Goal: Transaction & Acquisition: Book appointment/travel/reservation

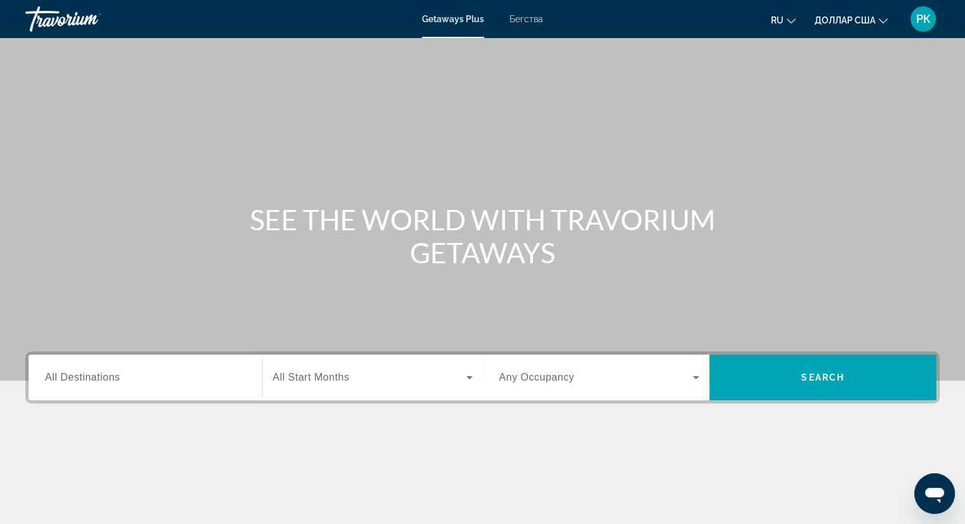
click at [86, 380] on span "All Destinations" at bounding box center [82, 377] width 75 height 11
click at [86, 380] on input "Destination All Destinations" at bounding box center [145, 377] width 200 height 15
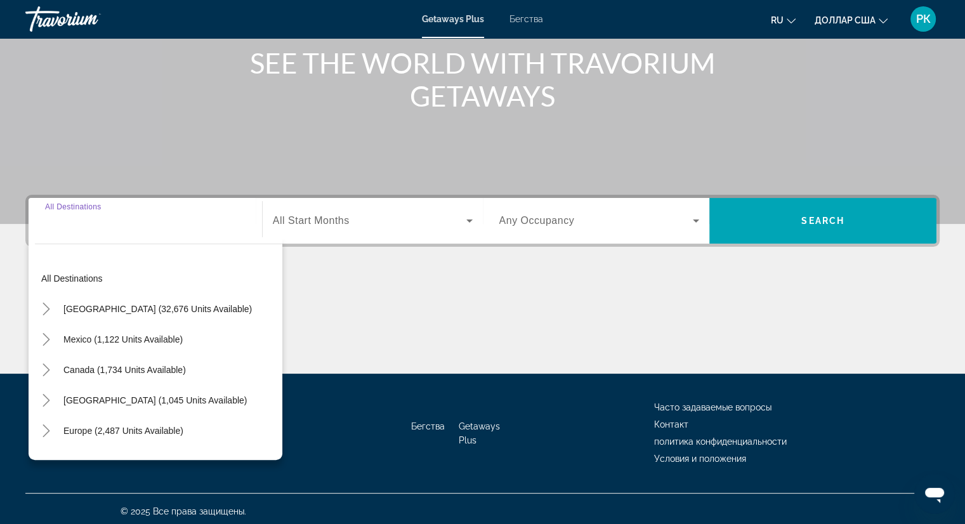
scroll to position [162, 0]
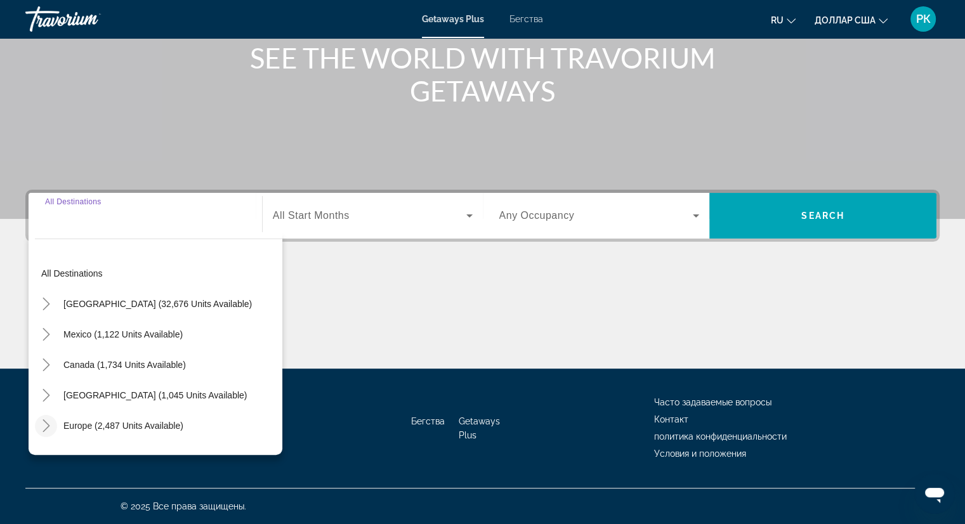
click at [48, 426] on icon "Toggle Europe (2,487 units available)" at bounding box center [45, 425] width 7 height 13
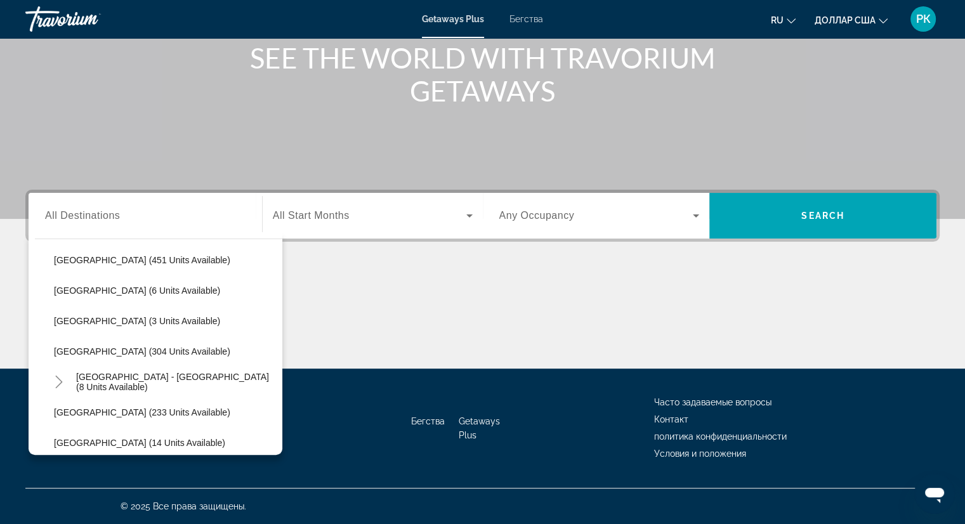
scroll to position [502, 0]
click at [152, 380] on span "[GEOGRAPHIC_DATA] - [GEOGRAPHIC_DATA] (8 units available)" at bounding box center [176, 380] width 200 height 20
type input "**********"
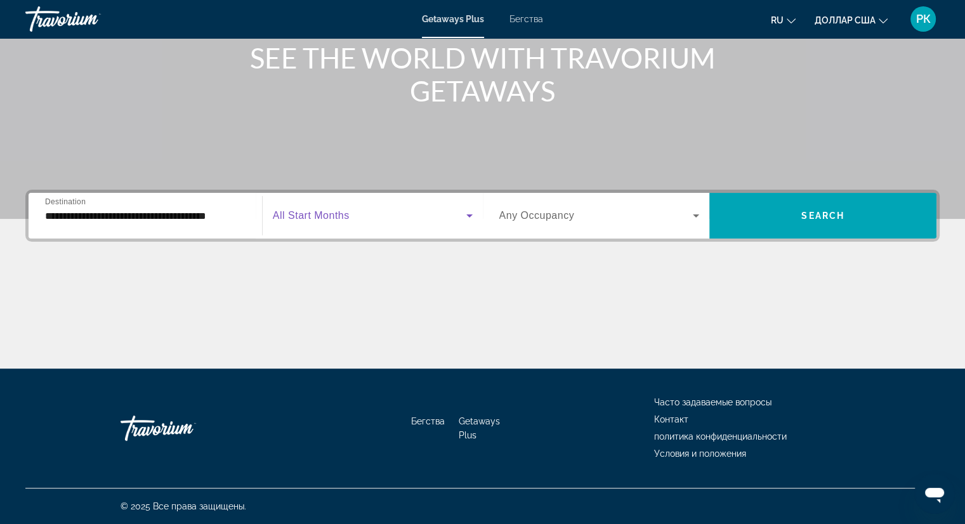
click at [467, 215] on icon "Виджет поиска" at bounding box center [469, 215] width 6 height 3
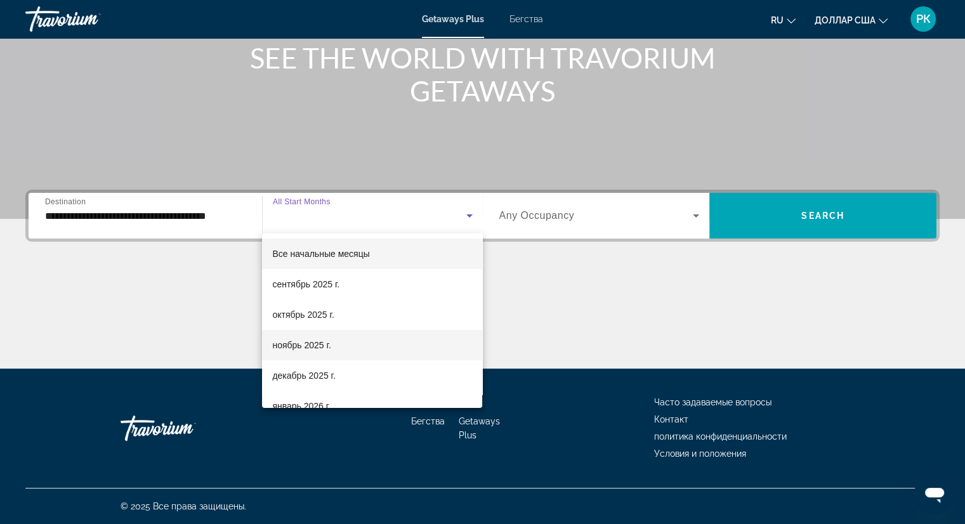
click at [307, 341] on font "ноябрь 2025 г." at bounding box center [301, 345] width 58 height 10
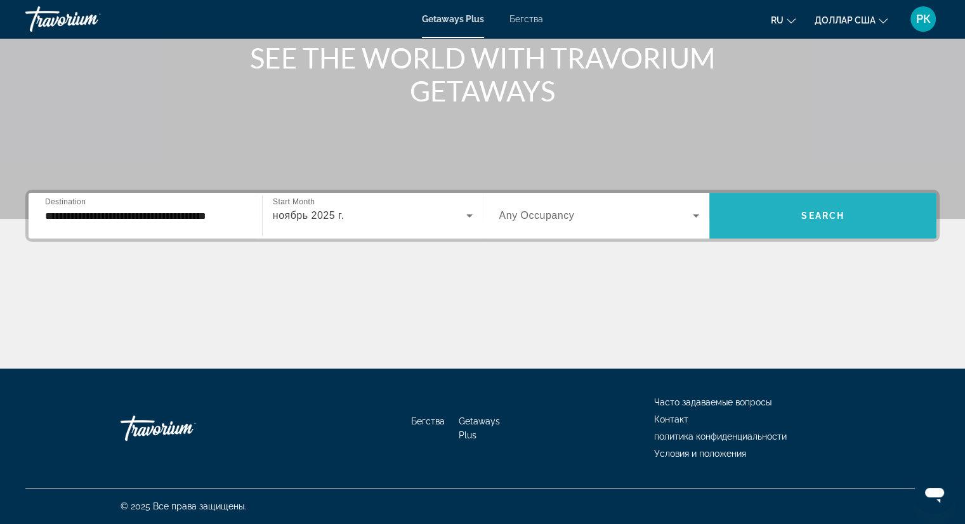
click at [814, 211] on span "Search" at bounding box center [822, 216] width 43 height 10
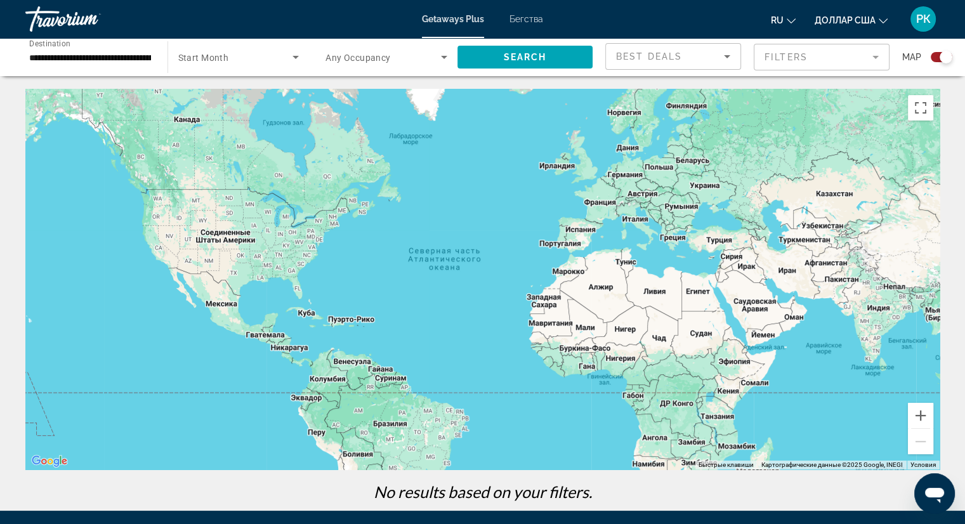
click at [531, 17] on font "Бегства" at bounding box center [526, 19] width 34 height 10
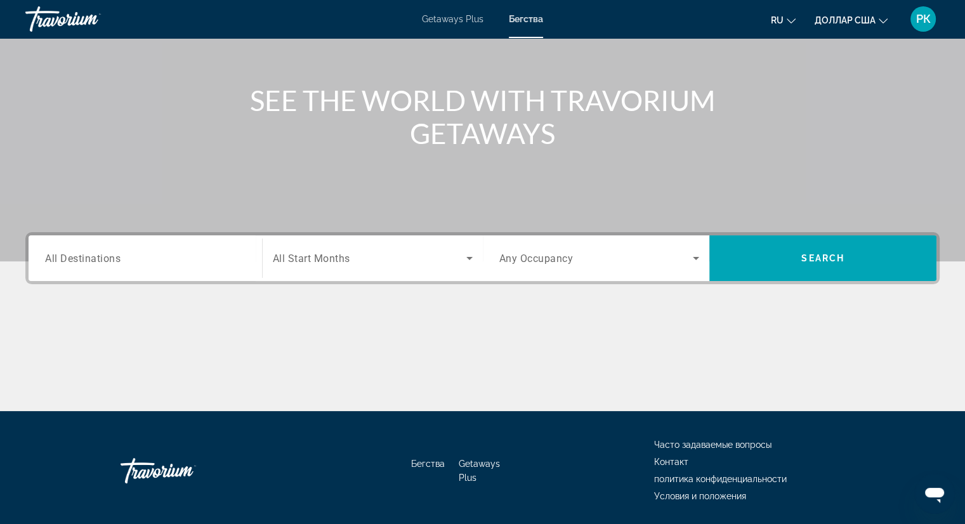
scroll to position [119, 0]
click at [79, 259] on span "All Destinations" at bounding box center [82, 258] width 75 height 12
click at [79, 259] on input "Destination All Destinations" at bounding box center [145, 258] width 200 height 15
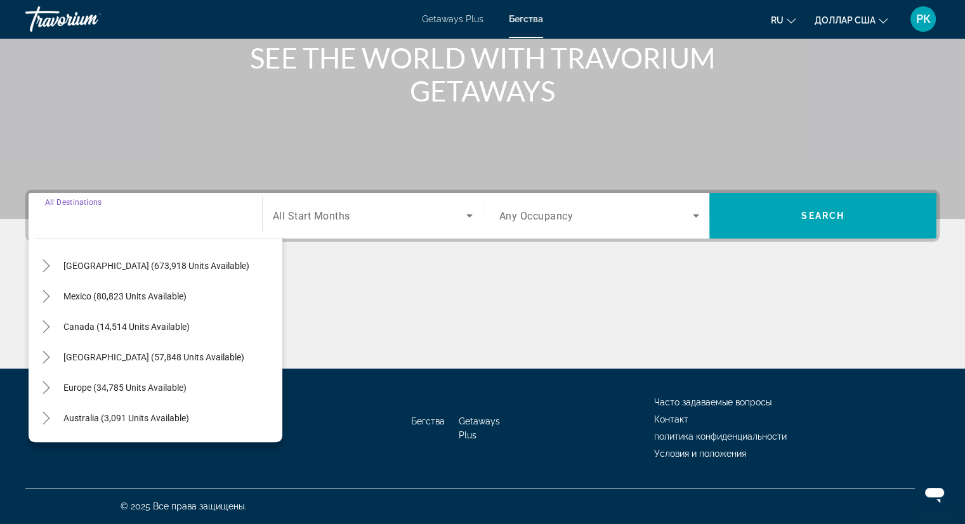
scroll to position [27, 0]
click at [47, 384] on icon "Toggle Europe (34,785 units available)" at bounding box center [45, 386] width 7 height 13
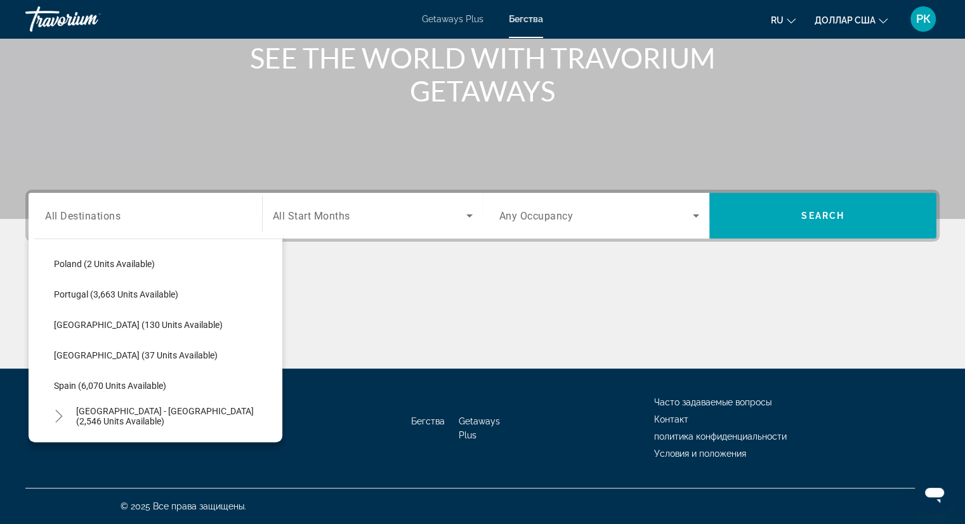
scroll to position [583, 0]
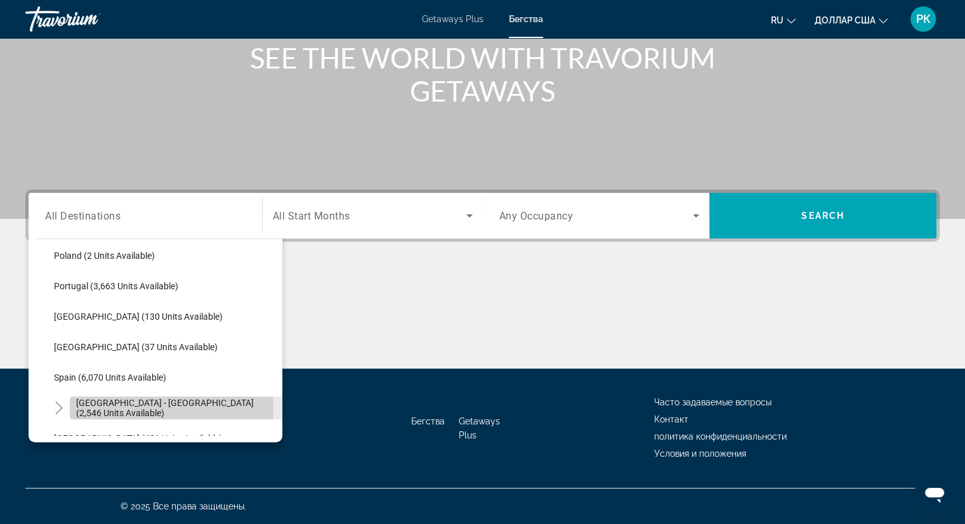
click at [117, 408] on span "[GEOGRAPHIC_DATA] - [GEOGRAPHIC_DATA] (2,546 units available)" at bounding box center [176, 408] width 200 height 20
type input "**********"
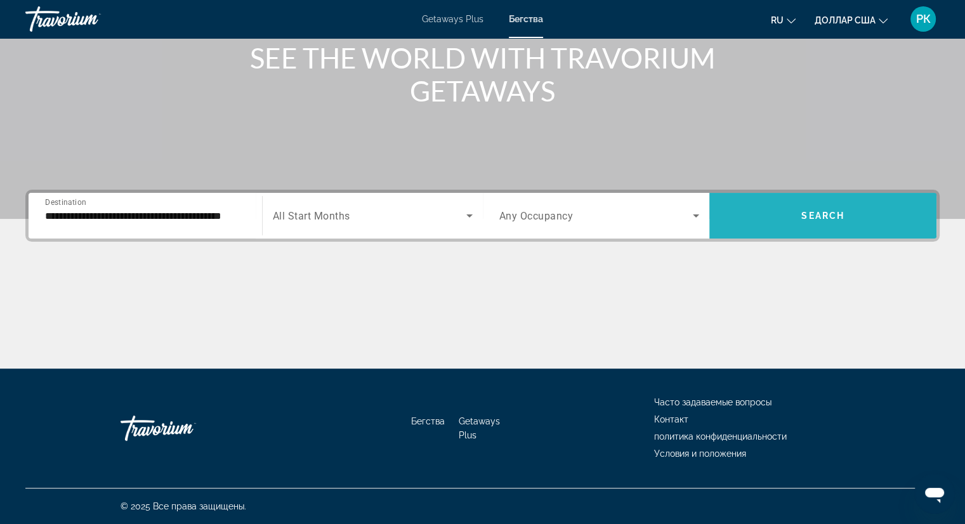
click at [793, 217] on span "Search widget" at bounding box center [822, 215] width 227 height 30
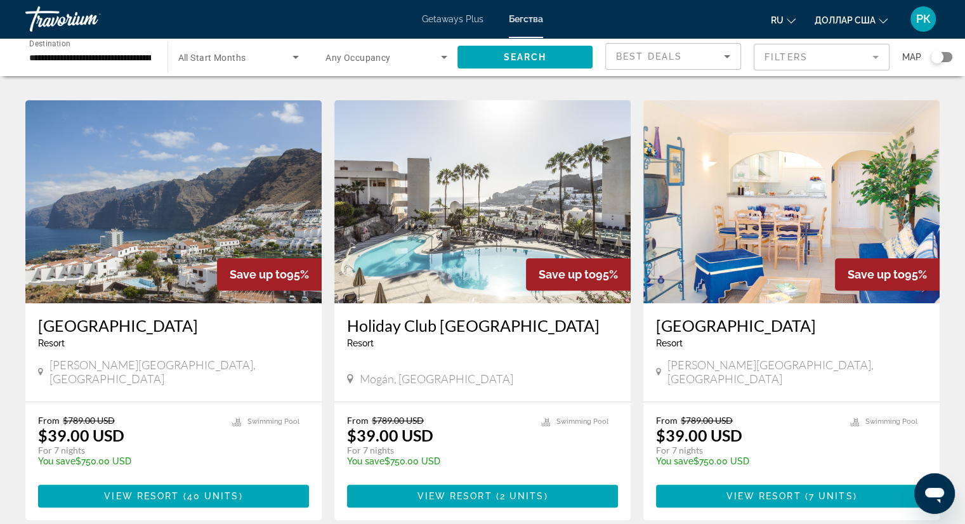
scroll to position [495, 0]
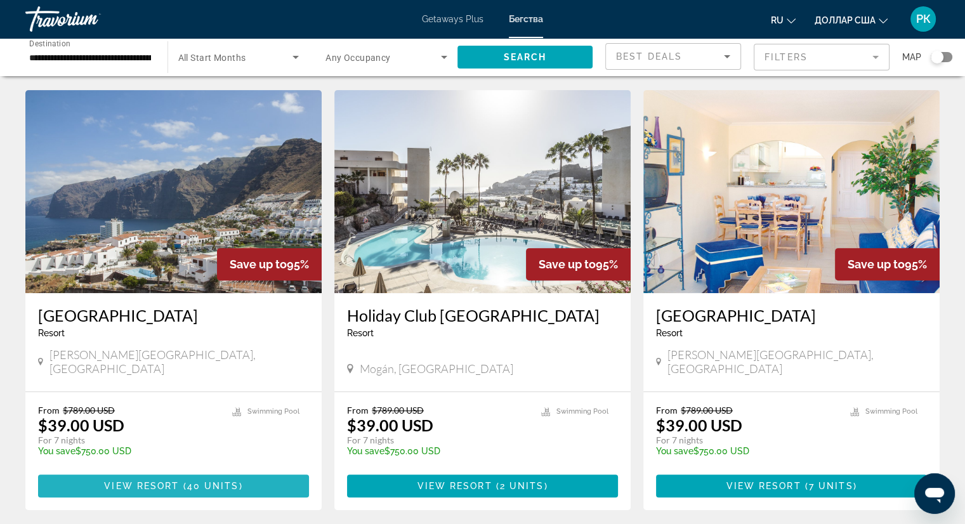
click at [177, 481] on span "View Resort" at bounding box center [141, 486] width 75 height 10
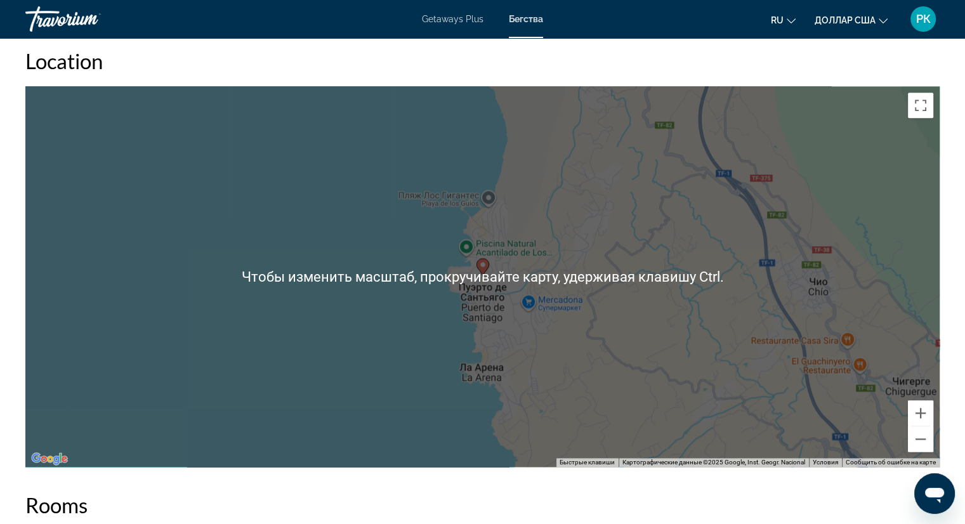
scroll to position [1626, 0]
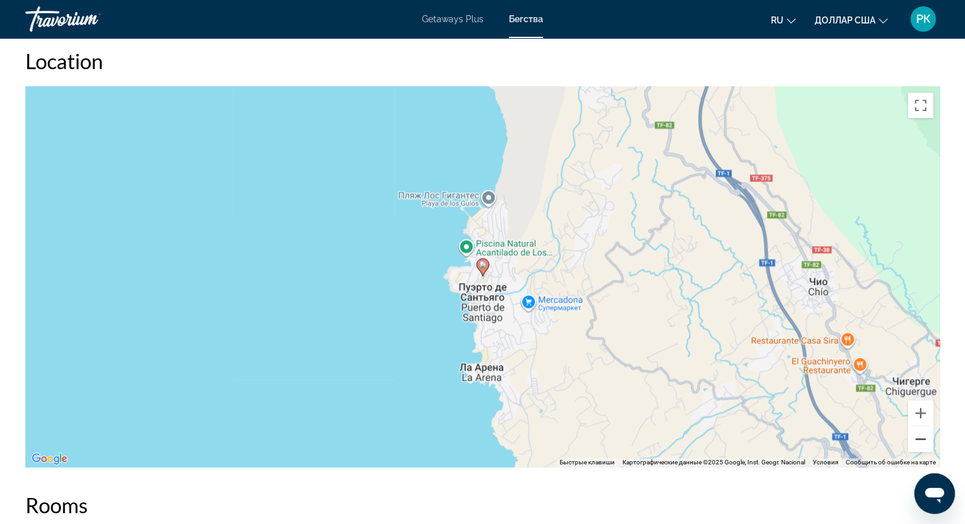
click at [922, 437] on button "Уменьшить" at bounding box center [919, 438] width 25 height 25
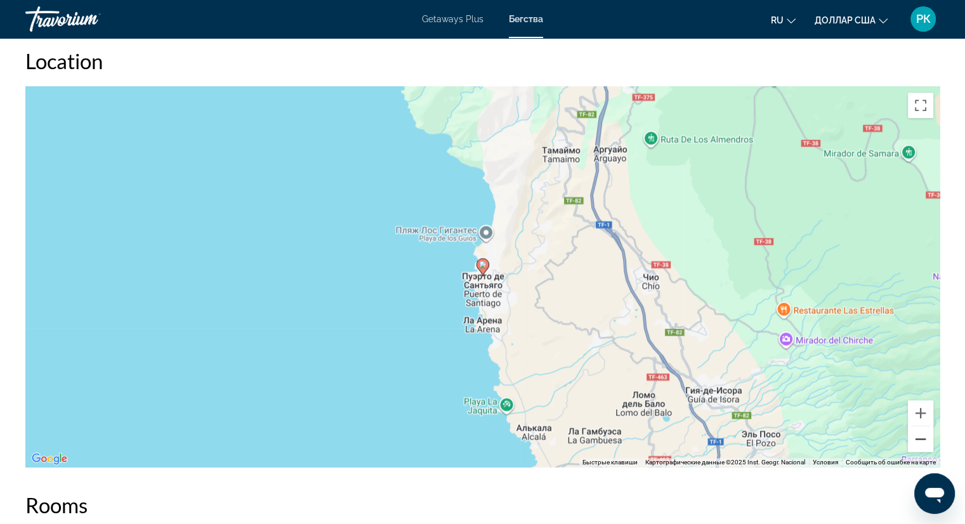
click at [922, 437] on button "Уменьшить" at bounding box center [919, 438] width 25 height 25
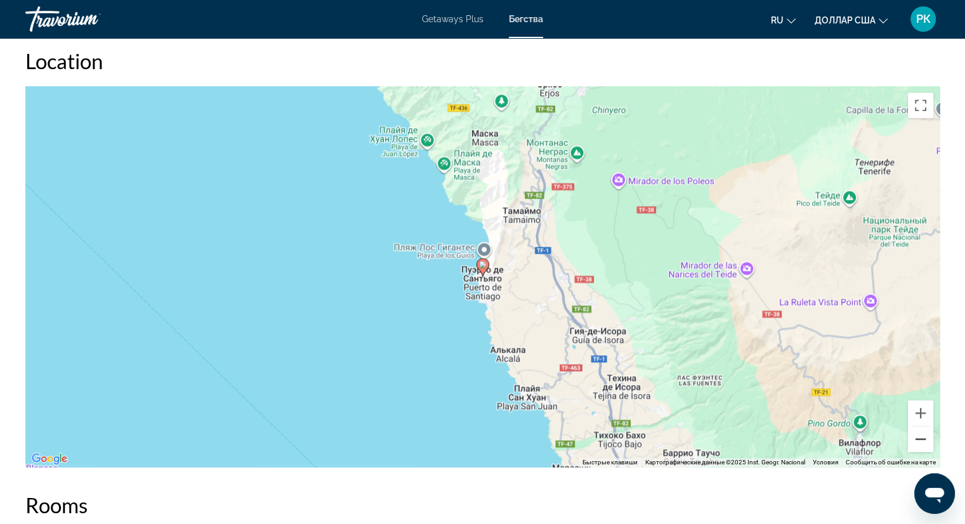
click at [922, 437] on button "Уменьшить" at bounding box center [919, 438] width 25 height 25
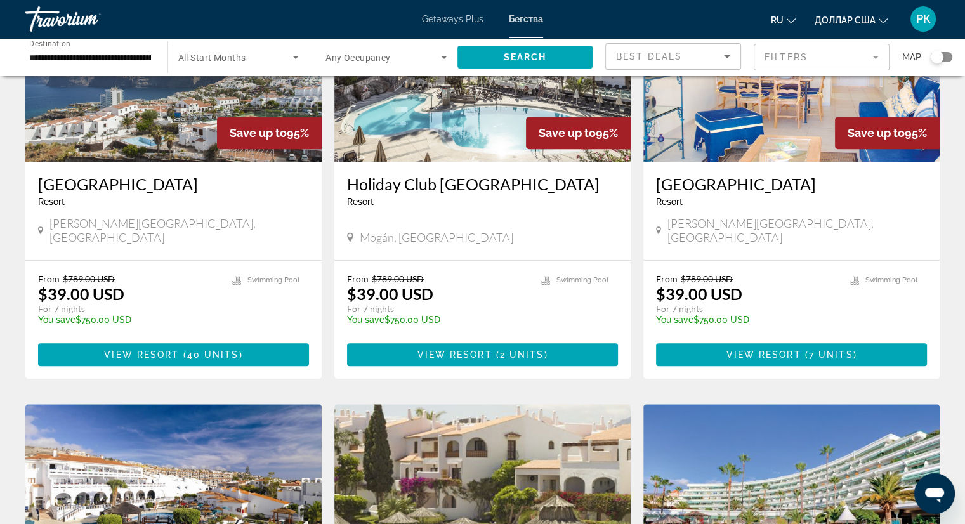
scroll to position [627, 0]
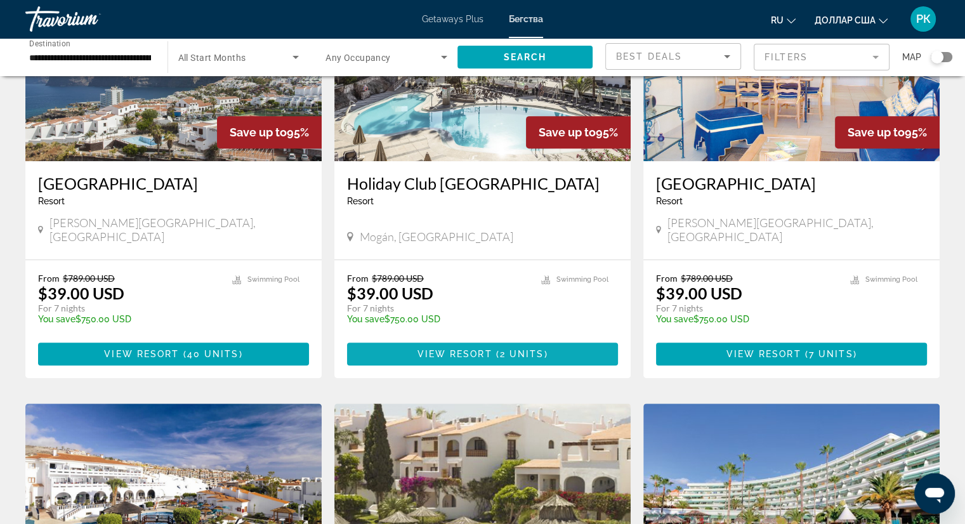
click at [481, 349] on span "View Resort" at bounding box center [454, 354] width 75 height 10
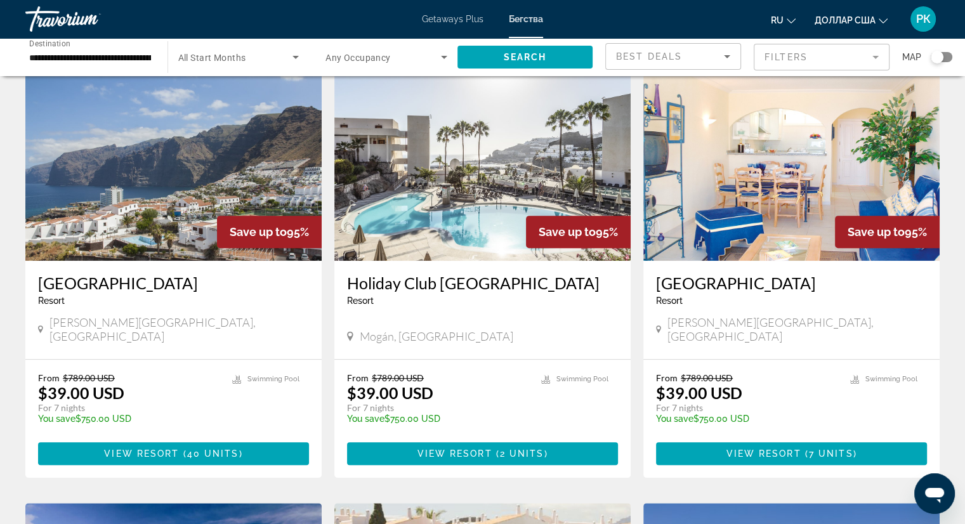
scroll to position [528, 0]
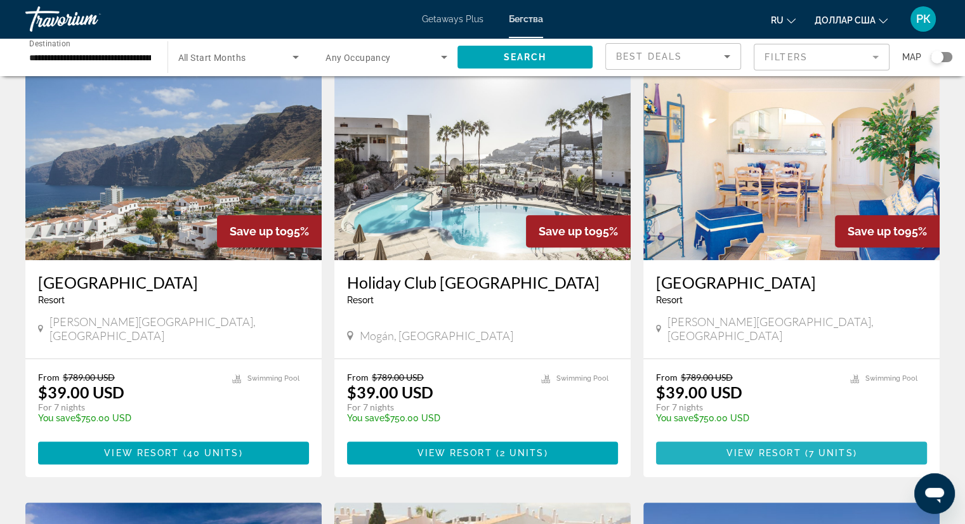
click at [845, 448] on span "7 units" at bounding box center [831, 453] width 44 height 10
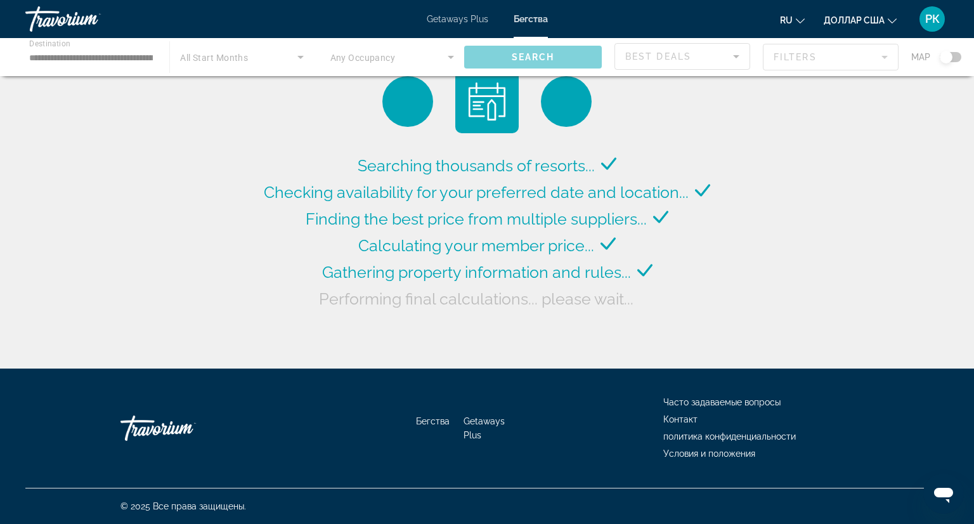
click at [236, 59] on div "Основное содержание" at bounding box center [487, 57] width 974 height 38
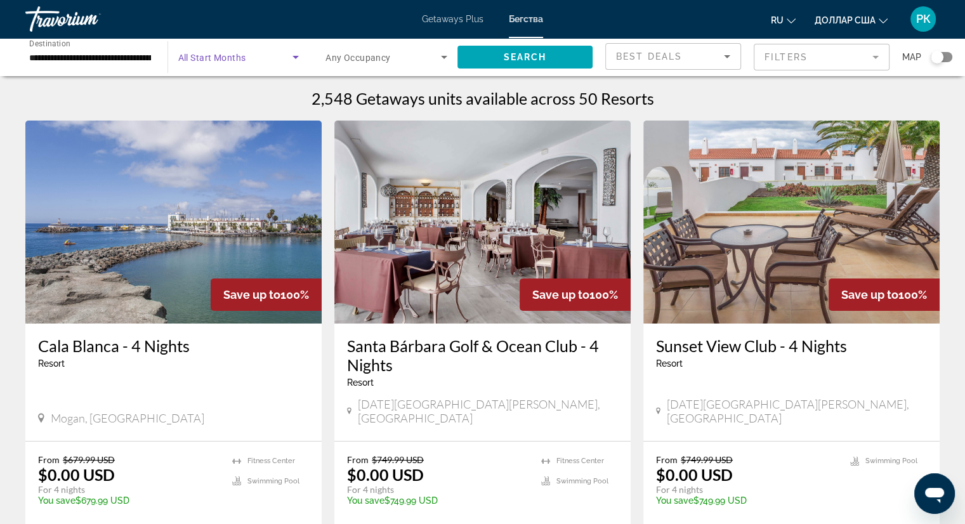
click at [299, 58] on icon "Search widget" at bounding box center [295, 56] width 15 height 15
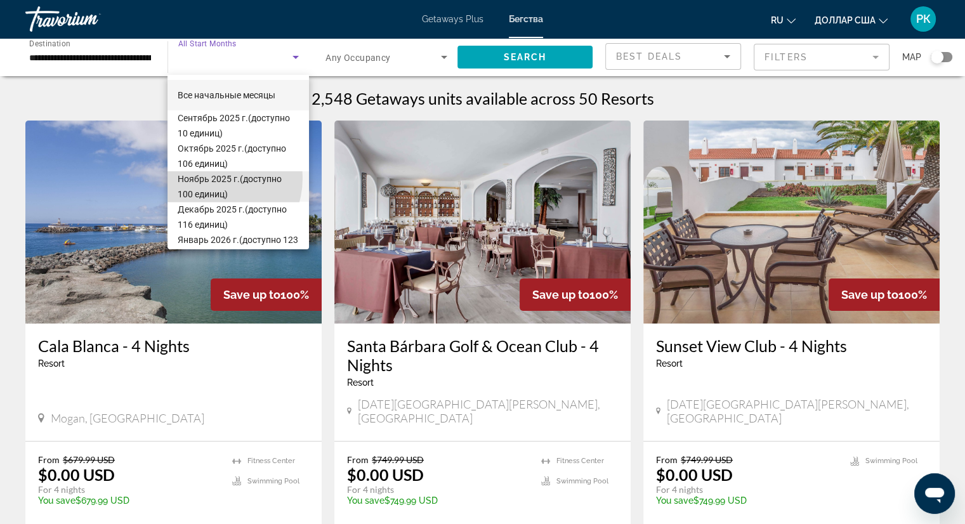
click at [207, 178] on font "Ноябрь 2025 г." at bounding box center [209, 179] width 62 height 10
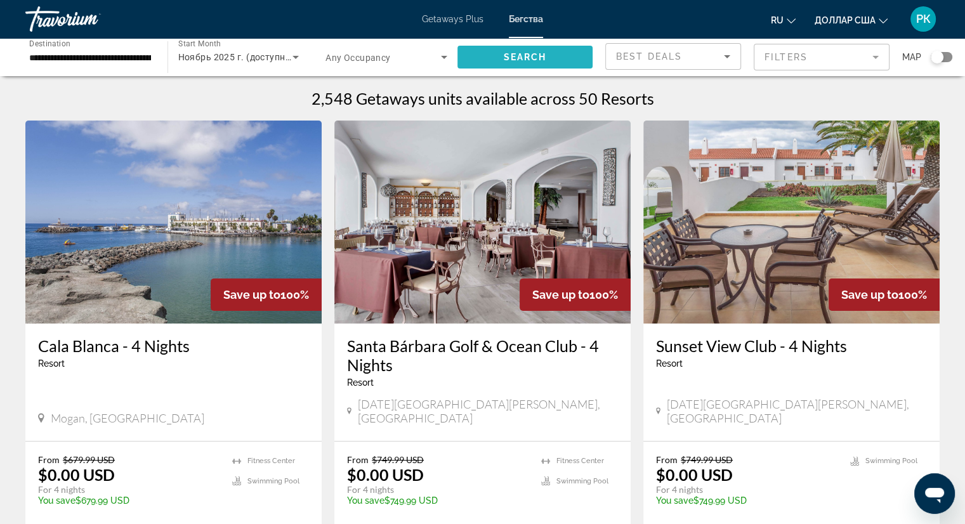
click at [547, 53] on span "Search widget" at bounding box center [525, 57] width 136 height 30
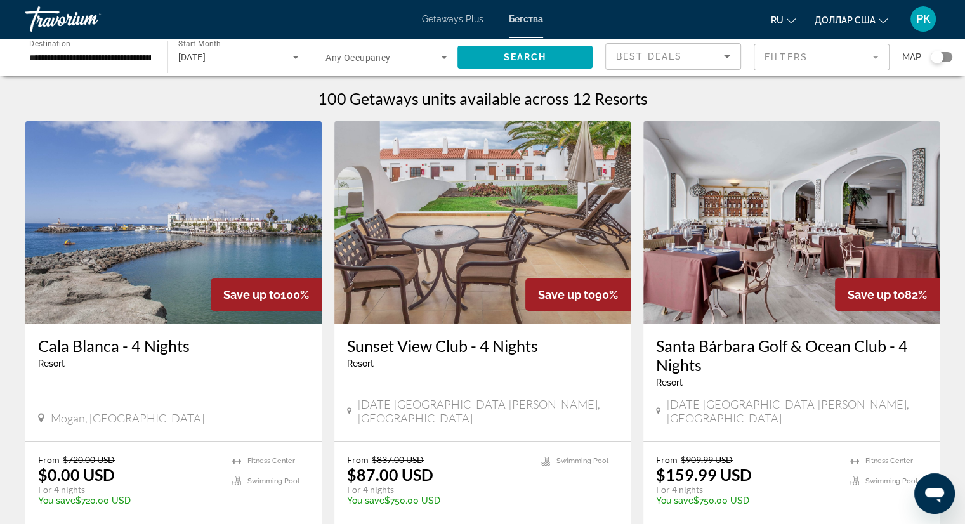
click at [151, 51] on div "**********" at bounding box center [90, 57] width 142 height 36
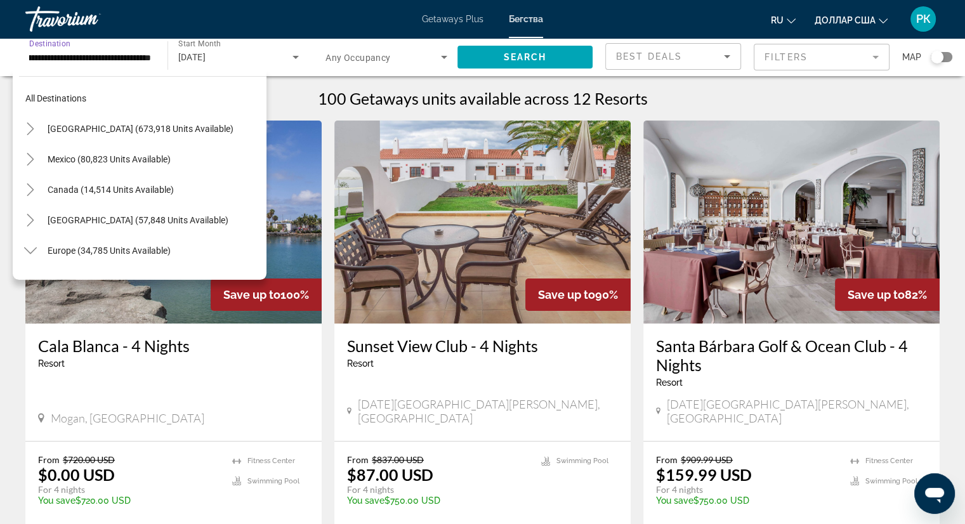
scroll to position [654, 0]
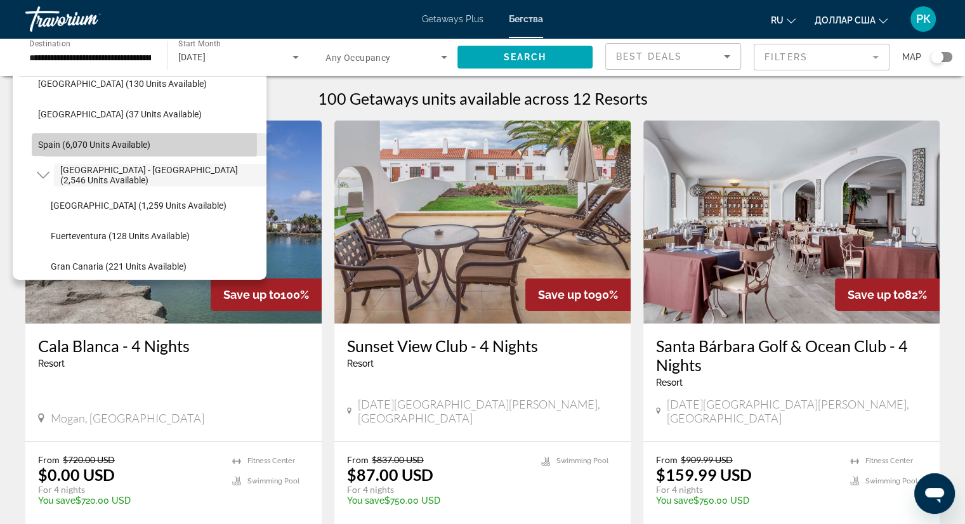
click at [70, 145] on span "Spain (6,070 units available)" at bounding box center [94, 145] width 112 height 10
type input "**********"
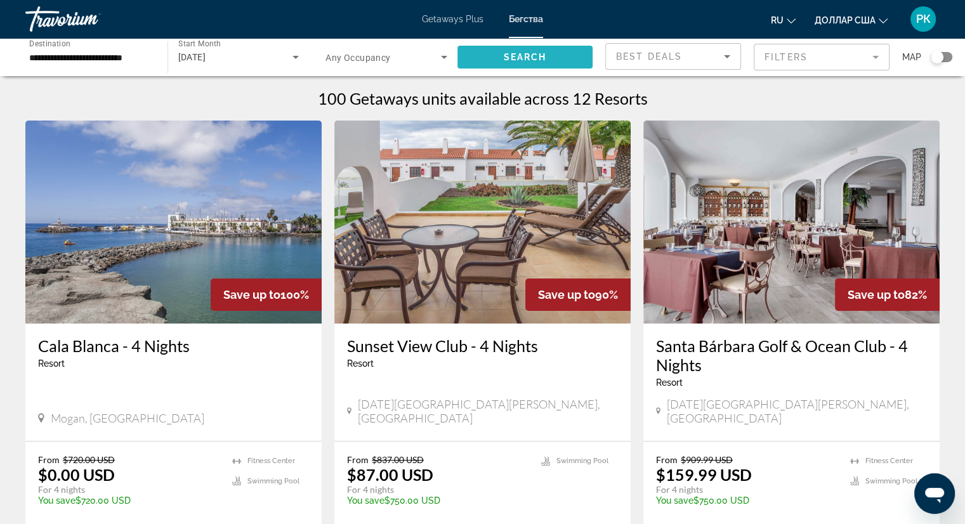
click at [533, 56] on span "Search" at bounding box center [524, 57] width 43 height 10
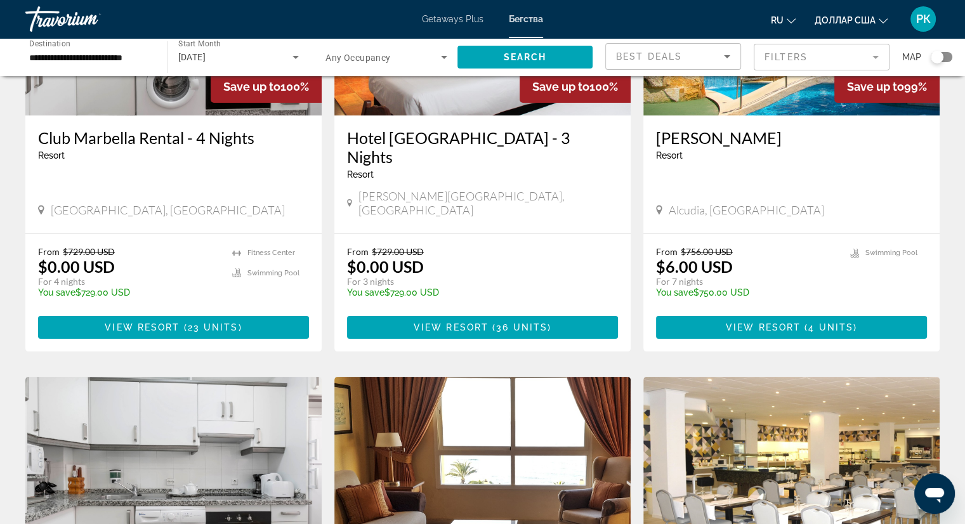
scroll to position [210, 0]
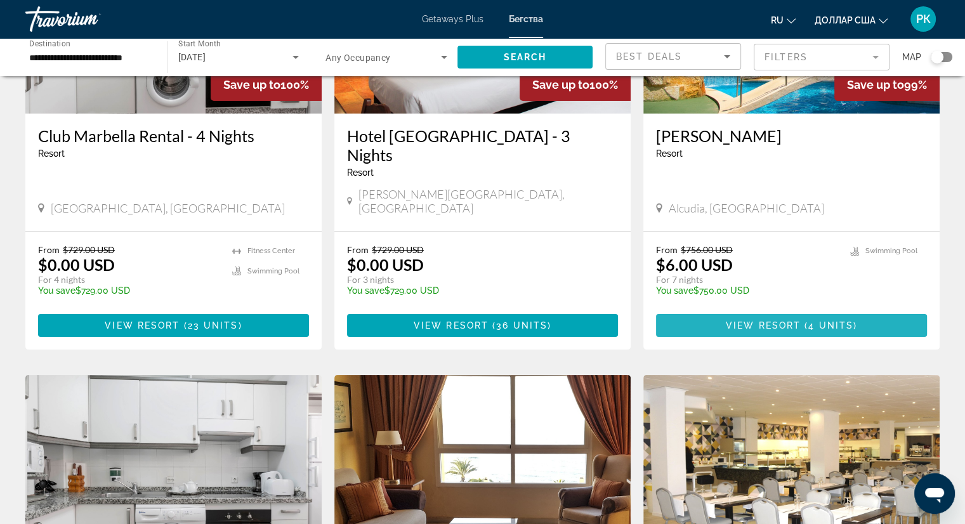
click at [791, 320] on span "View Resort" at bounding box center [762, 325] width 75 height 10
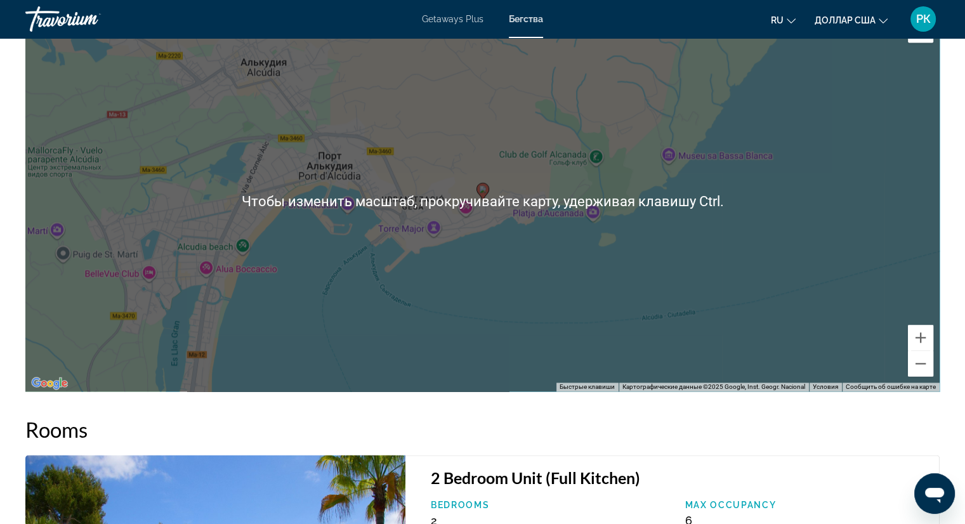
scroll to position [1815, 0]
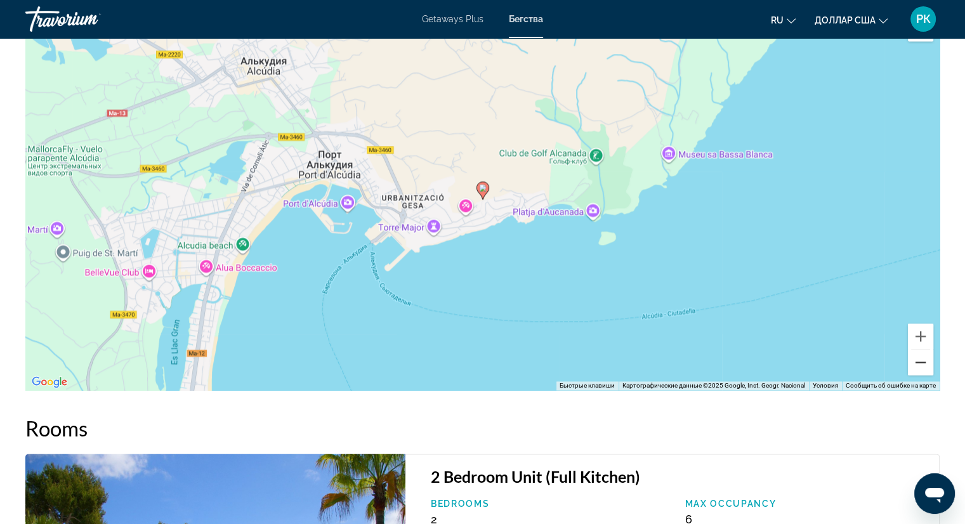
click at [917, 358] on button "Уменьшить" at bounding box center [919, 361] width 25 height 25
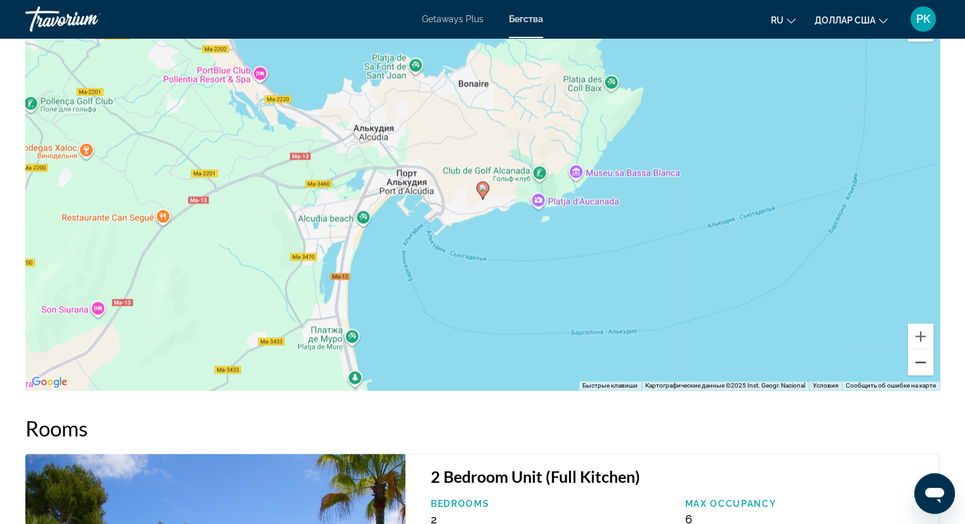
click at [917, 358] on button "Уменьшить" at bounding box center [919, 361] width 25 height 25
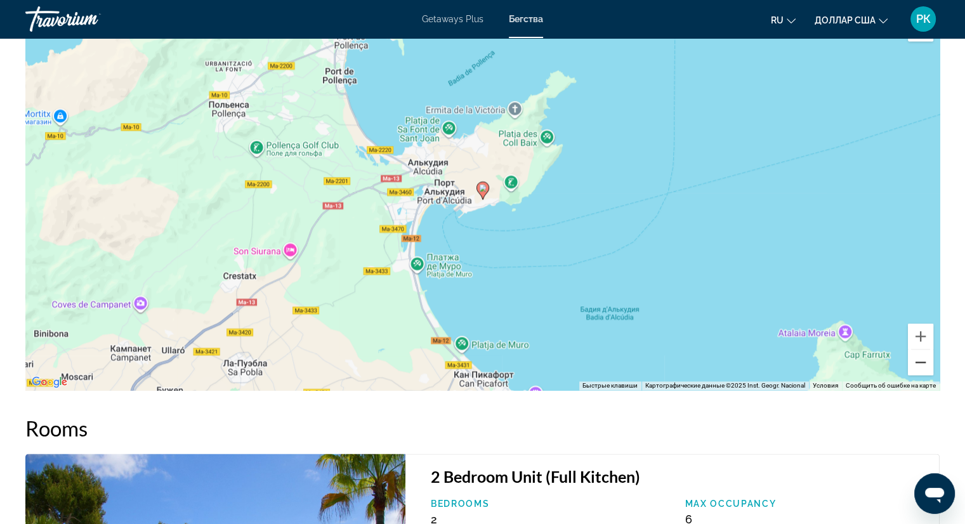
click at [917, 358] on button "Уменьшить" at bounding box center [919, 361] width 25 height 25
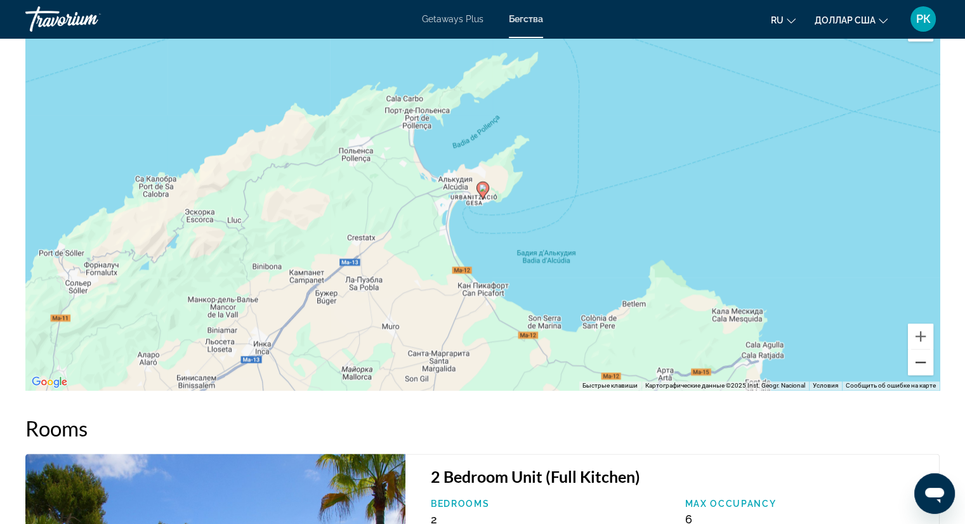
click at [917, 358] on button "Уменьшить" at bounding box center [919, 361] width 25 height 25
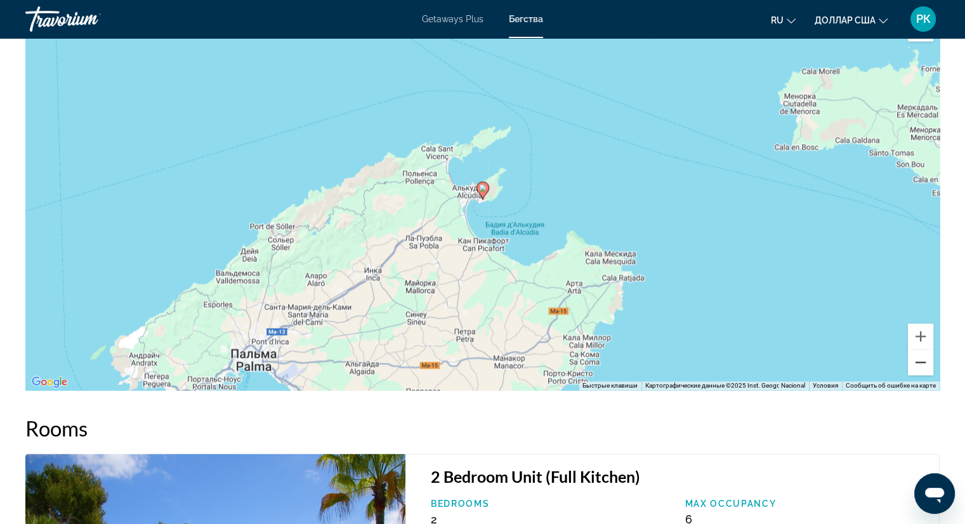
click at [917, 358] on button "Уменьшить" at bounding box center [919, 361] width 25 height 25
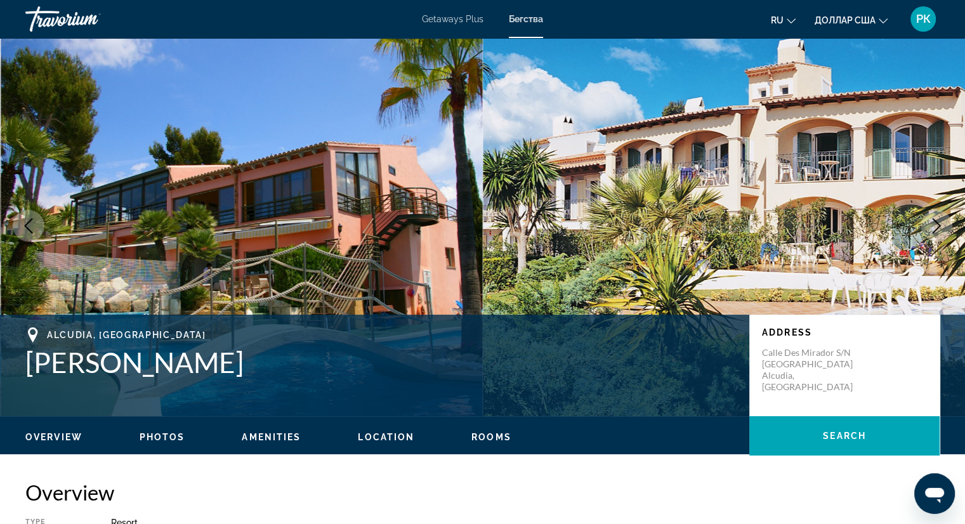
scroll to position [0, 0]
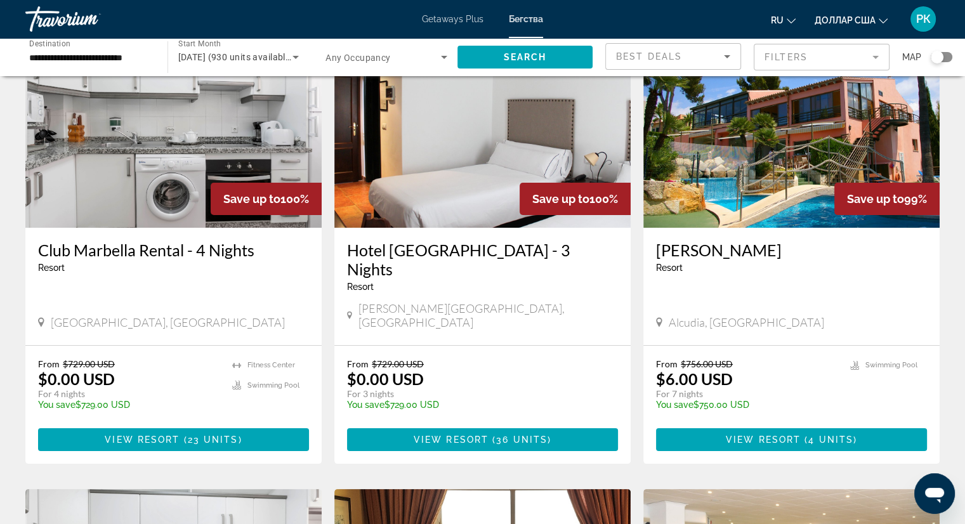
scroll to position [95, 0]
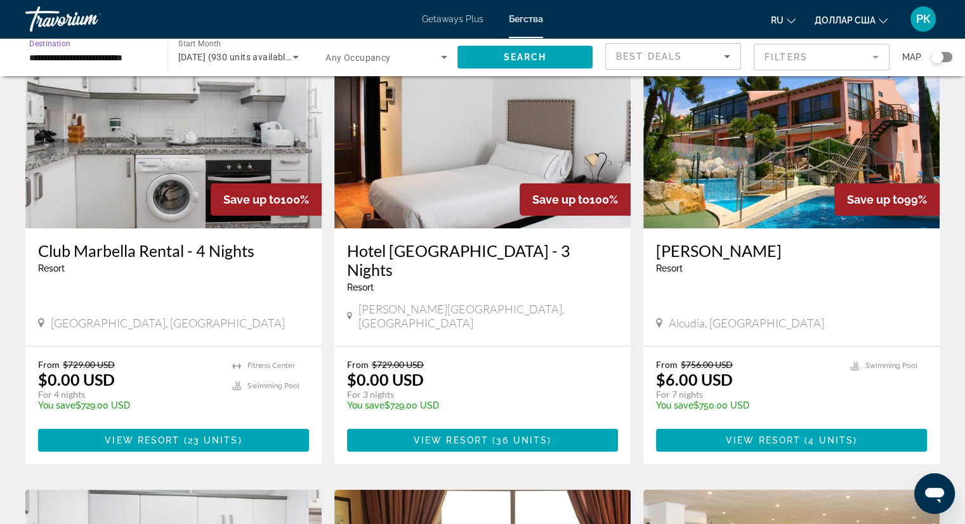
click at [42, 59] on input "**********" at bounding box center [90, 57] width 122 height 15
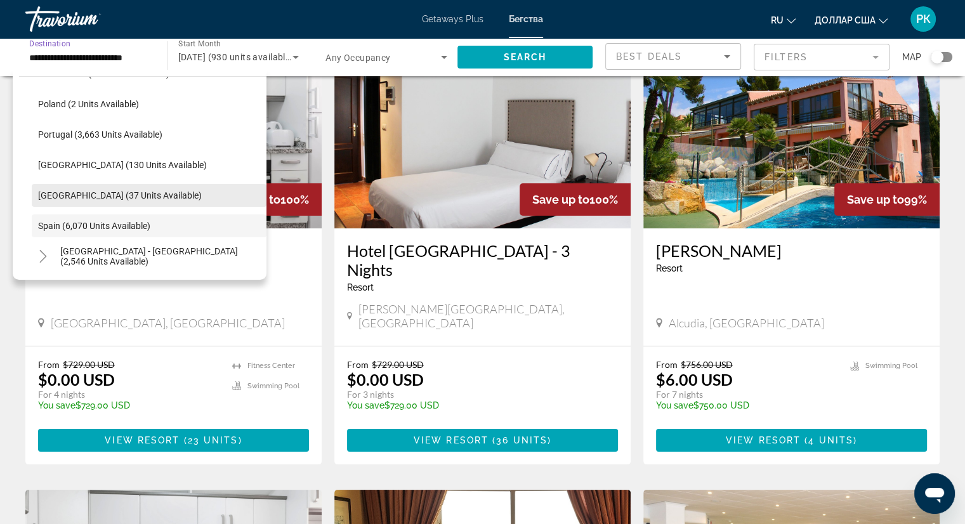
scroll to position [572, 0]
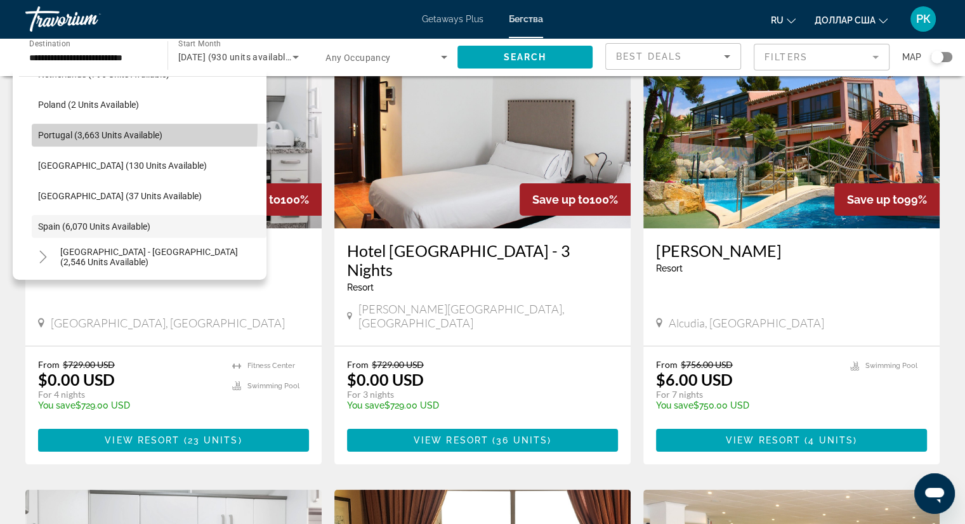
click at [96, 130] on span "Portugal (3,663 units available)" at bounding box center [100, 135] width 124 height 10
type input "**********"
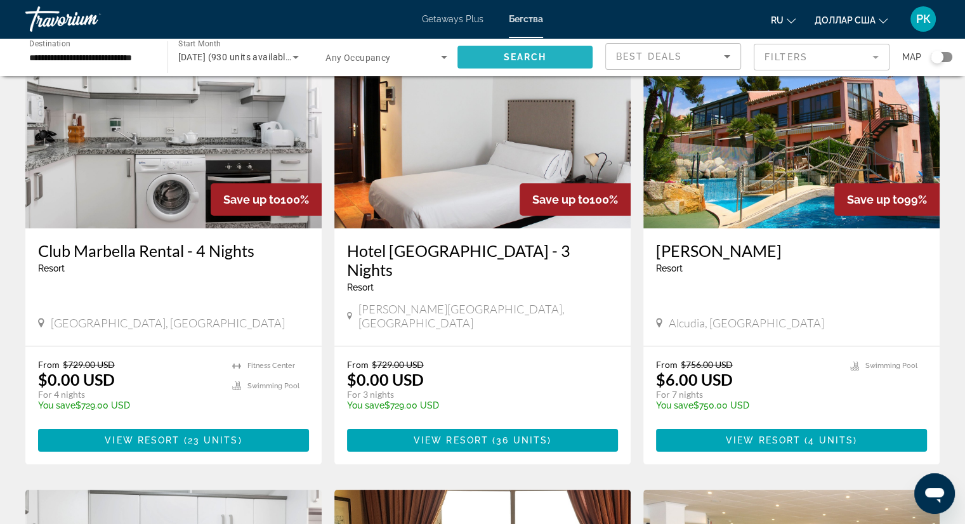
click at [538, 55] on span "Search" at bounding box center [524, 57] width 43 height 10
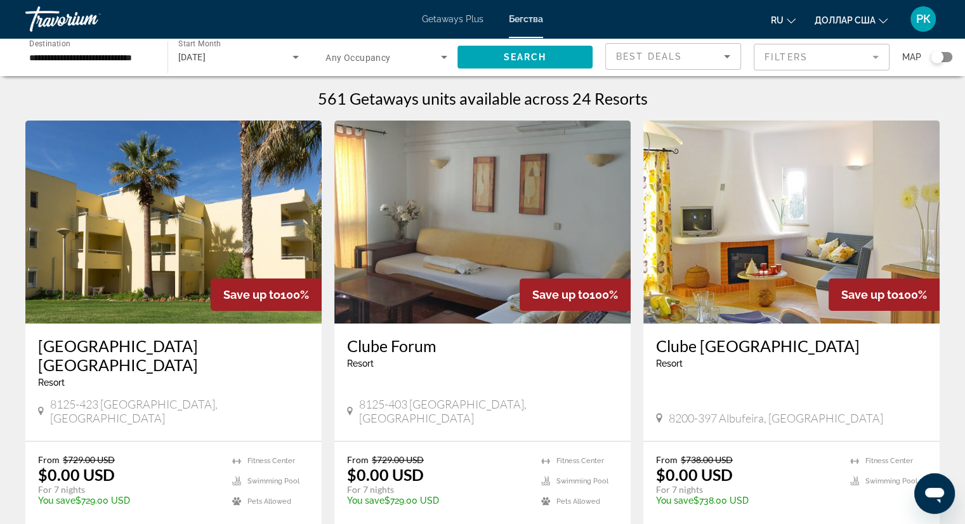
click at [783, 18] on font "ru" at bounding box center [776, 20] width 13 height 10
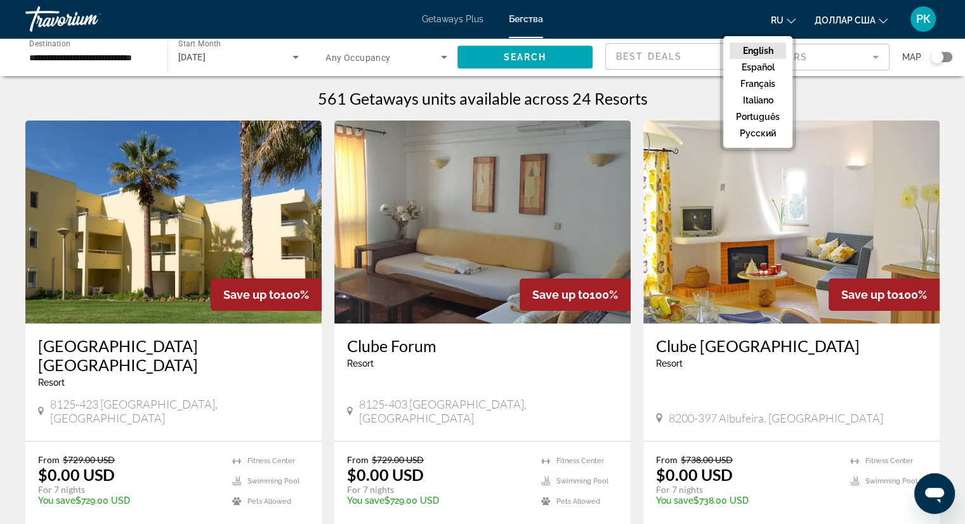
click at [783, 18] on font "ru" at bounding box center [776, 20] width 13 height 10
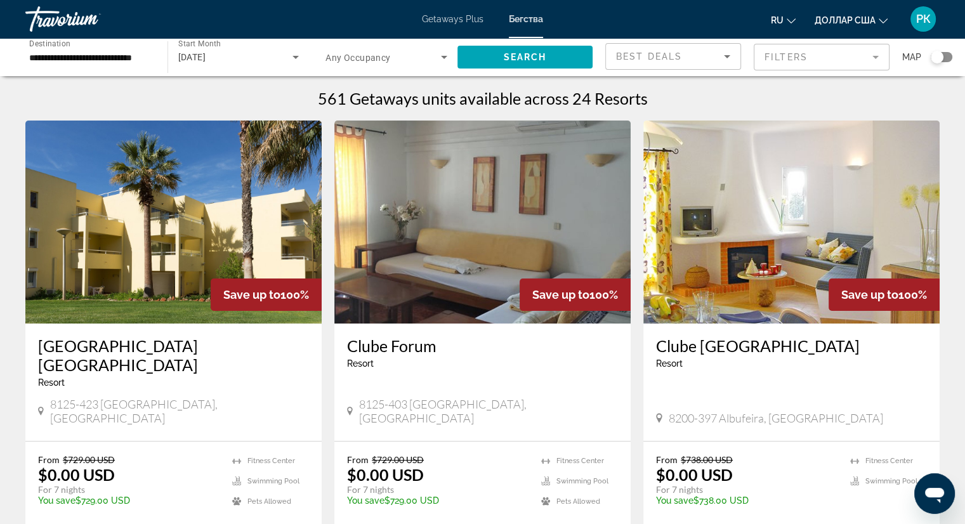
click at [869, 16] on font "доллар США" at bounding box center [844, 20] width 61 height 10
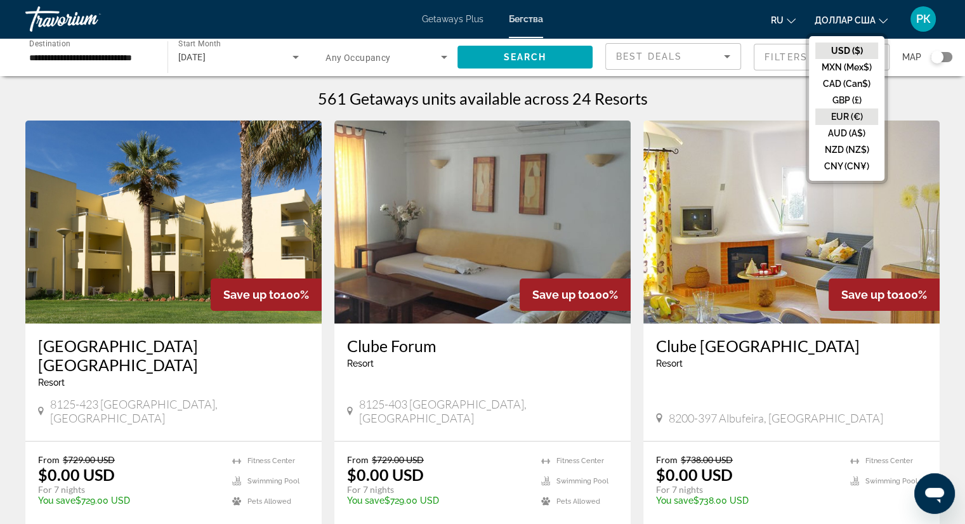
click at [844, 114] on button "EUR (€)" at bounding box center [846, 116] width 63 height 16
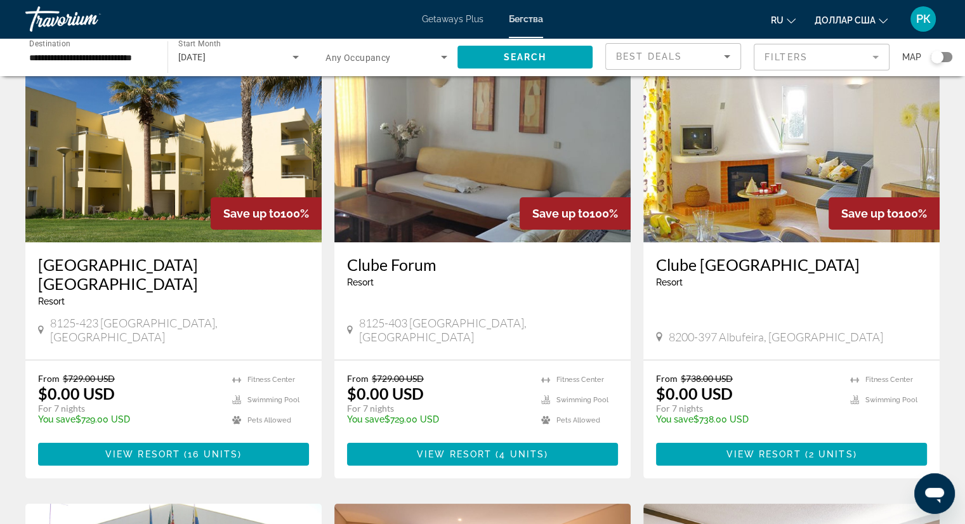
scroll to position [85, 0]
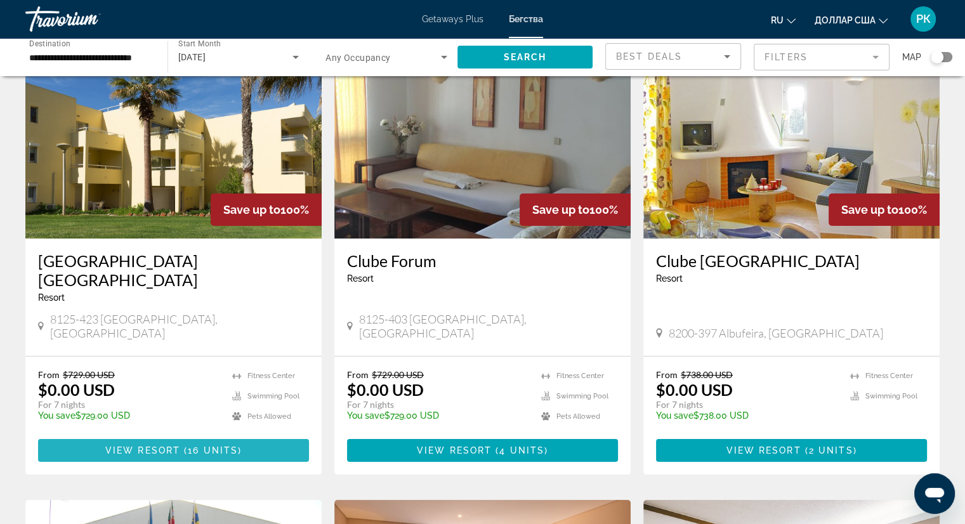
click at [179, 445] on span "View Resort" at bounding box center [142, 450] width 75 height 10
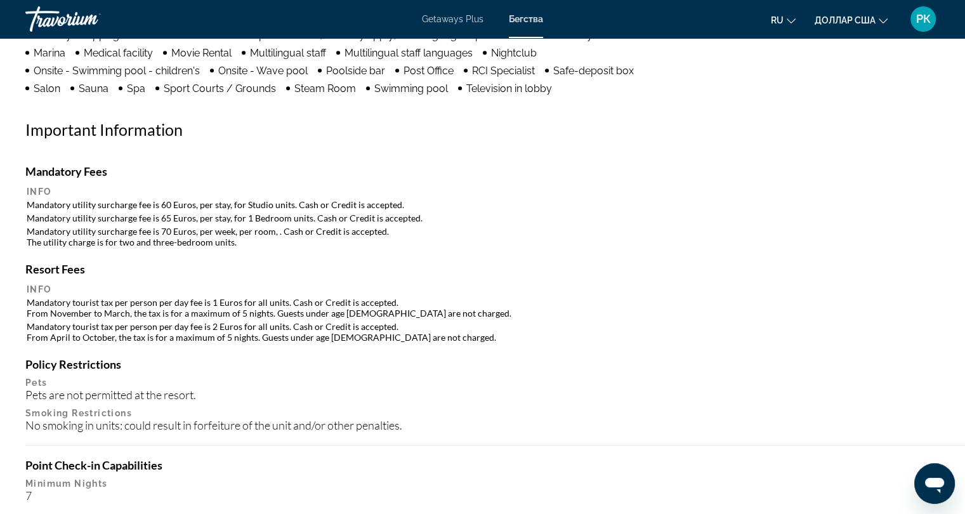
scroll to position [1163, 0]
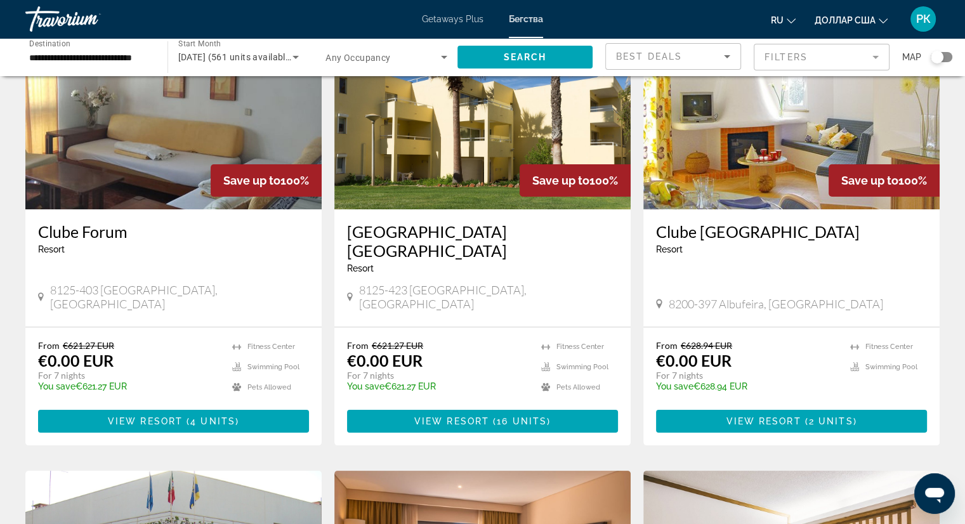
scroll to position [117, 0]
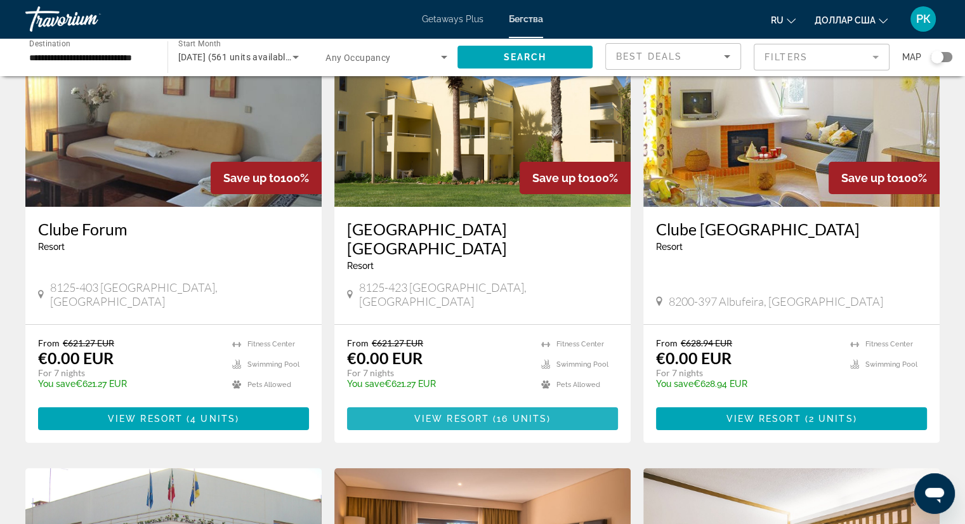
click at [462, 413] on span "View Resort" at bounding box center [451, 418] width 75 height 10
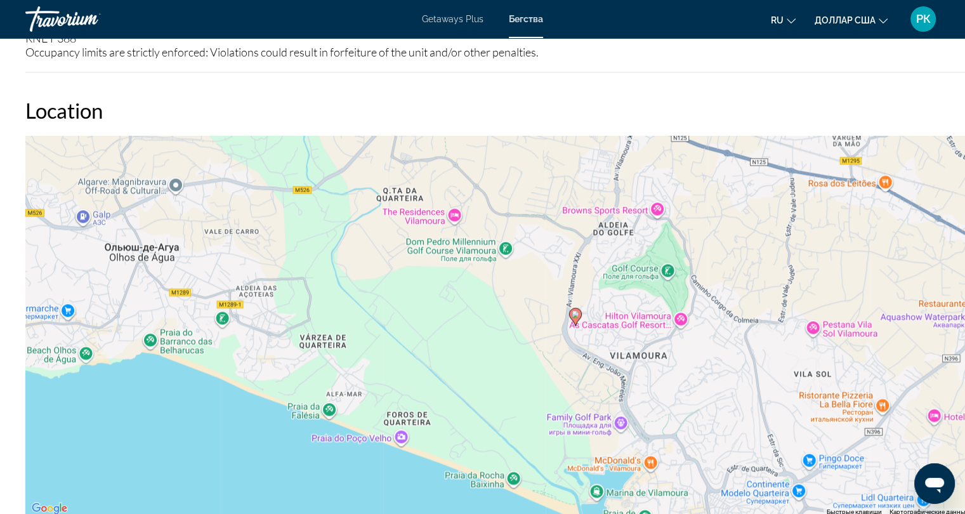
scroll to position [1820, 0]
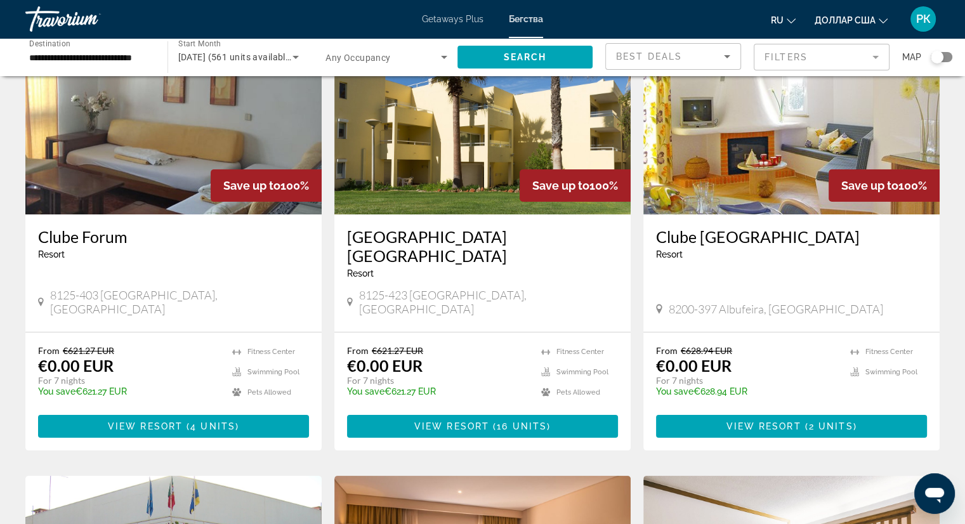
scroll to position [110, 0]
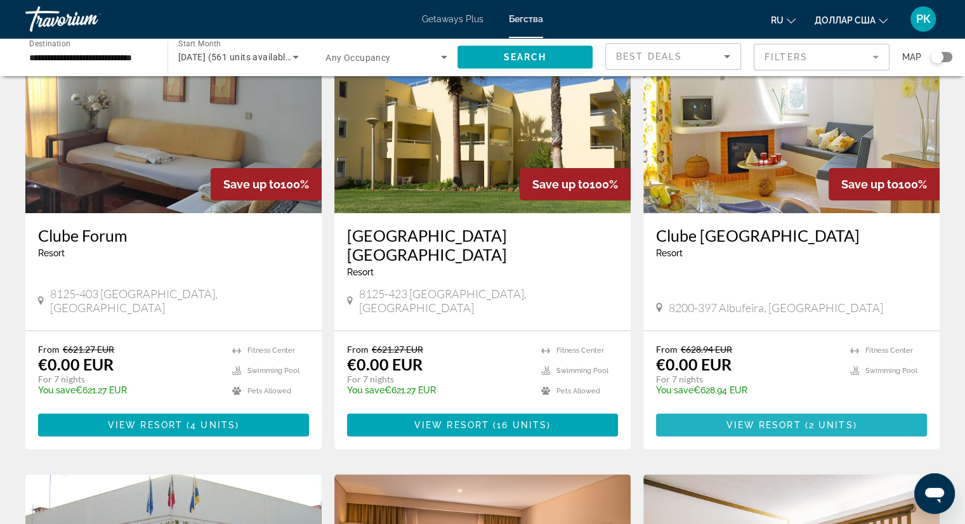
click at [774, 420] on span "View Resort" at bounding box center [762, 425] width 75 height 10
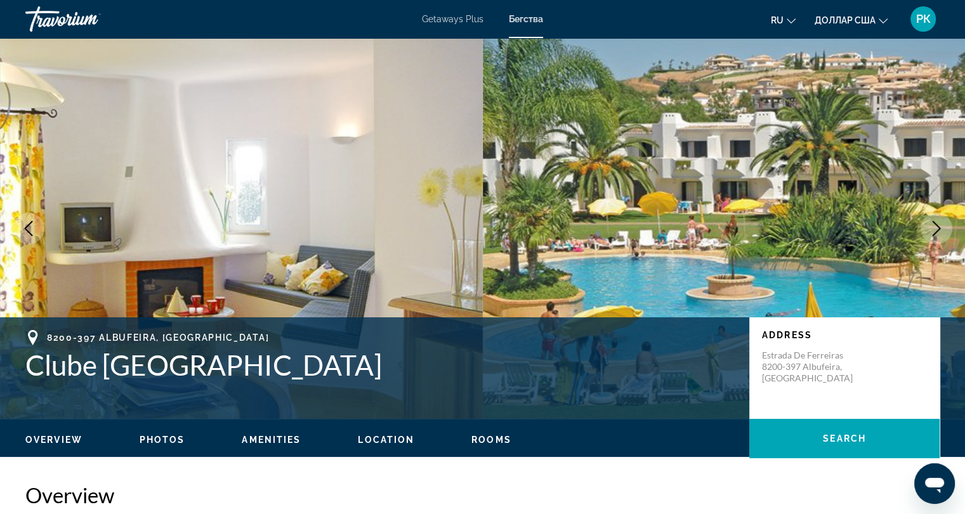
click at [931, 231] on icon "Next image" at bounding box center [935, 228] width 15 height 15
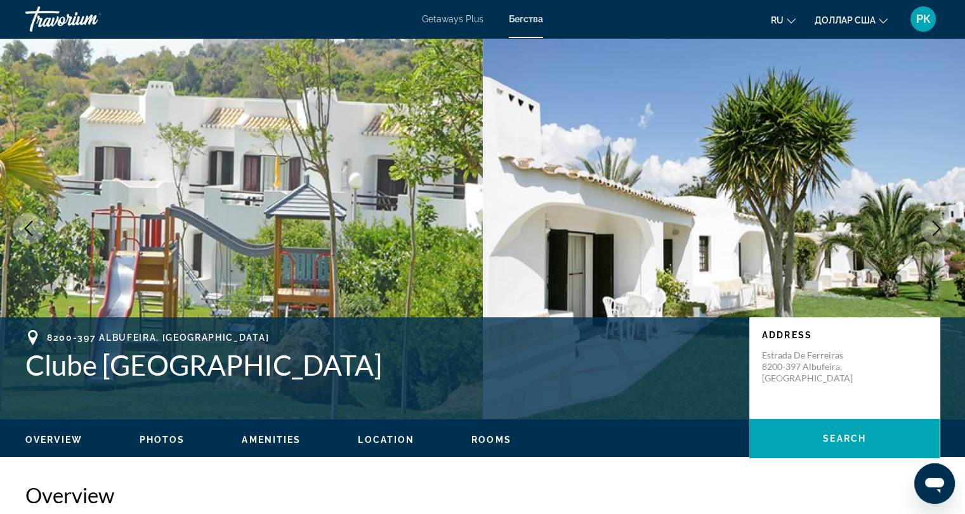
click at [931, 231] on icon "Next image" at bounding box center [935, 228] width 15 height 15
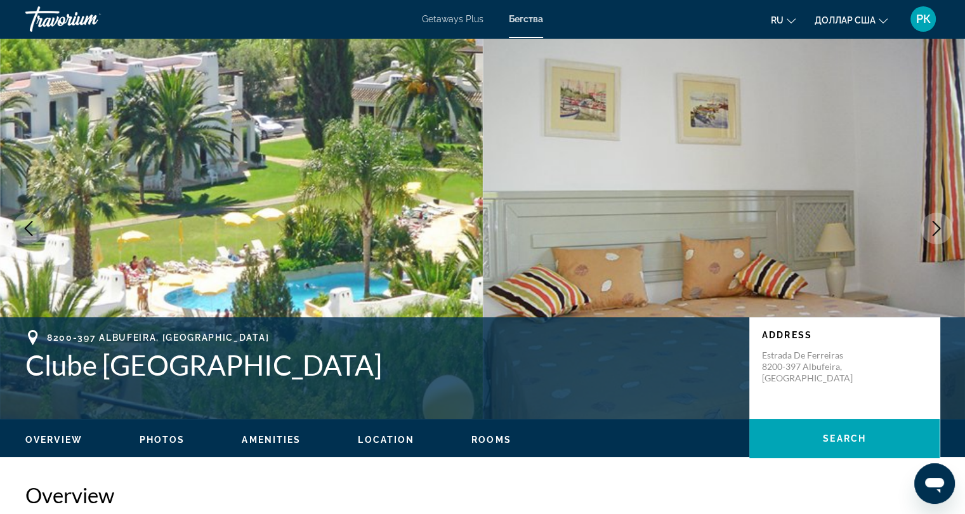
click at [931, 231] on icon "Next image" at bounding box center [935, 228] width 15 height 15
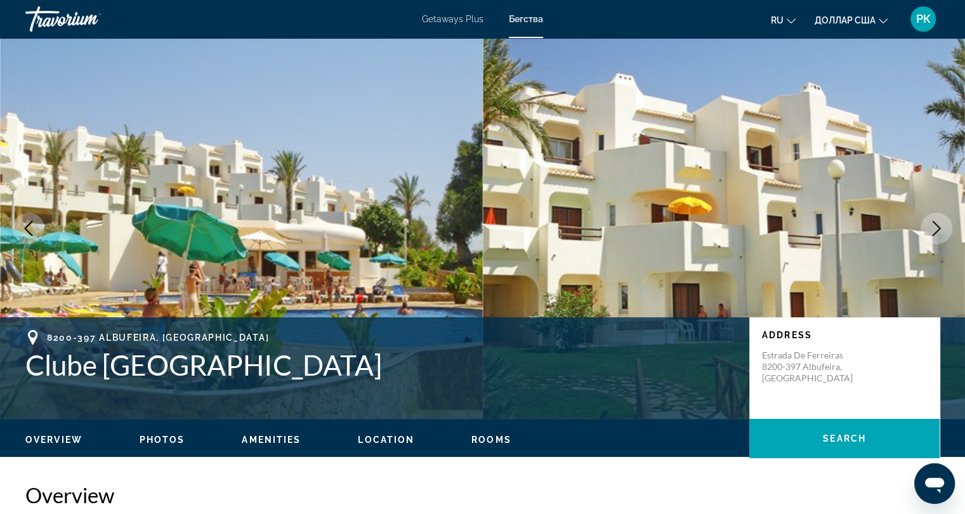
click at [931, 231] on icon "Next image" at bounding box center [935, 228] width 15 height 15
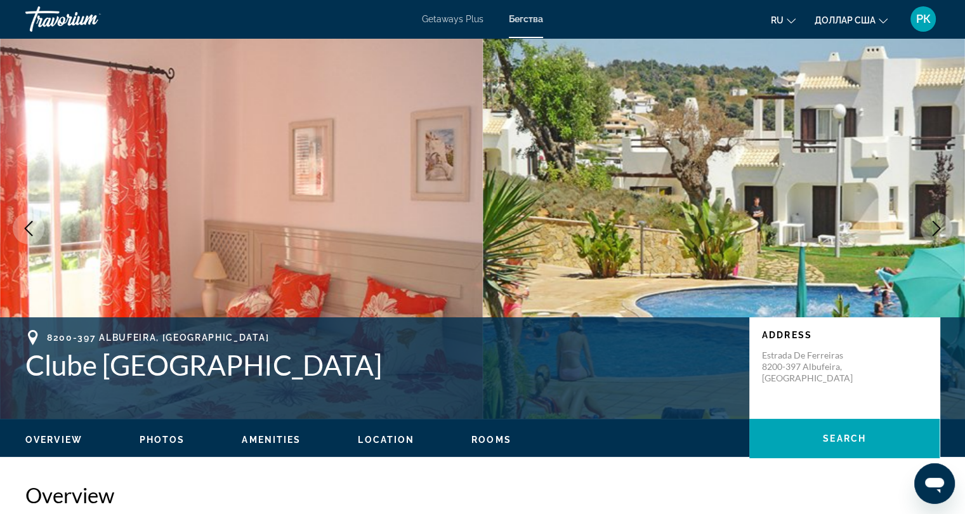
click at [931, 231] on icon "Next image" at bounding box center [935, 228] width 15 height 15
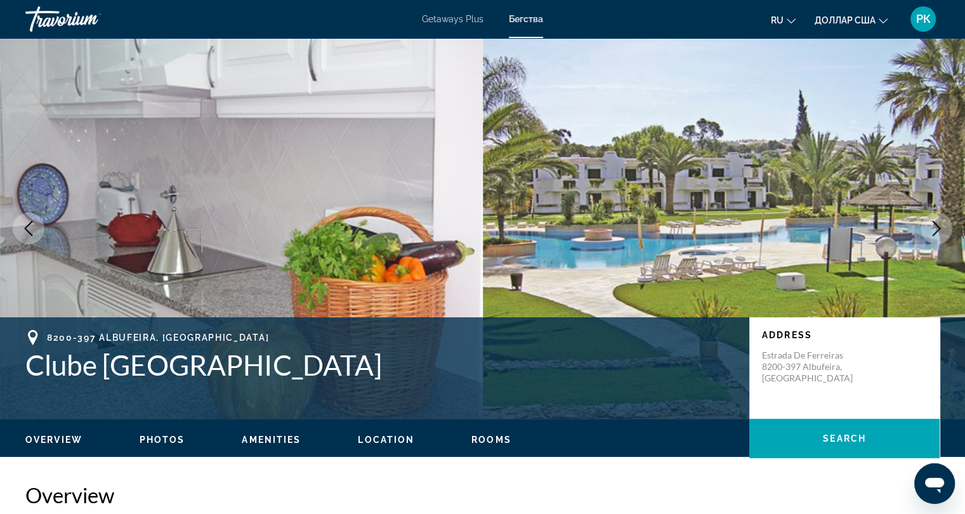
click at [931, 231] on icon "Next image" at bounding box center [935, 228] width 15 height 15
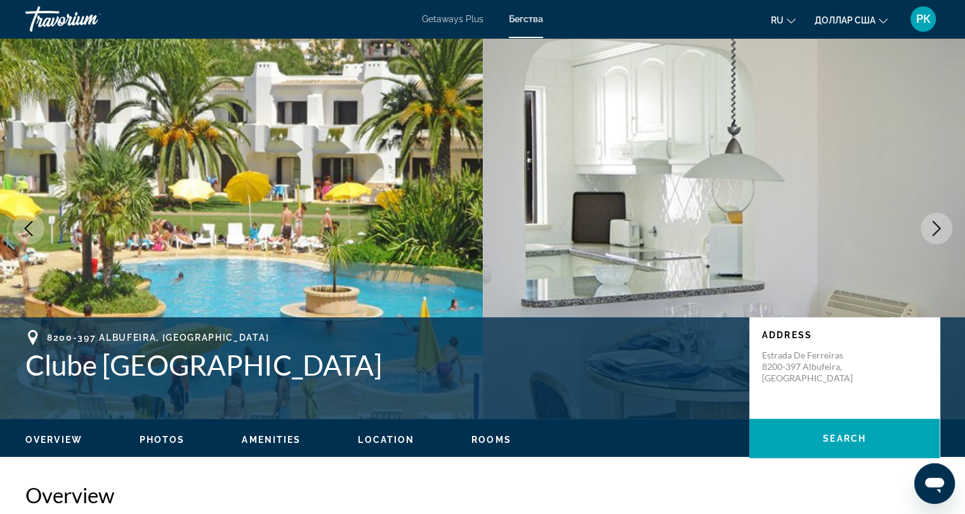
click at [931, 231] on icon "Next image" at bounding box center [935, 228] width 15 height 15
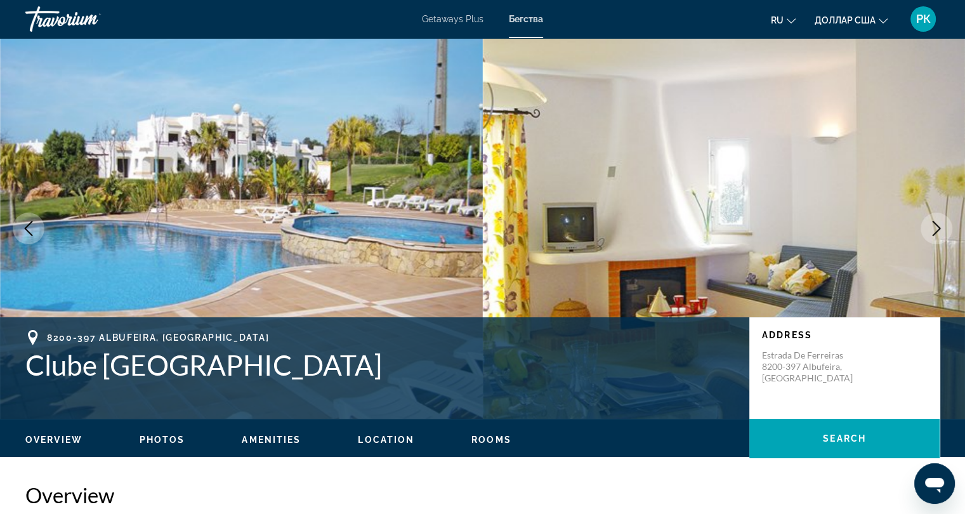
click at [931, 231] on icon "Next image" at bounding box center [935, 228] width 15 height 15
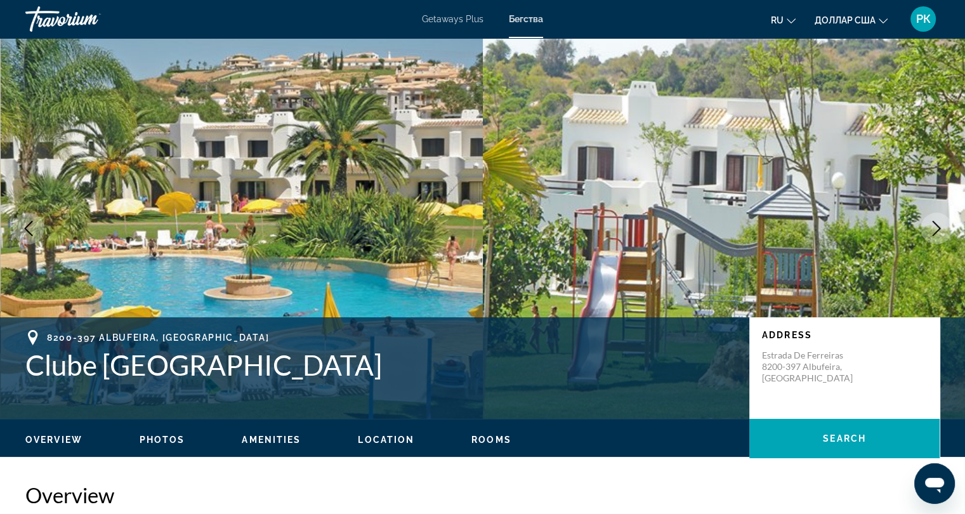
click at [931, 231] on icon "Next image" at bounding box center [935, 228] width 15 height 15
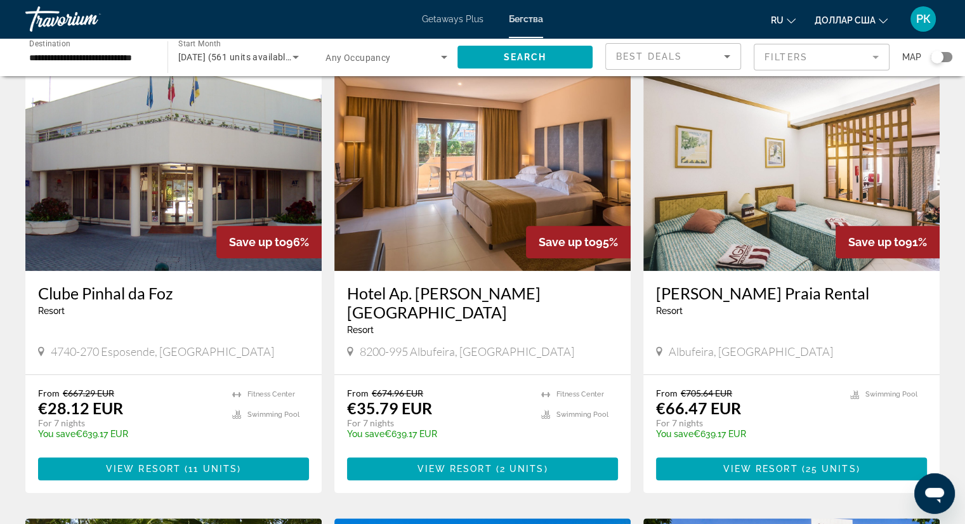
scroll to position [529, 0]
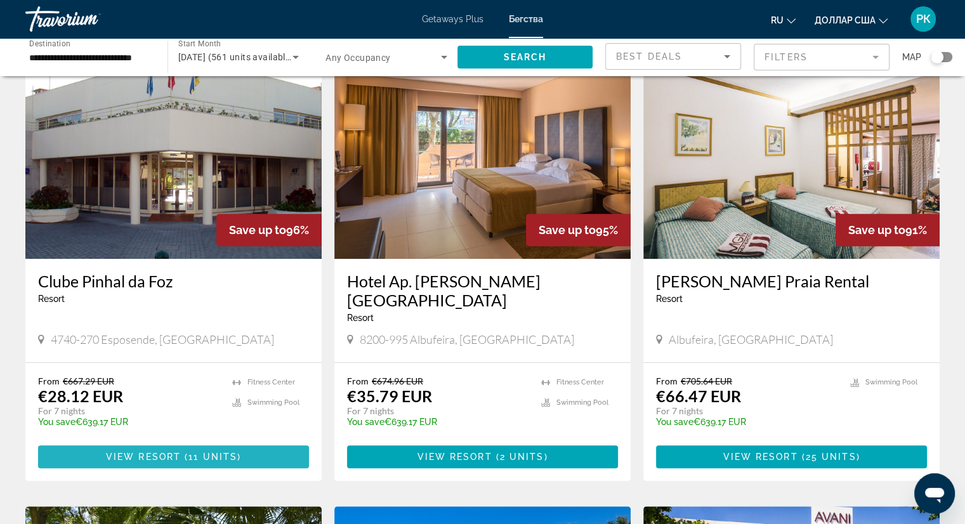
click at [179, 452] on span "View Resort" at bounding box center [143, 457] width 75 height 10
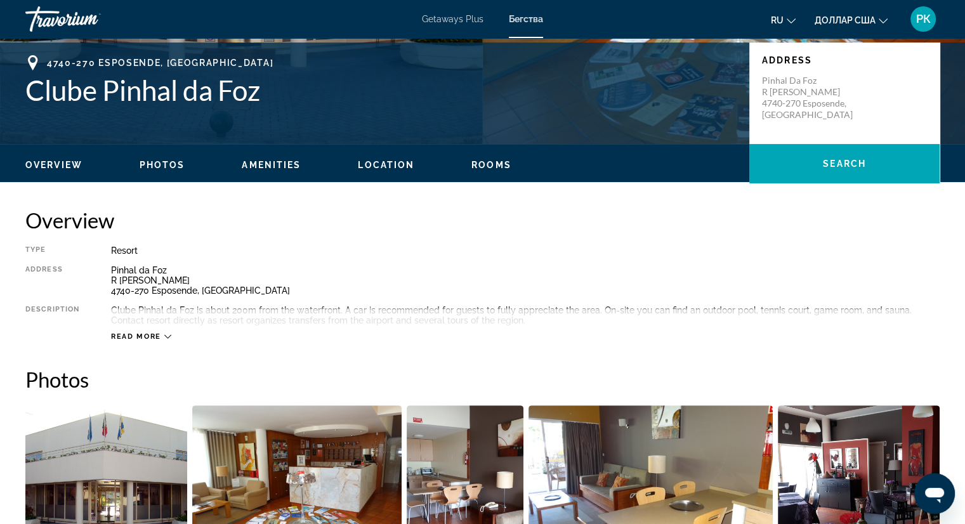
scroll to position [275, 0]
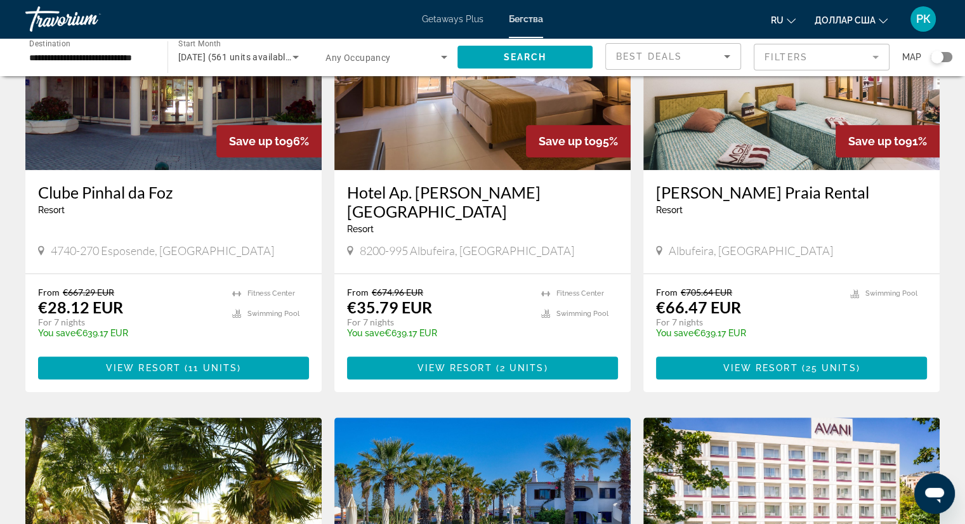
scroll to position [642, 0]
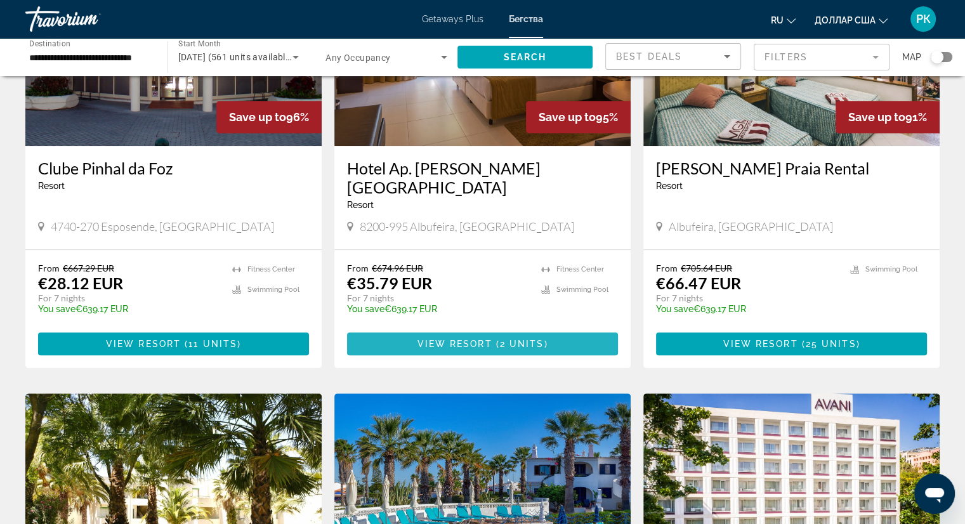
click at [467, 339] on span "View Resort" at bounding box center [454, 344] width 75 height 10
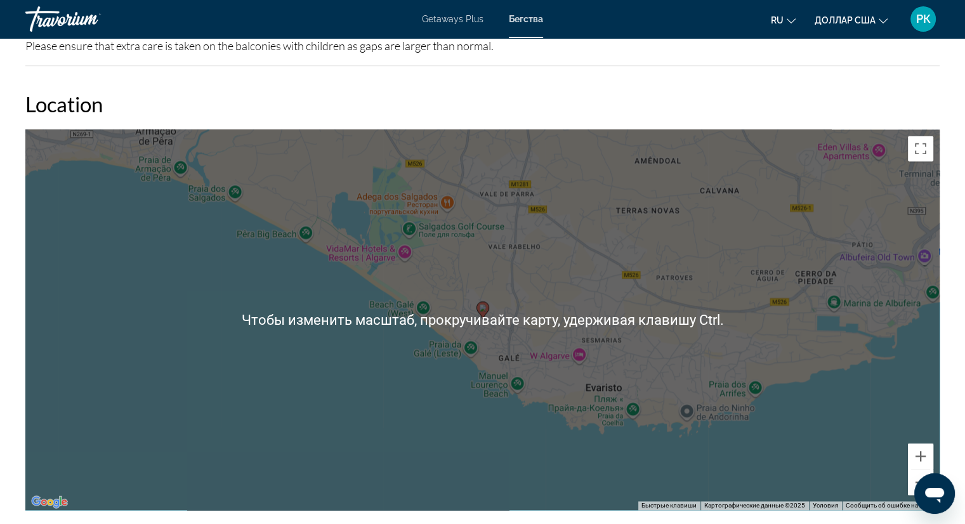
scroll to position [1729, 0]
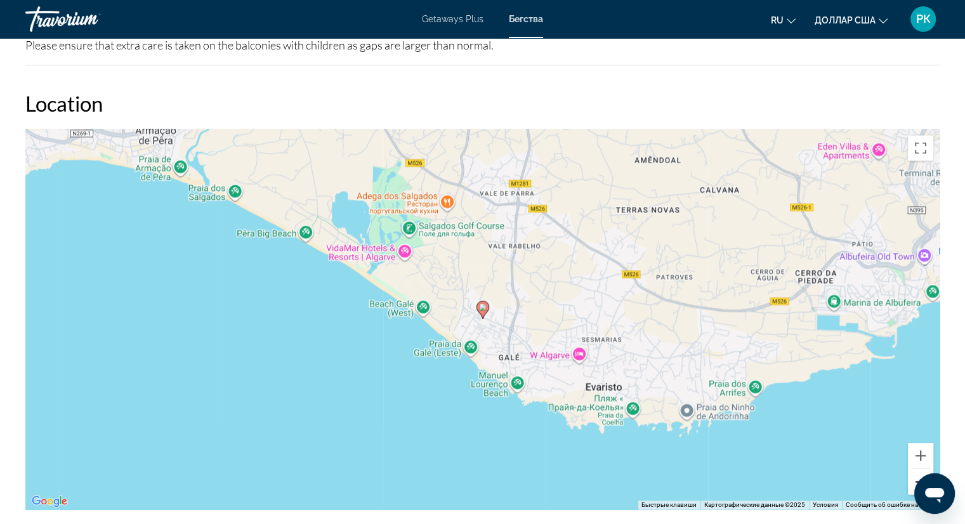
click at [916, 469] on button "Уменьшить" at bounding box center [919, 481] width 25 height 25
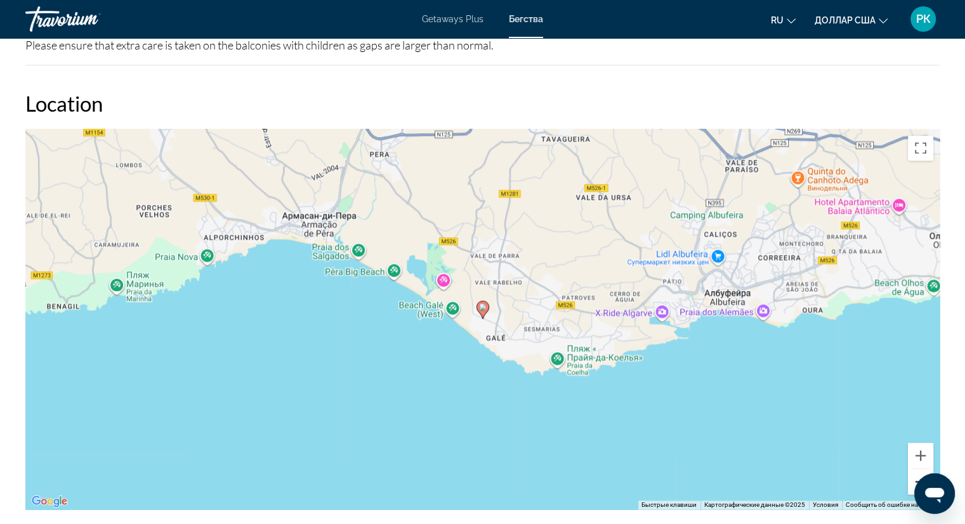
click at [916, 469] on button "Уменьшить" at bounding box center [919, 481] width 25 height 25
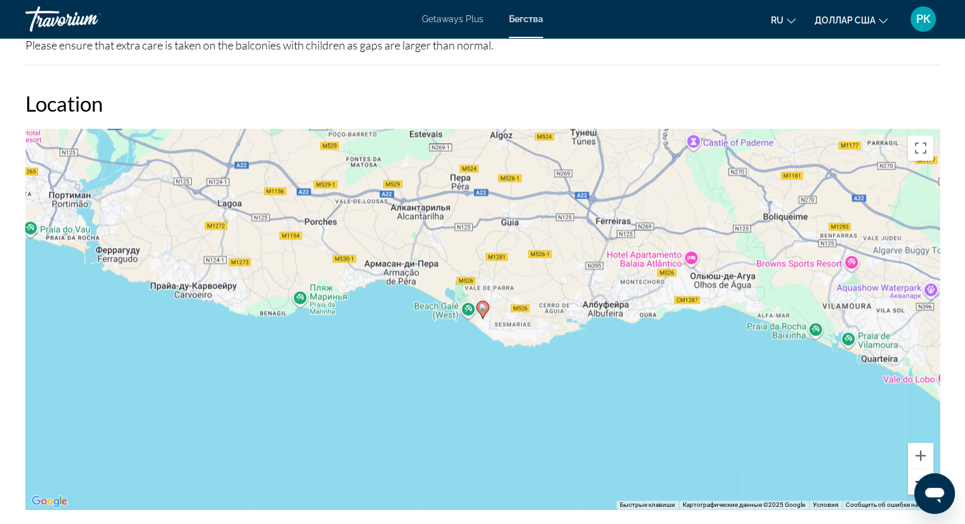
click at [916, 469] on button "Уменьшить" at bounding box center [919, 481] width 25 height 25
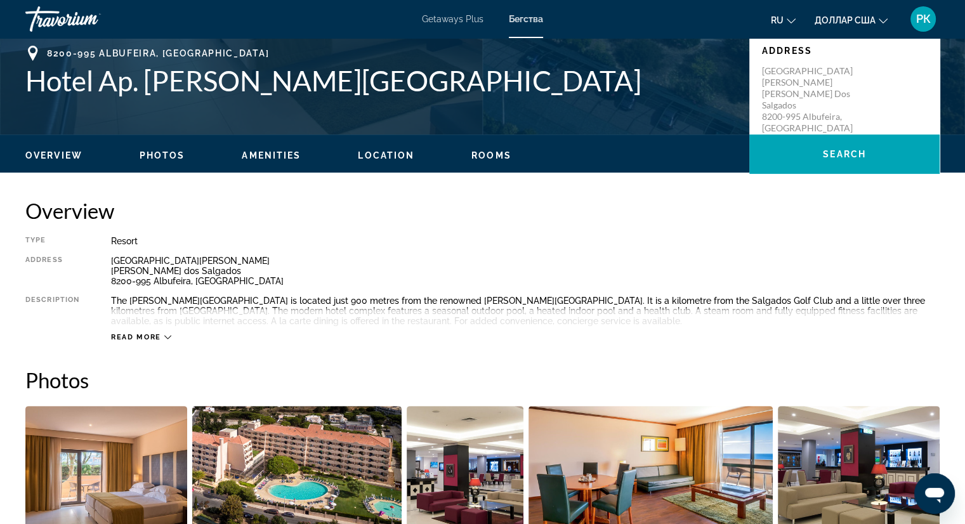
scroll to position [0, 0]
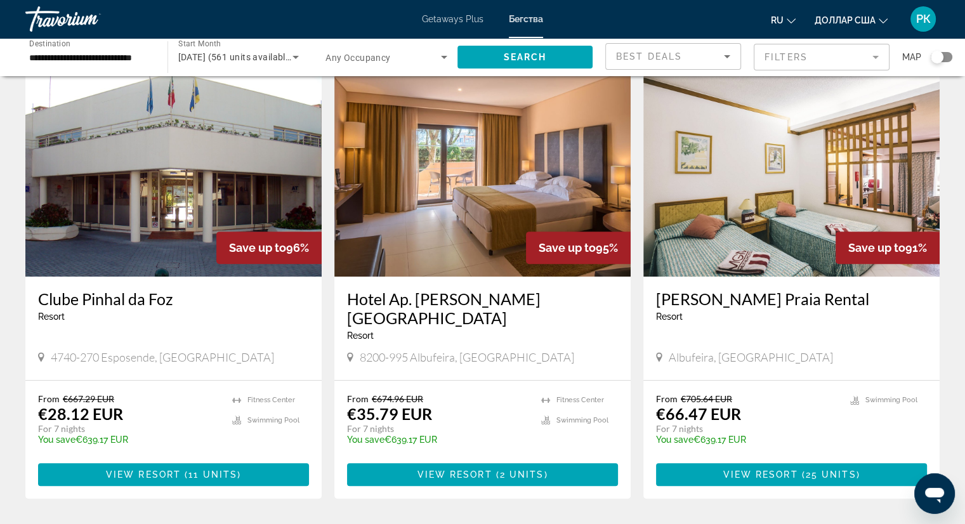
scroll to position [510, 0]
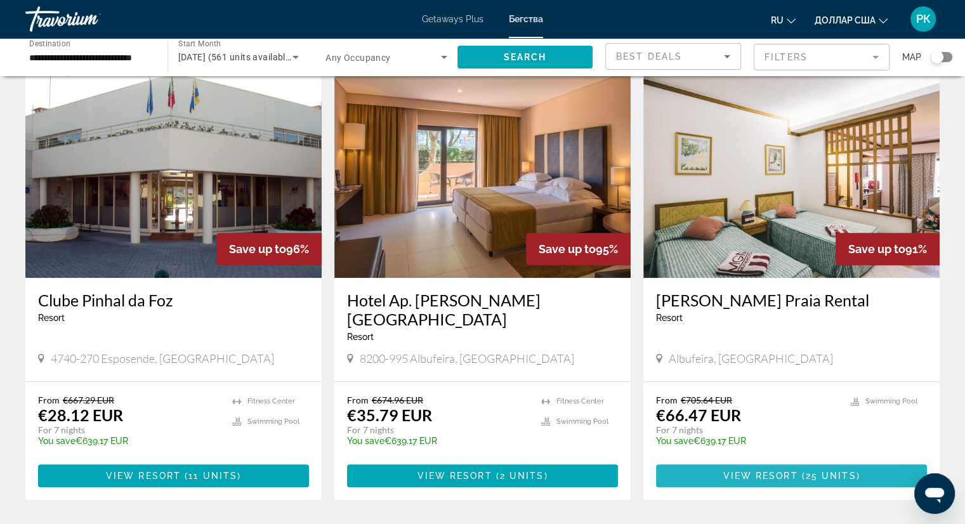
click at [750, 471] on span "View Resort" at bounding box center [759, 476] width 75 height 10
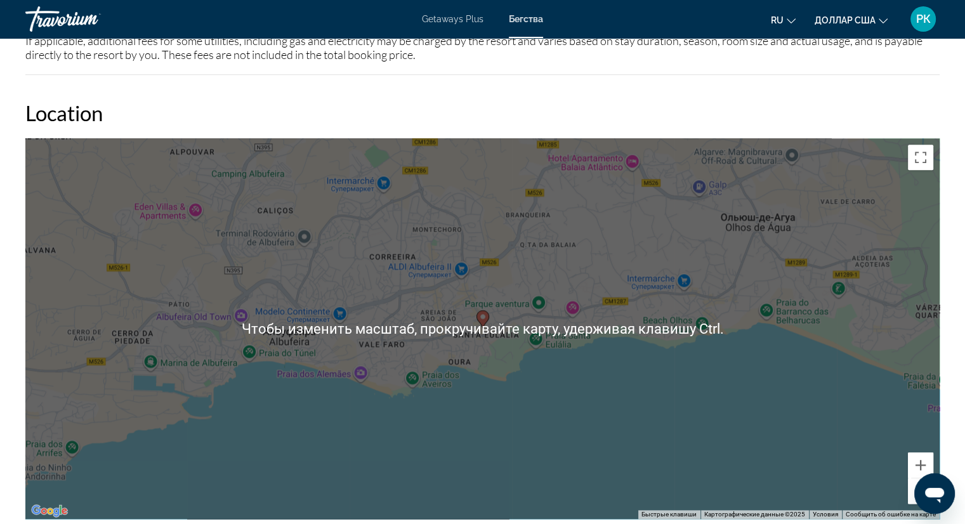
scroll to position [1466, 0]
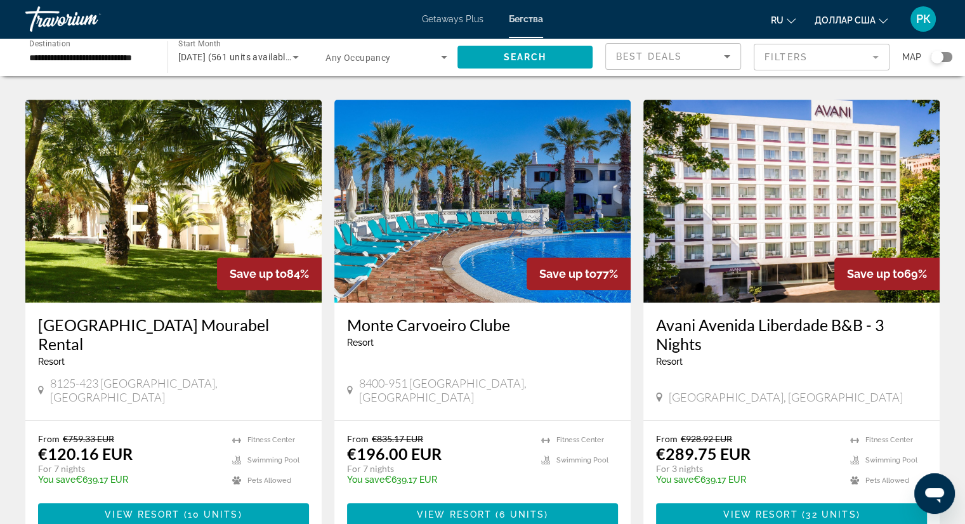
scroll to position [936, 0]
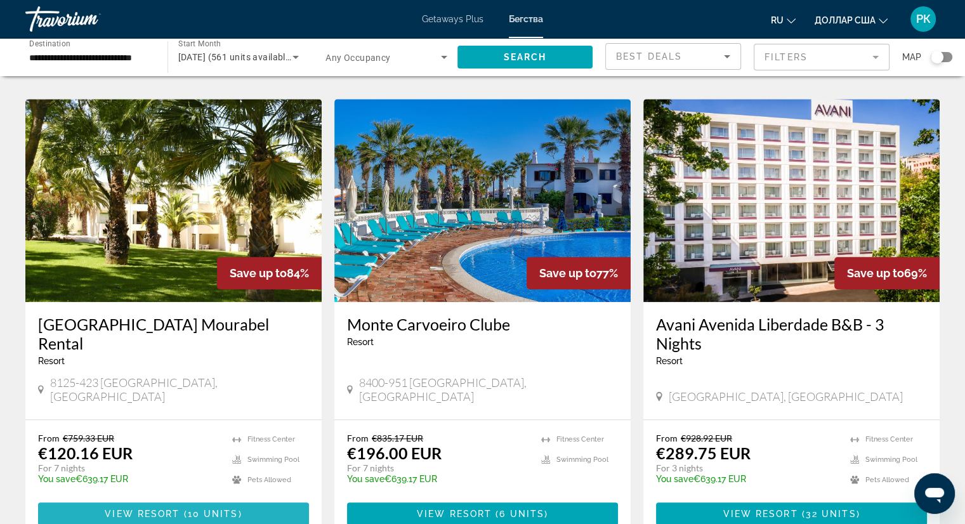
click at [150, 509] on span "View Resort" at bounding box center [142, 514] width 75 height 10
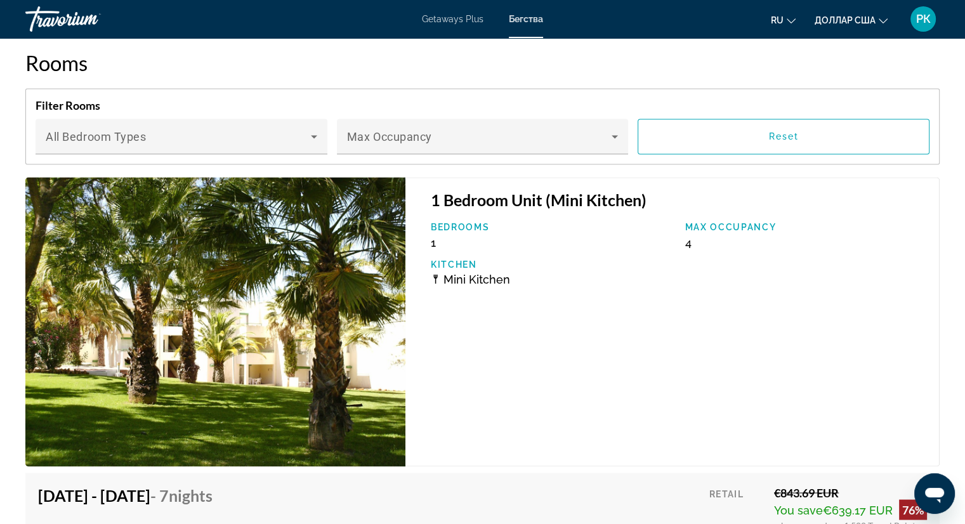
scroll to position [2135, 0]
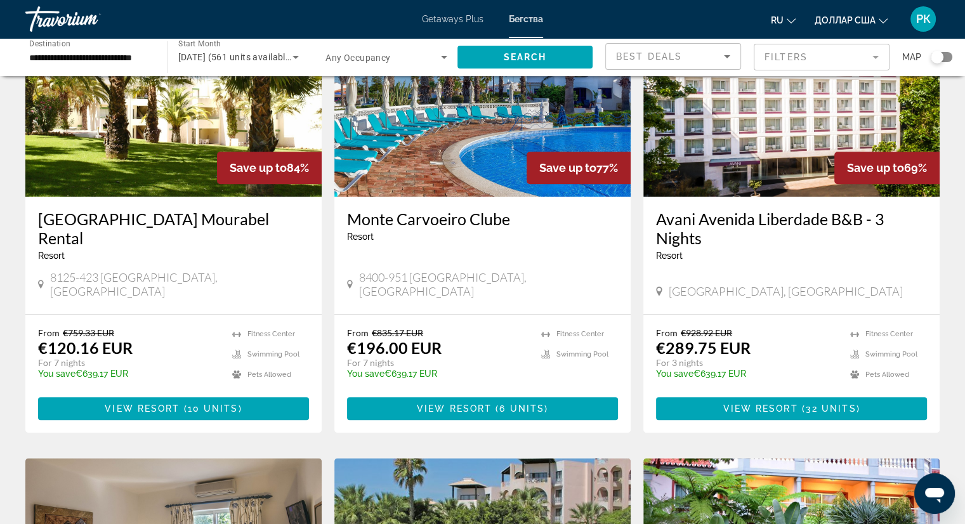
scroll to position [1048, 0]
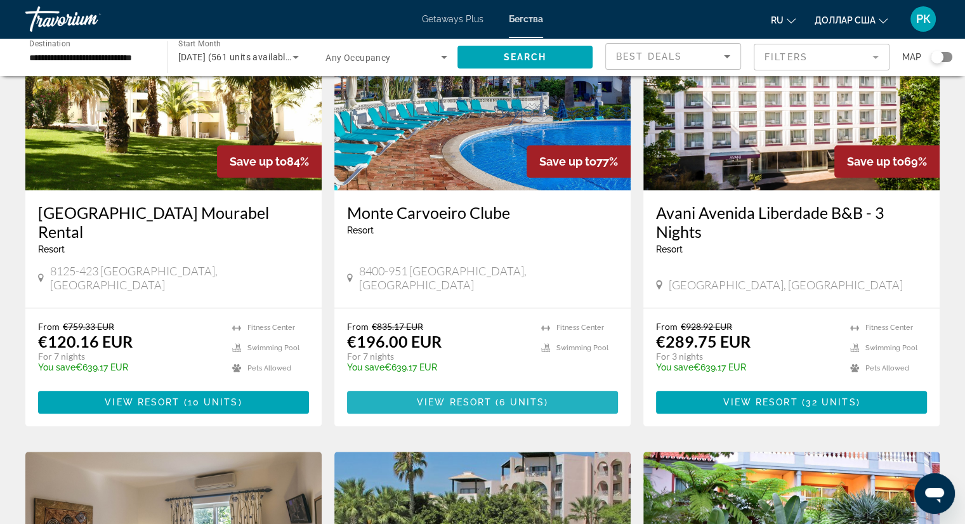
click at [496, 397] on span "( 6 units )" at bounding box center [519, 402] width 56 height 10
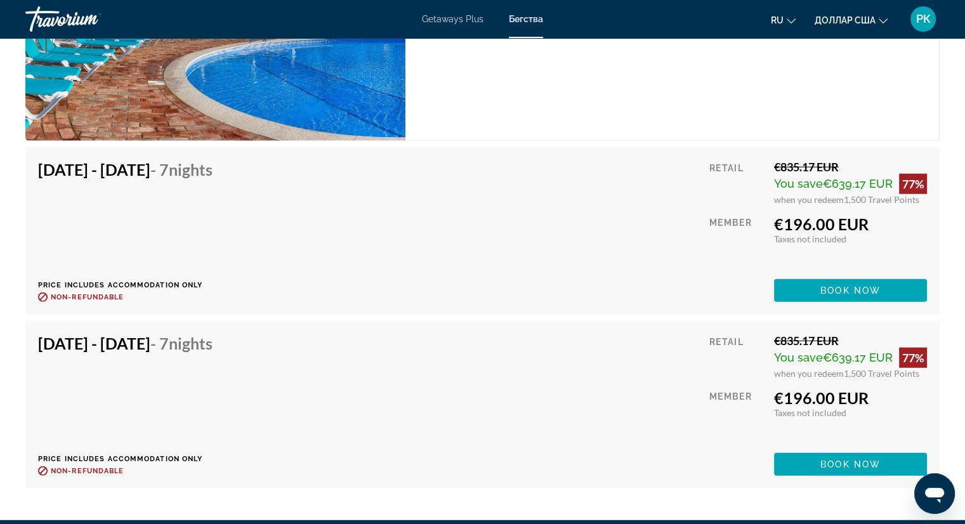
scroll to position [3280, 0]
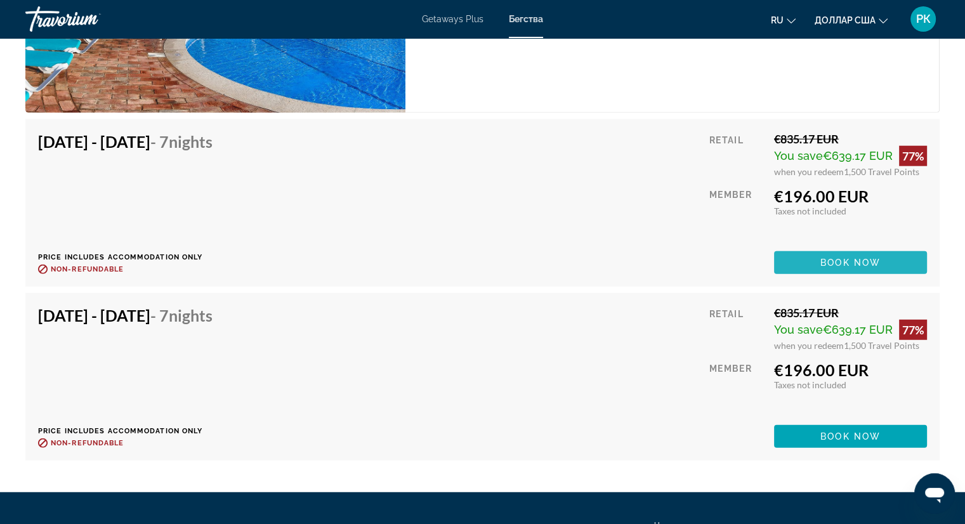
click at [855, 257] on span "Book now" at bounding box center [850, 262] width 60 height 10
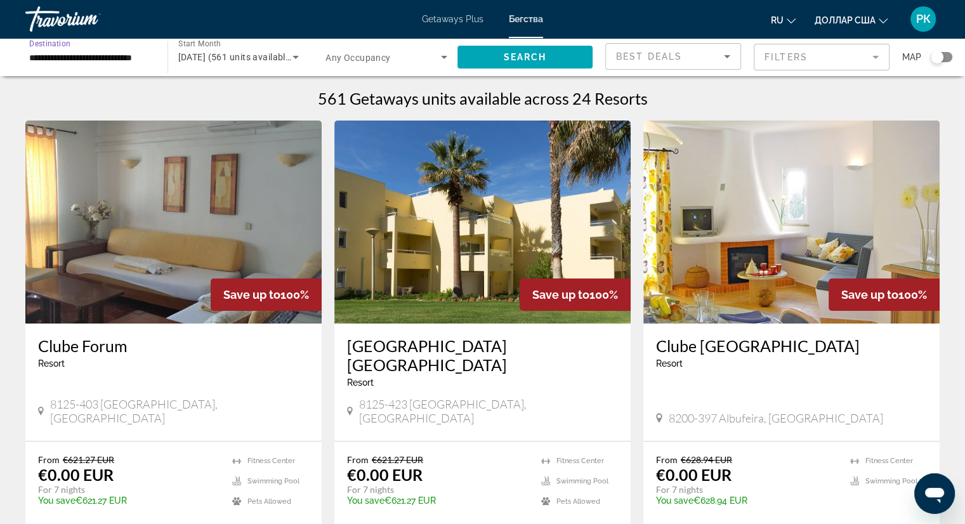
click at [44, 62] on input "**********" at bounding box center [90, 57] width 122 height 15
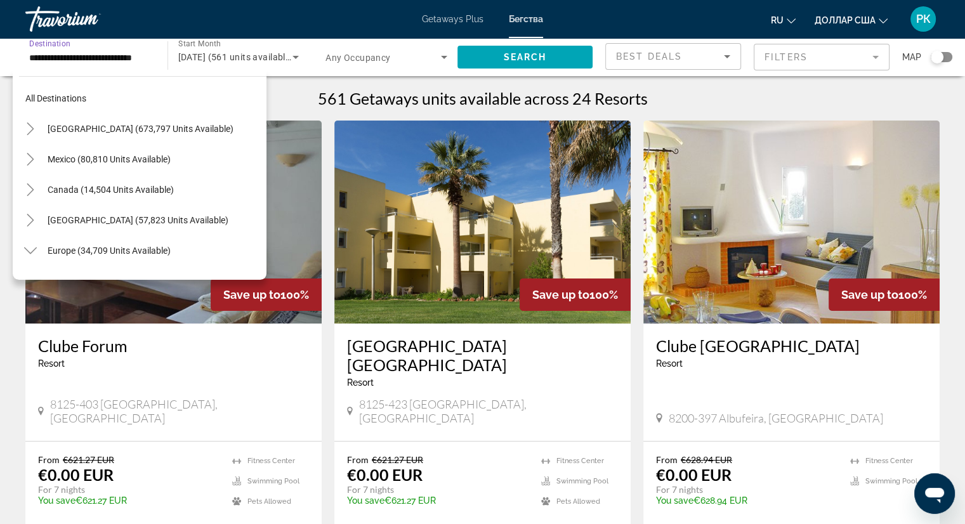
scroll to position [532, 0]
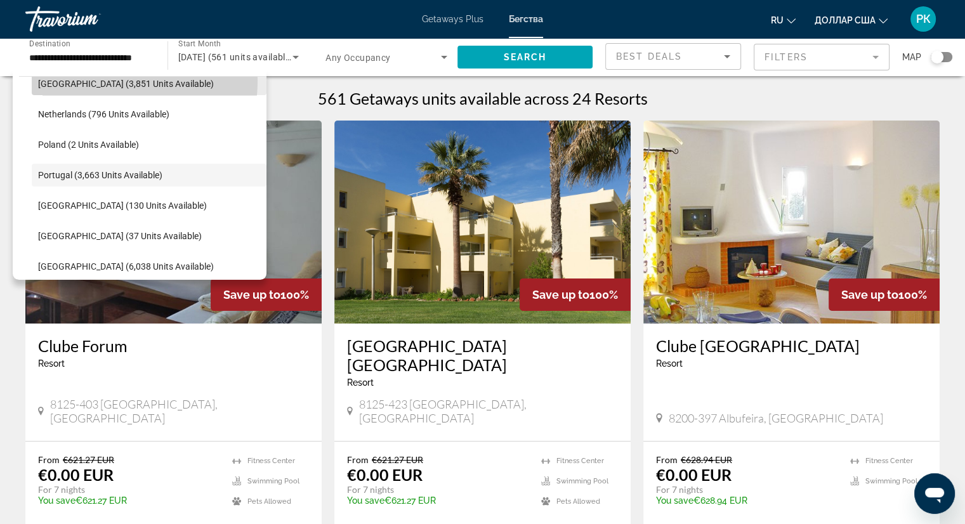
click at [69, 79] on span "[GEOGRAPHIC_DATA] (3,851 units available)" at bounding box center [126, 84] width 176 height 10
type input "**********"
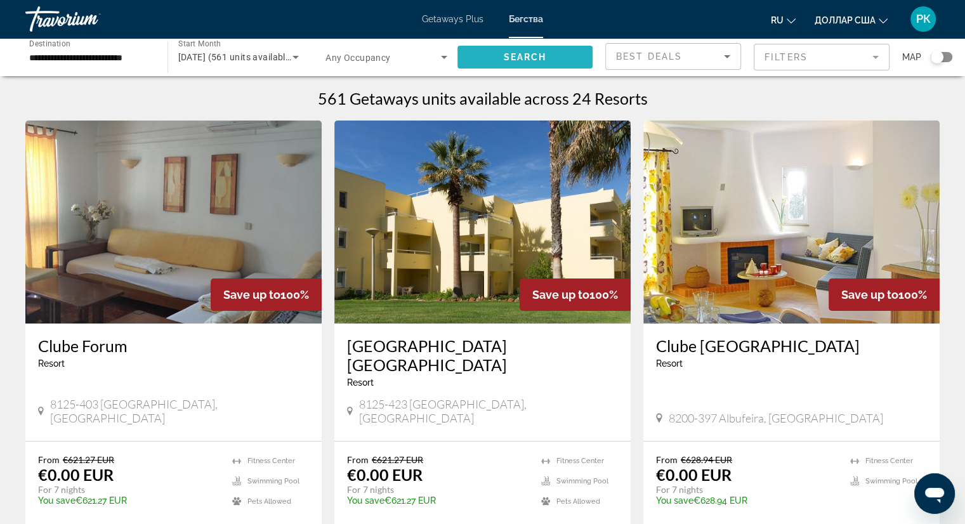
click at [519, 61] on span "Search" at bounding box center [524, 57] width 43 height 10
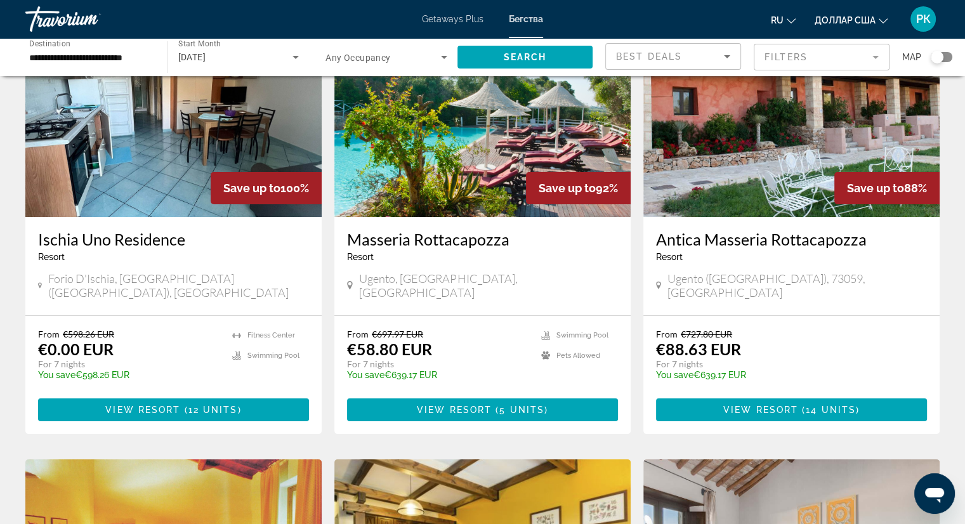
scroll to position [105, 0]
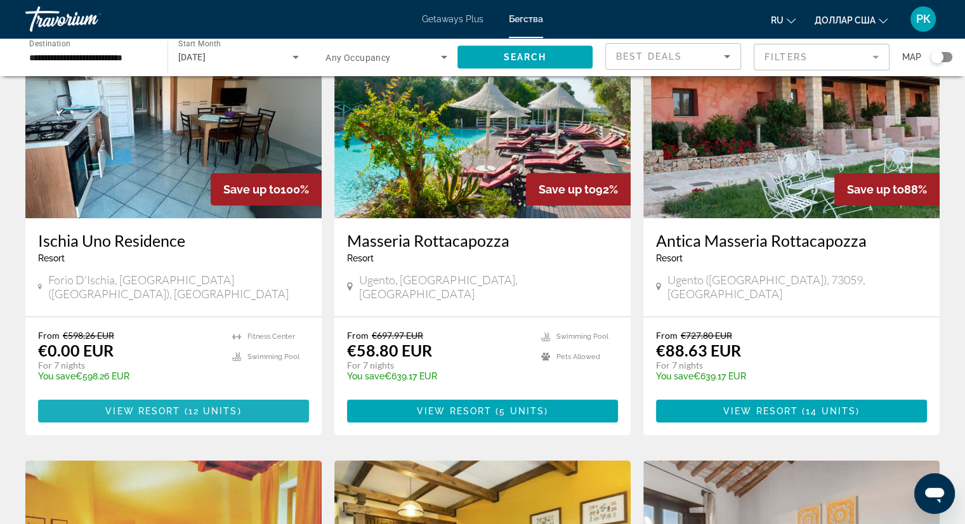
click at [231, 406] on span "12 units" at bounding box center [212, 411] width 49 height 10
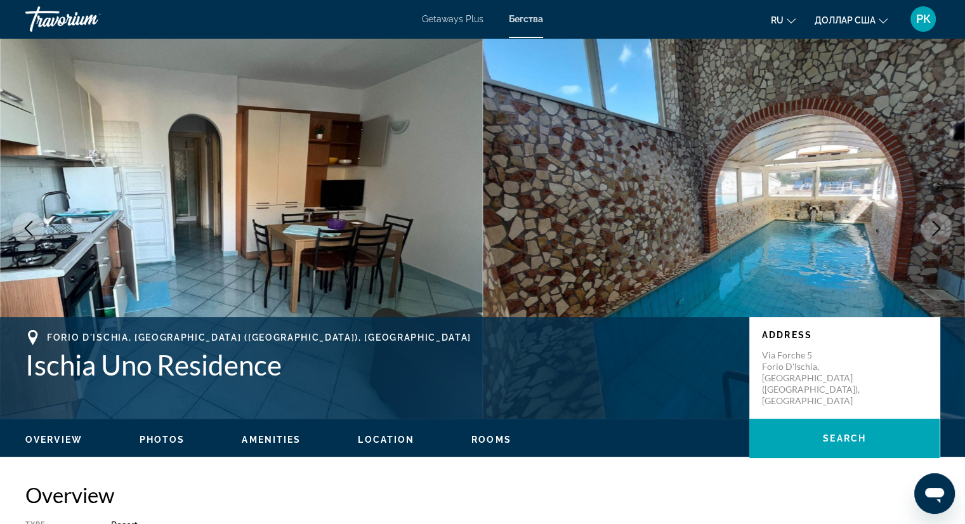
scroll to position [1793, 0]
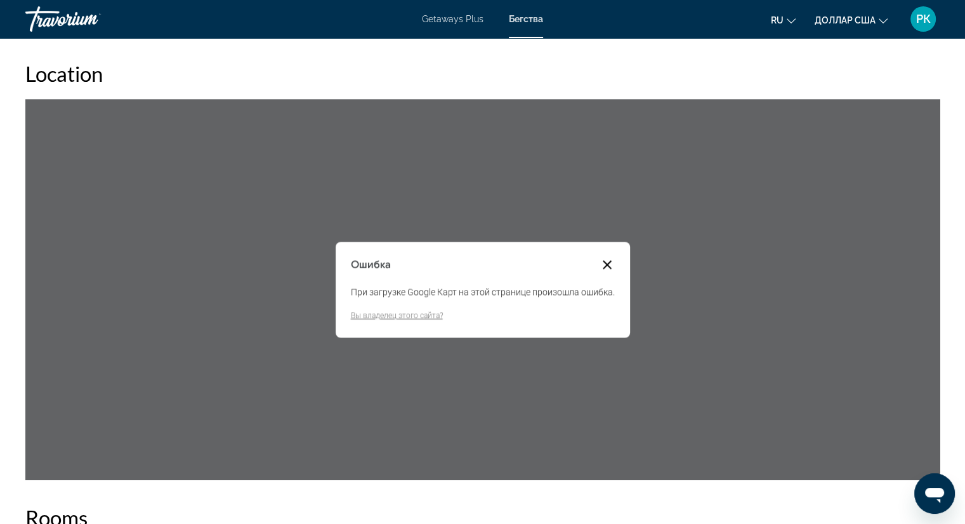
click at [605, 258] on button "Закрыть диалоговое окно" at bounding box center [606, 264] width 15 height 15
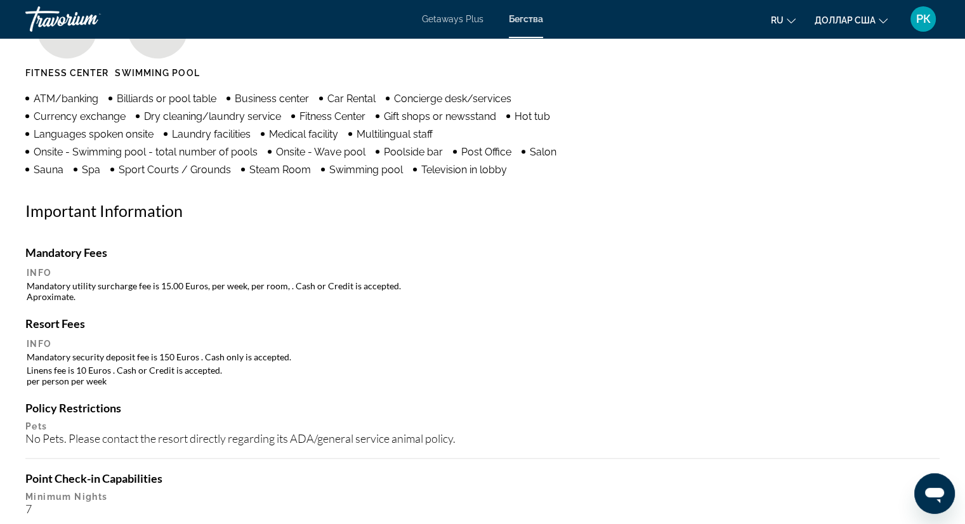
scroll to position [1065, 0]
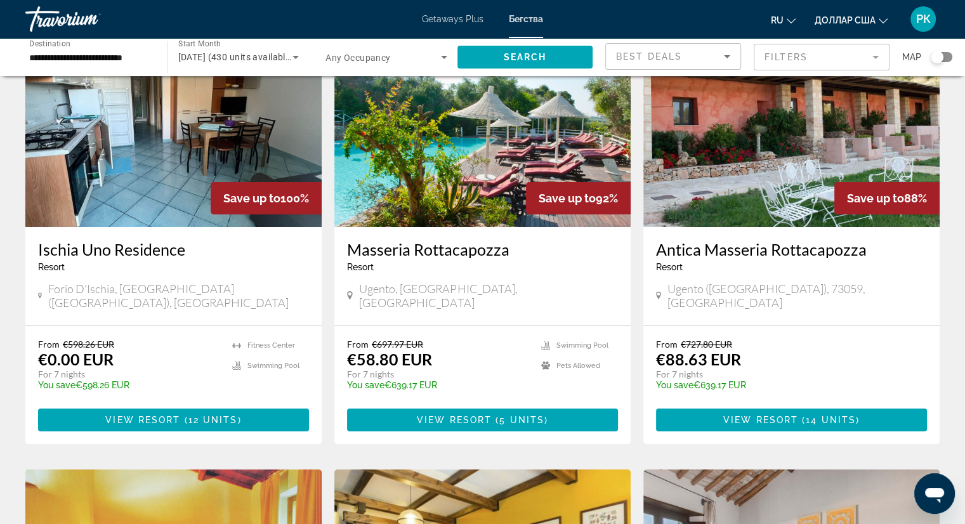
scroll to position [98, 0]
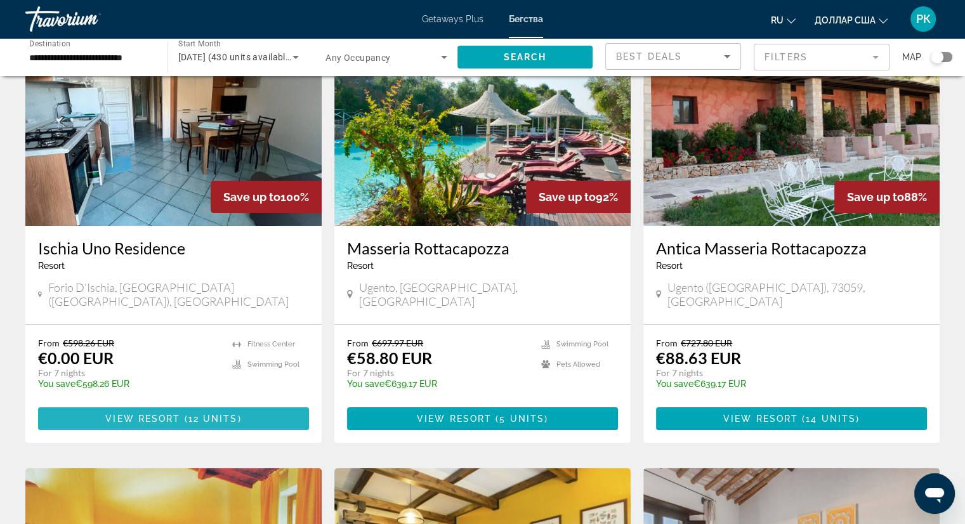
click at [179, 413] on span "View Resort" at bounding box center [142, 418] width 75 height 10
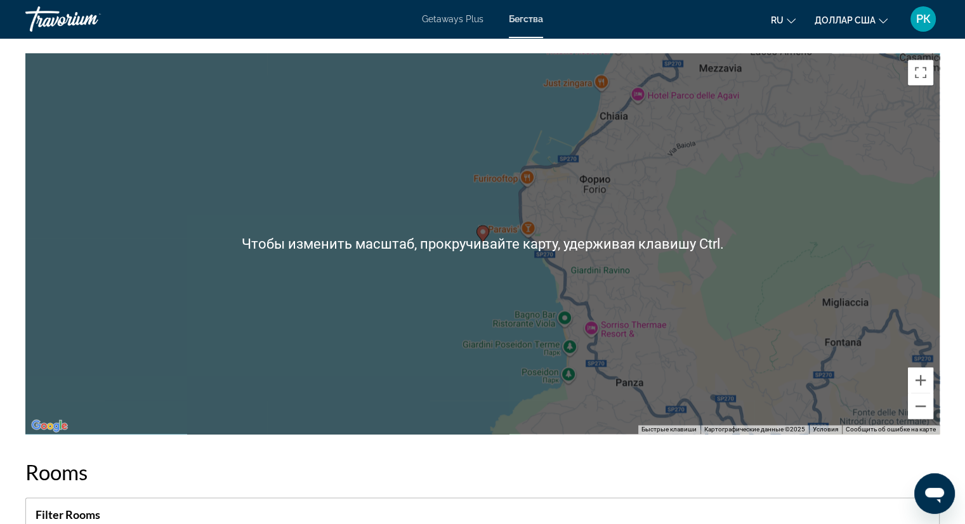
scroll to position [1839, 0]
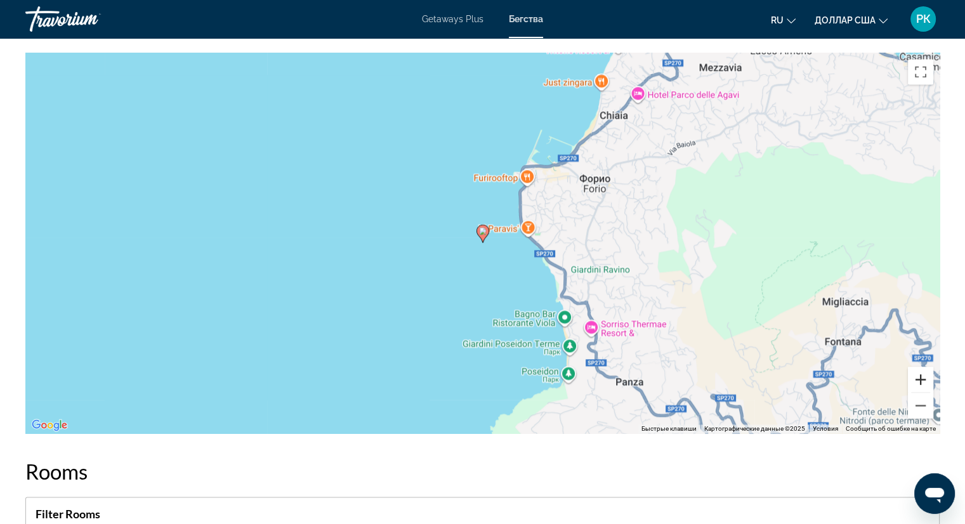
click at [914, 378] on button "Увеличить" at bounding box center [919, 379] width 25 height 25
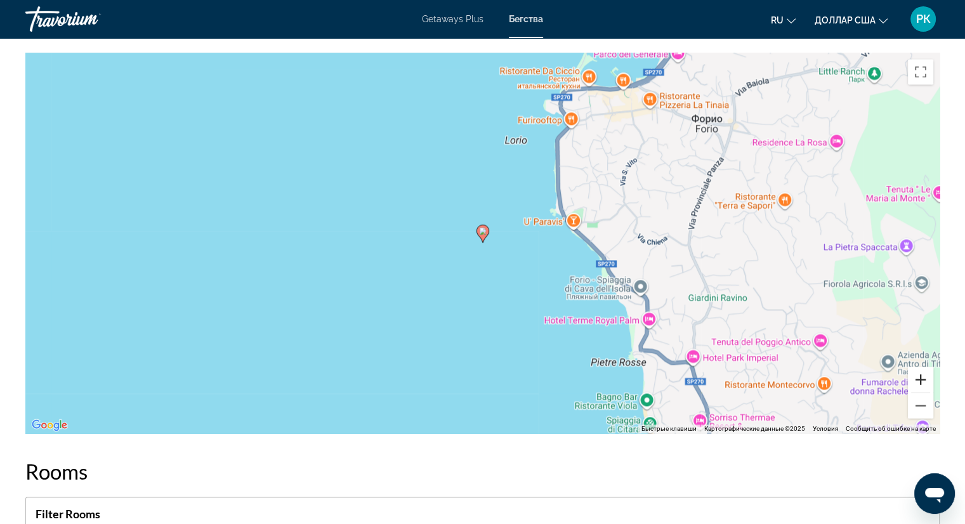
click at [914, 378] on button "Увеличить" at bounding box center [919, 379] width 25 height 25
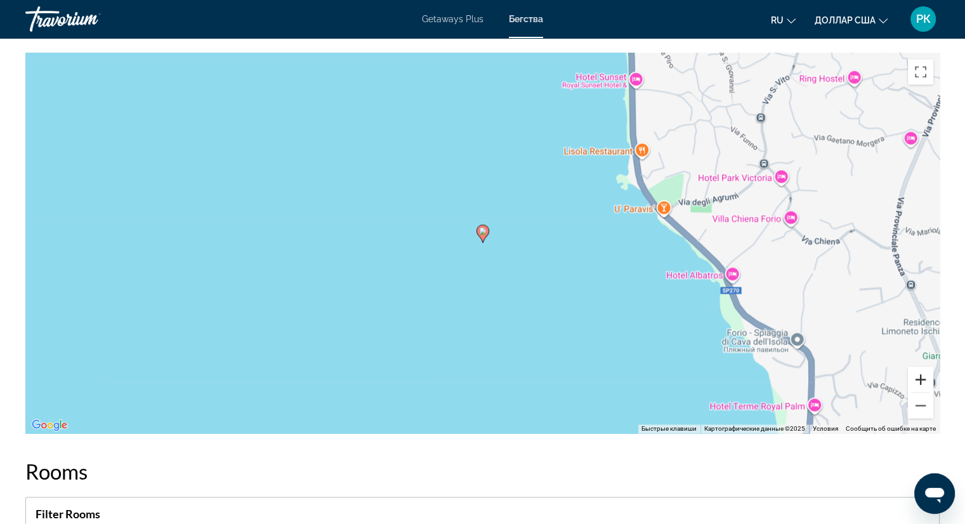
click at [914, 378] on button "Увеличить" at bounding box center [919, 379] width 25 height 25
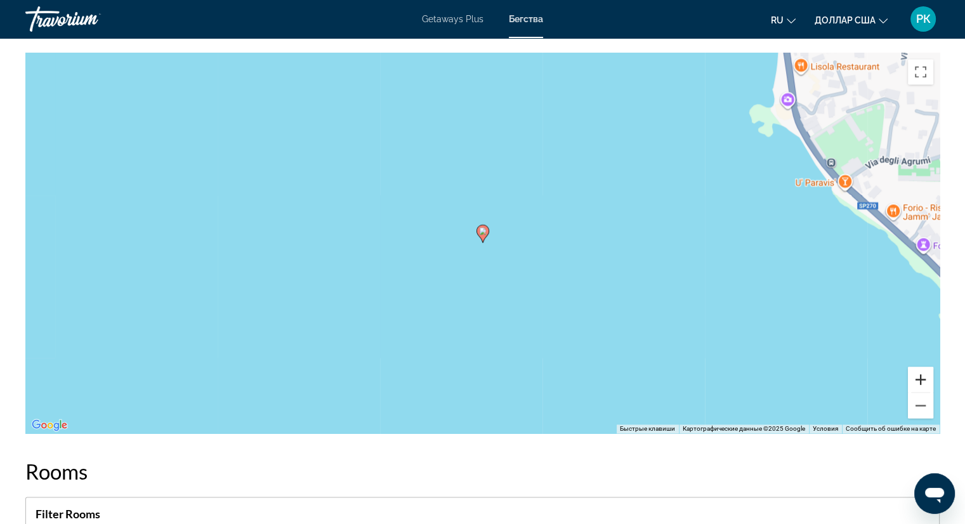
click at [914, 378] on button "Увеличить" at bounding box center [919, 379] width 25 height 25
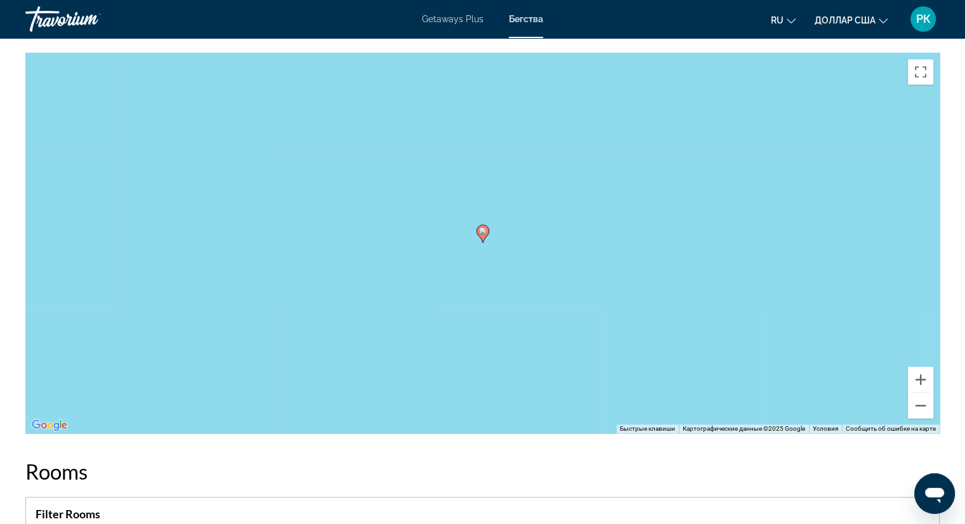
click at [483, 238] on icon "Основное содержание" at bounding box center [481, 233] width 11 height 16
click at [917, 403] on button "Уменьшить" at bounding box center [919, 405] width 25 height 25
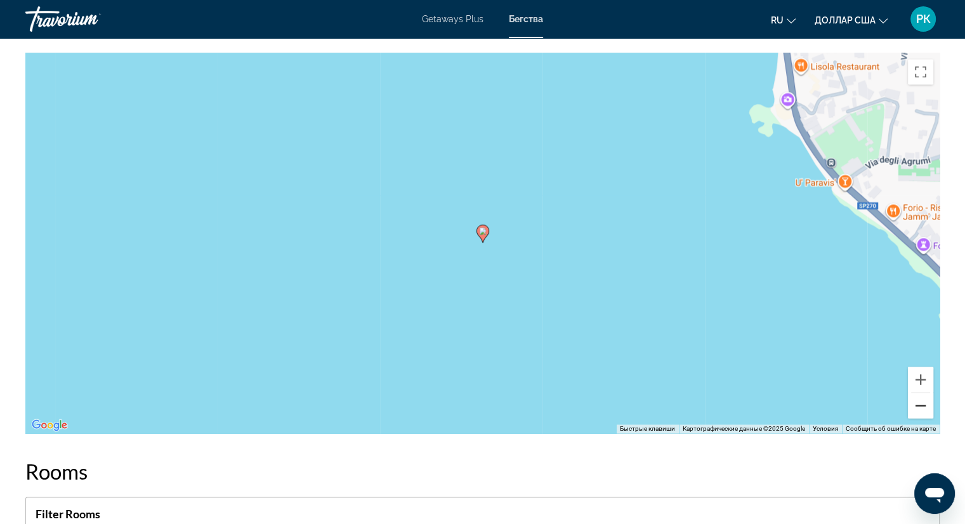
click at [917, 403] on button "Уменьшить" at bounding box center [919, 405] width 25 height 25
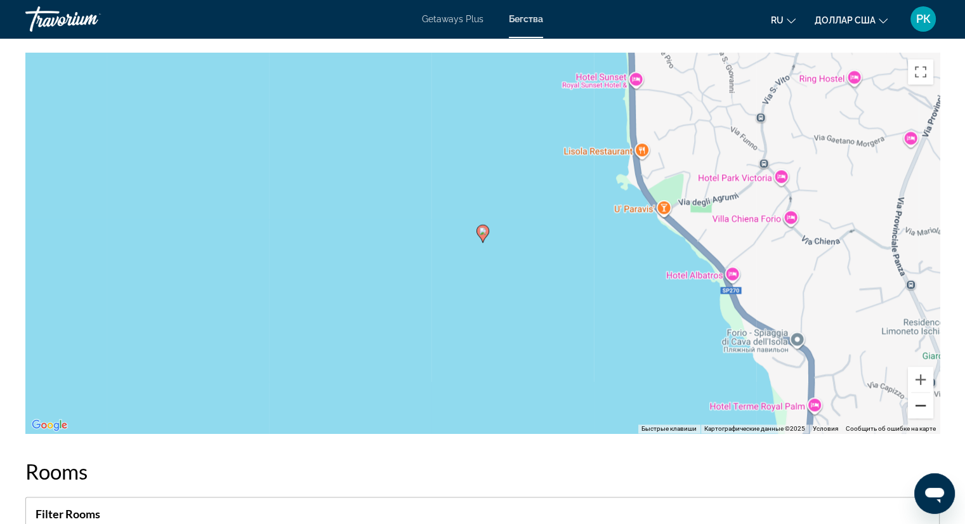
click at [917, 403] on button "Уменьшить" at bounding box center [919, 405] width 25 height 25
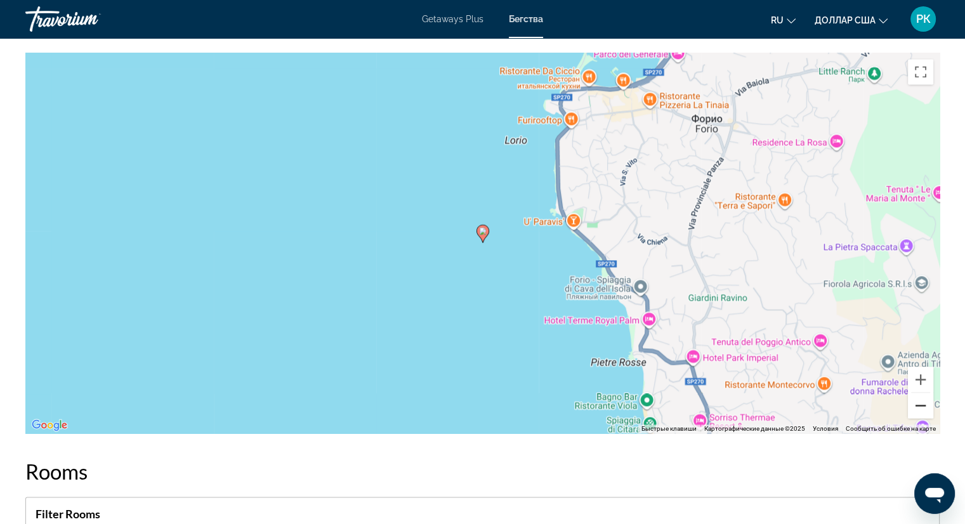
click at [917, 403] on button "Уменьшить" at bounding box center [919, 405] width 25 height 25
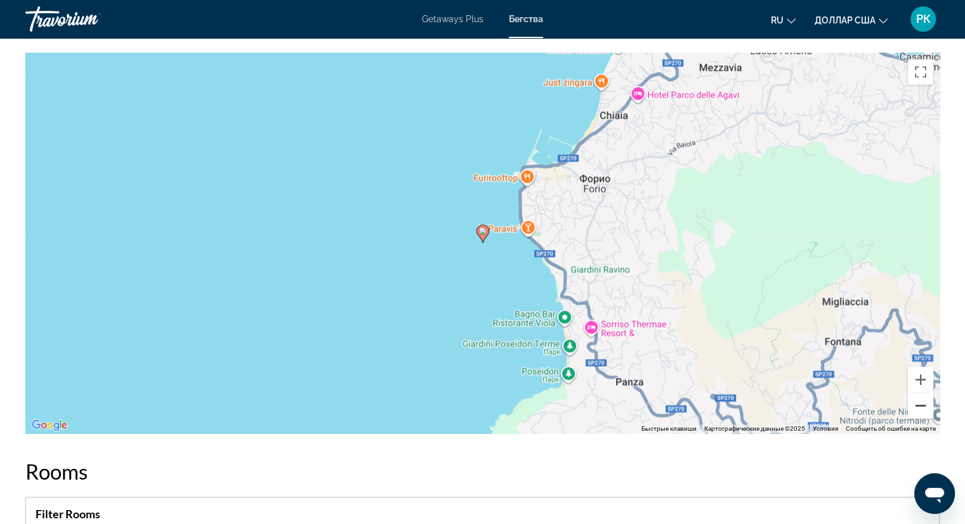
click at [917, 403] on button "Уменьшить" at bounding box center [919, 405] width 25 height 25
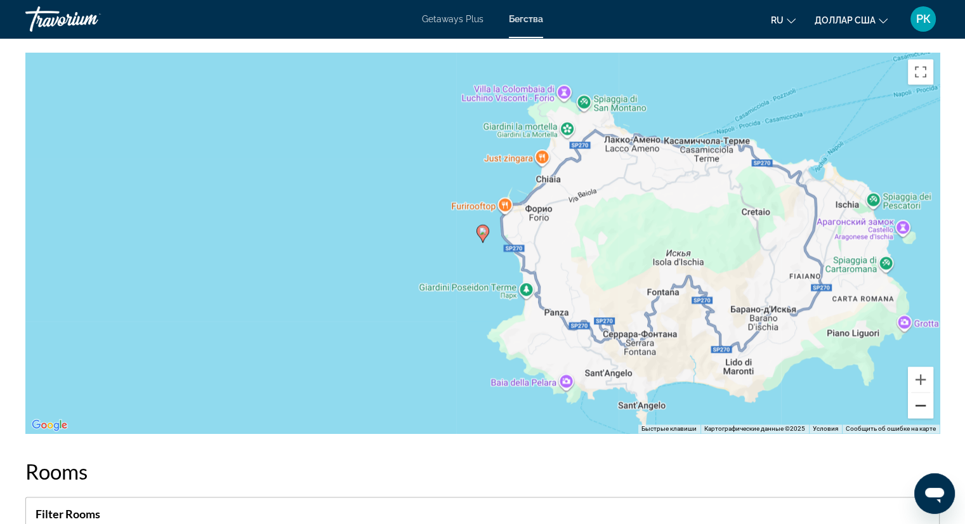
click at [917, 403] on button "Уменьшить" at bounding box center [919, 405] width 25 height 25
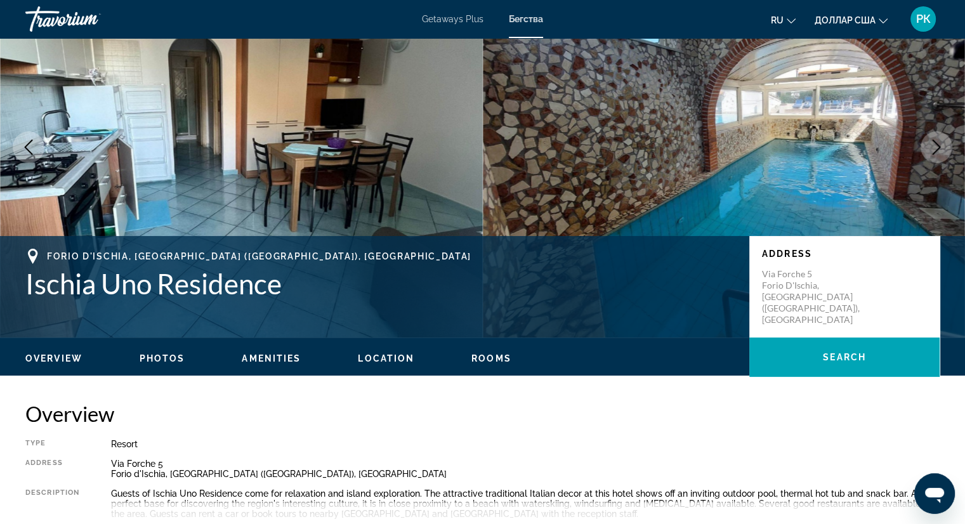
scroll to position [0, 0]
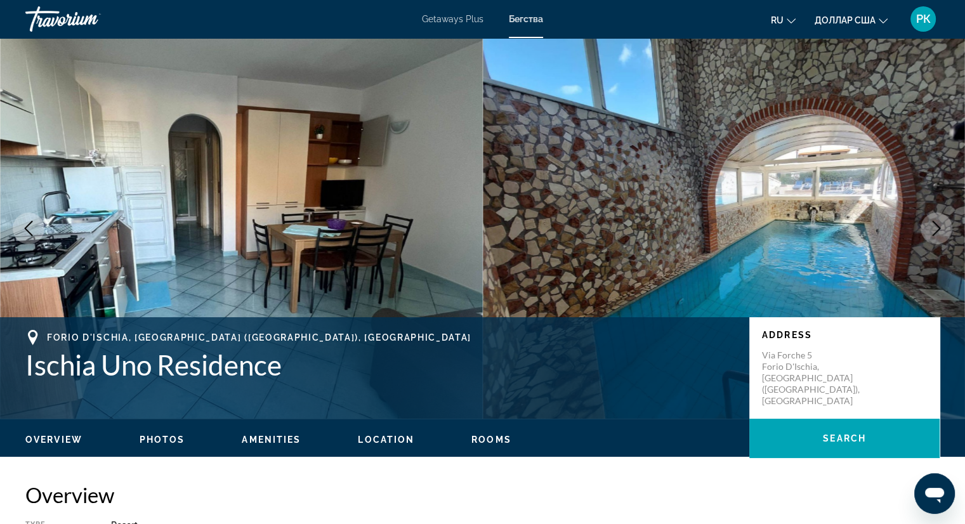
click at [933, 230] on icon "Next image" at bounding box center [935, 228] width 15 height 15
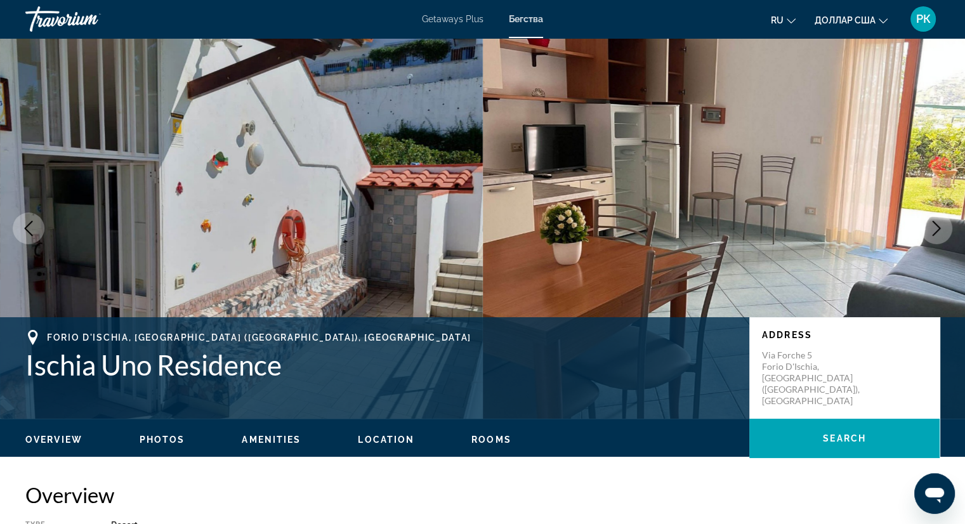
click at [933, 230] on icon "Next image" at bounding box center [935, 228] width 15 height 15
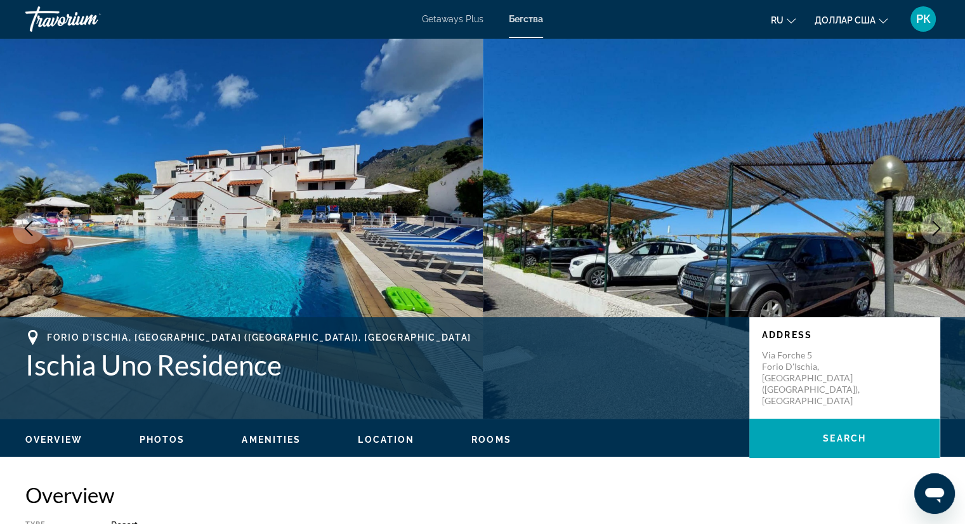
click at [933, 230] on icon "Next image" at bounding box center [935, 228] width 15 height 15
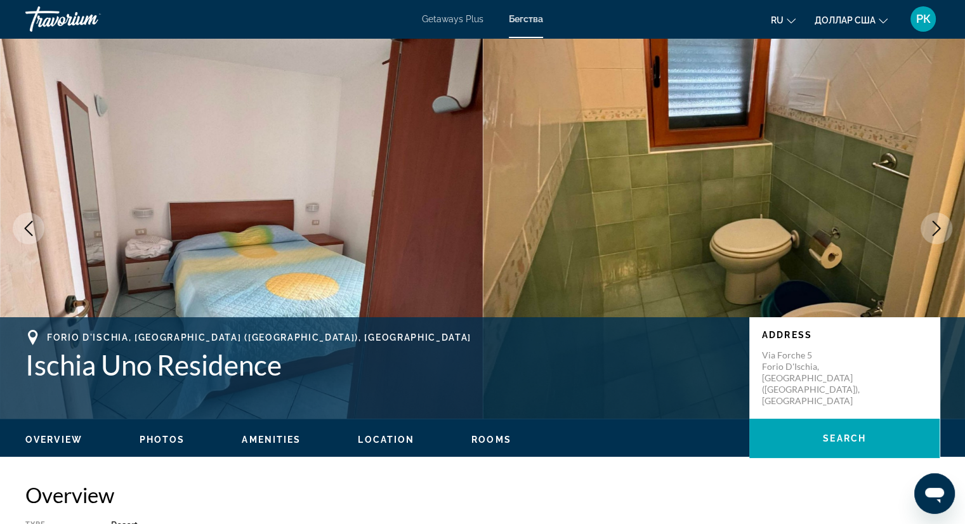
click at [933, 230] on icon "Next image" at bounding box center [935, 228] width 15 height 15
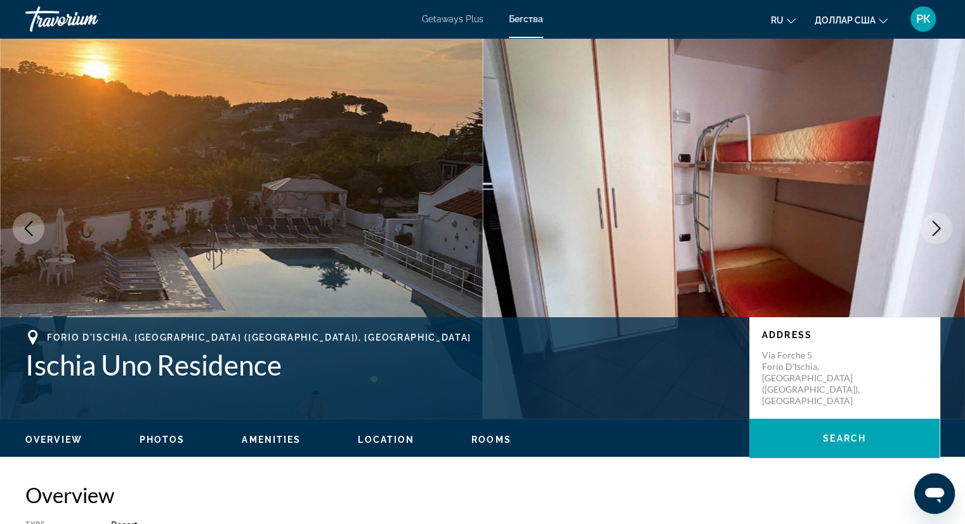
click at [933, 230] on icon "Next image" at bounding box center [935, 228] width 15 height 15
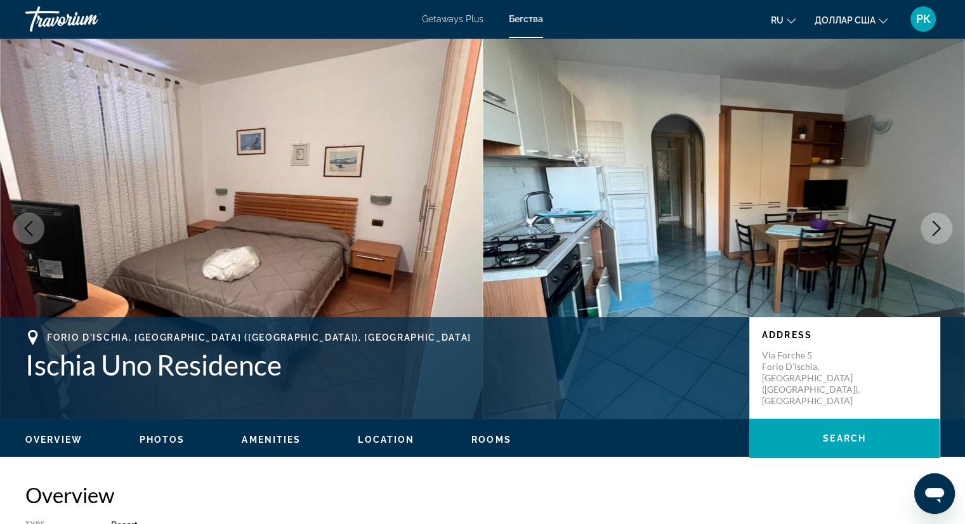
click at [933, 230] on icon "Next image" at bounding box center [935, 228] width 15 height 15
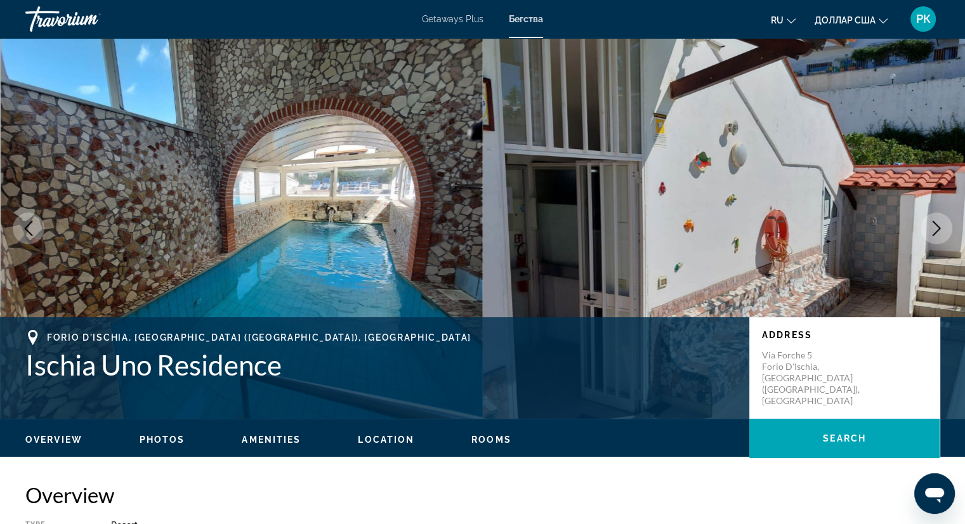
click at [933, 230] on icon "Next image" at bounding box center [935, 228] width 15 height 15
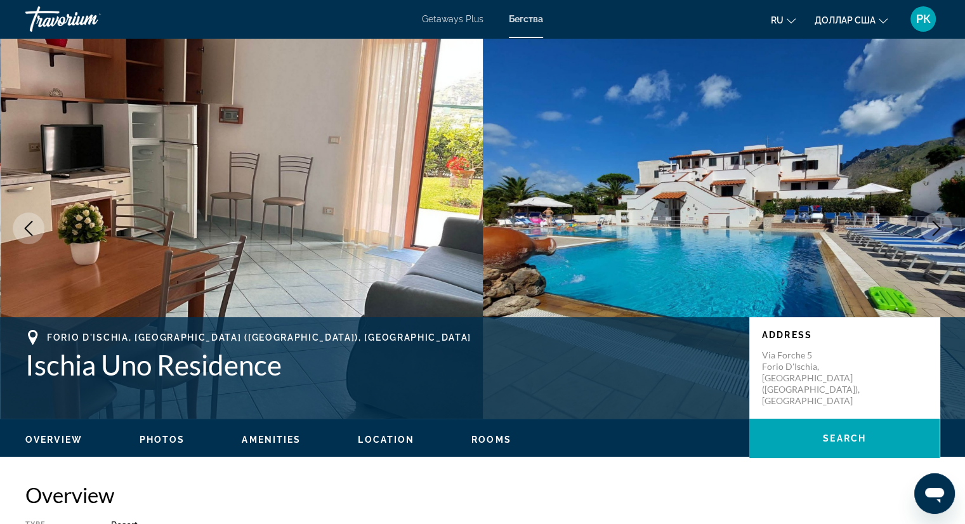
click at [933, 230] on icon "Next image" at bounding box center [935, 228] width 15 height 15
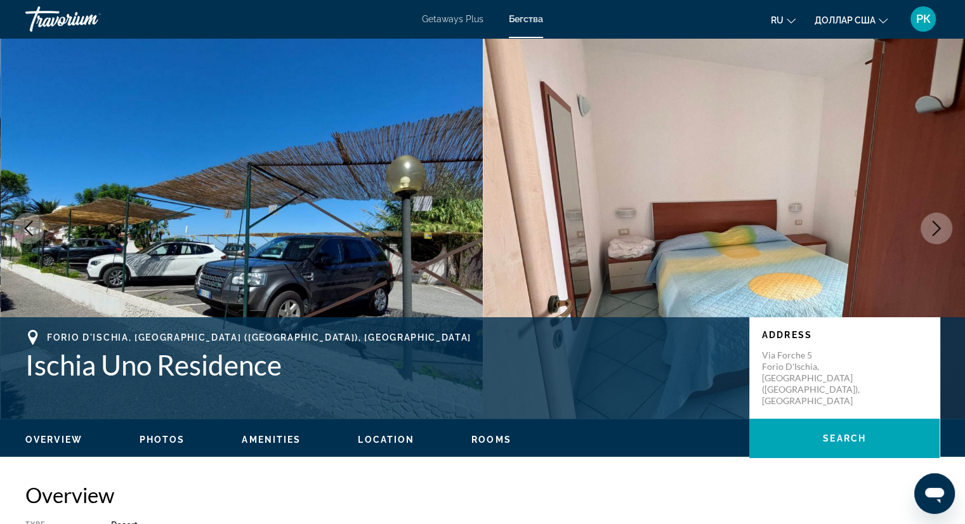
click at [933, 230] on icon "Next image" at bounding box center [935, 228] width 15 height 15
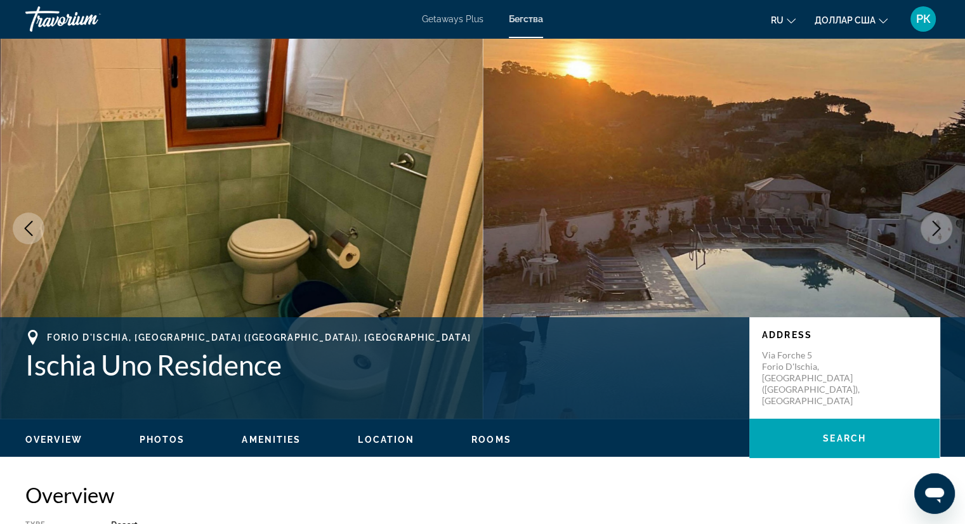
click at [933, 230] on icon "Next image" at bounding box center [935, 228] width 15 height 15
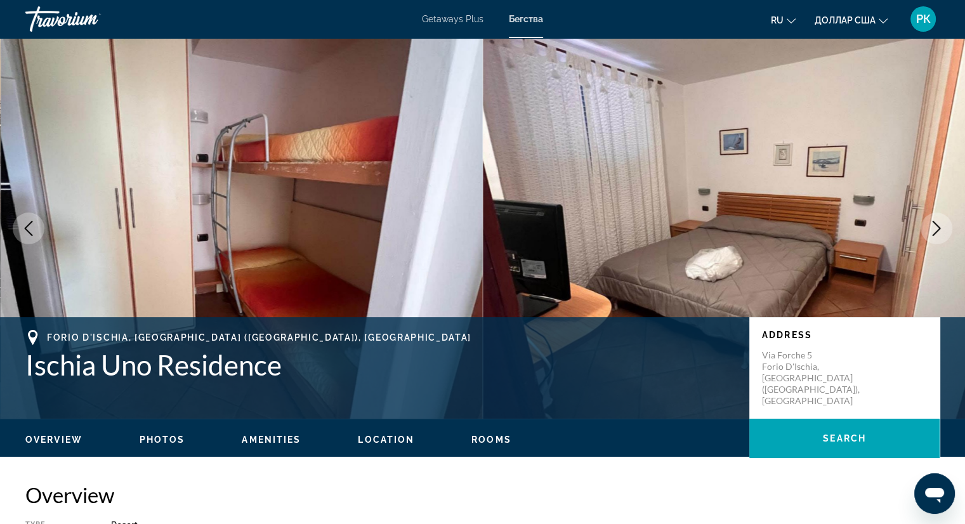
click at [933, 230] on icon "Next image" at bounding box center [935, 228] width 15 height 15
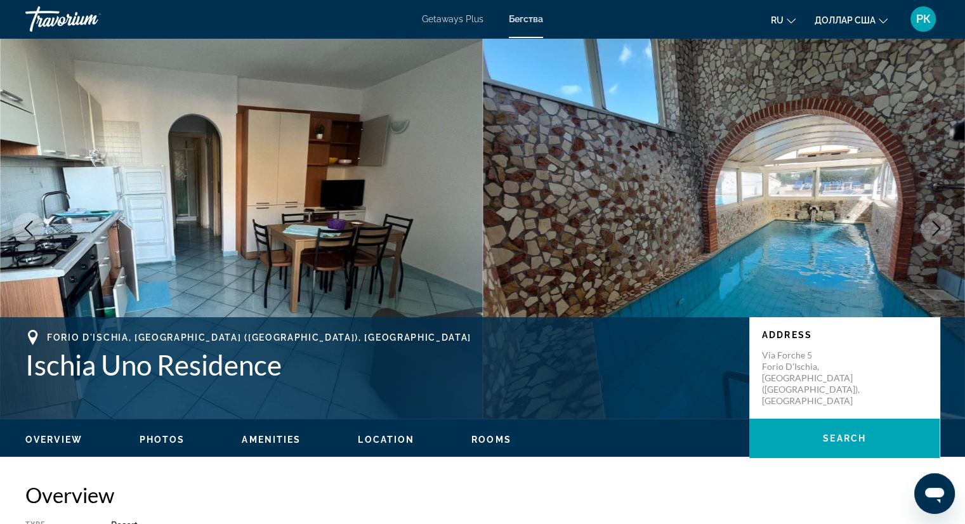
click at [933, 230] on icon "Next image" at bounding box center [935, 228] width 15 height 15
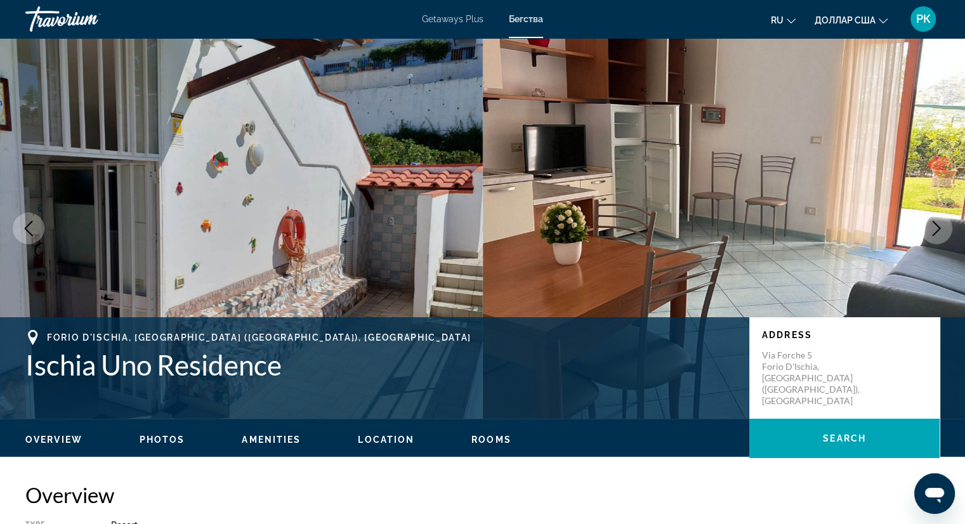
click at [933, 230] on icon "Next image" at bounding box center [935, 228] width 15 height 15
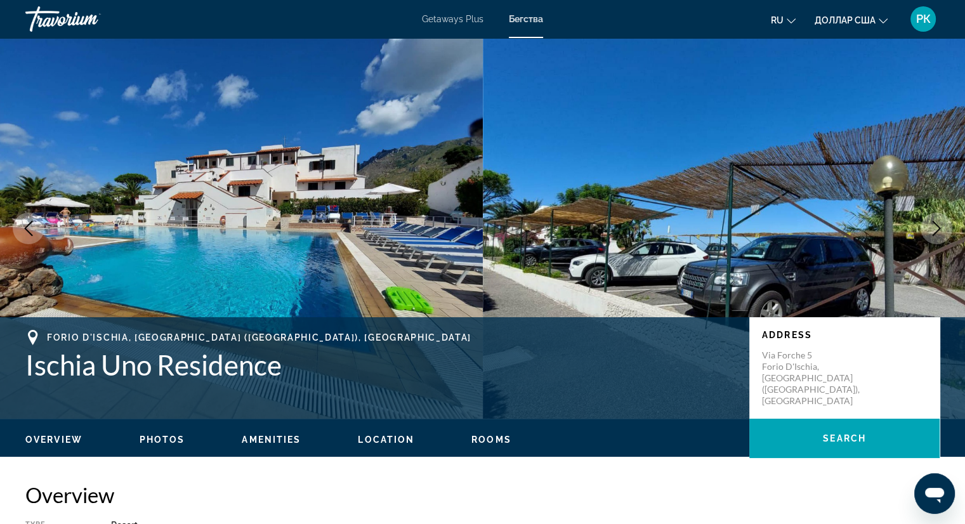
click at [933, 230] on icon "Next image" at bounding box center [935, 228] width 15 height 15
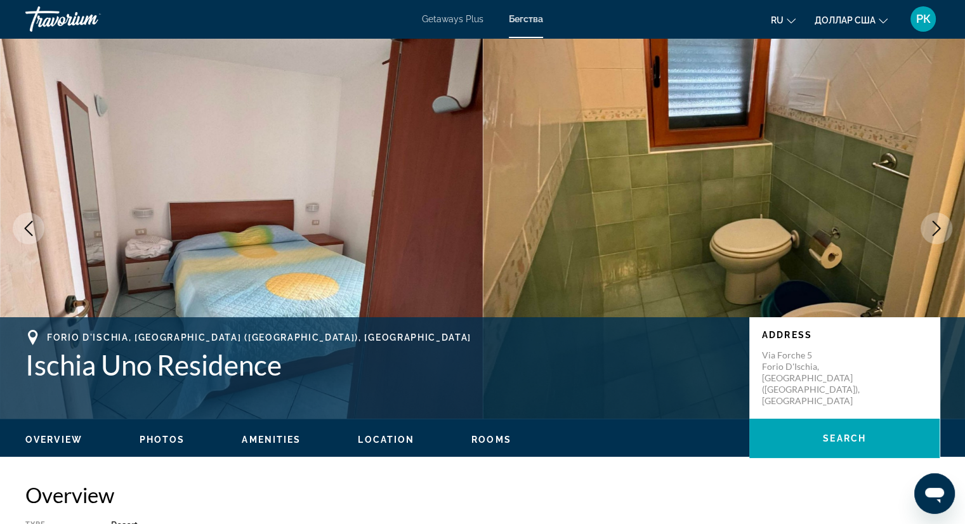
click at [933, 230] on icon "Next image" at bounding box center [935, 228] width 15 height 15
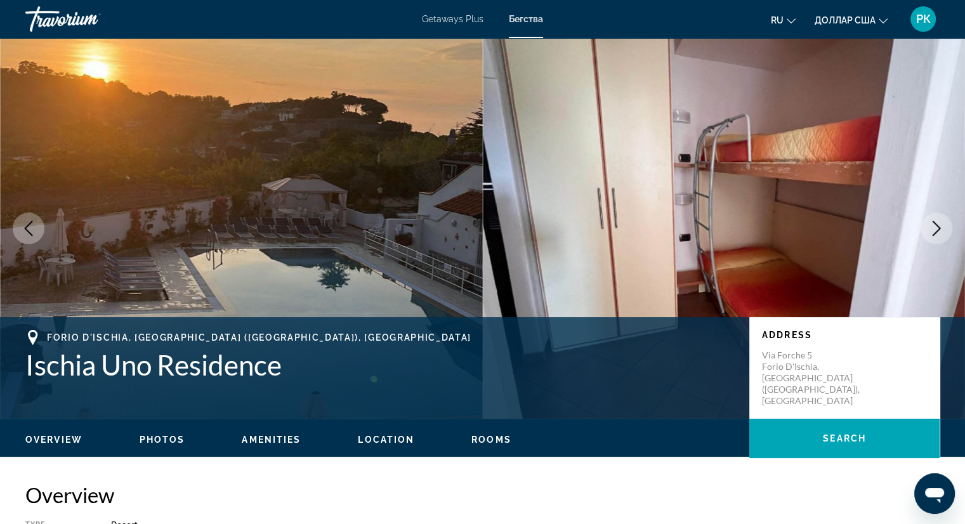
click at [933, 230] on icon "Next image" at bounding box center [935, 228] width 15 height 15
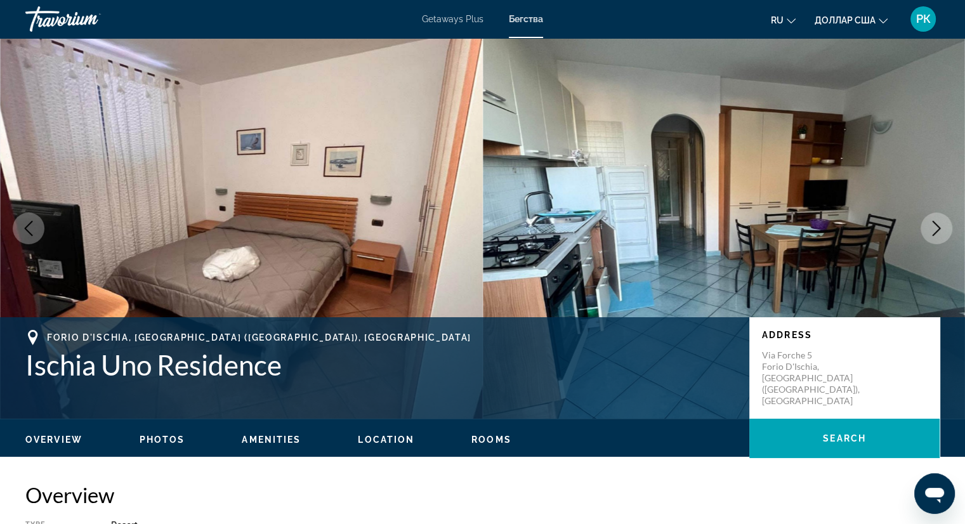
click at [933, 230] on icon "Next image" at bounding box center [935, 228] width 15 height 15
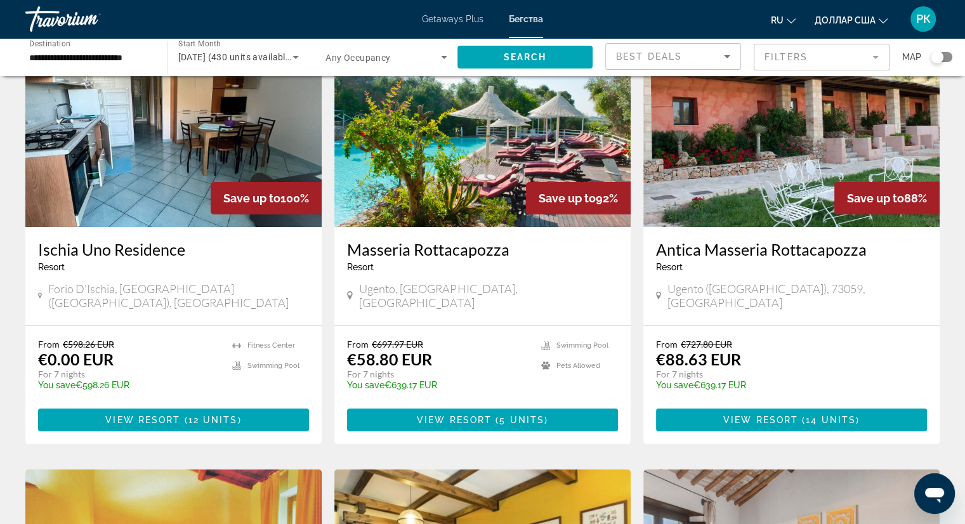
scroll to position [100, 0]
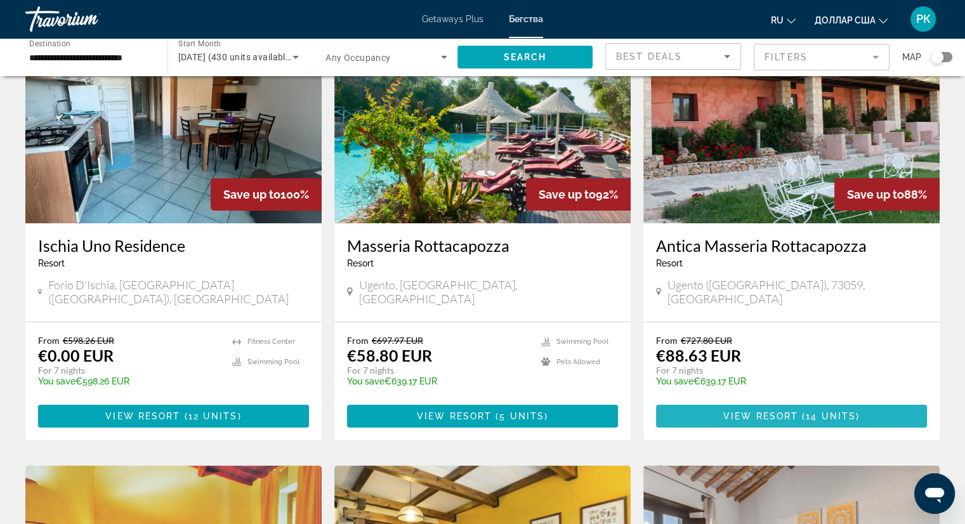
click at [811, 401] on span "Основное содержание" at bounding box center [791, 416] width 271 height 30
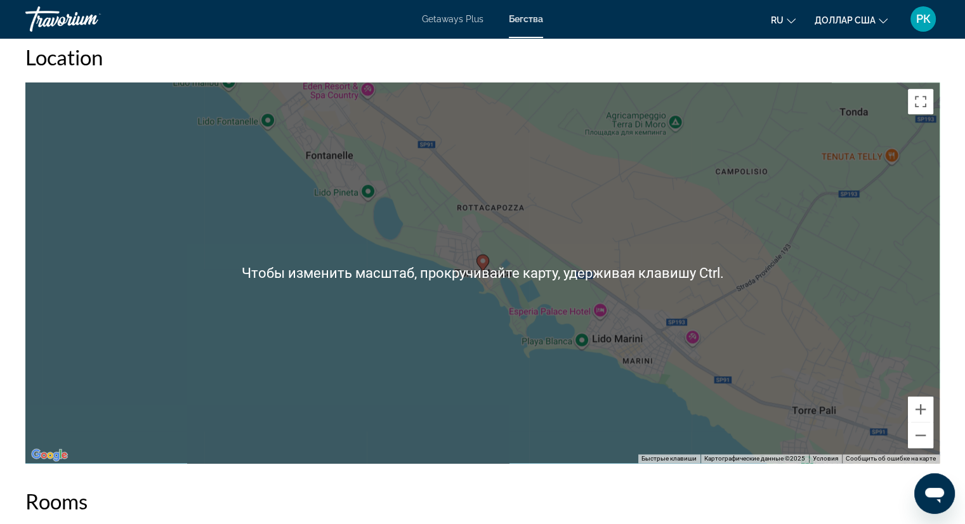
scroll to position [1469, 0]
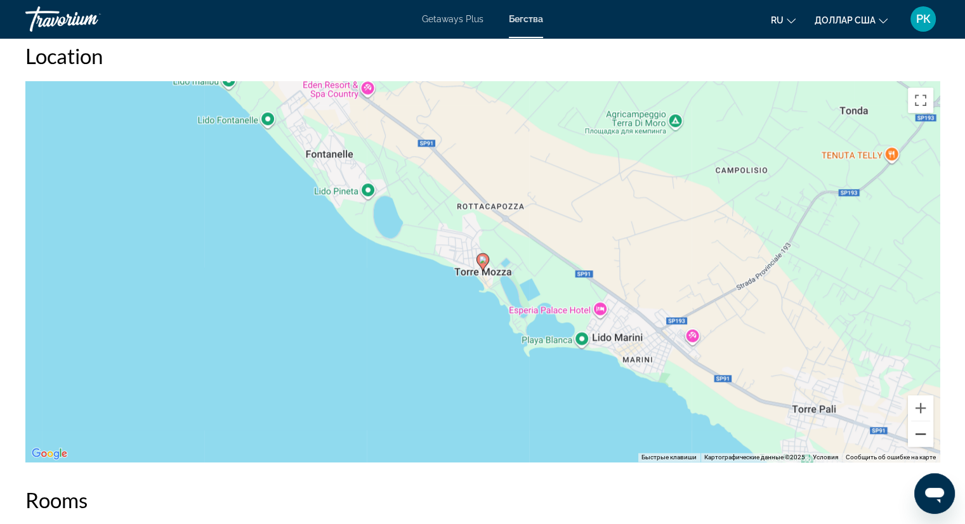
click at [919, 431] on button "Уменьшить" at bounding box center [919, 433] width 25 height 25
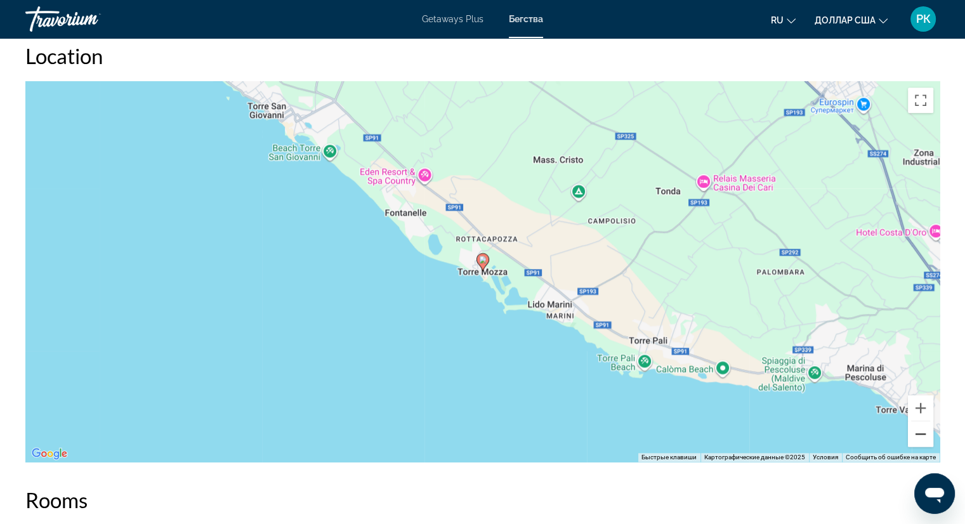
click at [919, 431] on button "Уменьшить" at bounding box center [919, 433] width 25 height 25
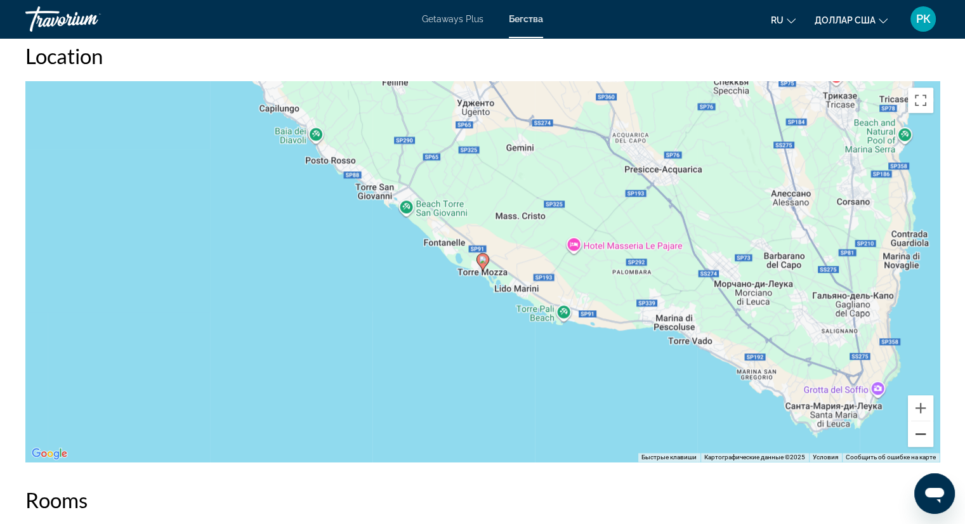
click at [919, 431] on button "Уменьшить" at bounding box center [919, 433] width 25 height 25
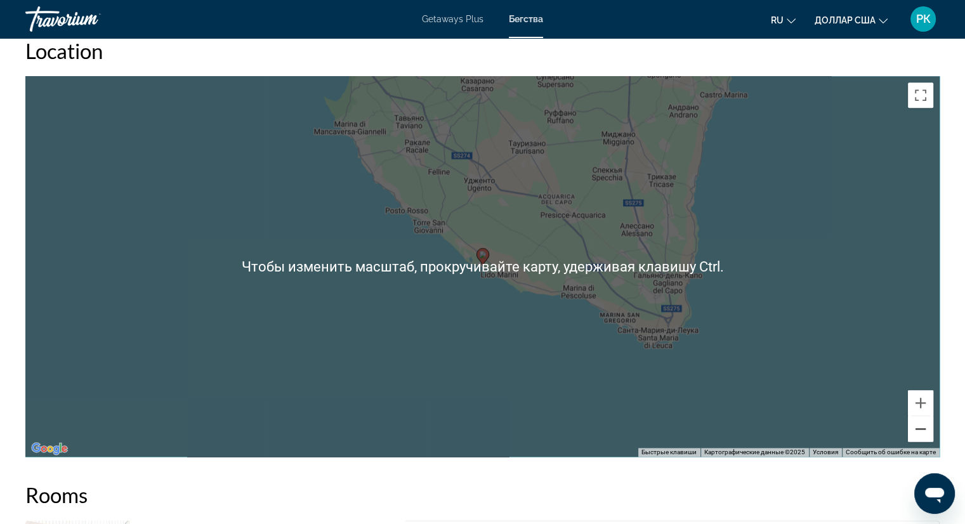
scroll to position [1476, 0]
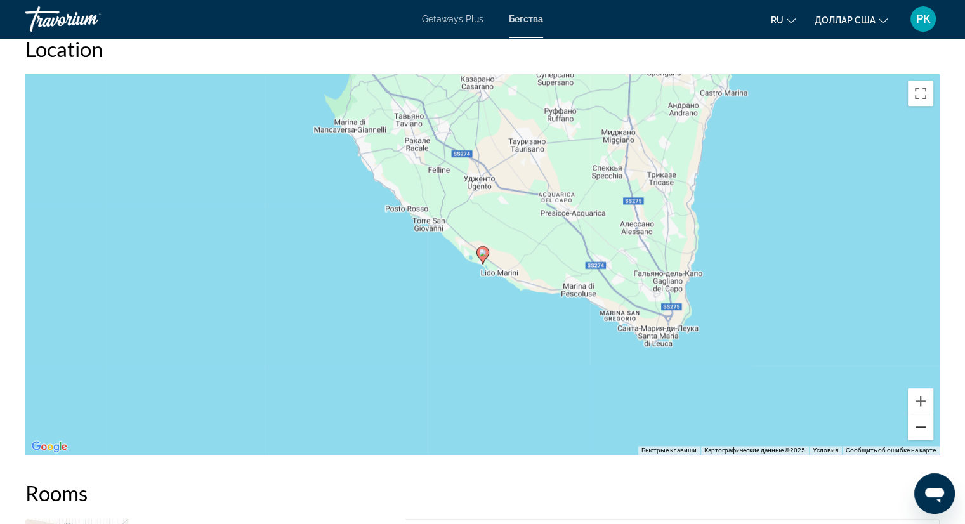
click at [923, 427] on button "Уменьшить" at bounding box center [919, 426] width 25 height 25
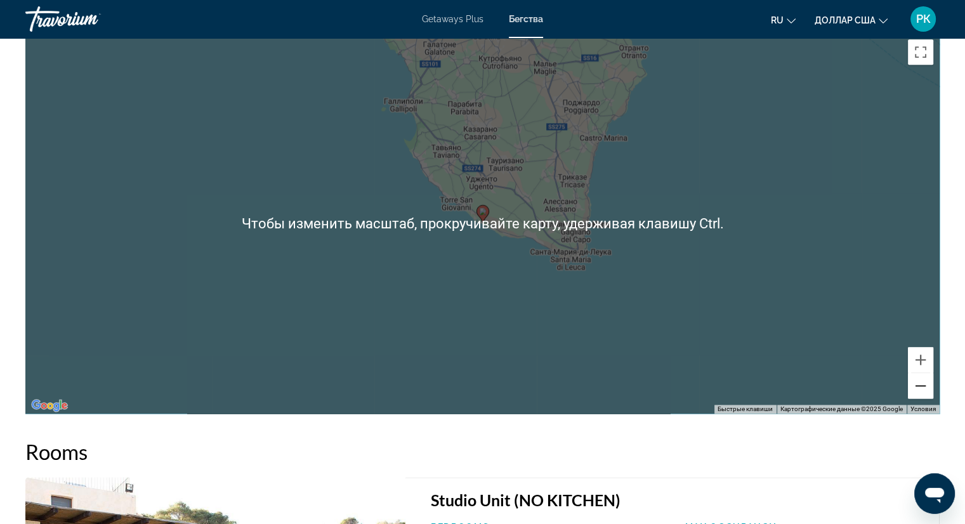
scroll to position [1521, 0]
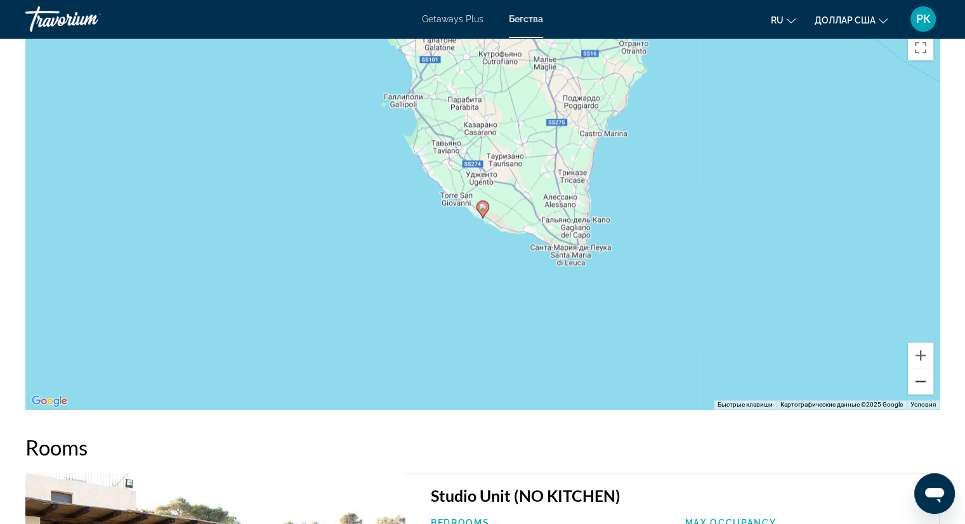
click at [923, 377] on button "Уменьшить" at bounding box center [919, 380] width 25 height 25
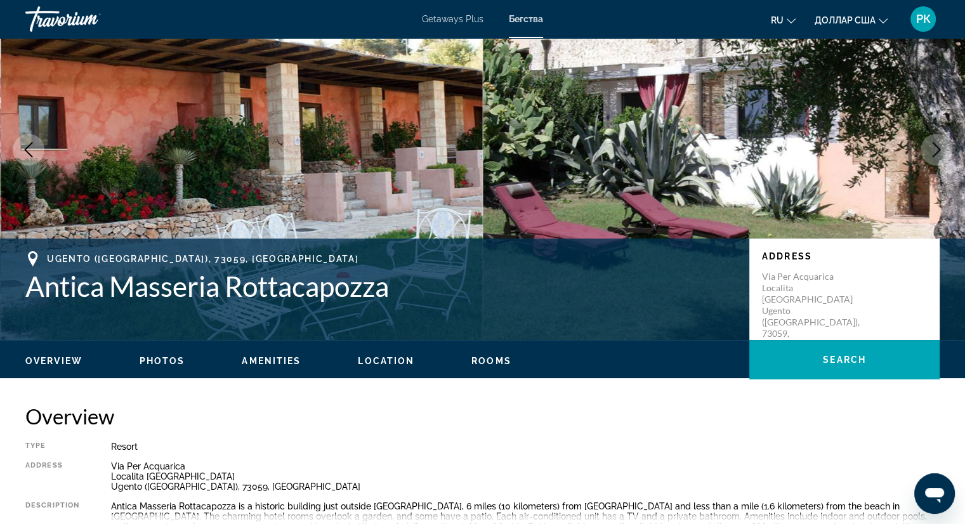
scroll to position [0, 0]
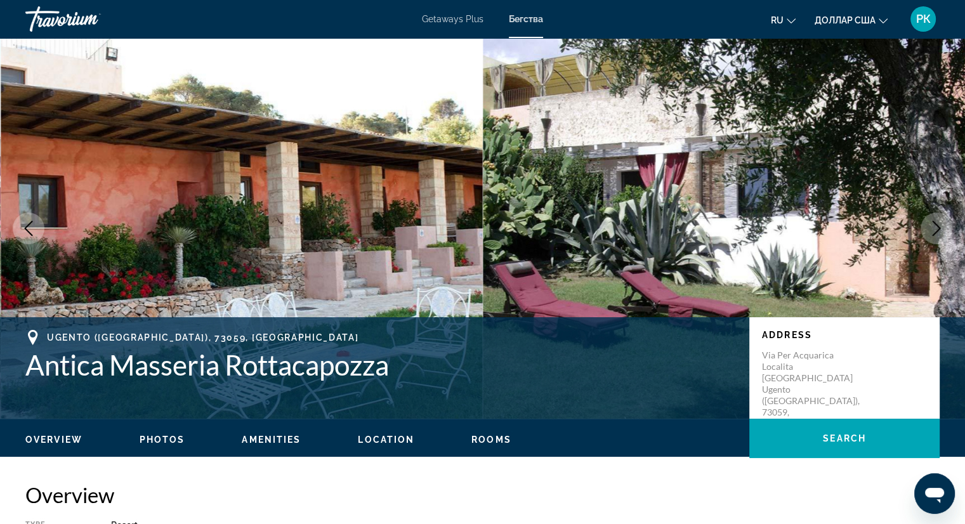
click at [934, 224] on icon "Next image" at bounding box center [935, 228] width 15 height 15
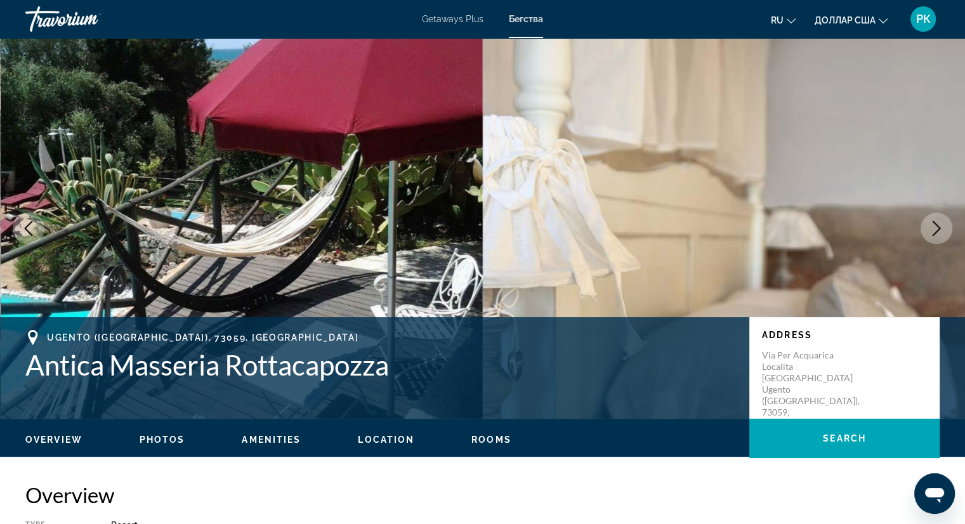
click at [934, 224] on icon "Next image" at bounding box center [935, 228] width 15 height 15
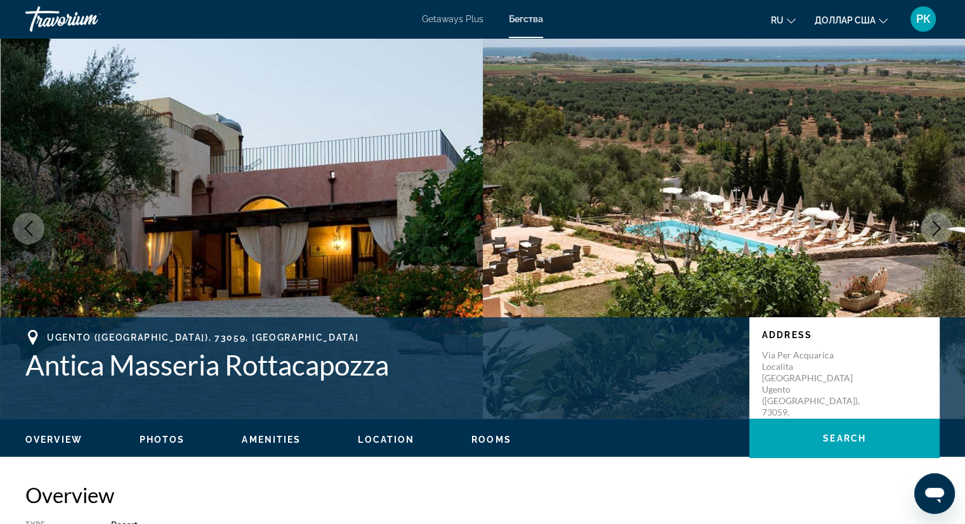
click at [934, 224] on icon "Next image" at bounding box center [935, 228] width 15 height 15
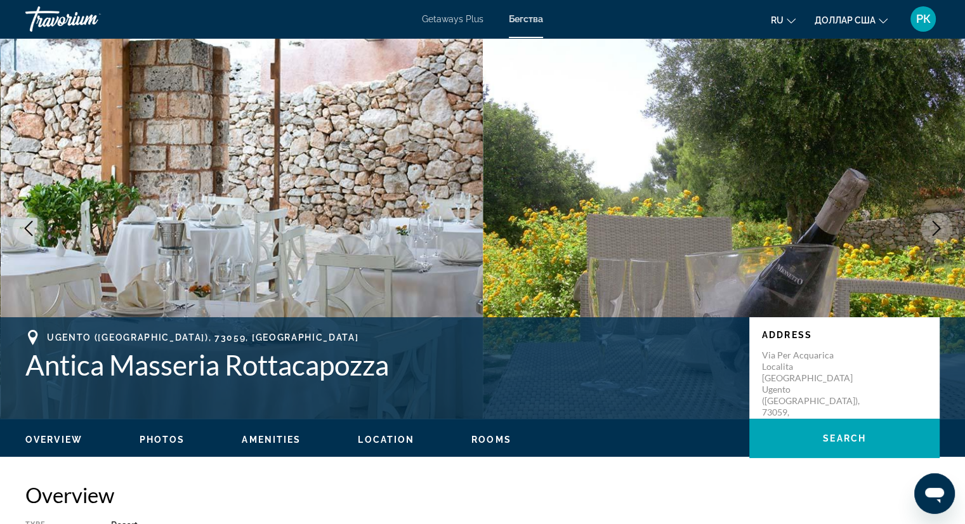
click at [934, 224] on icon "Next image" at bounding box center [935, 228] width 15 height 15
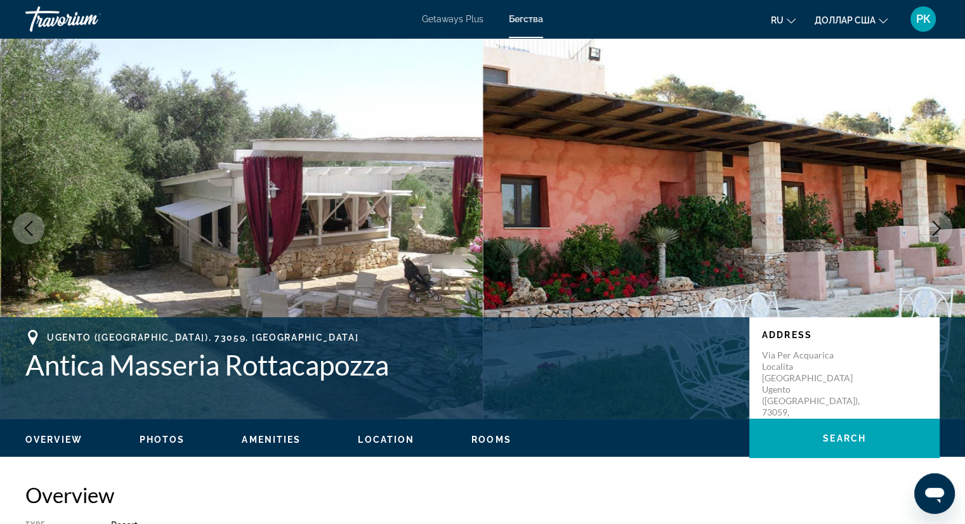
click at [934, 224] on icon "Next image" at bounding box center [935, 228] width 15 height 15
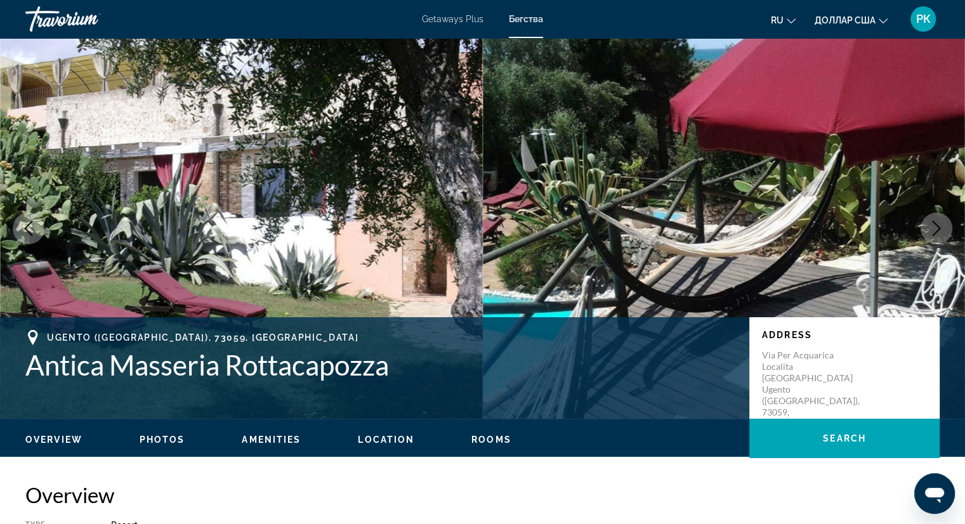
click at [934, 224] on icon "Next image" at bounding box center [935, 228] width 15 height 15
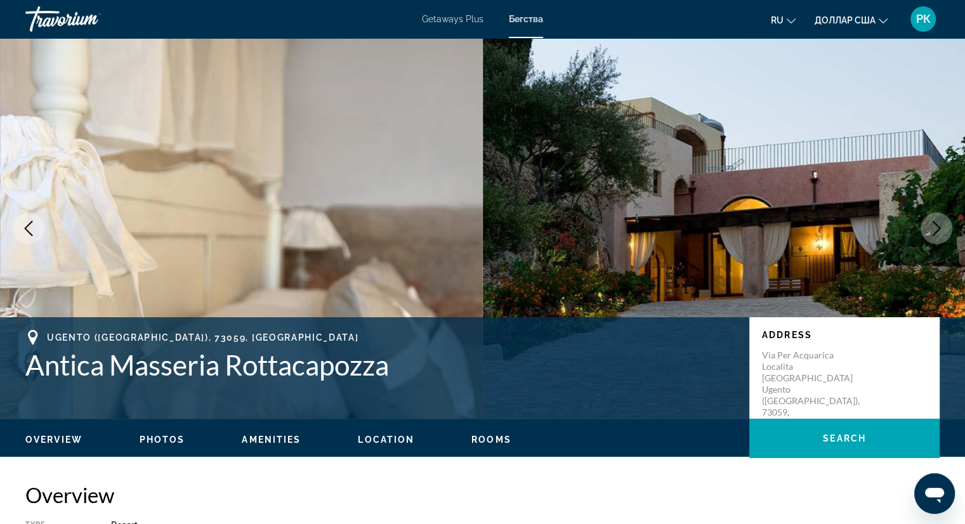
click at [934, 224] on icon "Next image" at bounding box center [935, 228] width 15 height 15
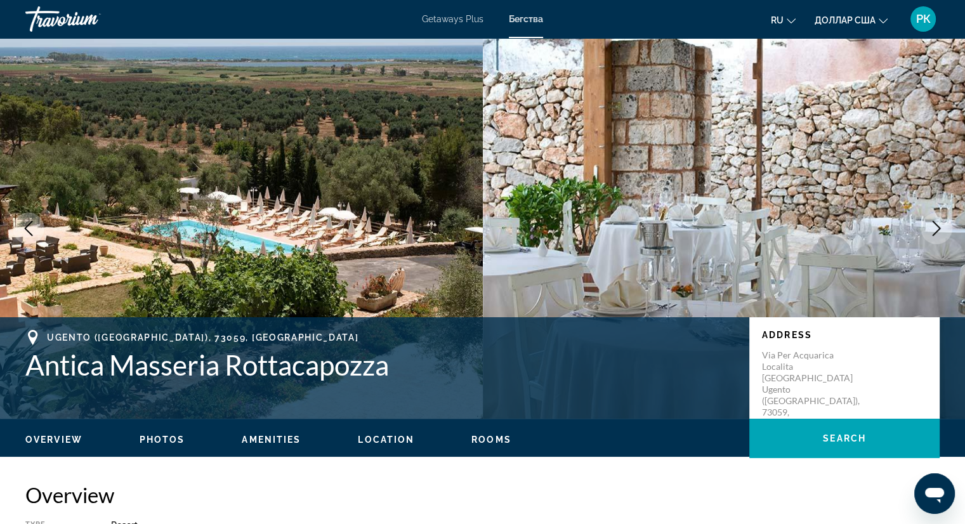
click at [934, 224] on icon "Next image" at bounding box center [935, 228] width 15 height 15
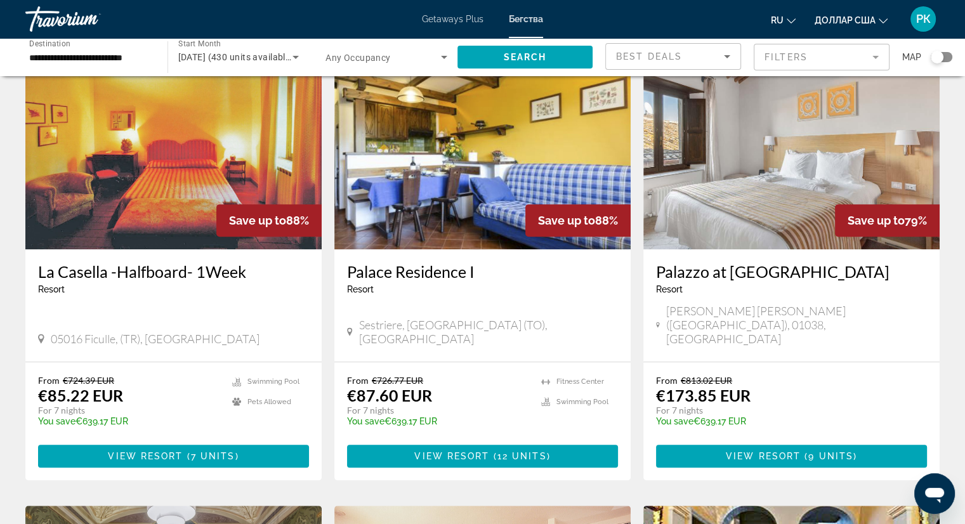
scroll to position [525, 0]
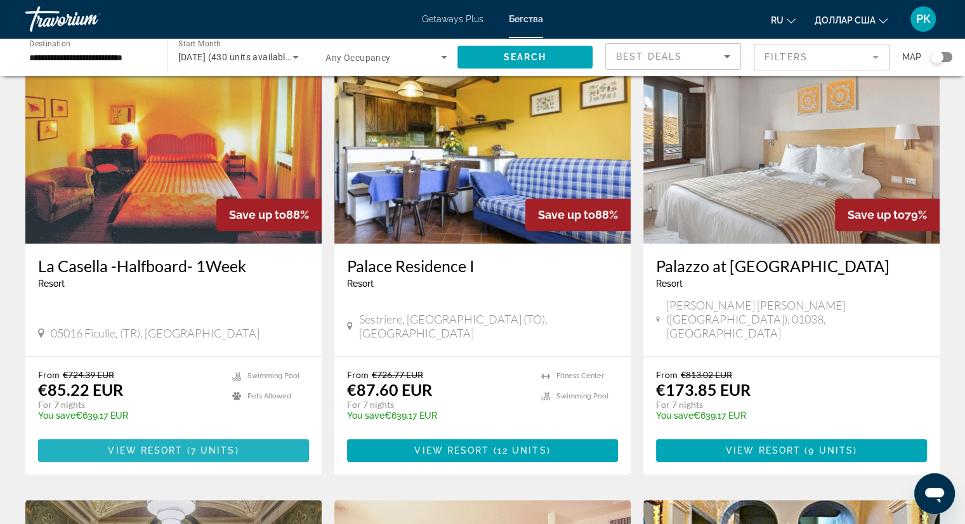
click at [208, 445] on span "7 units" at bounding box center [213, 450] width 44 height 10
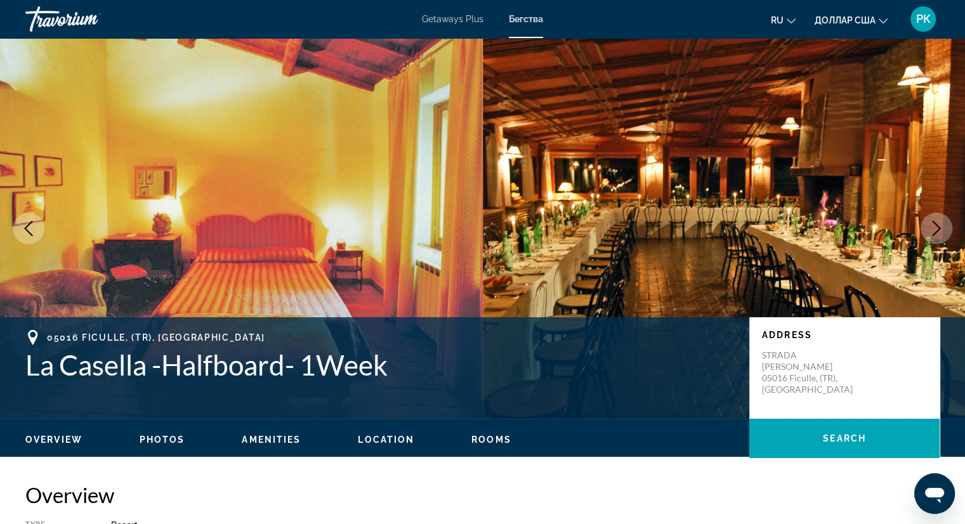
click at [936, 228] on icon "Next image" at bounding box center [935, 228] width 15 height 15
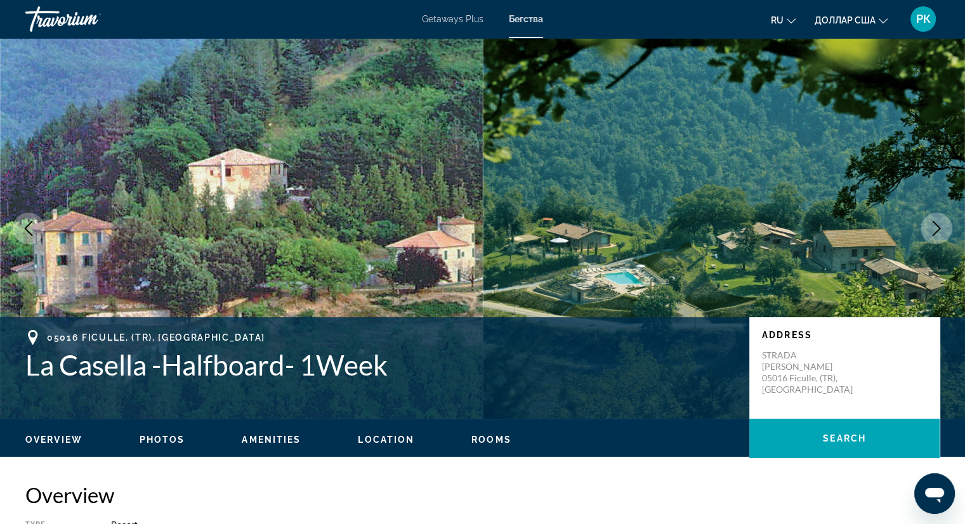
click at [936, 228] on icon "Next image" at bounding box center [935, 228] width 15 height 15
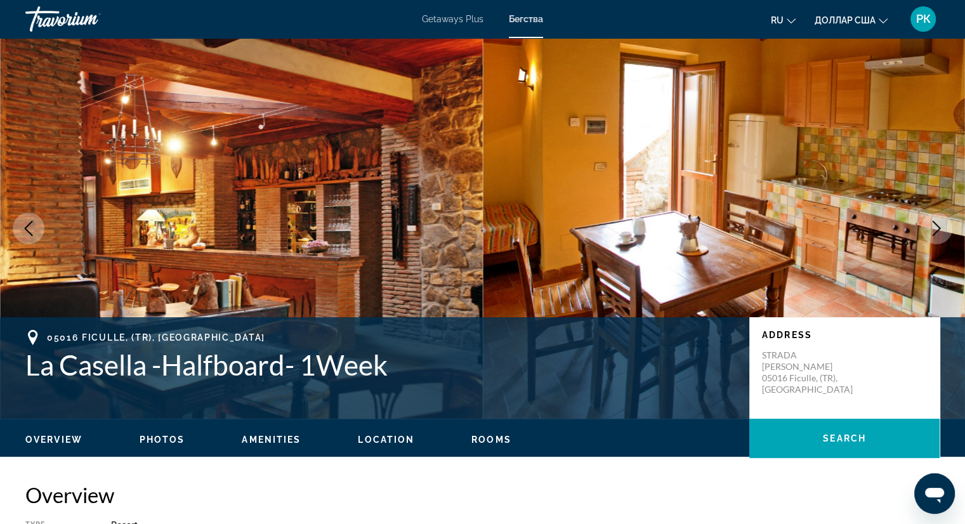
click at [936, 228] on icon "Next image" at bounding box center [935, 228] width 15 height 15
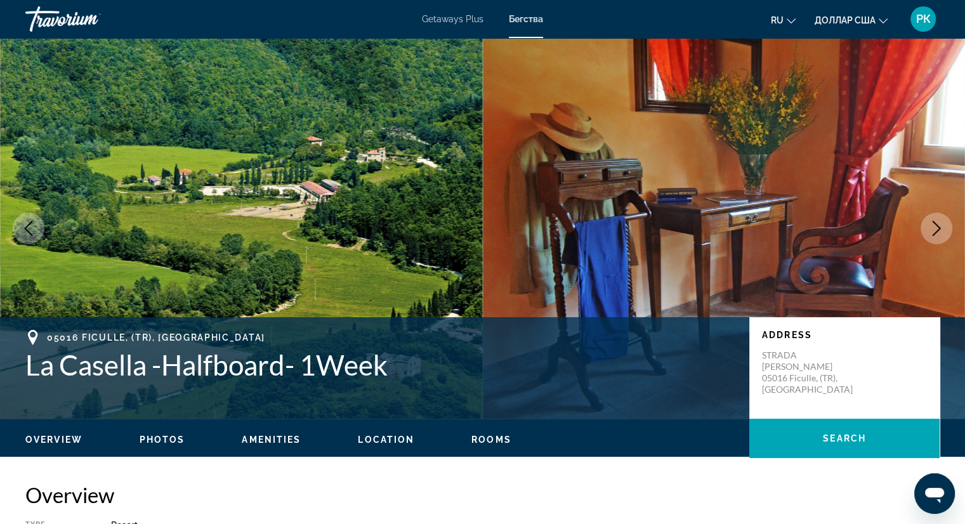
click at [936, 228] on icon "Next image" at bounding box center [935, 228] width 15 height 15
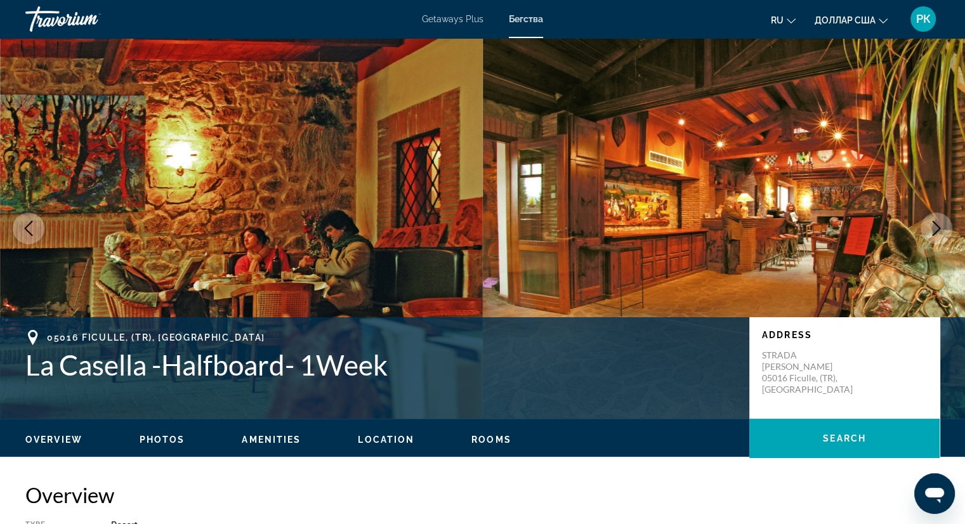
click at [936, 228] on icon "Next image" at bounding box center [935, 228] width 15 height 15
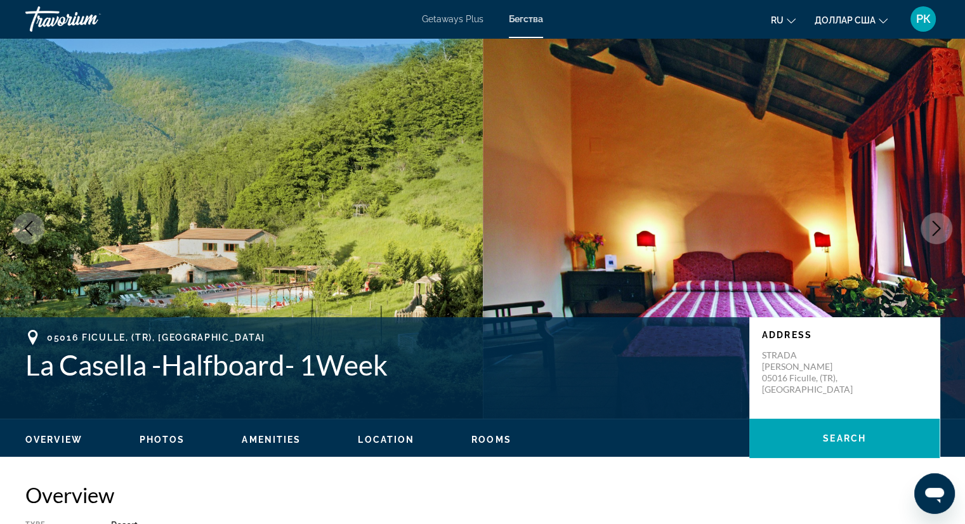
click at [936, 228] on icon "Next image" at bounding box center [935, 228] width 15 height 15
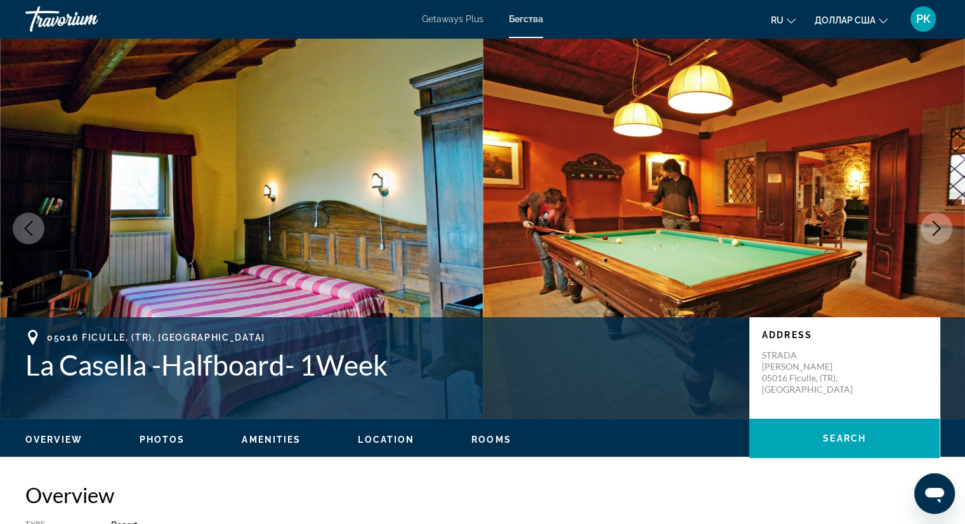
click at [936, 228] on icon "Next image" at bounding box center [935, 228] width 15 height 15
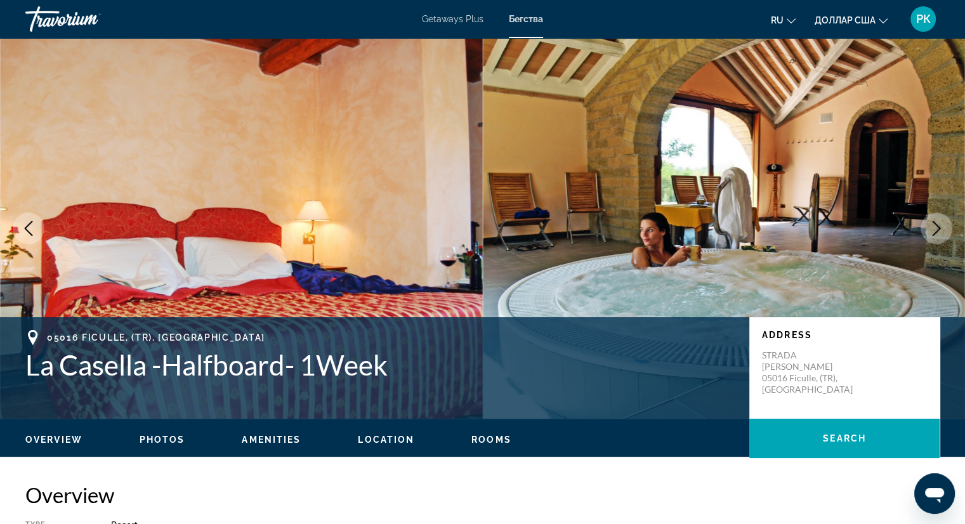
click at [936, 228] on icon "Next image" at bounding box center [935, 228] width 15 height 15
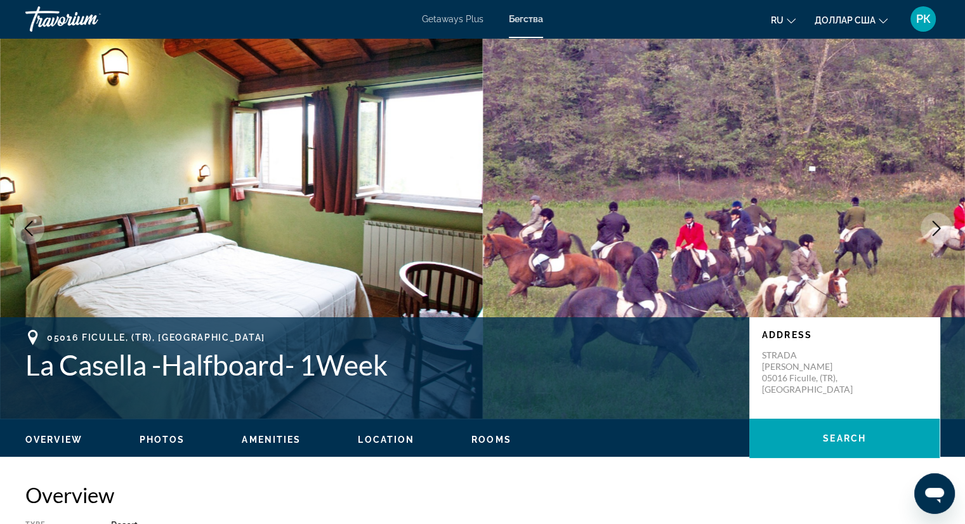
click at [936, 228] on icon "Next image" at bounding box center [935, 228] width 15 height 15
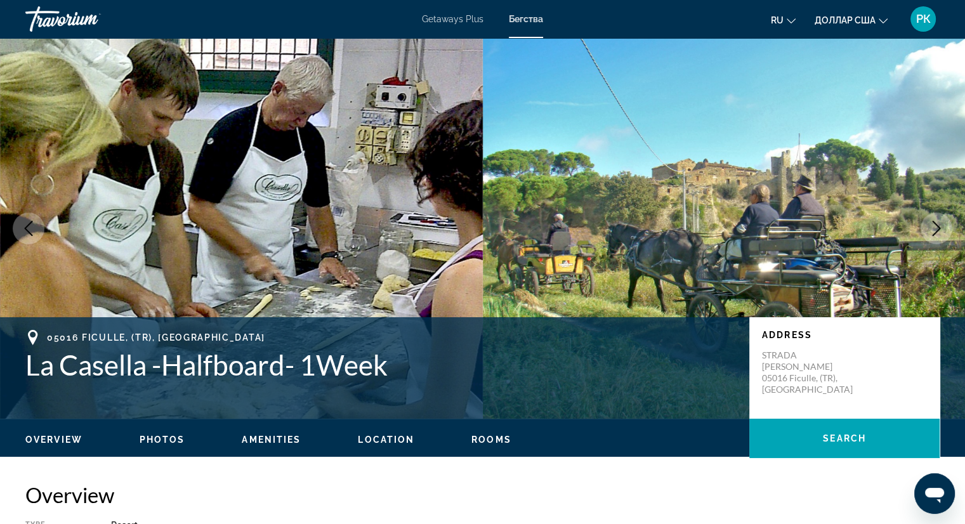
click at [936, 228] on icon "Next image" at bounding box center [935, 228] width 15 height 15
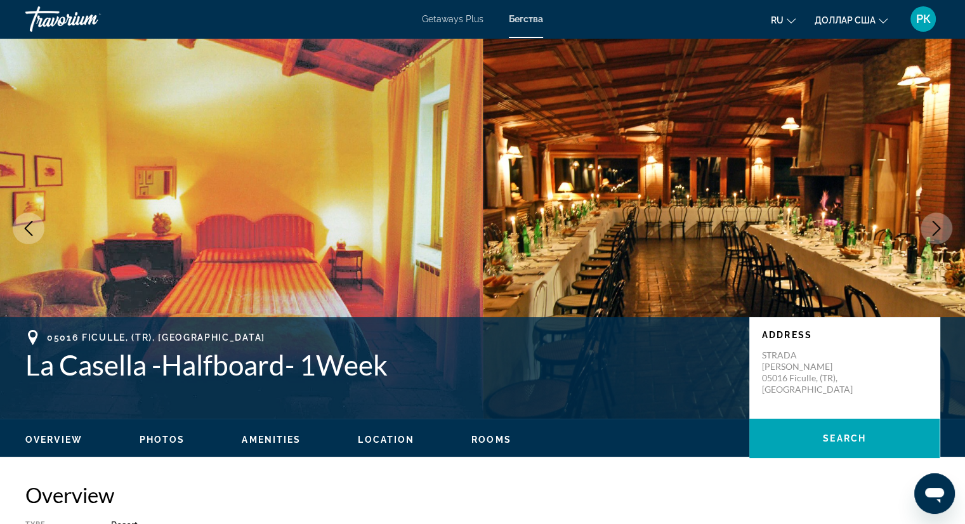
click at [936, 228] on icon "Next image" at bounding box center [935, 228] width 15 height 15
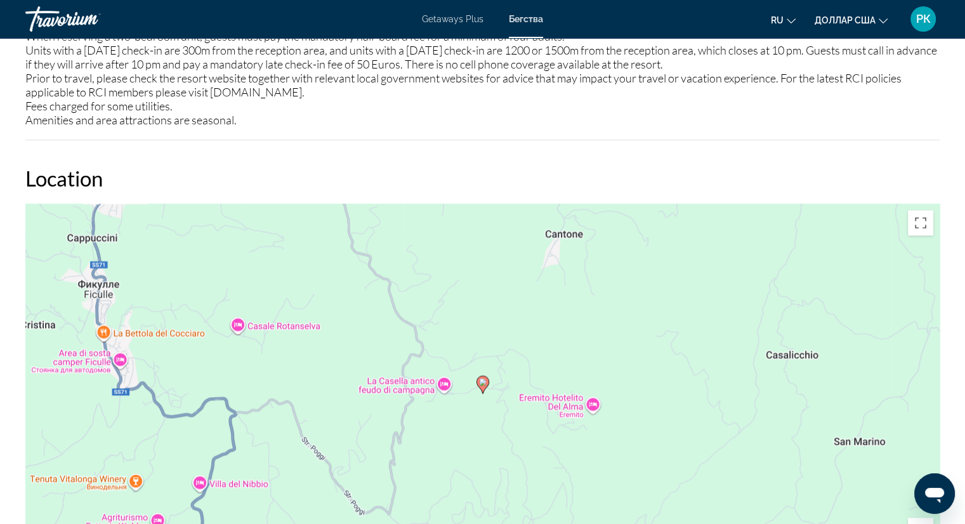
scroll to position [1663, 0]
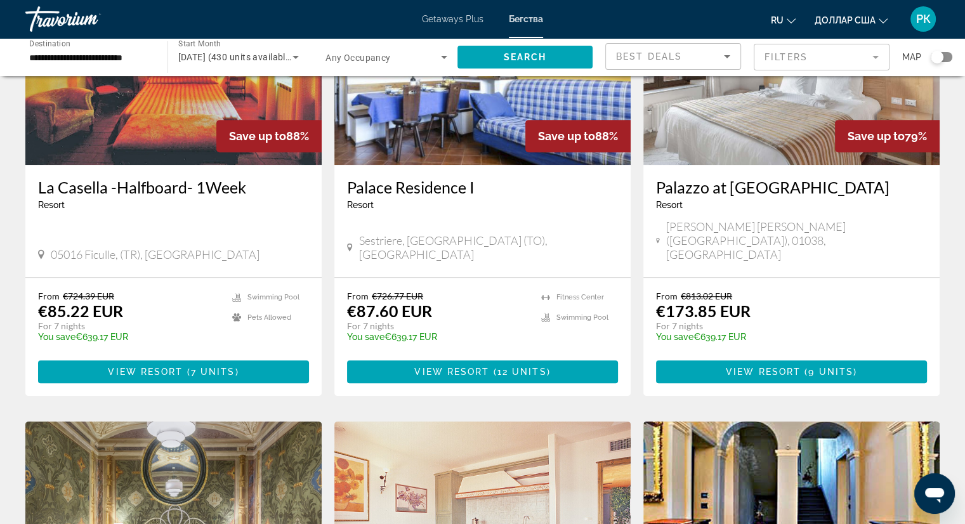
scroll to position [605, 0]
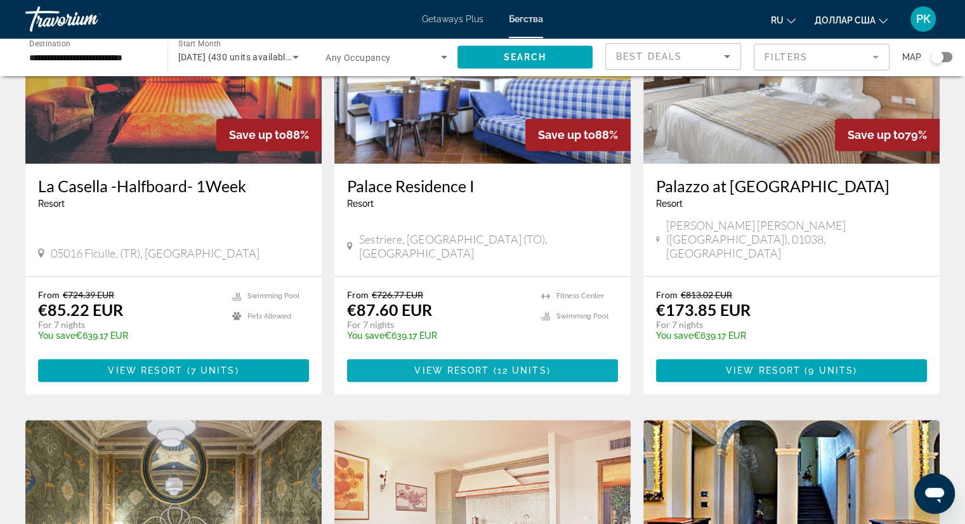
click at [436, 365] on span "View Resort" at bounding box center [451, 370] width 75 height 10
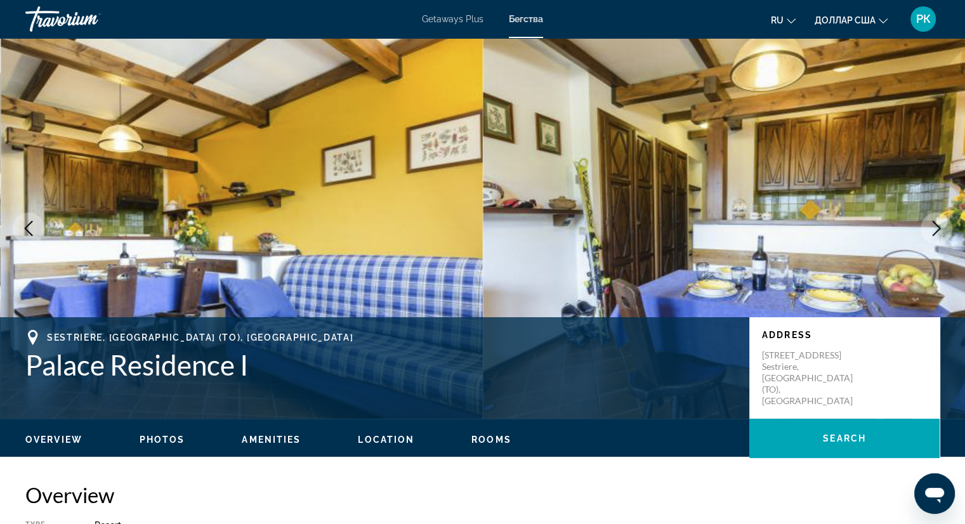
click at [936, 230] on icon "Next image" at bounding box center [935, 228] width 15 height 15
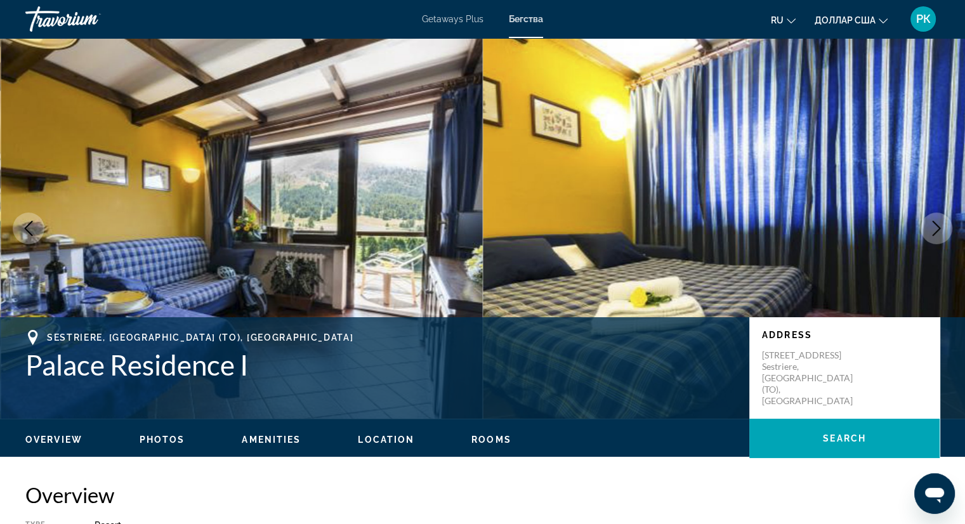
click at [936, 230] on icon "Next image" at bounding box center [935, 228] width 15 height 15
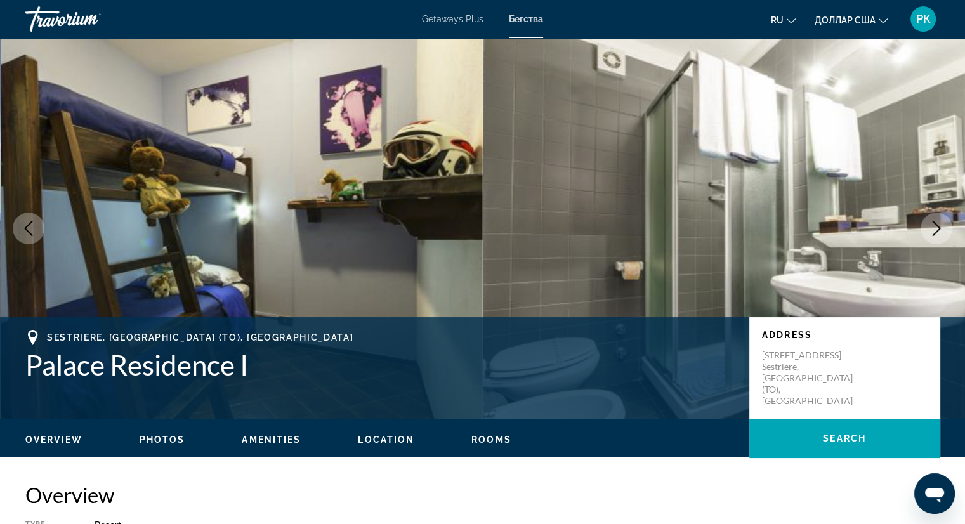
click at [936, 230] on icon "Next image" at bounding box center [935, 228] width 15 height 15
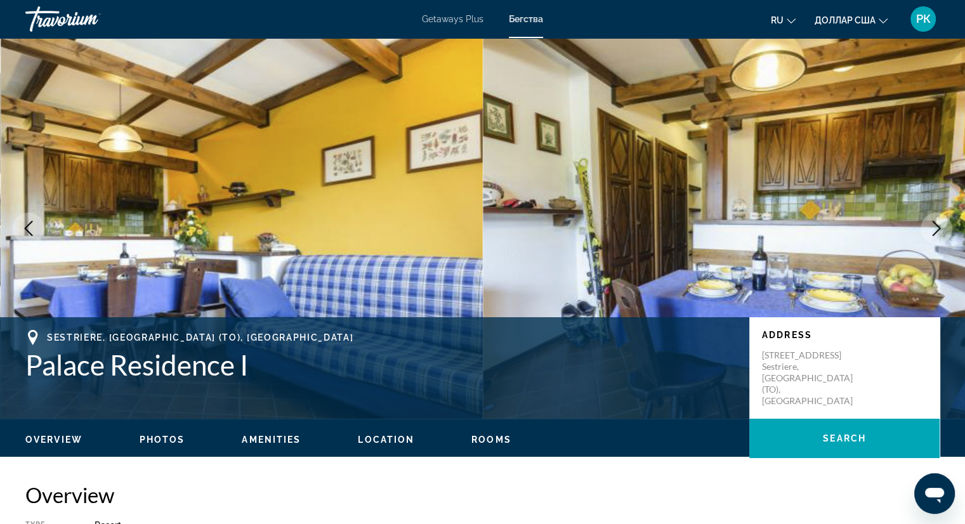
click at [936, 230] on icon "Next image" at bounding box center [935, 228] width 15 height 15
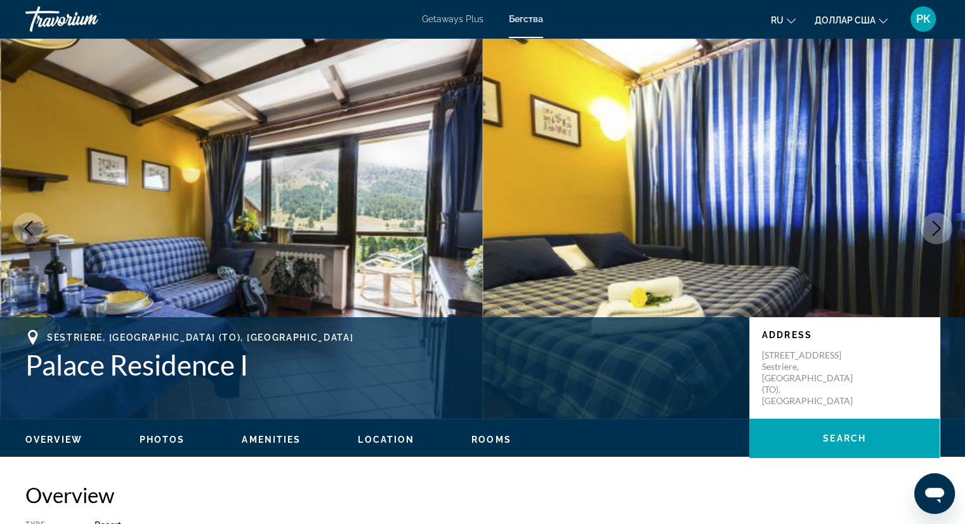
click at [936, 230] on icon "Next image" at bounding box center [935, 228] width 15 height 15
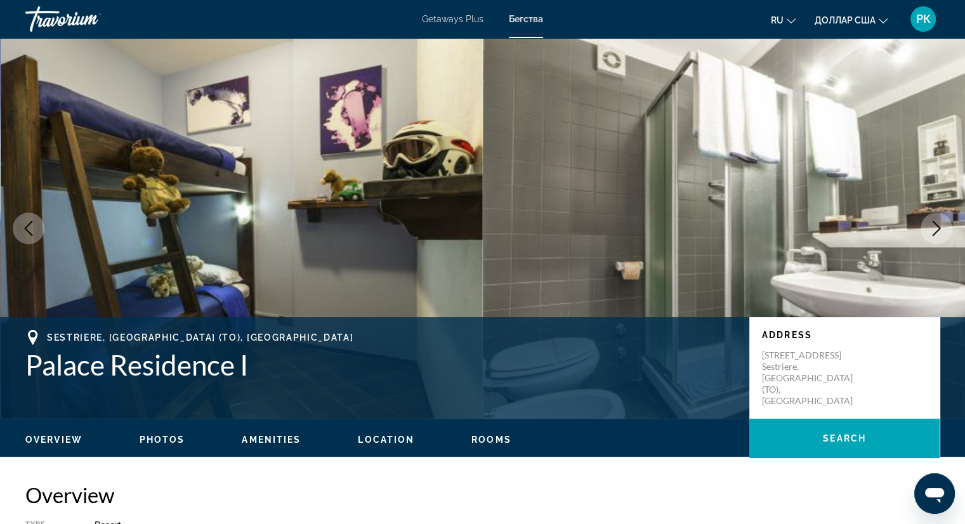
click at [936, 230] on icon "Next image" at bounding box center [935, 228] width 15 height 15
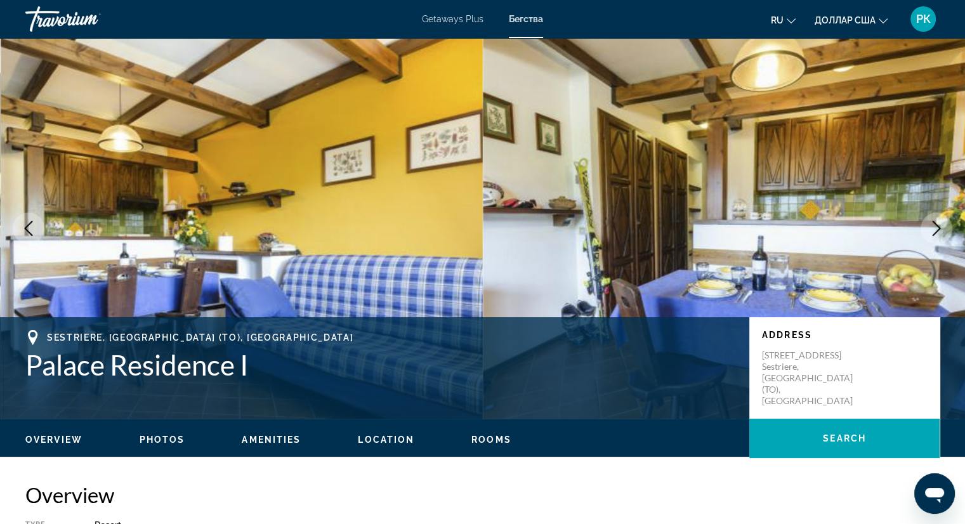
click at [936, 230] on icon "Next image" at bounding box center [935, 228] width 15 height 15
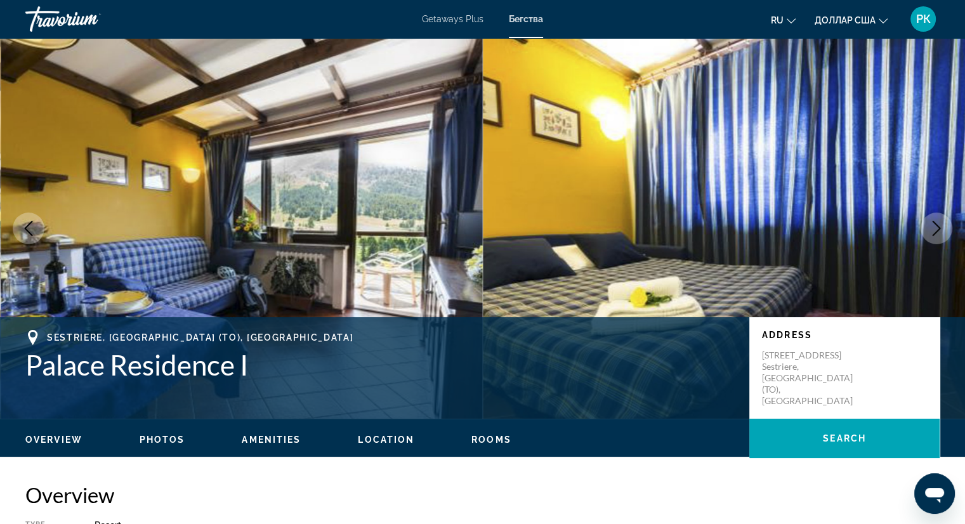
click at [936, 230] on icon "Next image" at bounding box center [935, 228] width 15 height 15
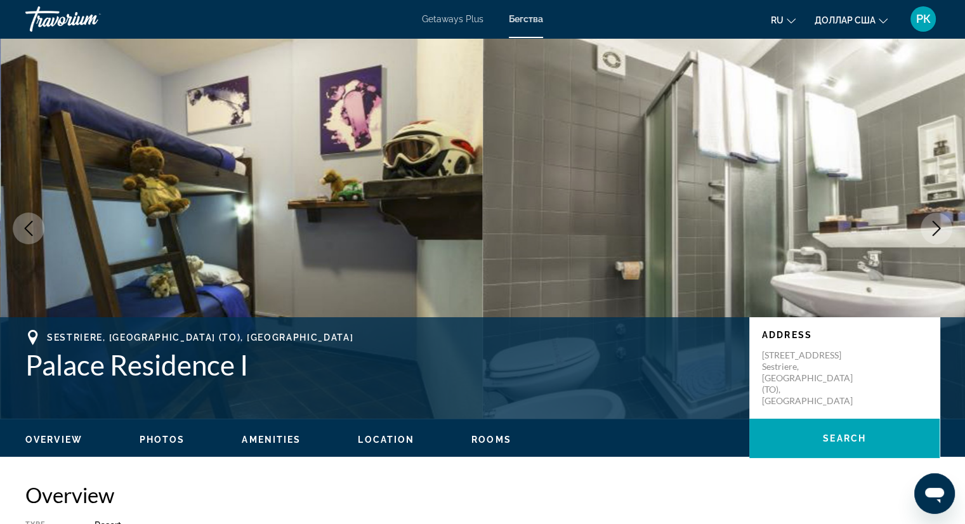
click at [936, 230] on icon "Next image" at bounding box center [935, 228] width 15 height 15
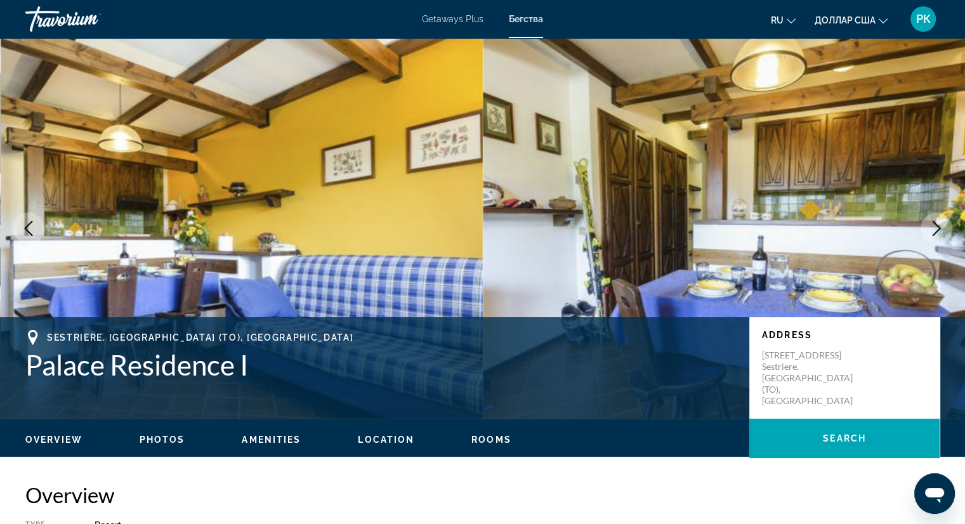
click at [936, 230] on icon "Next image" at bounding box center [935, 228] width 15 height 15
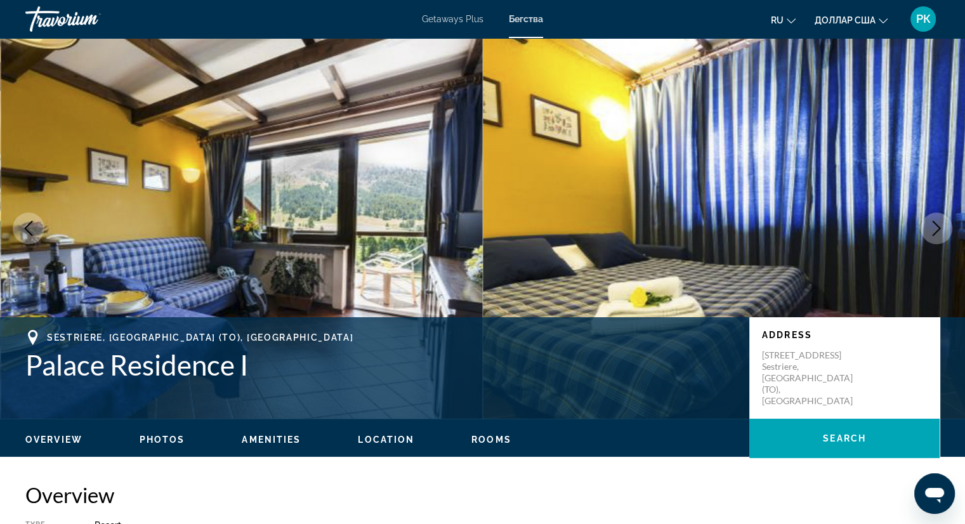
click at [936, 230] on icon "Next image" at bounding box center [935, 228] width 15 height 15
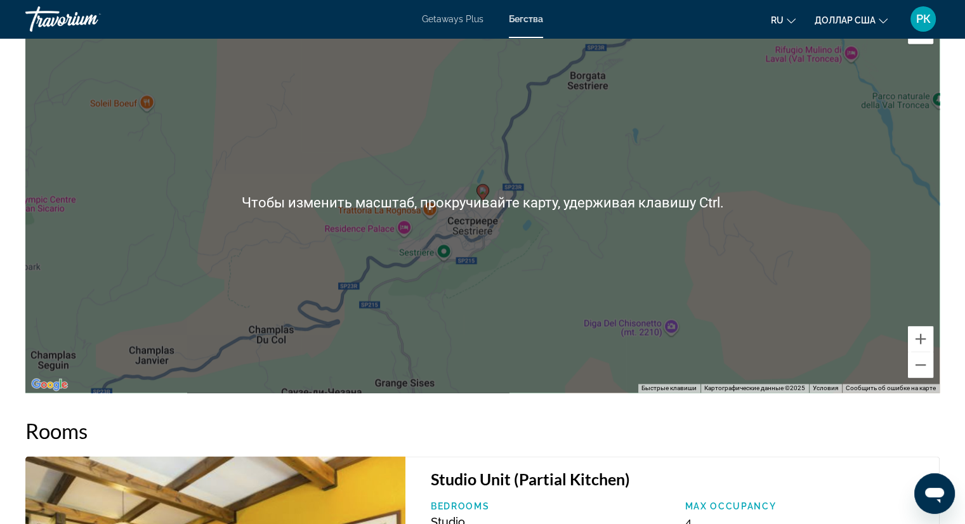
scroll to position [1835, 0]
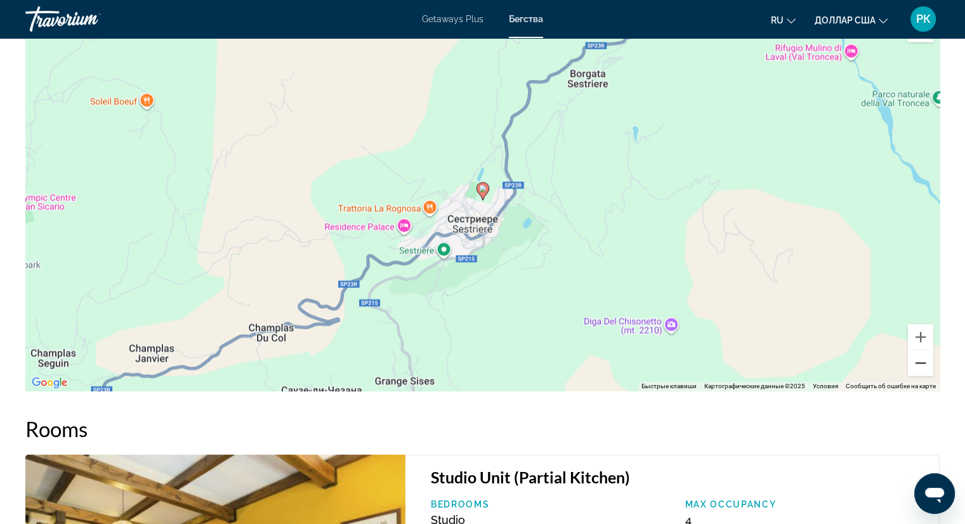
click at [919, 361] on button "Уменьшить" at bounding box center [919, 362] width 25 height 25
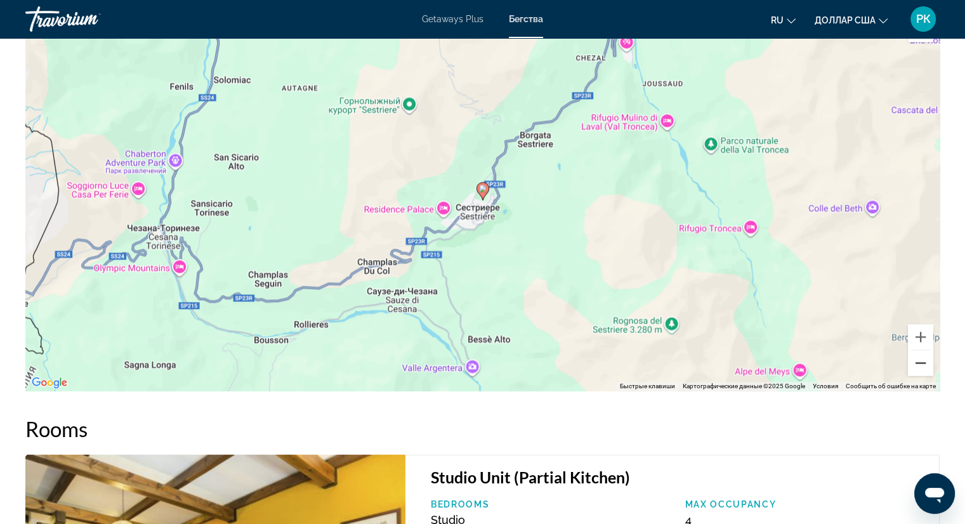
click at [919, 361] on button "Уменьшить" at bounding box center [919, 362] width 25 height 25
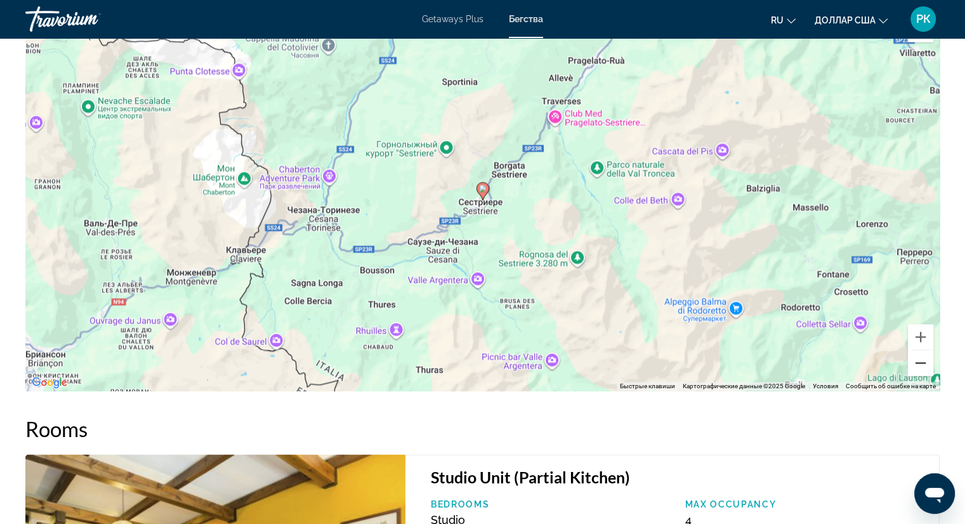
click at [919, 361] on button "Уменьшить" at bounding box center [919, 362] width 25 height 25
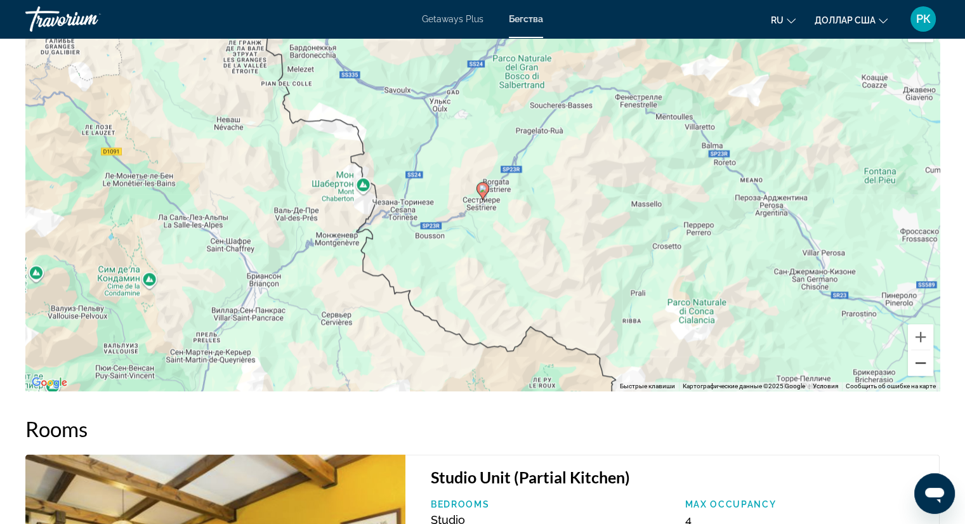
click at [919, 361] on button "Уменьшить" at bounding box center [919, 362] width 25 height 25
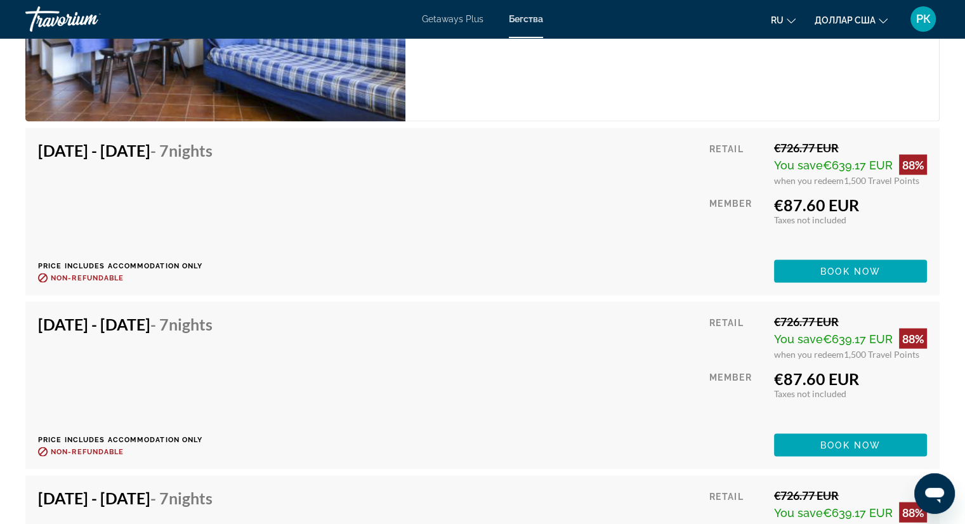
scroll to position [2457, 0]
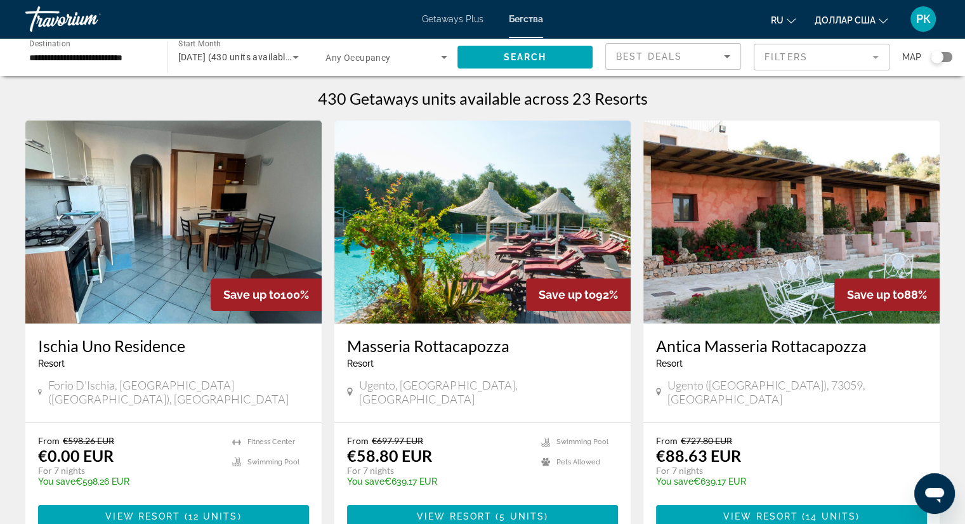
click at [62, 59] on input "**********" at bounding box center [90, 57] width 122 height 15
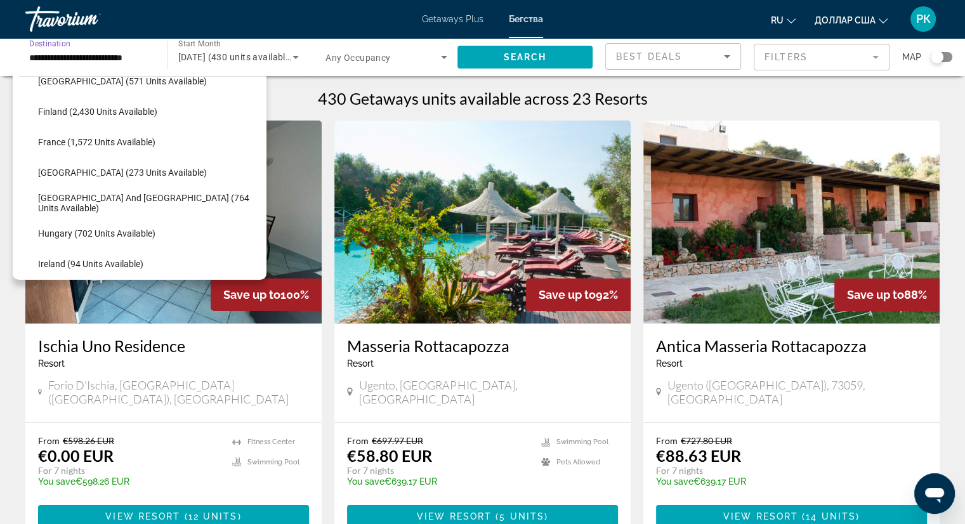
scroll to position [318, 0]
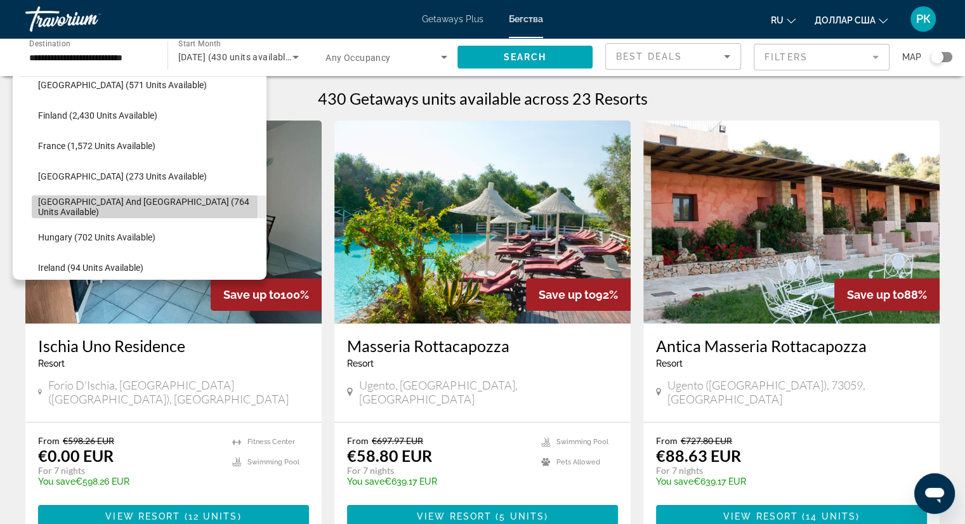
click at [111, 207] on span "[GEOGRAPHIC_DATA] and [GEOGRAPHIC_DATA] (764 units available)" at bounding box center [149, 207] width 222 height 20
type input "**********"
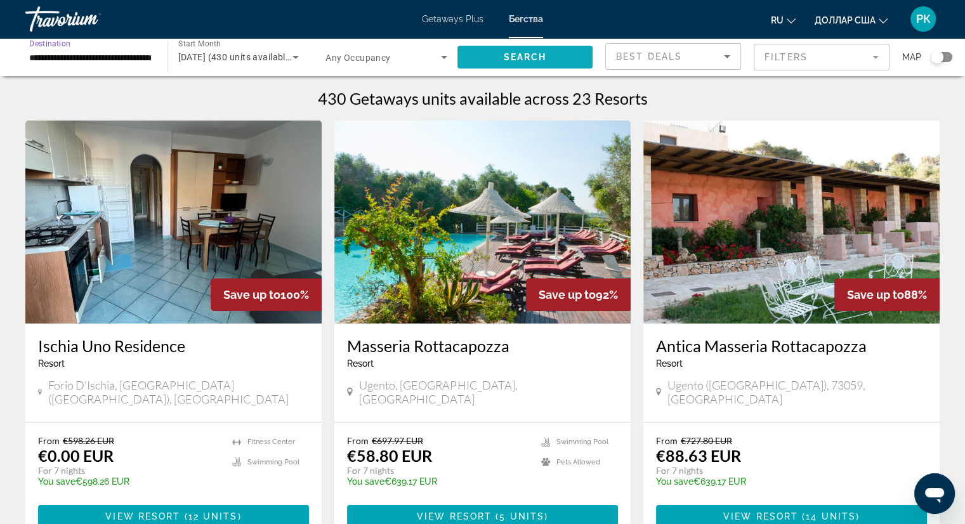
click at [515, 52] on span "Search" at bounding box center [524, 57] width 43 height 10
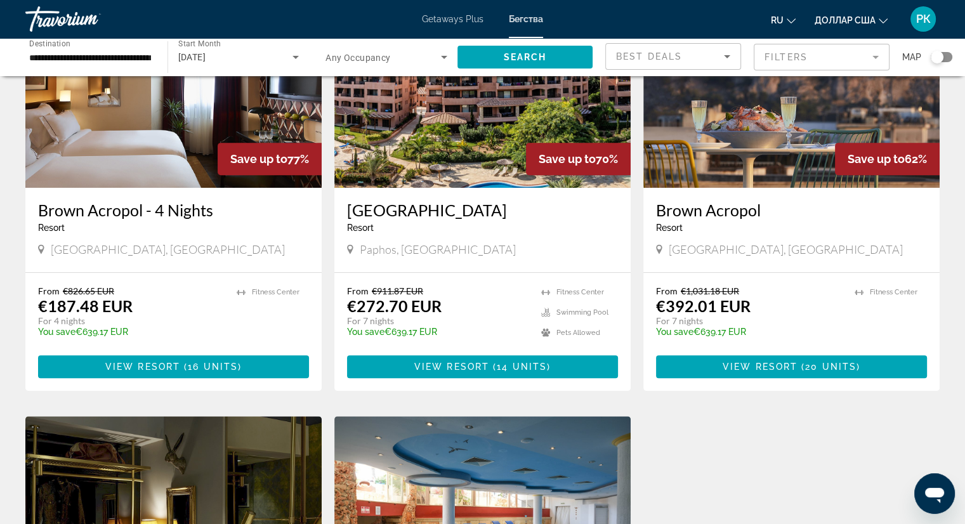
scroll to position [568, 0]
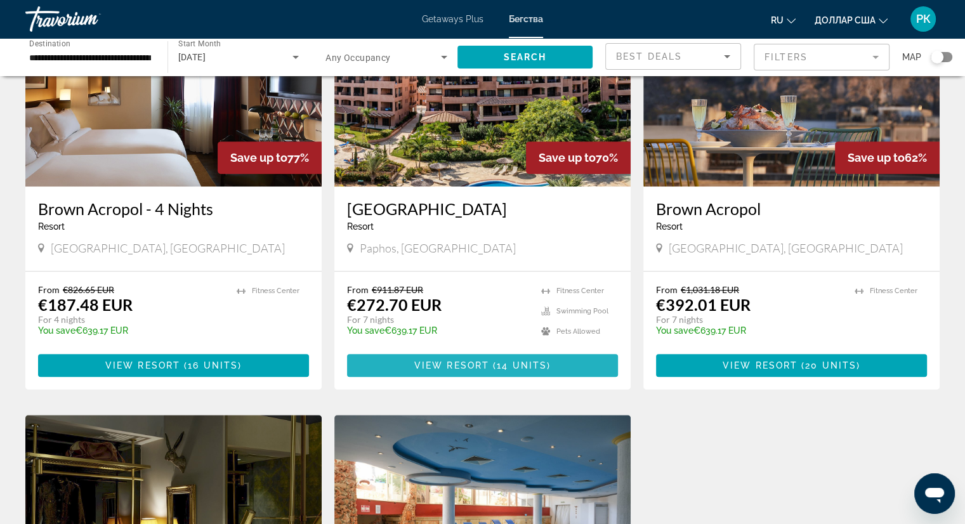
click at [457, 371] on span "Основное содержание" at bounding box center [482, 365] width 271 height 30
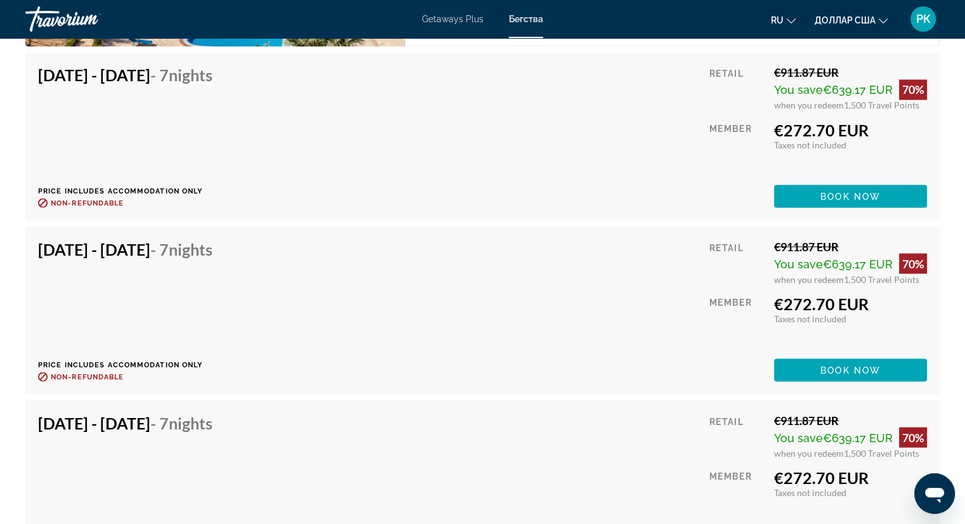
scroll to position [2288, 0]
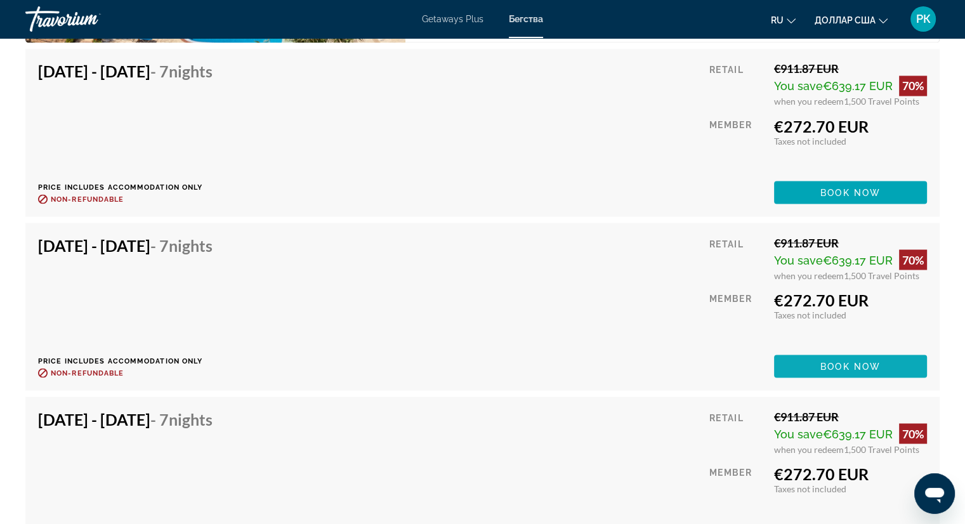
click at [835, 361] on span "Book now" at bounding box center [850, 366] width 60 height 10
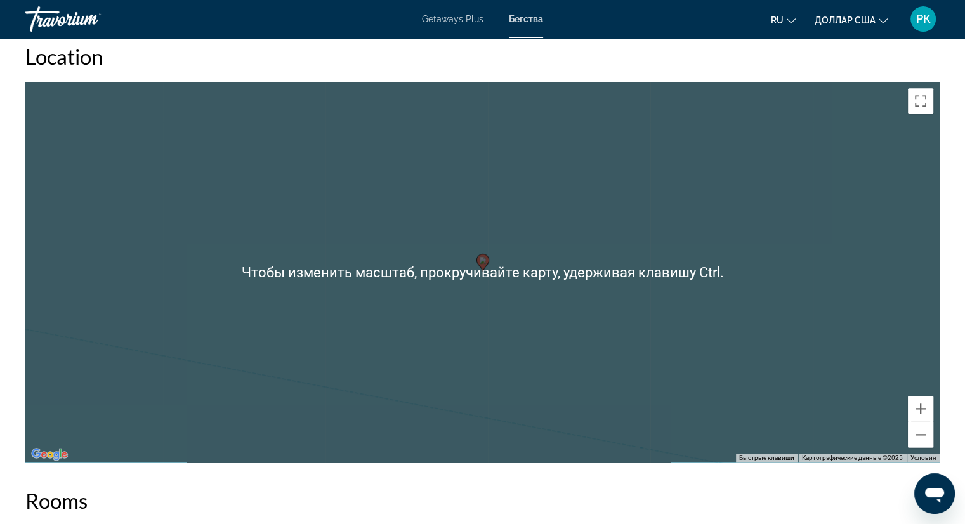
scroll to position [1432, 0]
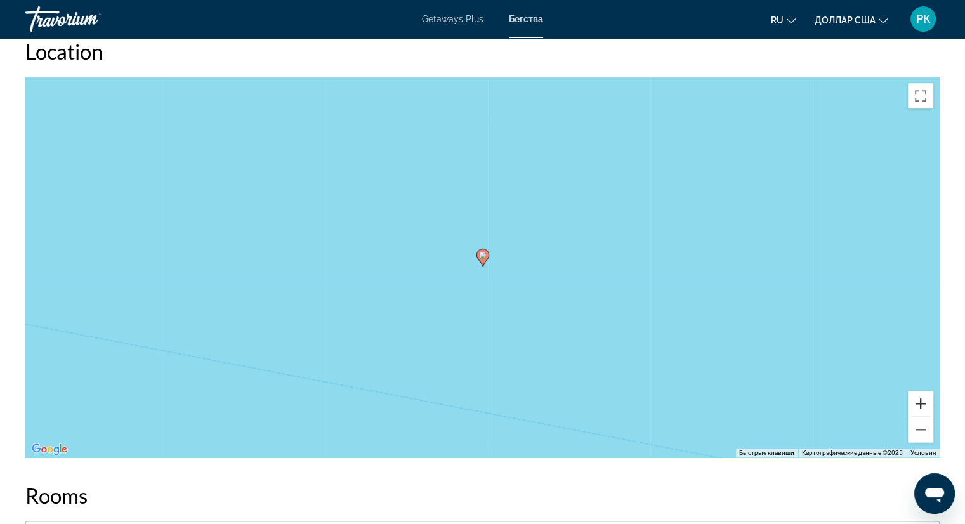
click at [918, 391] on button "Увеличить" at bounding box center [919, 403] width 25 height 25
click at [918, 417] on button "Уменьшить" at bounding box center [919, 429] width 25 height 25
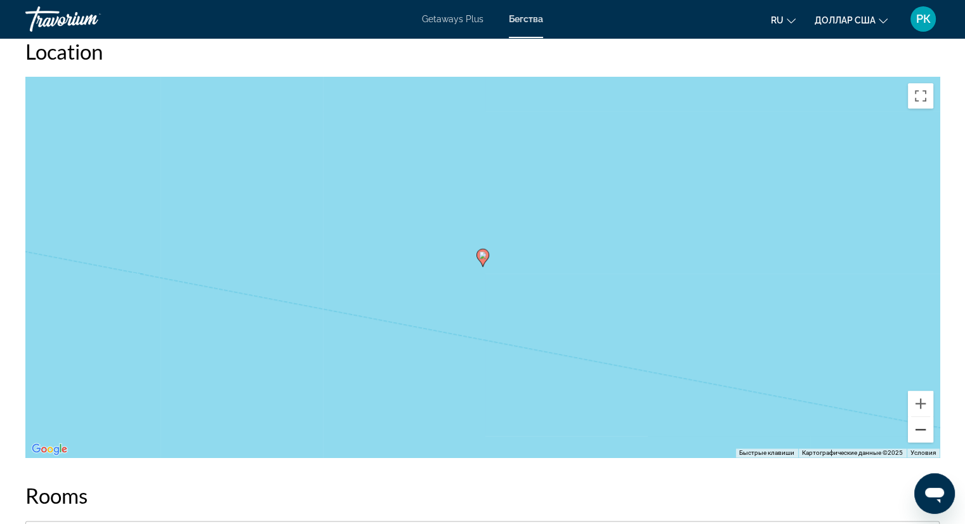
click at [918, 417] on button "Уменьшить" at bounding box center [919, 429] width 25 height 25
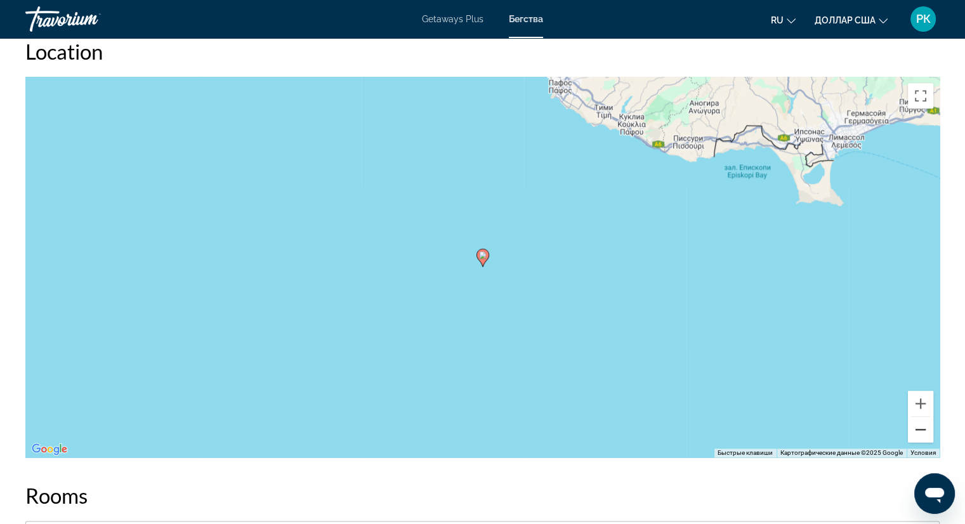
click at [918, 417] on button "Уменьшить" at bounding box center [919, 429] width 25 height 25
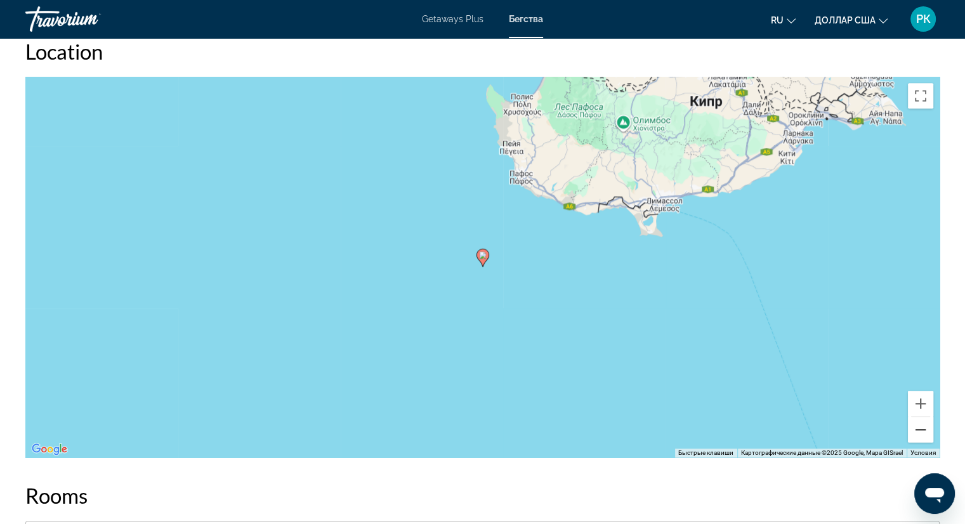
click at [918, 417] on button "Уменьшить" at bounding box center [919, 429] width 25 height 25
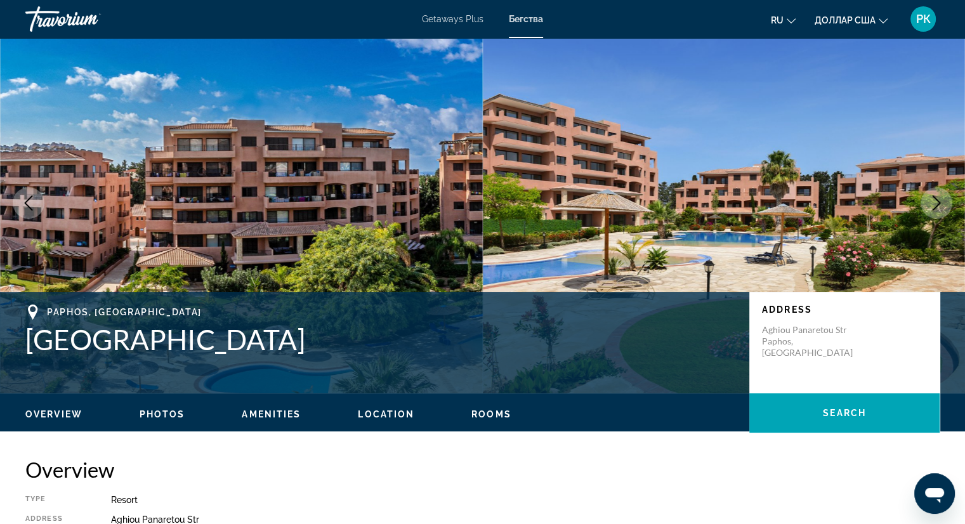
scroll to position [4, 0]
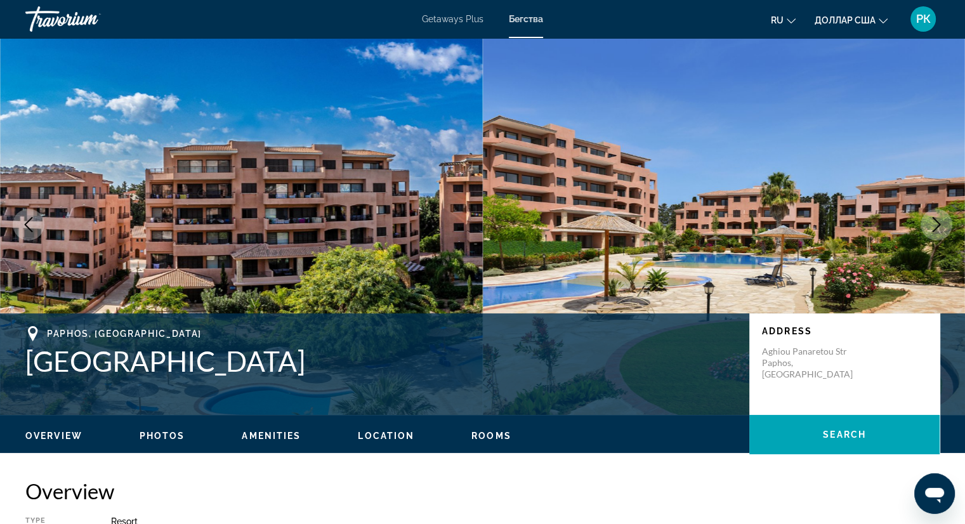
click at [935, 221] on icon "Next image" at bounding box center [935, 224] width 15 height 15
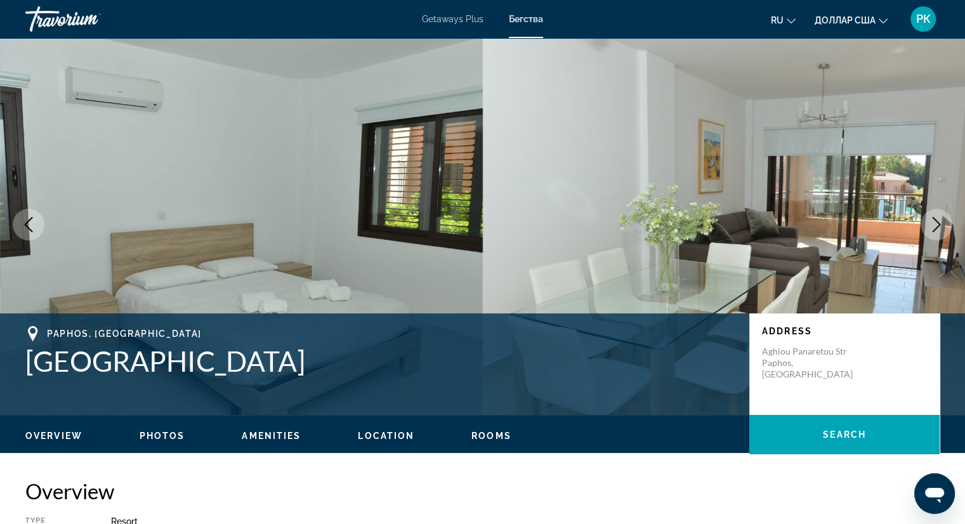
click at [935, 221] on icon "Next image" at bounding box center [935, 224] width 15 height 15
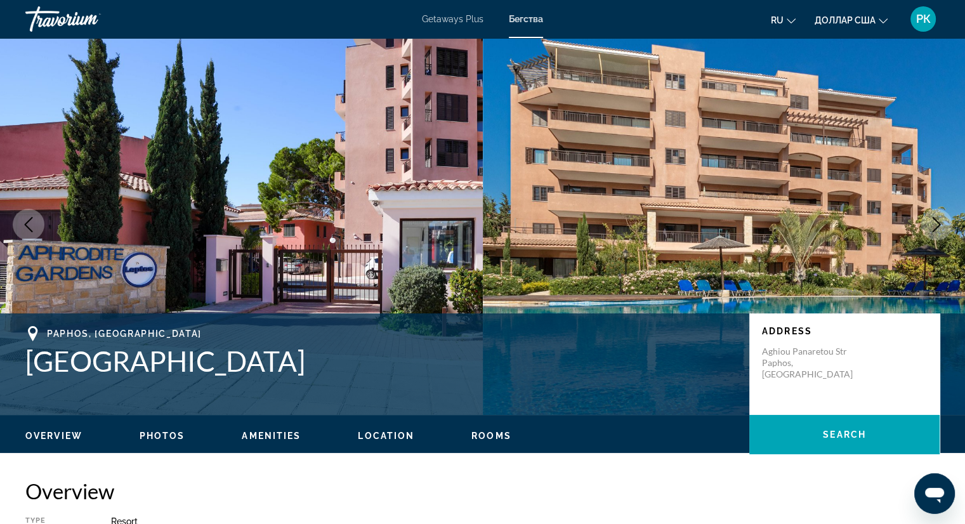
click at [935, 221] on icon "Next image" at bounding box center [935, 224] width 15 height 15
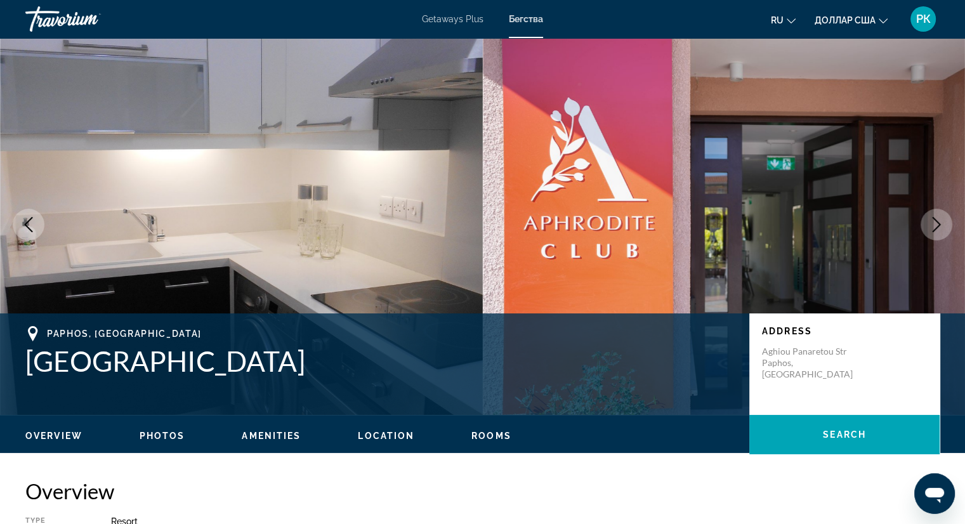
click at [935, 221] on icon "Next image" at bounding box center [935, 224] width 15 height 15
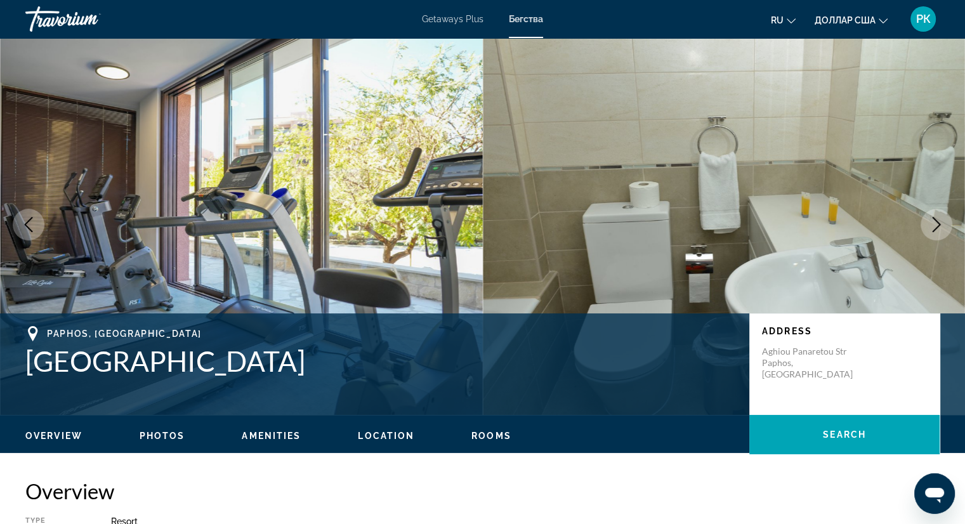
click at [935, 221] on icon "Next image" at bounding box center [935, 224] width 15 height 15
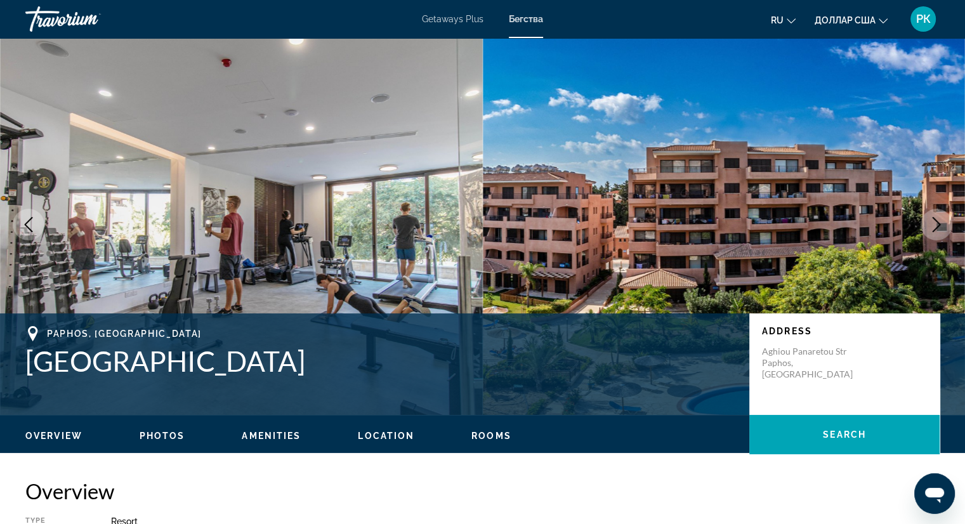
click at [935, 221] on icon "Next image" at bounding box center [935, 224] width 15 height 15
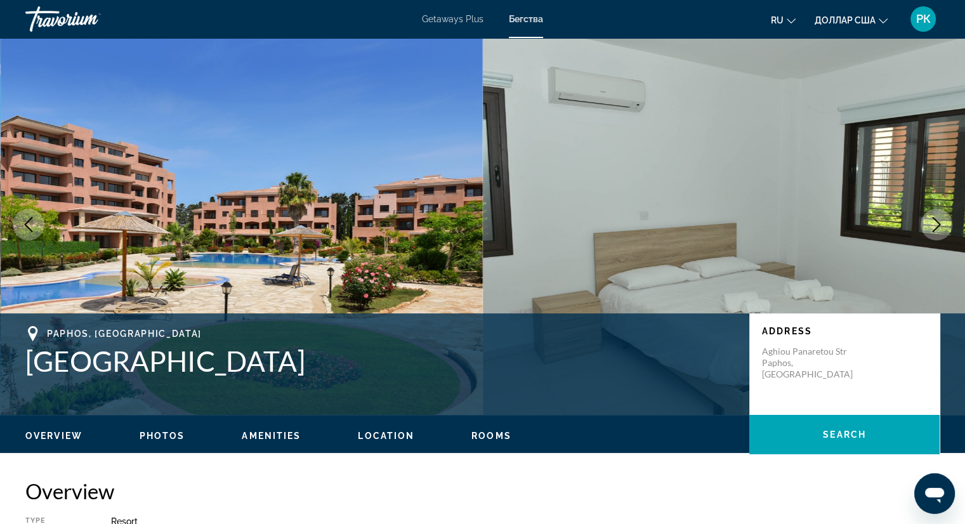
click at [935, 221] on icon "Next image" at bounding box center [935, 224] width 15 height 15
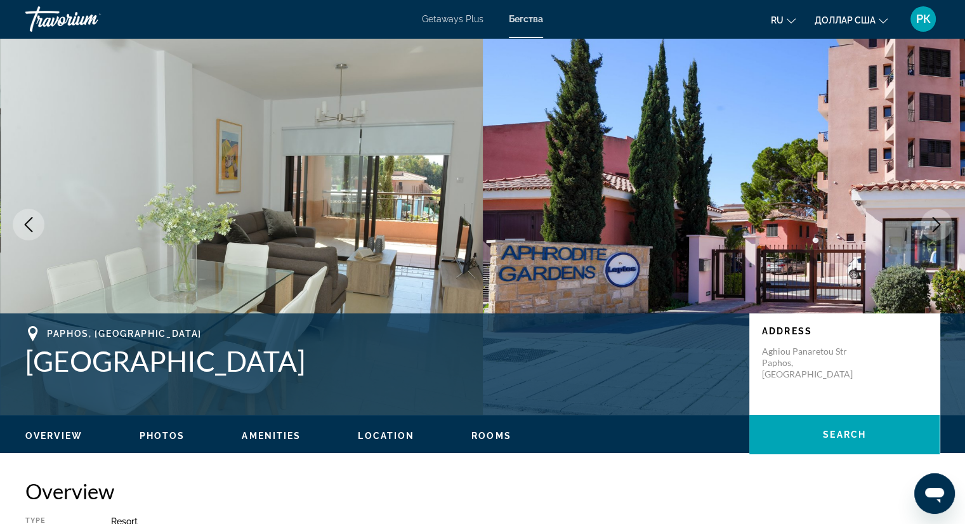
click at [935, 221] on icon "Next image" at bounding box center [935, 224] width 15 height 15
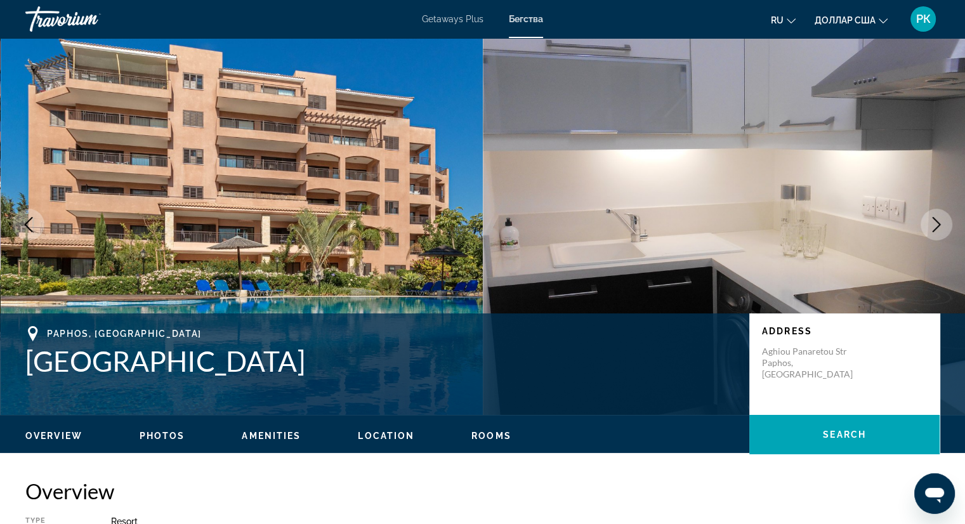
click at [935, 221] on icon "Next image" at bounding box center [935, 224] width 15 height 15
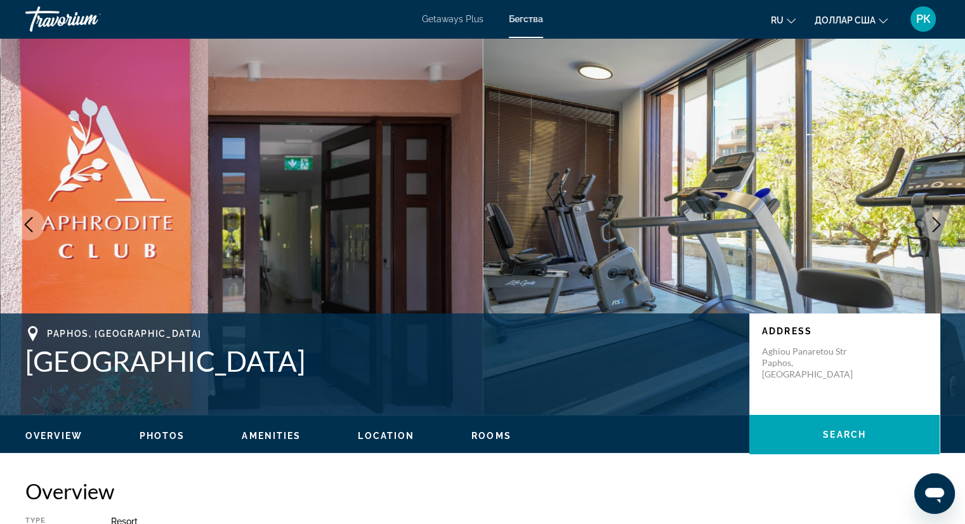
click at [935, 221] on icon "Next image" at bounding box center [935, 224] width 15 height 15
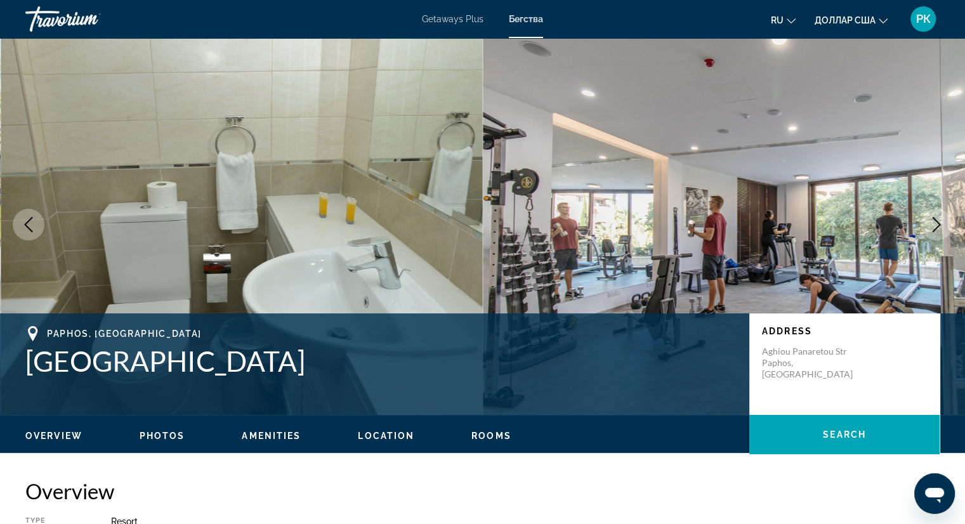
click at [935, 221] on icon "Next image" at bounding box center [935, 224] width 15 height 15
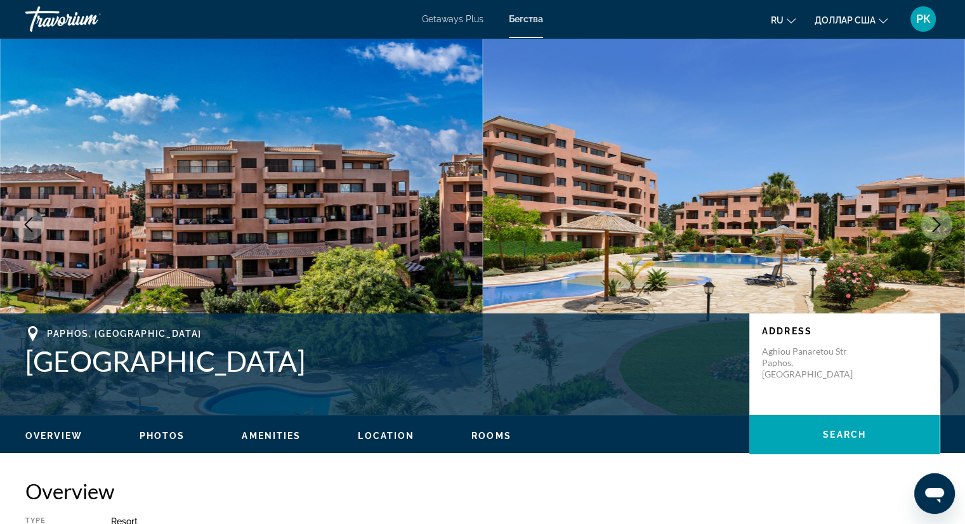
click at [935, 221] on icon "Next image" at bounding box center [935, 224] width 15 height 15
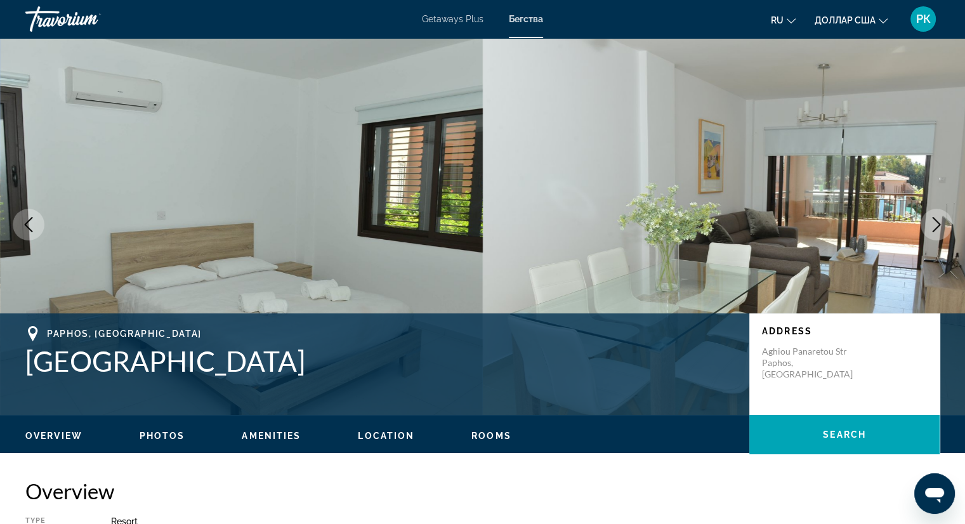
click at [935, 221] on icon "Next image" at bounding box center [935, 224] width 15 height 15
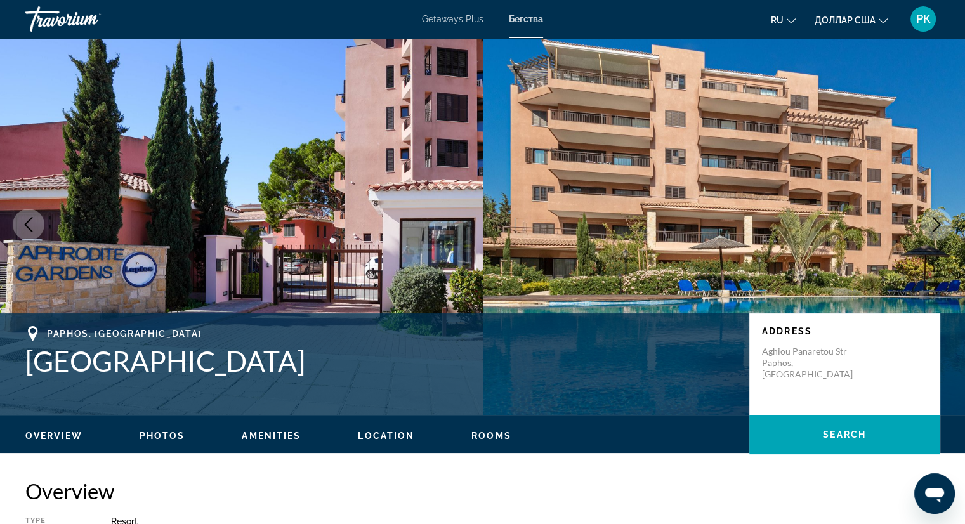
click at [935, 221] on icon "Next image" at bounding box center [935, 224] width 15 height 15
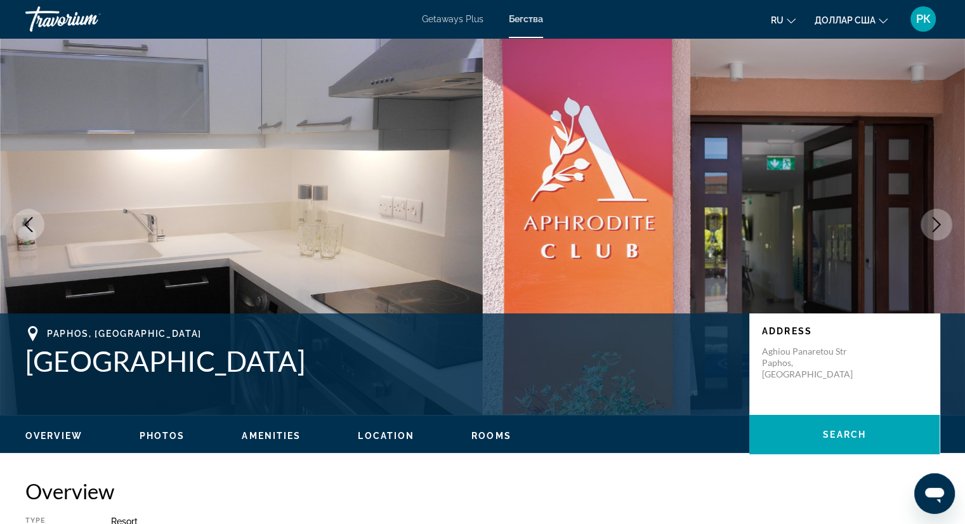
click at [935, 221] on icon "Next image" at bounding box center [935, 224] width 15 height 15
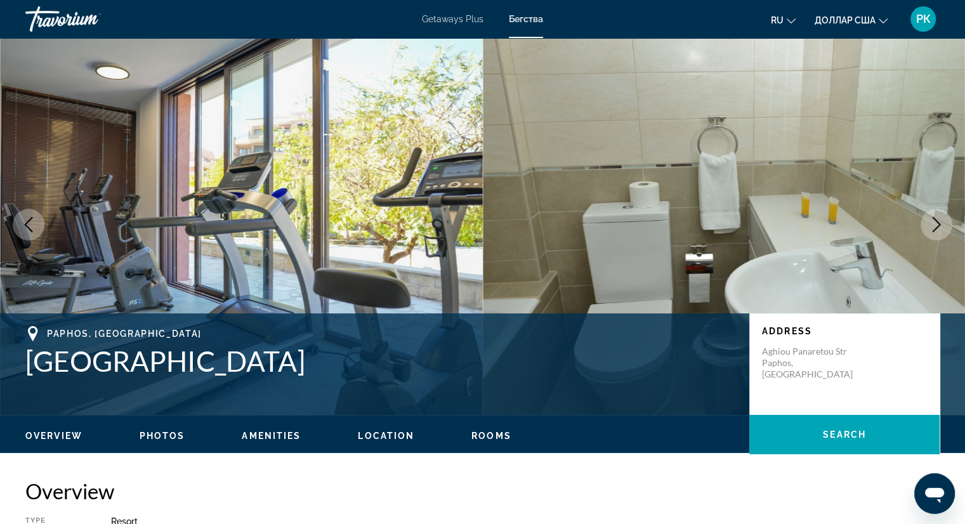
click at [935, 221] on icon "Next image" at bounding box center [935, 224] width 15 height 15
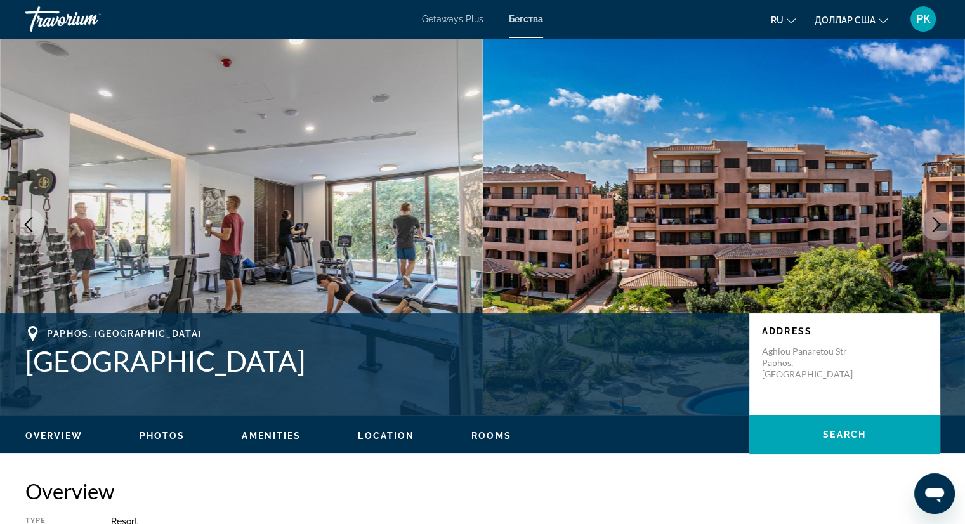
click at [935, 221] on icon "Next image" at bounding box center [935, 224] width 15 height 15
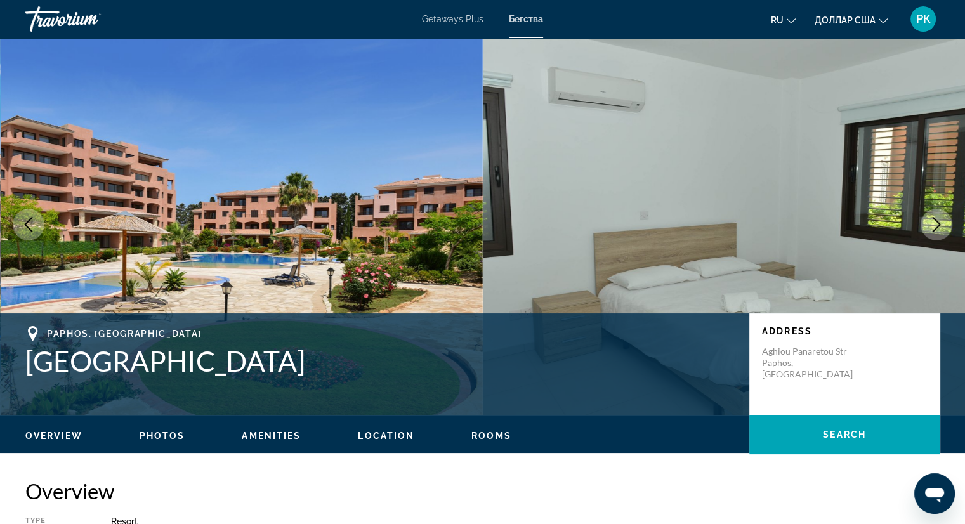
click at [935, 221] on icon "Next image" at bounding box center [935, 224] width 15 height 15
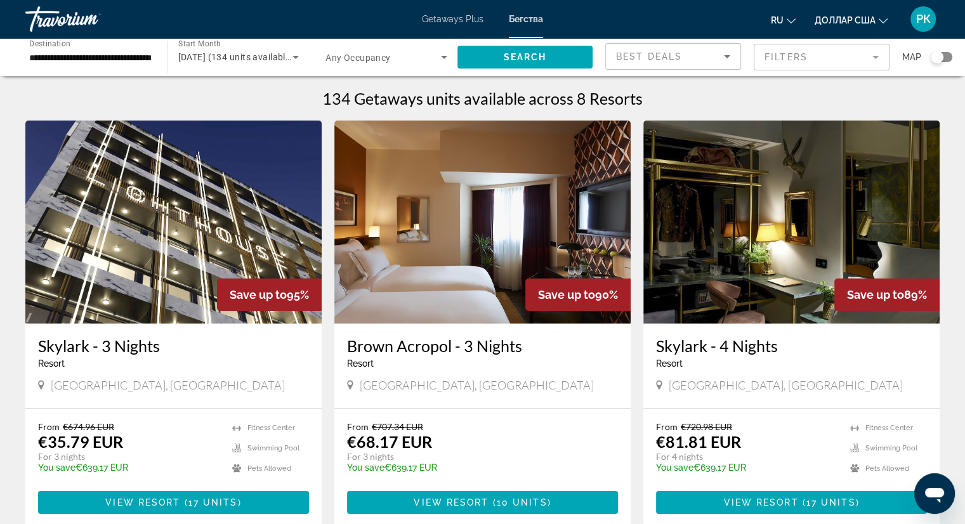
click at [44, 48] on span "Destination" at bounding box center [49, 43] width 41 height 9
click at [44, 50] on input "**********" at bounding box center [90, 57] width 122 height 15
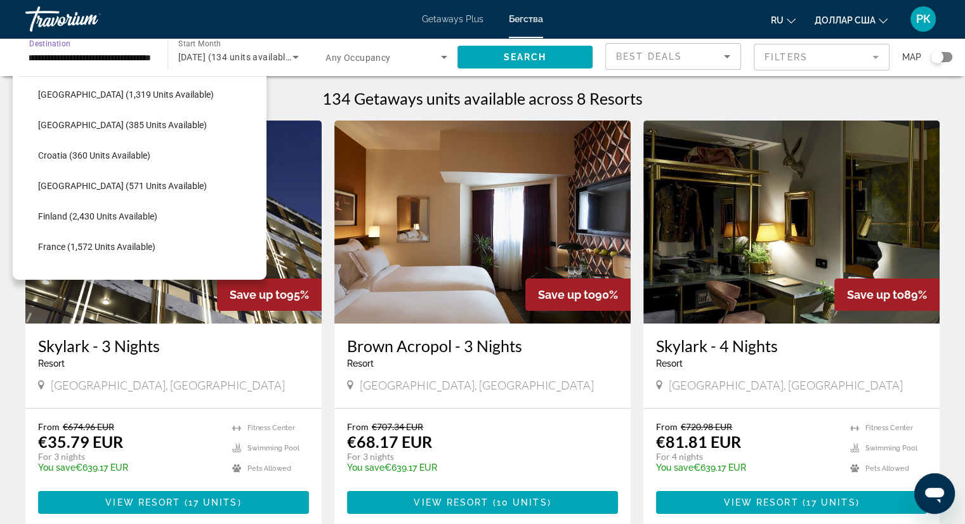
scroll to position [218, 0]
click at [117, 153] on span "Croatia (360 units available)" at bounding box center [94, 154] width 112 height 10
type input "**********"
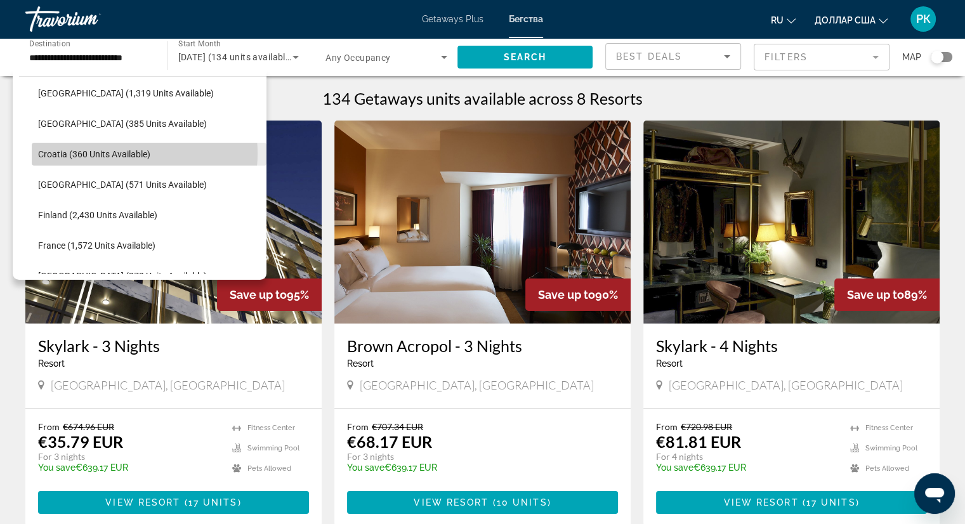
scroll to position [0, 0]
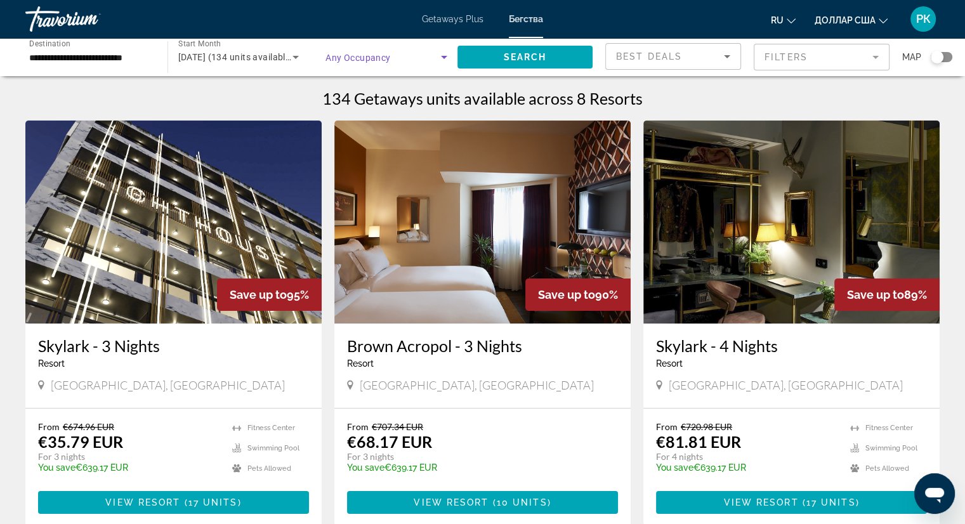
click at [438, 58] on icon "Search widget" at bounding box center [443, 56] width 15 height 15
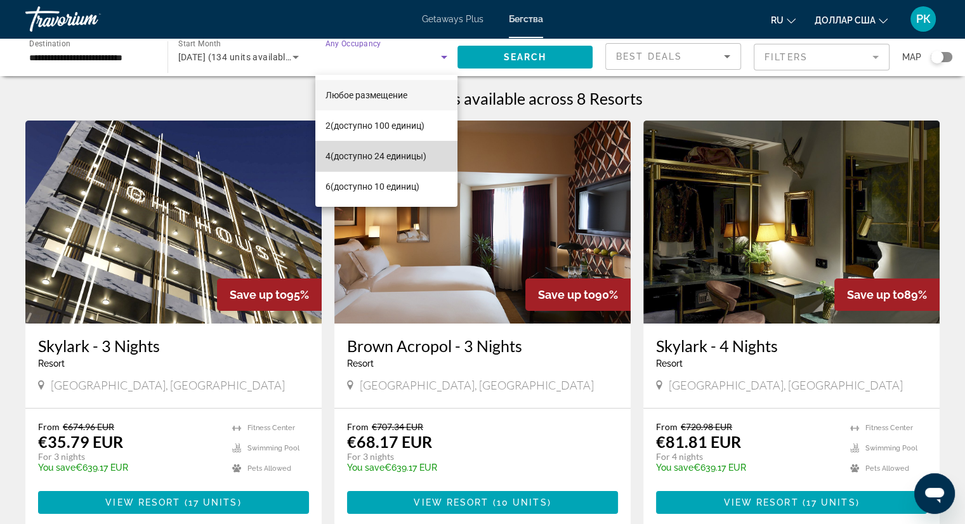
click at [364, 154] on font "(доступно 24 единицы)" at bounding box center [378, 156] width 96 height 10
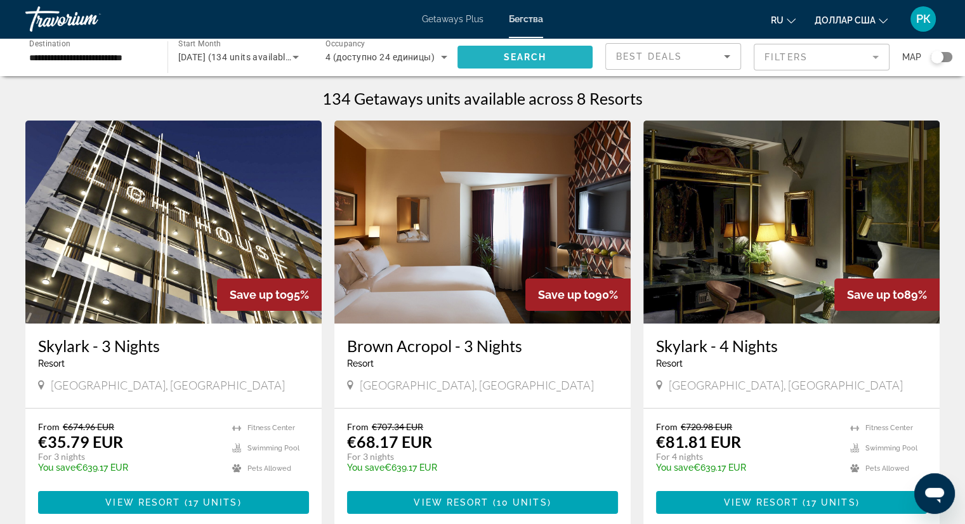
click at [535, 59] on span "Search" at bounding box center [524, 57] width 43 height 10
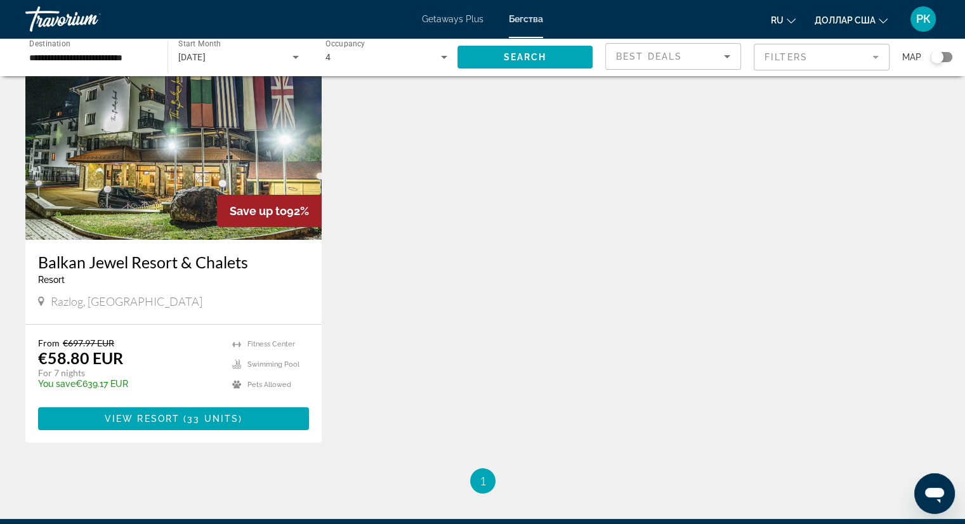
scroll to position [83, 0]
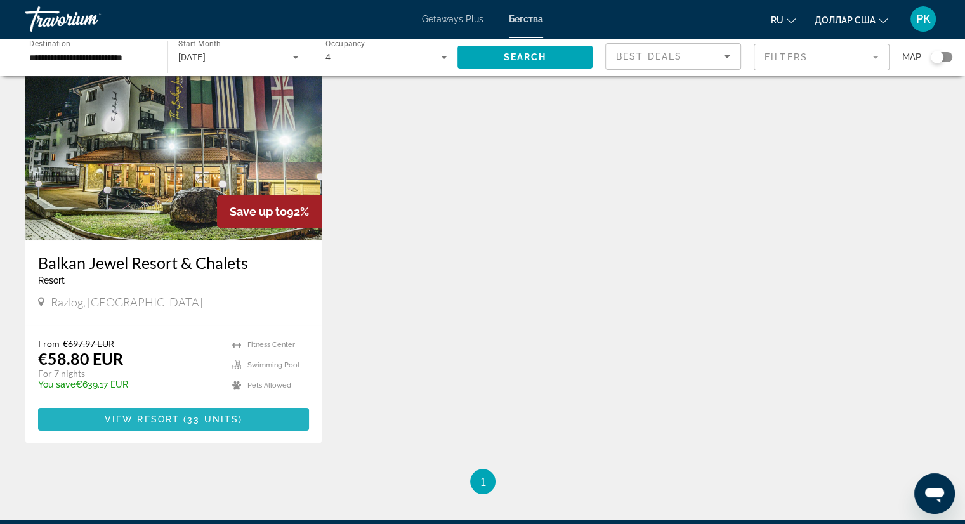
click at [214, 423] on span "33 units" at bounding box center [212, 419] width 51 height 10
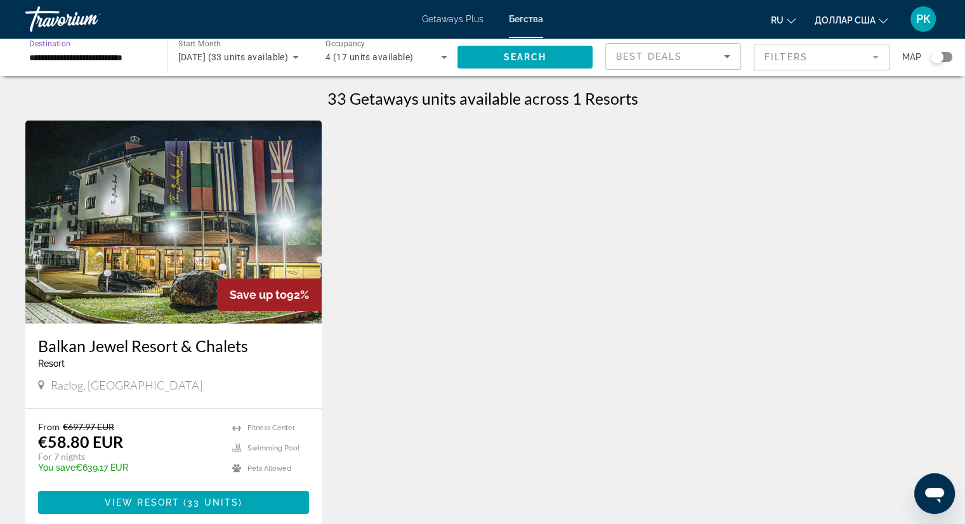
click at [58, 58] on input "**********" at bounding box center [90, 57] width 122 height 15
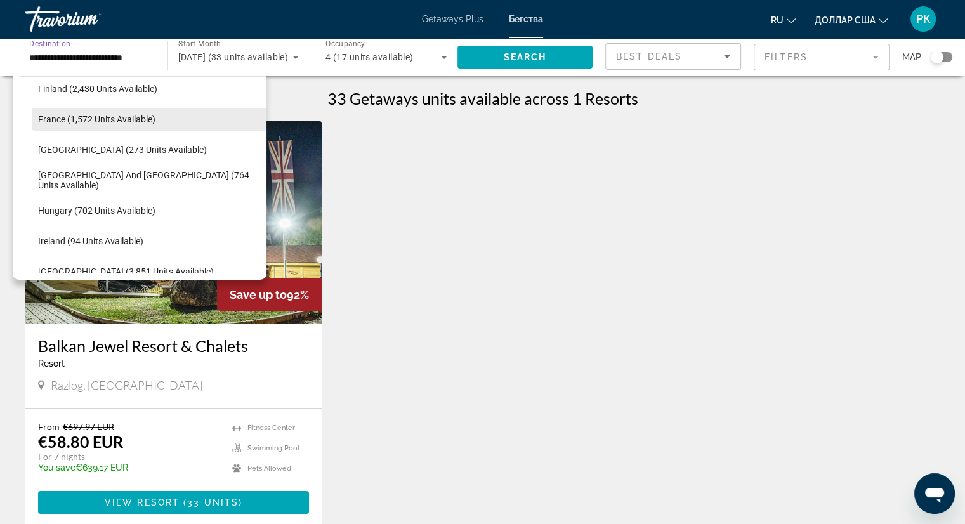
scroll to position [344, 0]
click at [71, 115] on span "France (1,572 units available)" at bounding box center [96, 120] width 117 height 10
type input "**********"
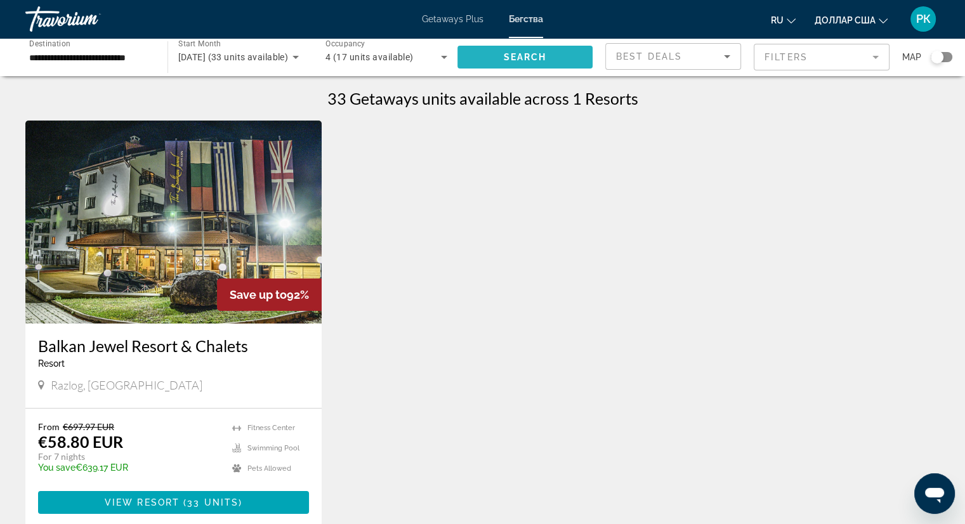
click at [555, 59] on span "Search widget" at bounding box center [525, 57] width 136 height 30
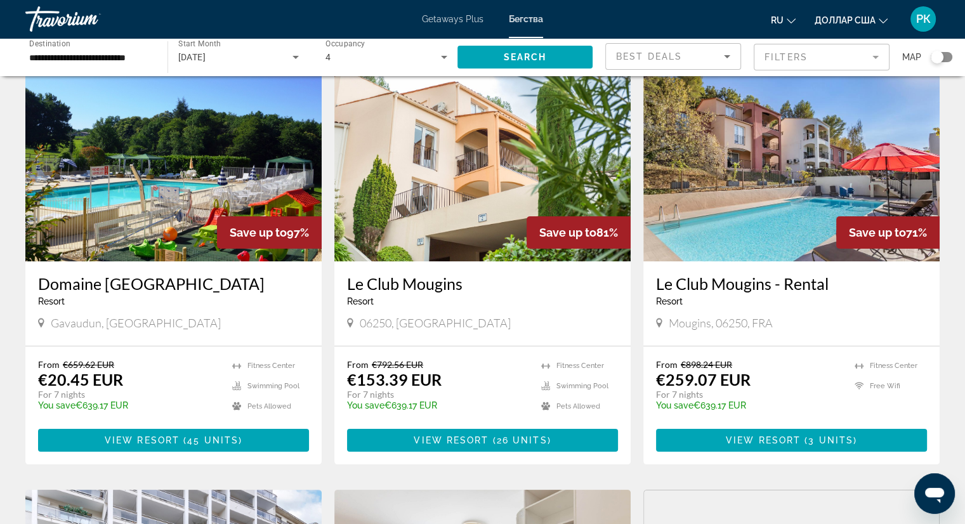
scroll to position [48, 0]
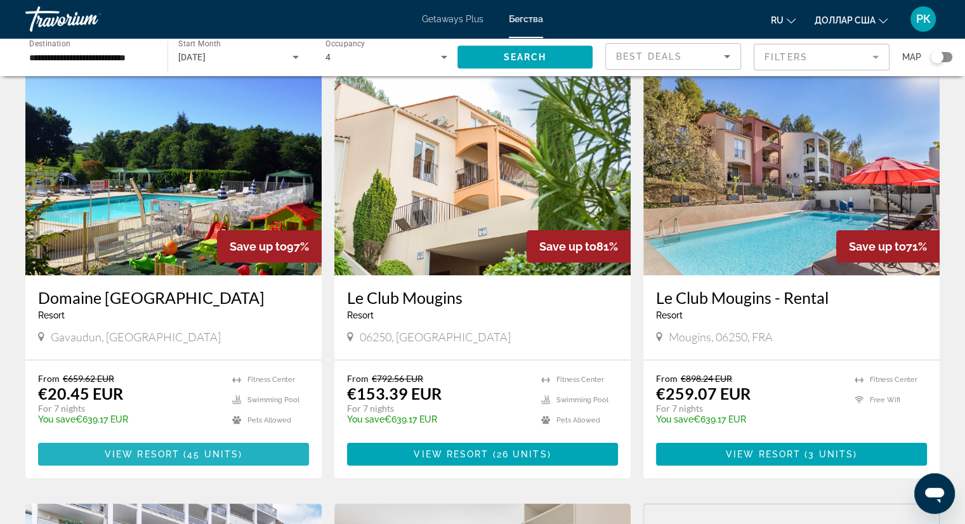
click at [164, 450] on span "View Resort" at bounding box center [142, 454] width 75 height 10
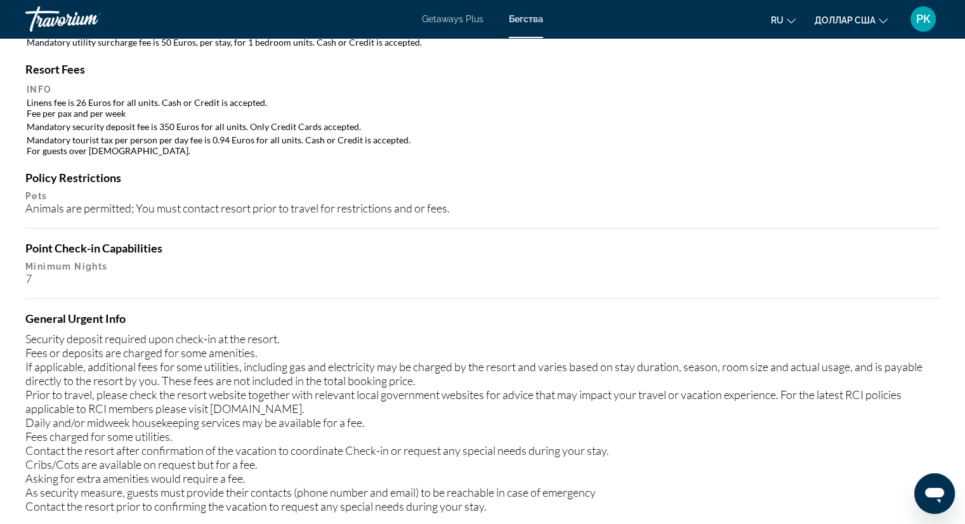
scroll to position [1288, 0]
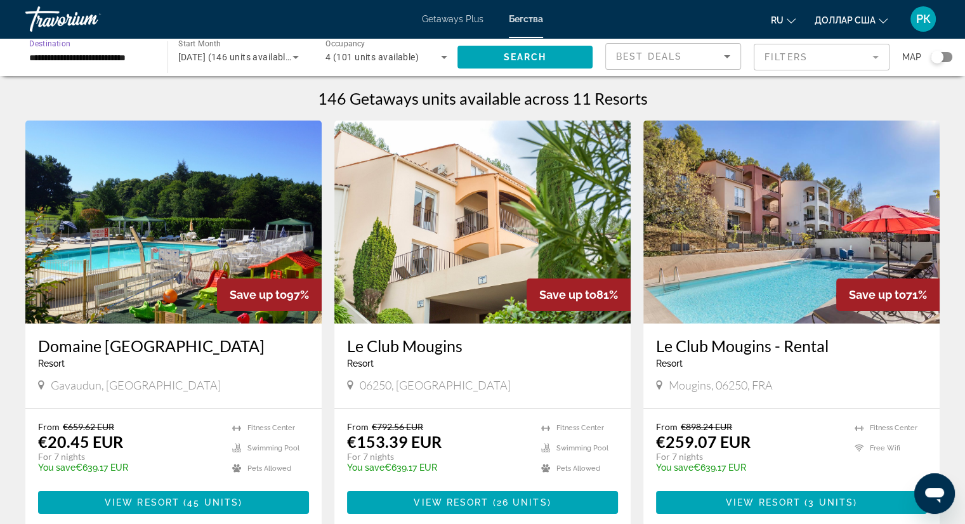
click at [59, 56] on input "**********" at bounding box center [90, 57] width 122 height 15
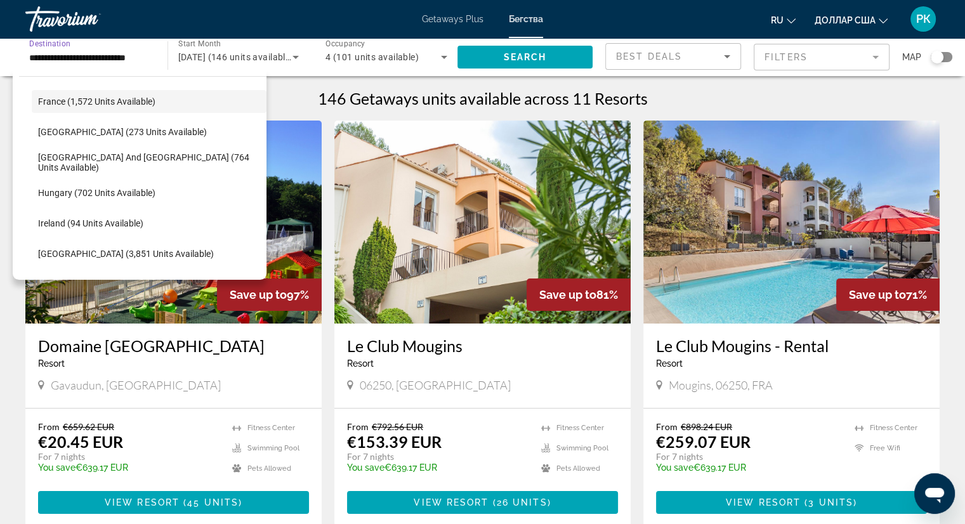
scroll to position [370, 0]
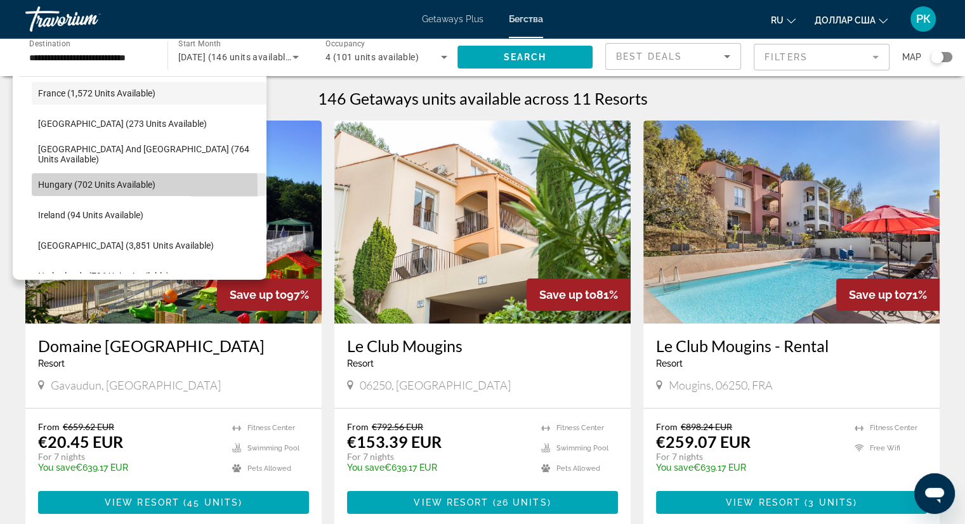
click at [63, 187] on span "Hungary (702 units available)" at bounding box center [96, 184] width 117 height 10
type input "**********"
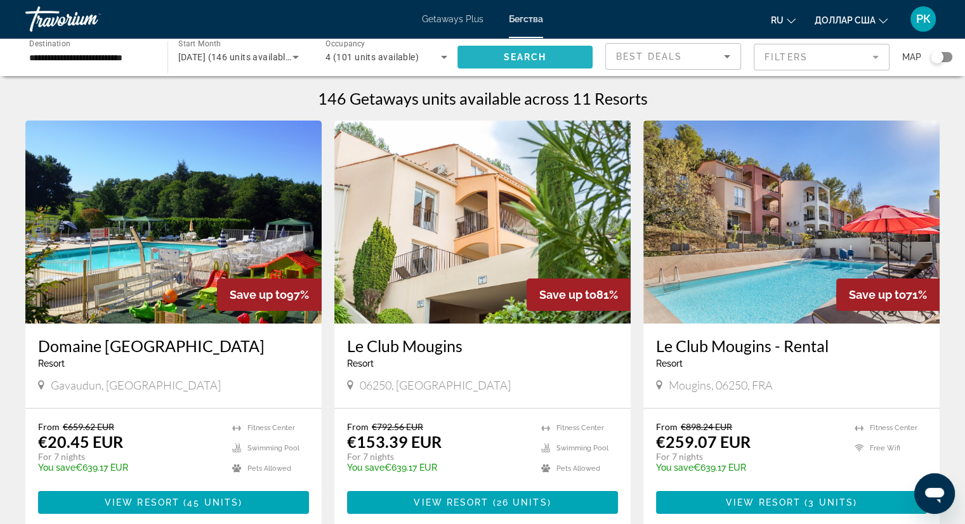
click at [524, 55] on span "Search" at bounding box center [524, 57] width 43 height 10
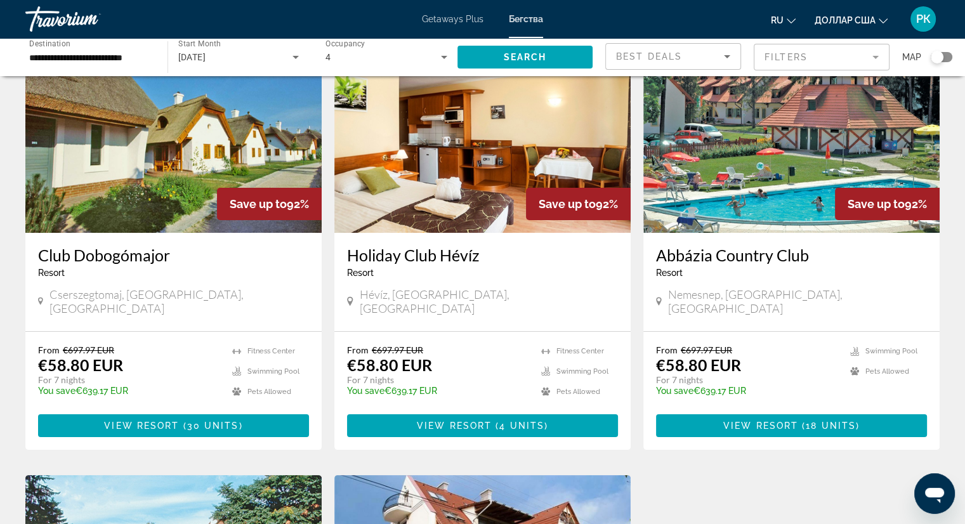
scroll to position [91, 0]
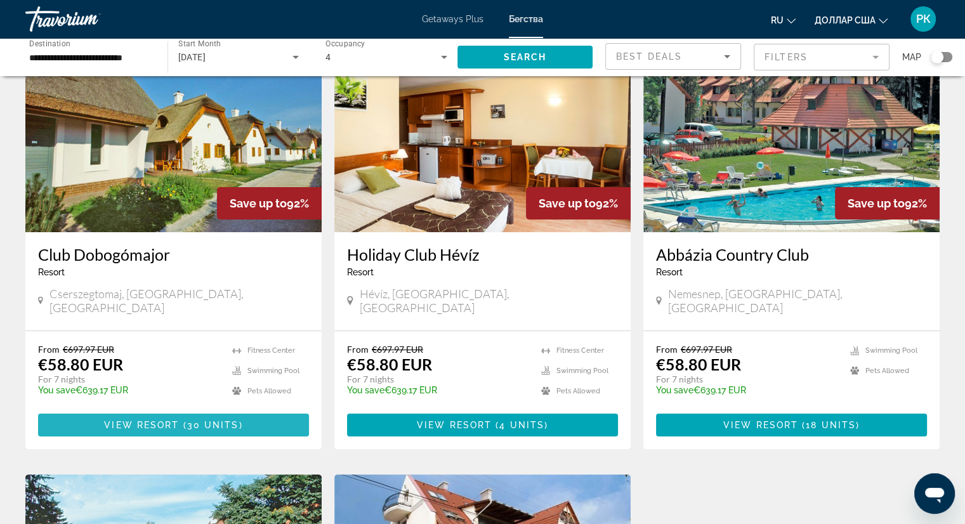
click at [180, 420] on span "Основное содержание" at bounding box center [181, 425] width 4 height 10
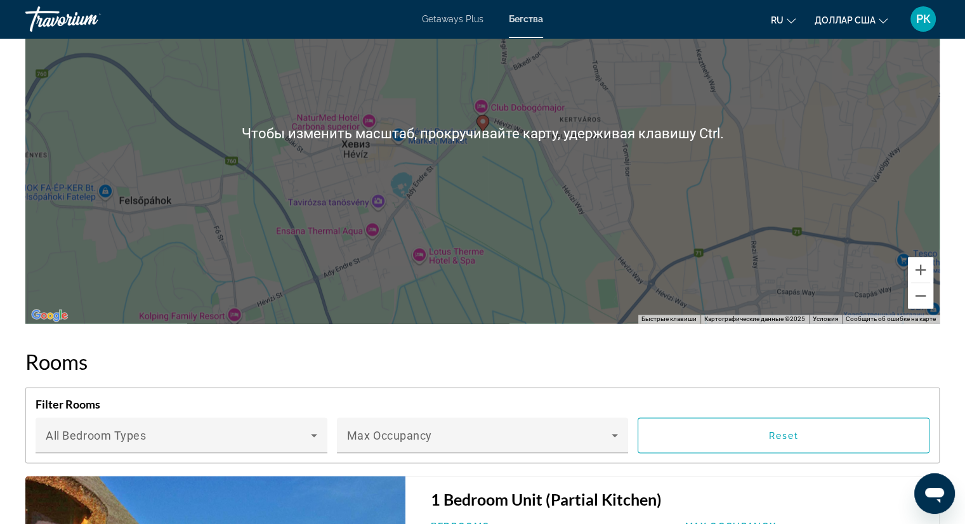
scroll to position [1983, 0]
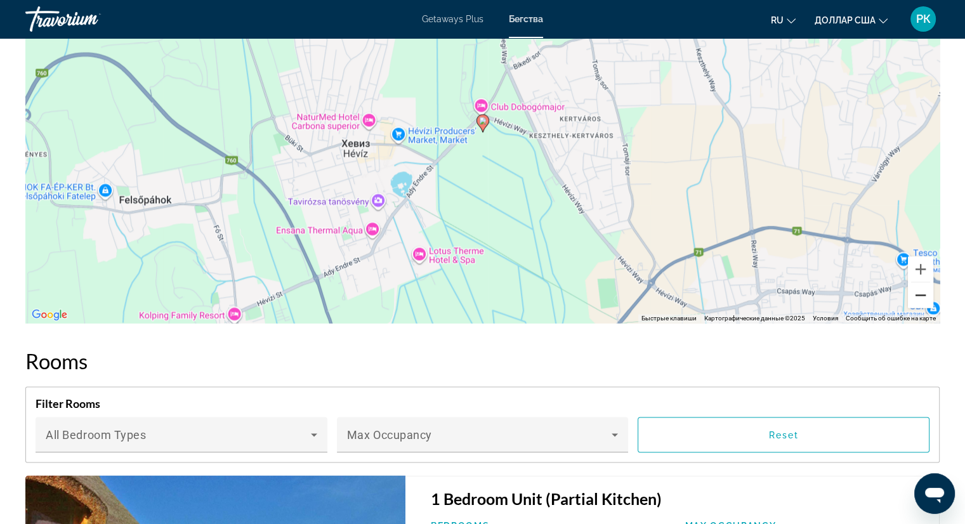
click at [923, 308] on button "Уменьшить" at bounding box center [919, 294] width 25 height 25
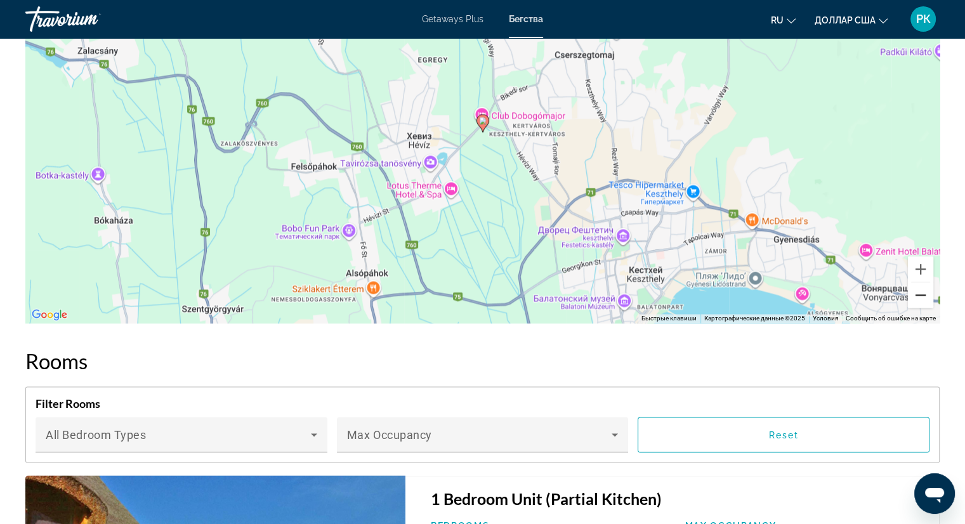
click at [923, 308] on button "Уменьшить" at bounding box center [919, 294] width 25 height 25
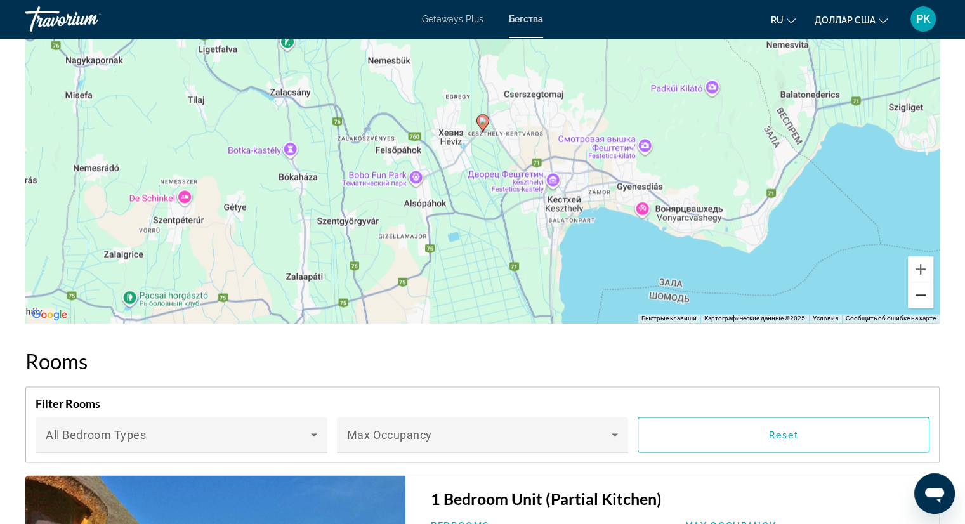
click at [923, 308] on button "Уменьшить" at bounding box center [919, 294] width 25 height 25
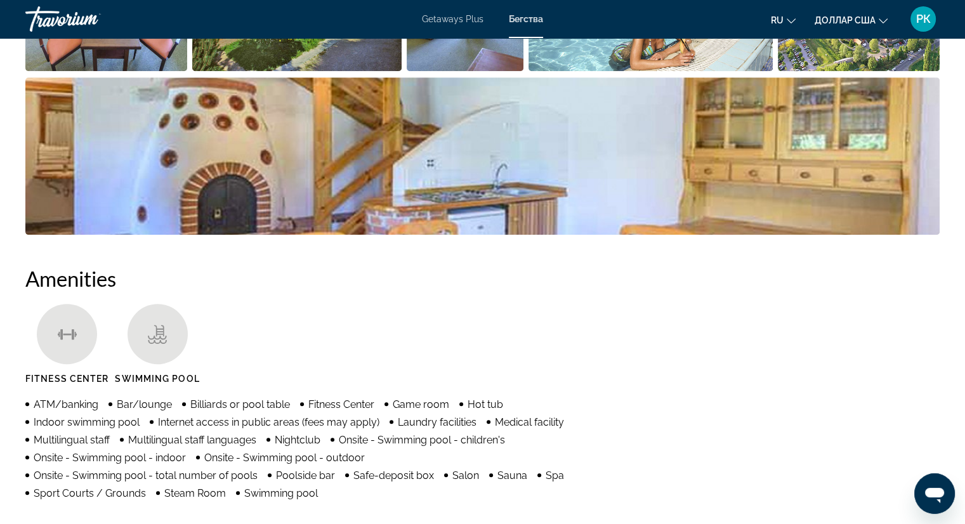
scroll to position [763, 0]
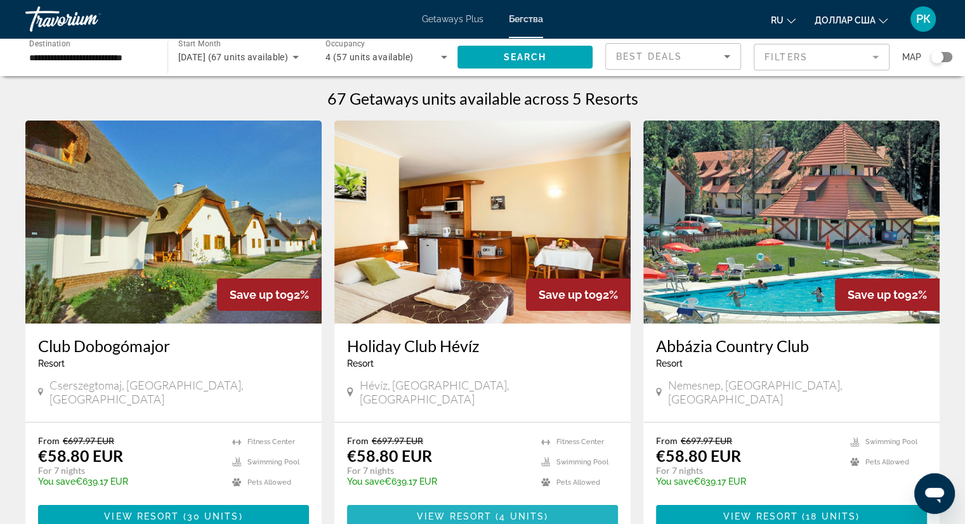
click at [444, 511] on span "View Resort" at bounding box center [454, 516] width 75 height 10
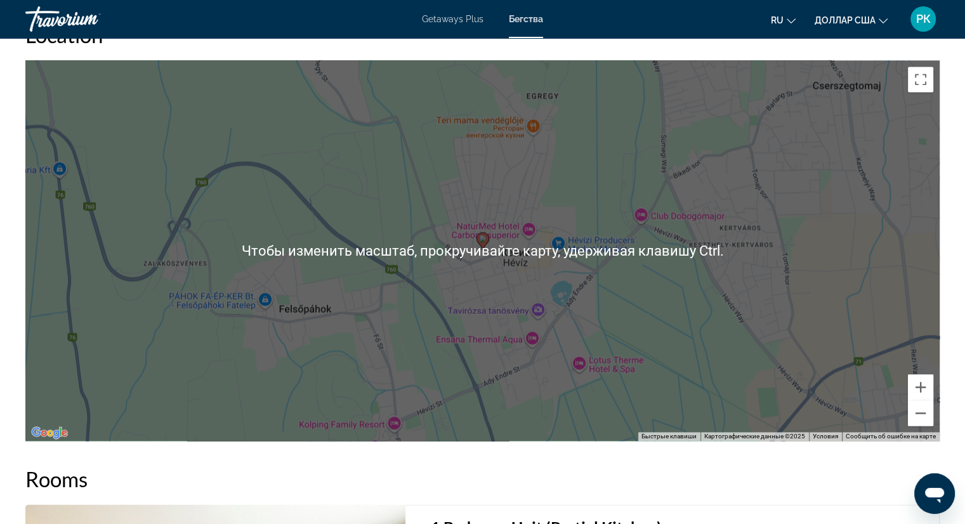
scroll to position [1828, 0]
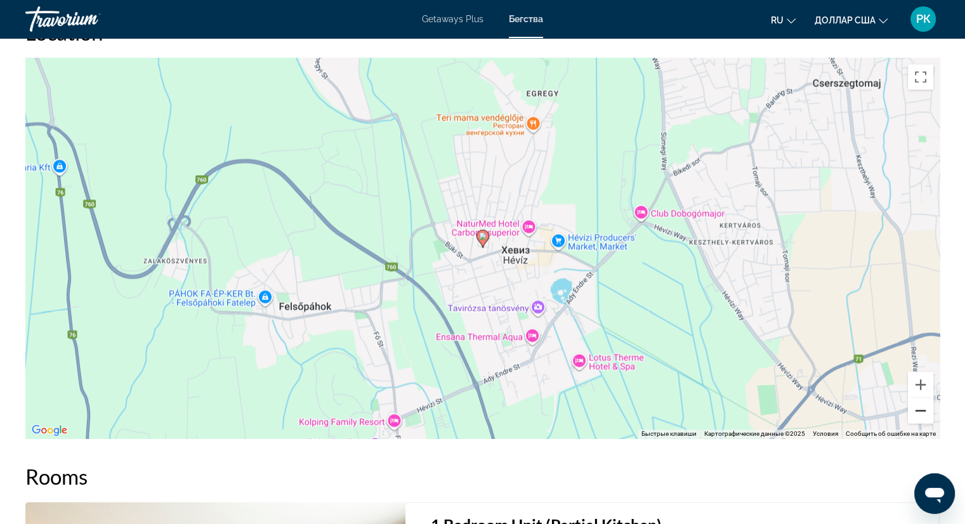
click at [916, 408] on button "Уменьшить" at bounding box center [919, 410] width 25 height 25
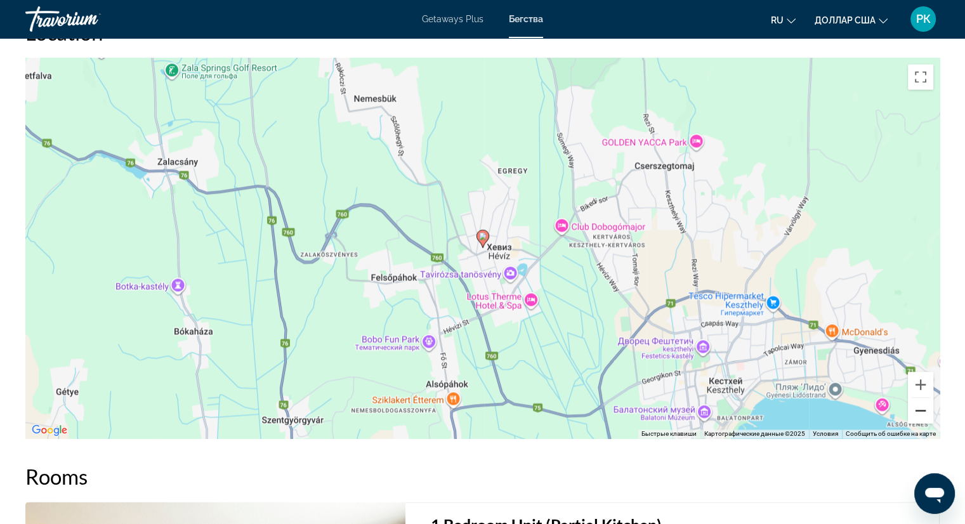
click at [916, 408] on button "Уменьшить" at bounding box center [919, 410] width 25 height 25
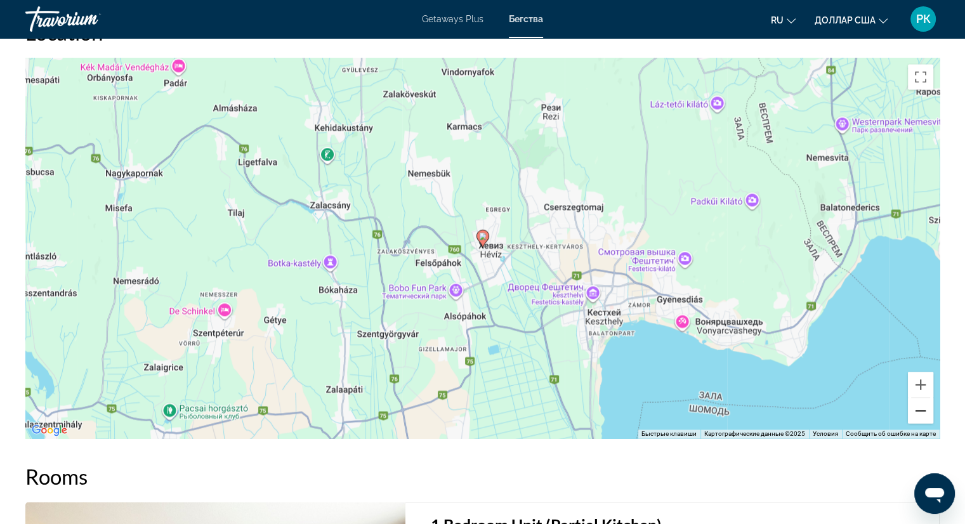
click at [916, 408] on button "Уменьшить" at bounding box center [919, 410] width 25 height 25
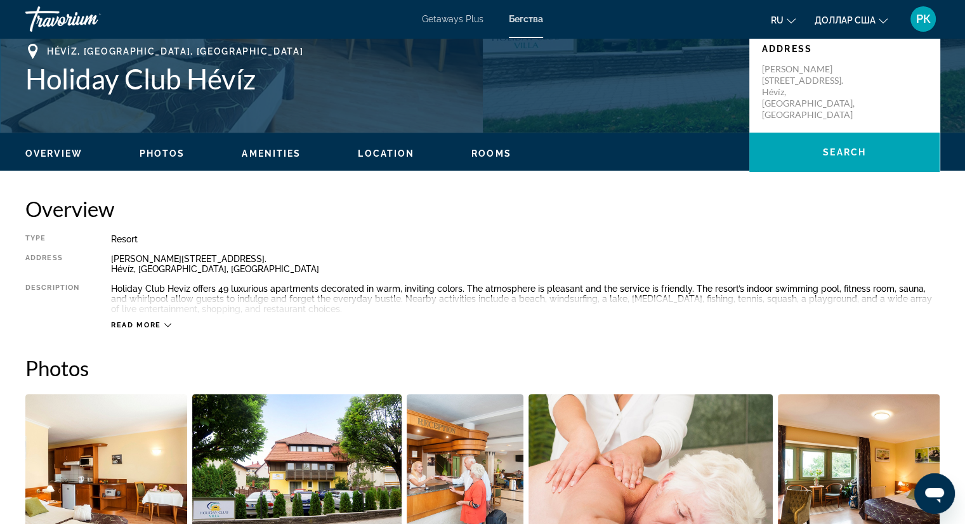
scroll to position [283, 0]
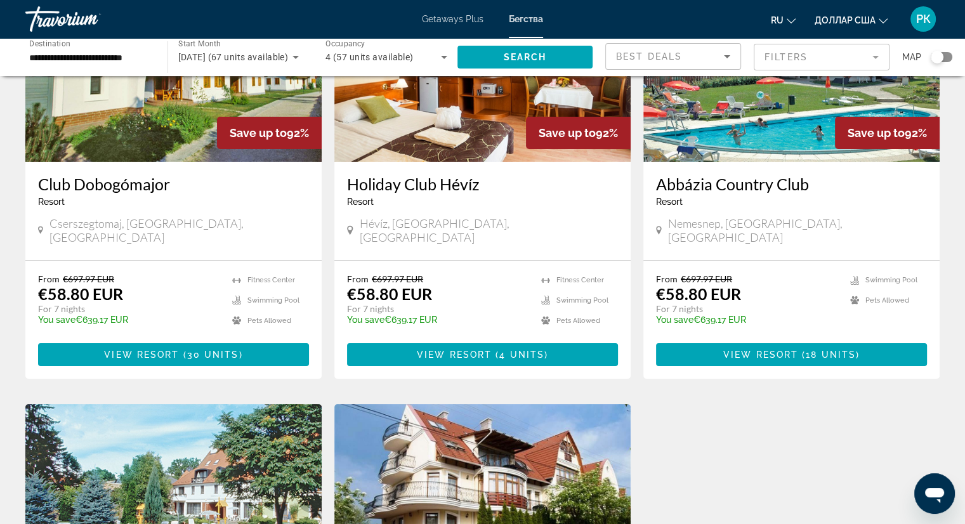
scroll to position [172, 0]
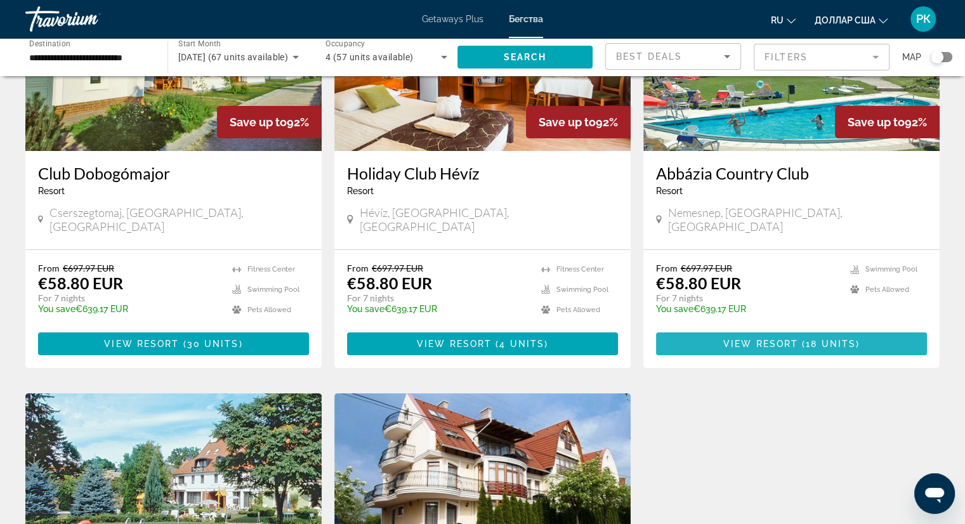
click at [762, 339] on span "View Resort" at bounding box center [760, 344] width 75 height 10
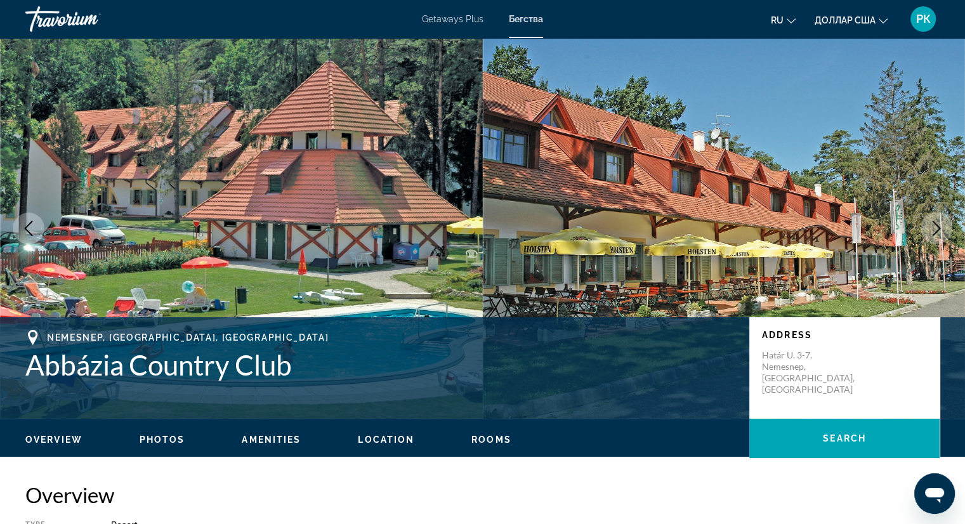
click at [935, 227] on icon "Next image" at bounding box center [935, 228] width 15 height 15
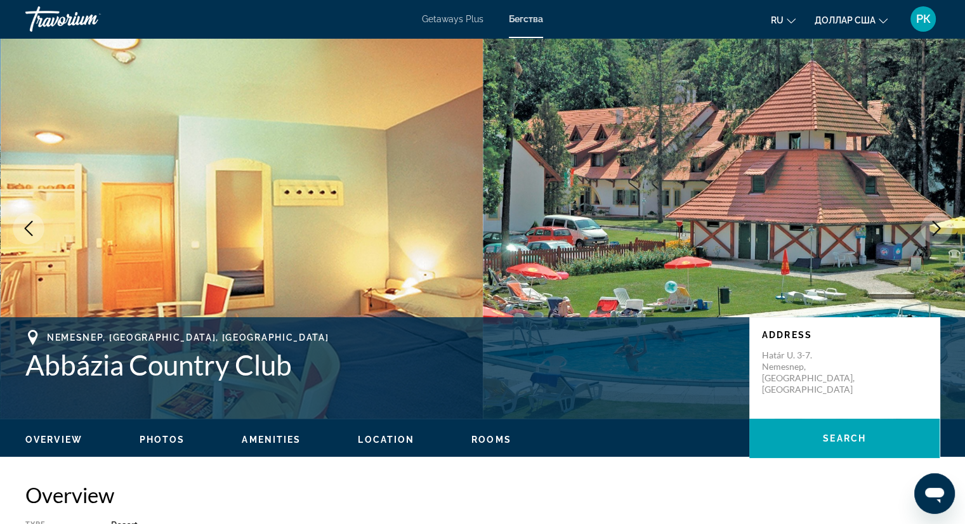
click at [935, 227] on icon "Next image" at bounding box center [935, 228] width 15 height 15
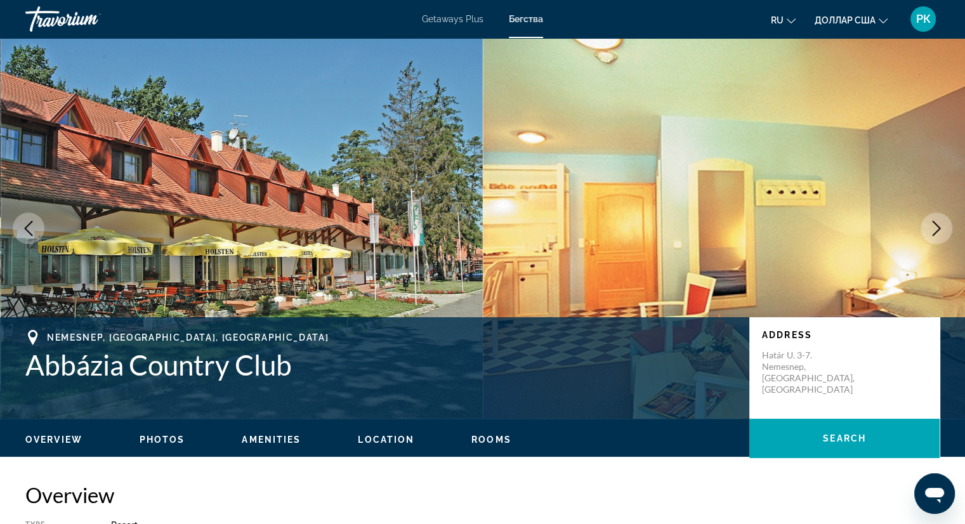
click at [935, 227] on icon "Next image" at bounding box center [935, 228] width 15 height 15
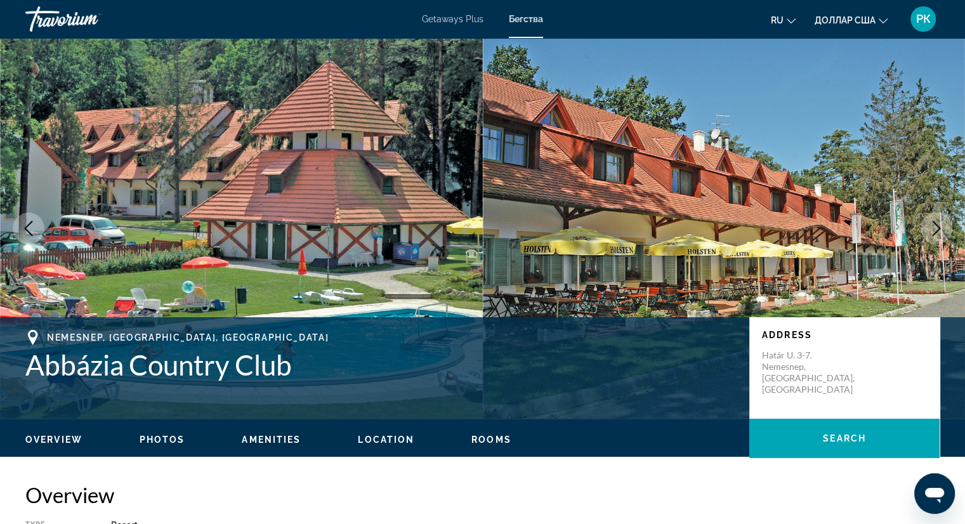
click at [935, 227] on icon "Next image" at bounding box center [935, 228] width 15 height 15
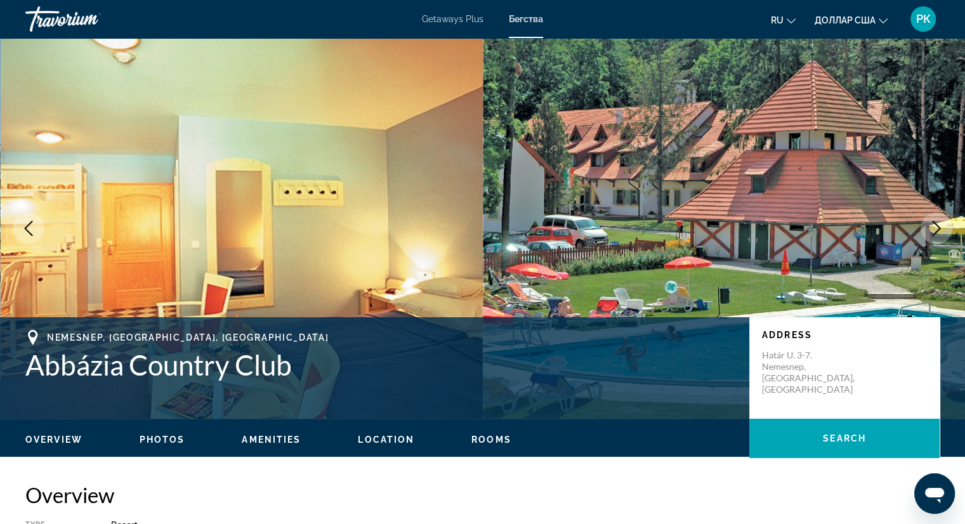
click at [935, 227] on icon "Next image" at bounding box center [935, 228] width 15 height 15
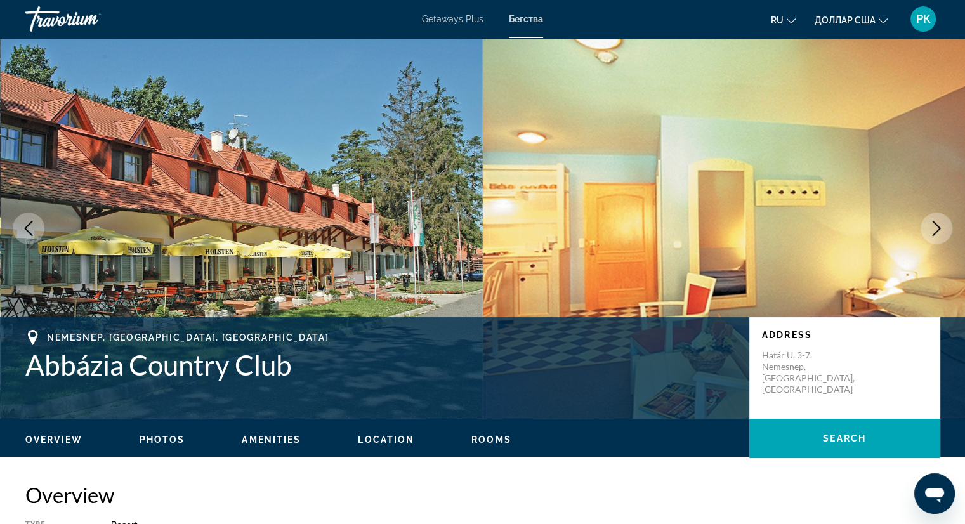
click at [935, 227] on icon "Next image" at bounding box center [935, 228] width 15 height 15
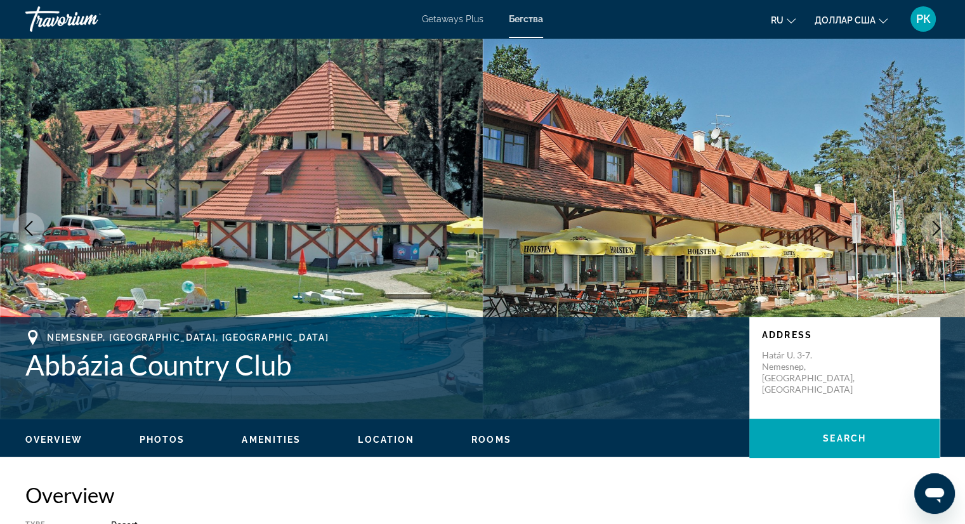
click at [935, 227] on icon "Next image" at bounding box center [935, 228] width 15 height 15
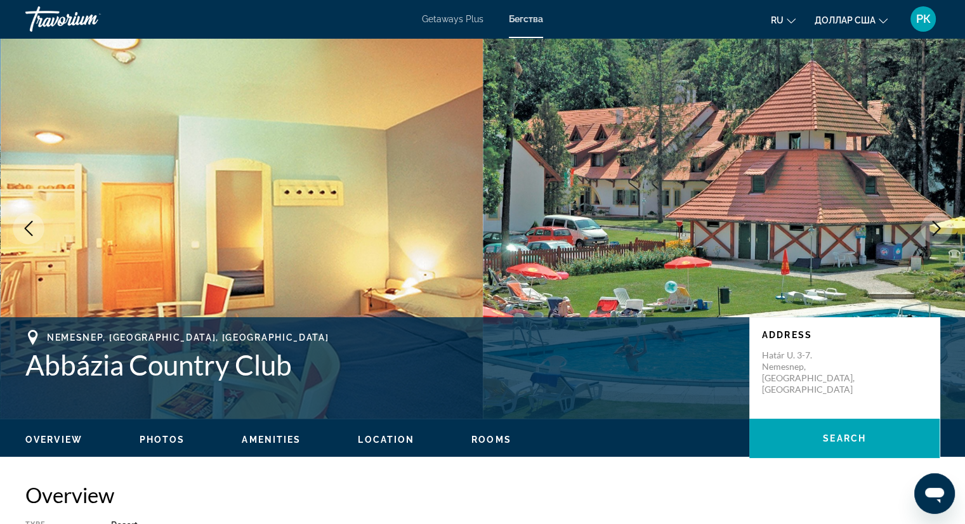
click at [935, 227] on icon "Next image" at bounding box center [935, 228] width 15 height 15
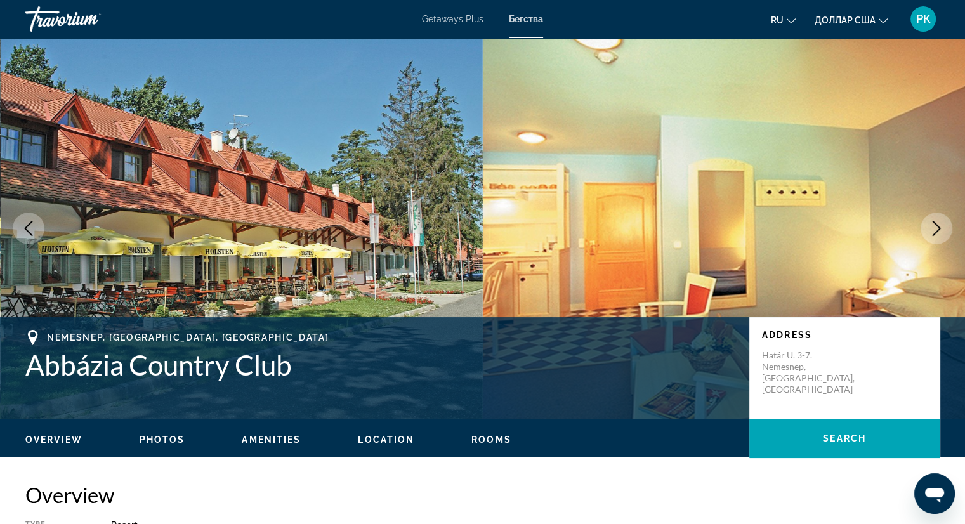
click at [935, 227] on icon "Next image" at bounding box center [935, 228] width 15 height 15
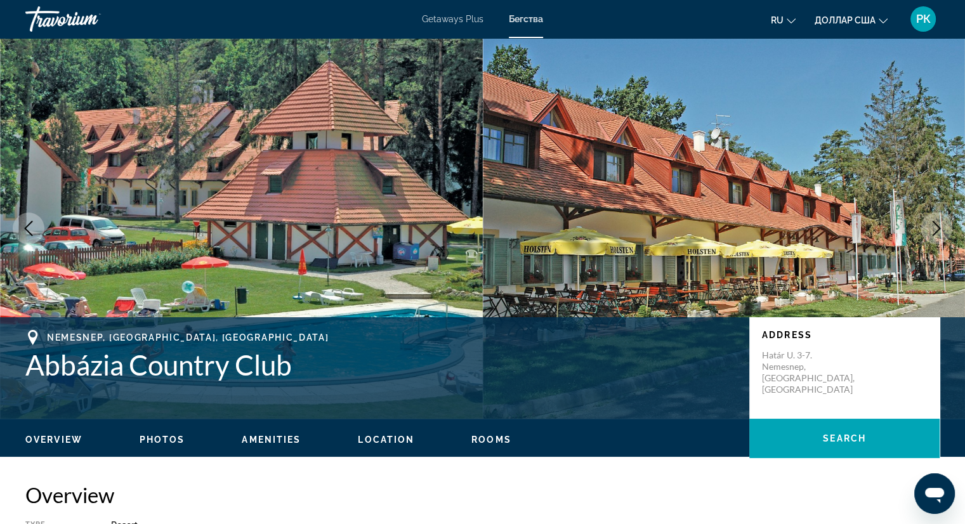
click at [935, 227] on icon "Next image" at bounding box center [935, 228] width 15 height 15
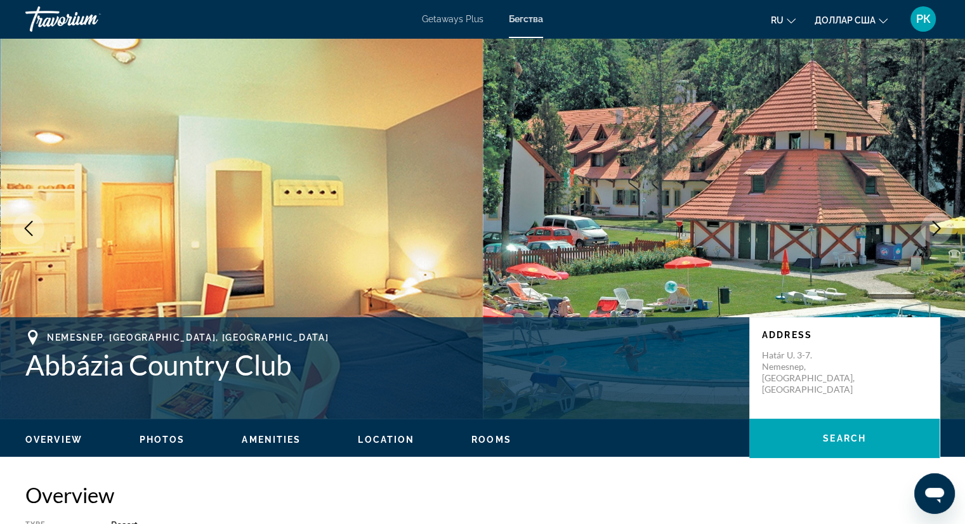
click at [935, 227] on icon "Next image" at bounding box center [935, 228] width 15 height 15
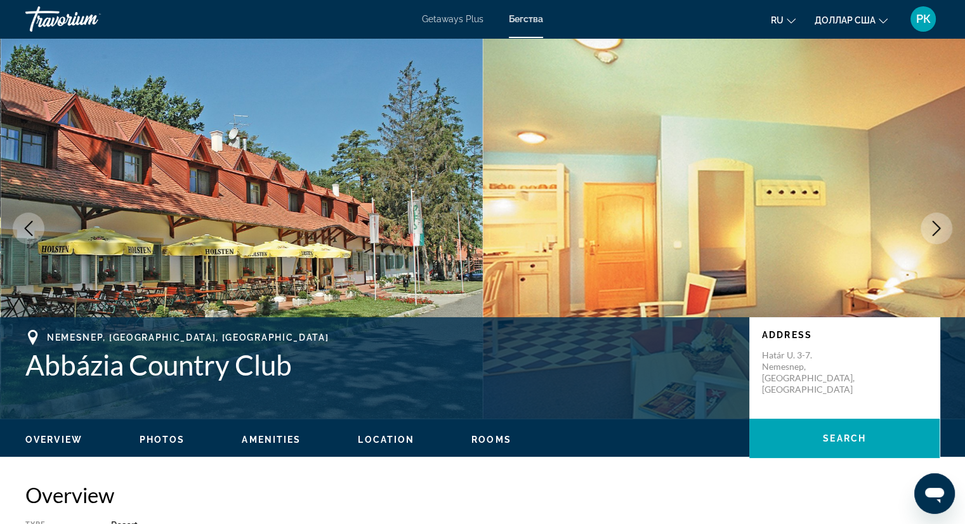
click at [935, 227] on icon "Next image" at bounding box center [935, 228] width 15 height 15
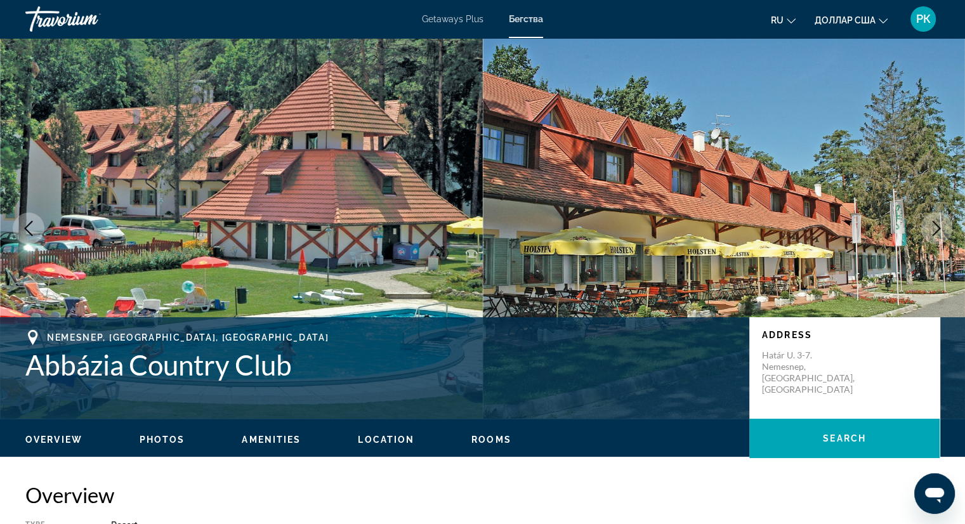
click at [935, 227] on icon "Next image" at bounding box center [935, 228] width 15 height 15
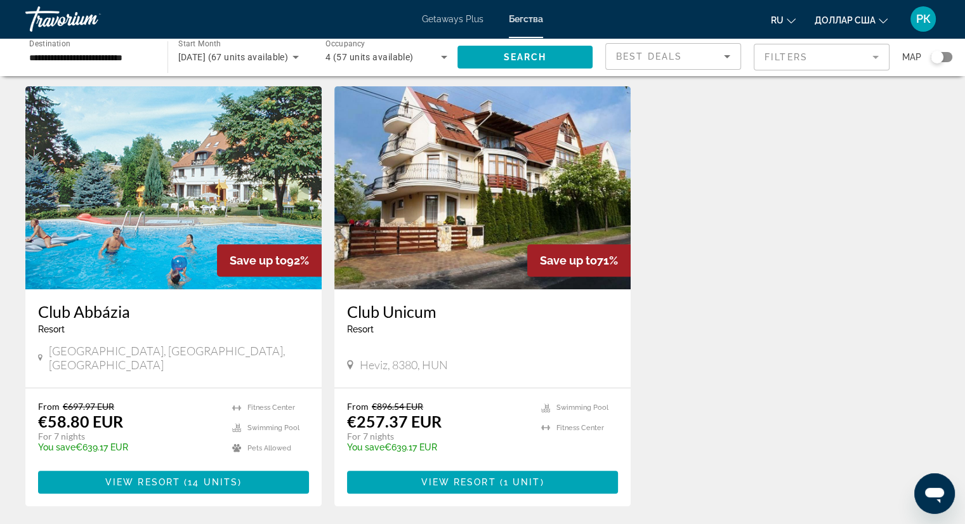
scroll to position [481, 0]
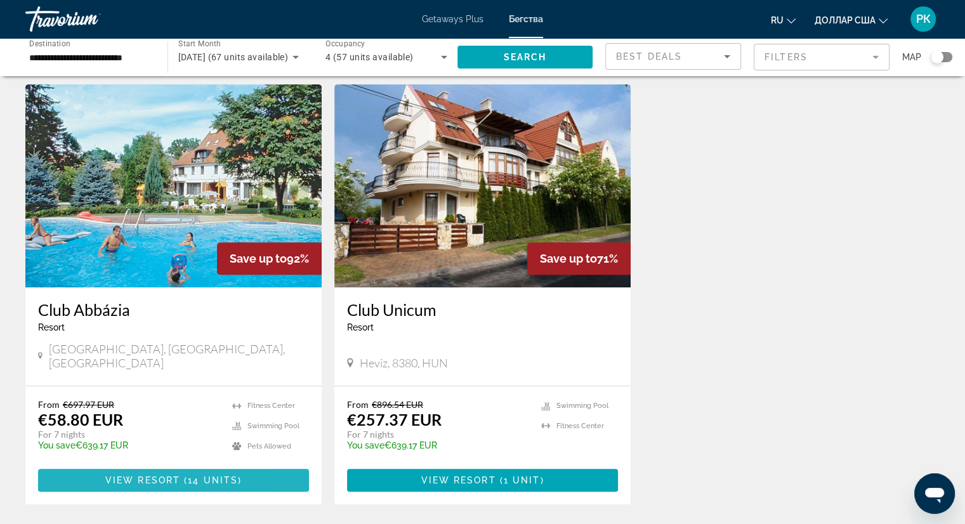
click at [129, 475] on span "View Resort" at bounding box center [142, 480] width 75 height 10
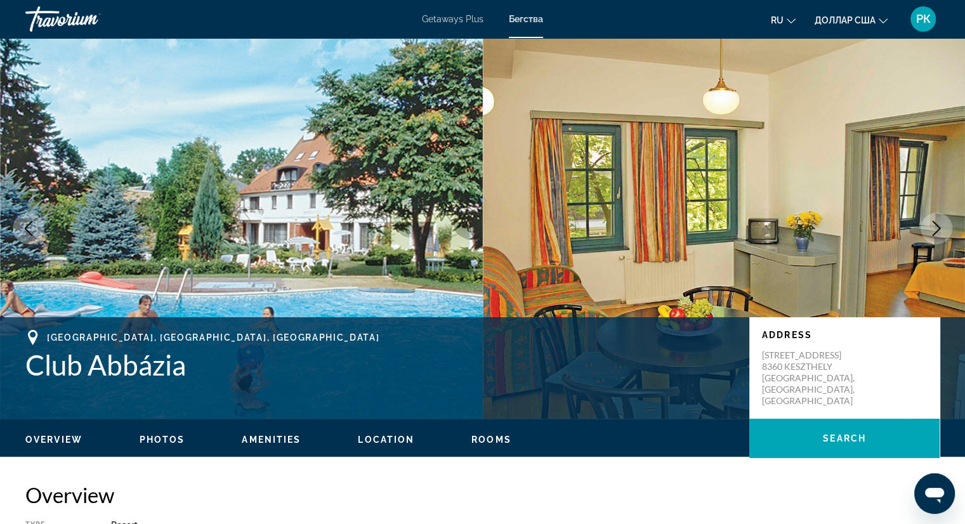
click at [937, 228] on icon "Next image" at bounding box center [935, 228] width 15 height 15
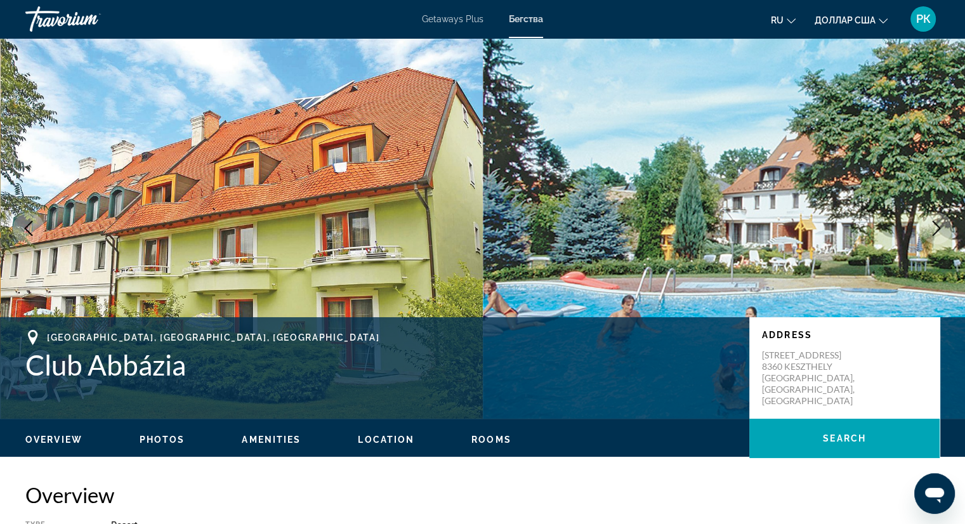
click at [937, 228] on icon "Next image" at bounding box center [935, 228] width 15 height 15
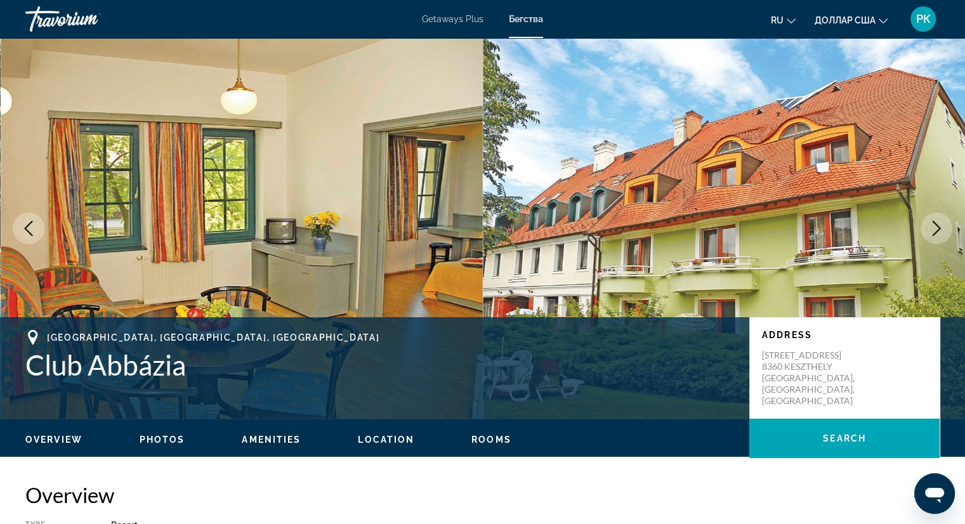
click at [937, 228] on icon "Next image" at bounding box center [935, 228] width 15 height 15
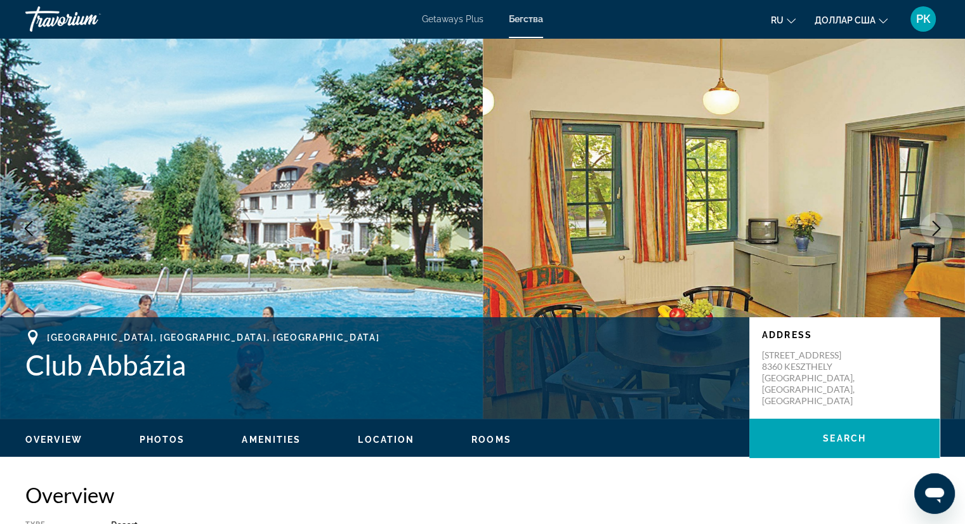
click at [937, 228] on icon "Next image" at bounding box center [935, 228] width 15 height 15
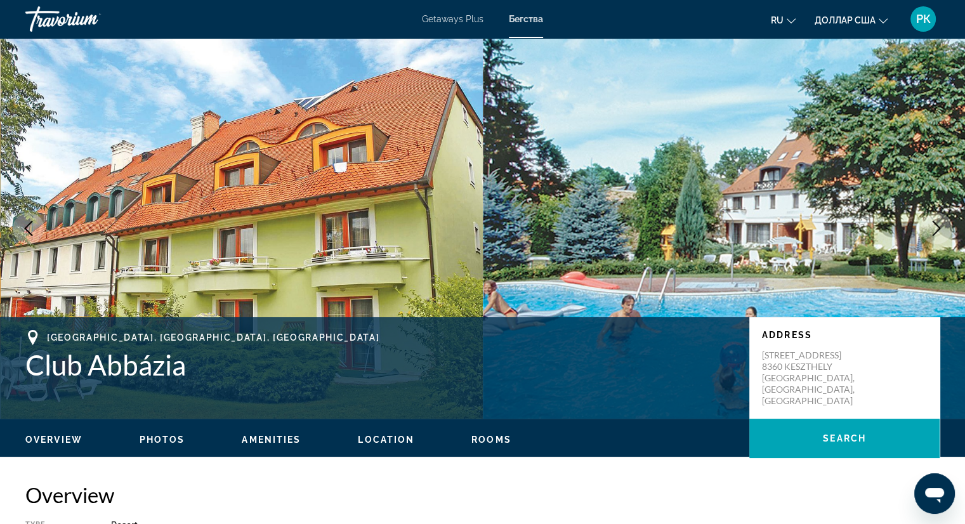
click at [937, 228] on icon "Next image" at bounding box center [935, 228] width 15 height 15
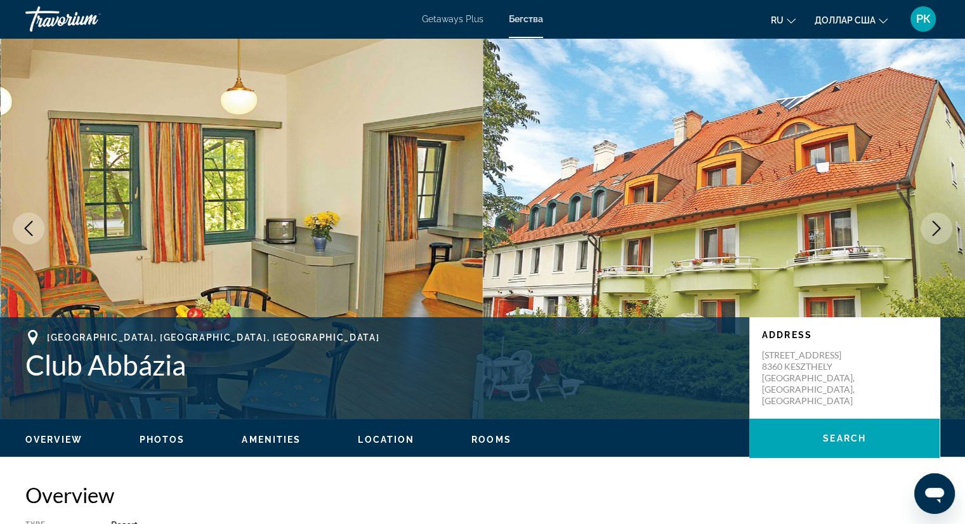
click at [937, 228] on icon "Next image" at bounding box center [935, 228] width 15 height 15
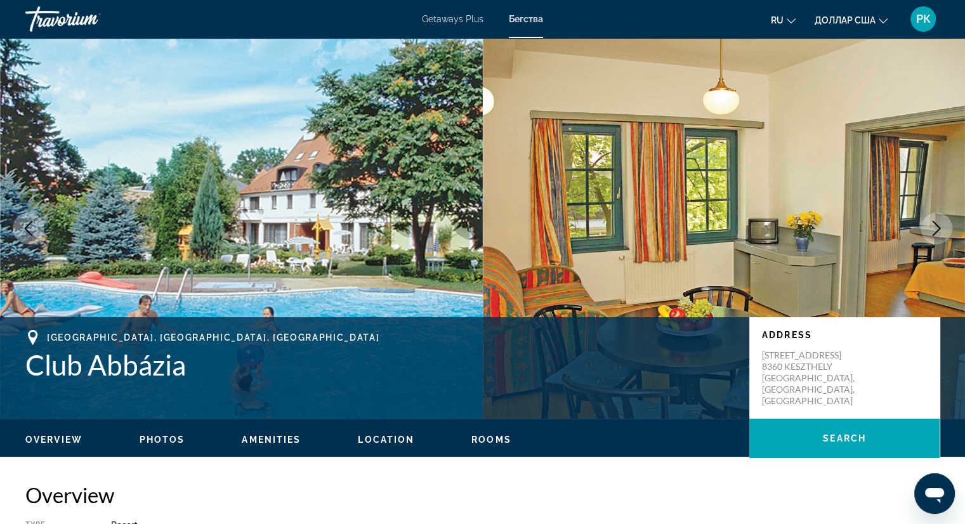
click at [937, 228] on icon "Next image" at bounding box center [935, 228] width 15 height 15
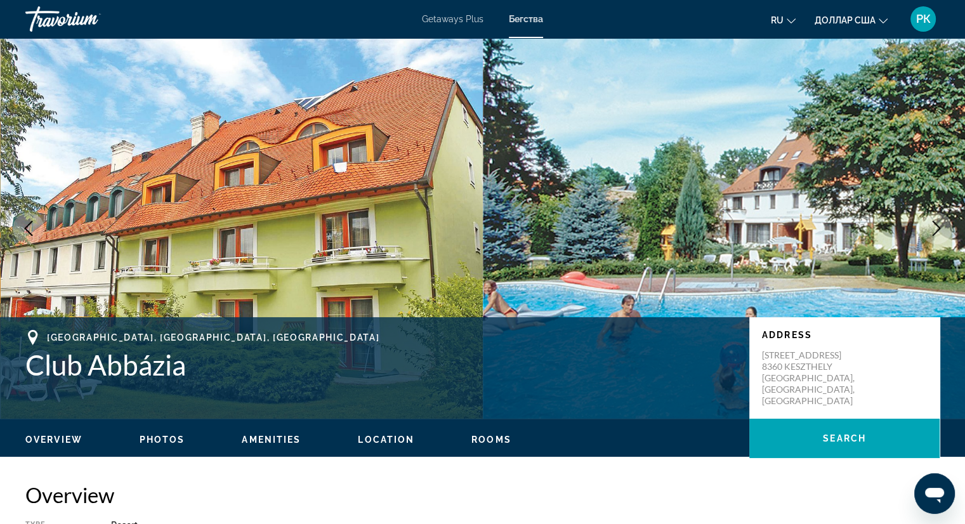
click at [937, 228] on icon "Next image" at bounding box center [935, 228] width 15 height 15
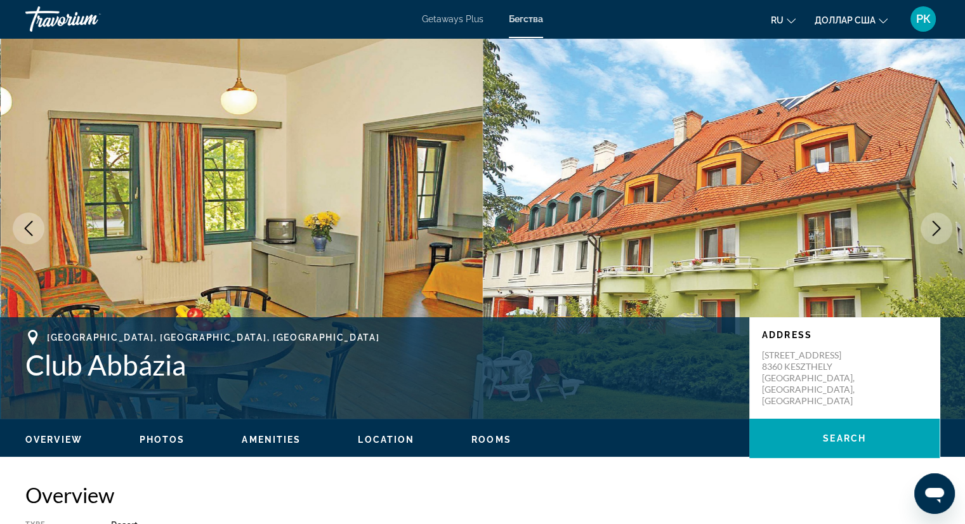
click at [937, 228] on icon "Next image" at bounding box center [935, 228] width 15 height 15
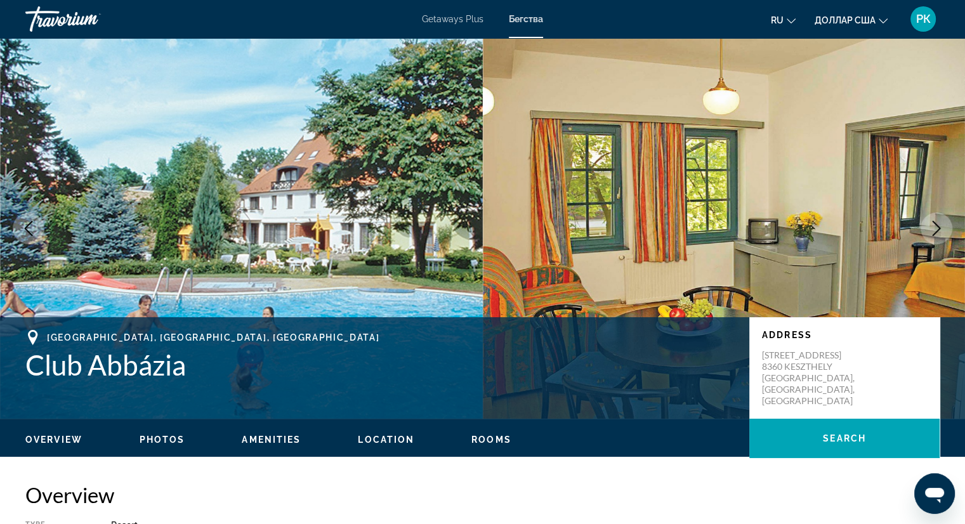
click at [937, 228] on icon "Next image" at bounding box center [935, 228] width 15 height 15
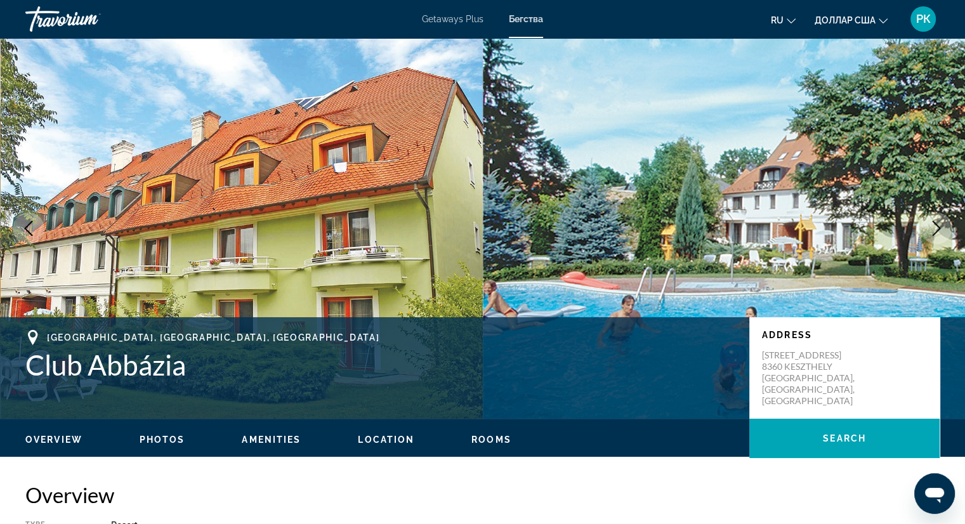
click at [937, 228] on icon "Next image" at bounding box center [935, 228] width 15 height 15
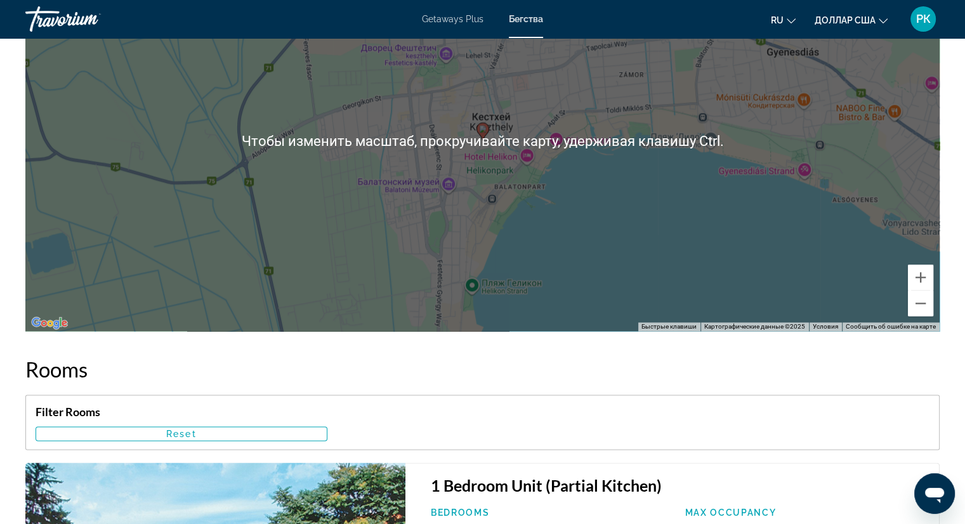
scroll to position [1752, 0]
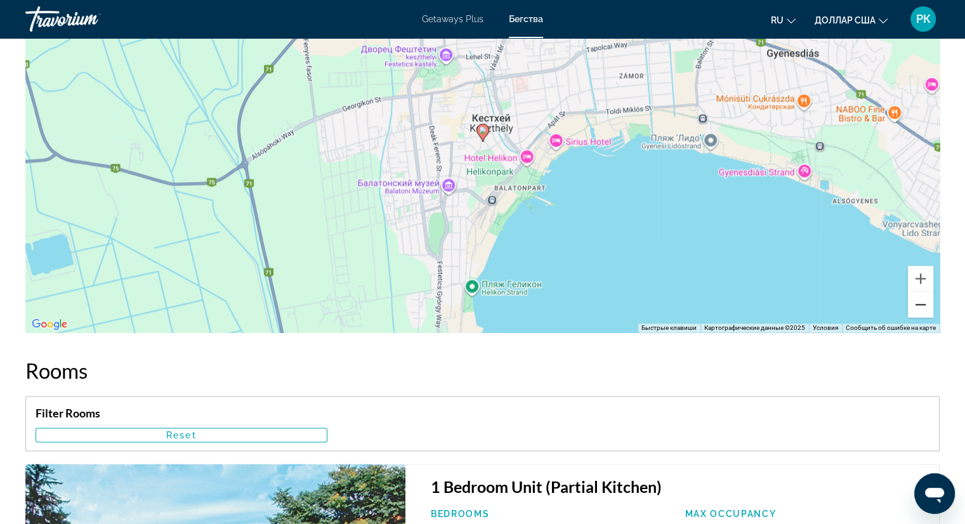
click at [920, 302] on button "Уменьшить" at bounding box center [919, 304] width 25 height 25
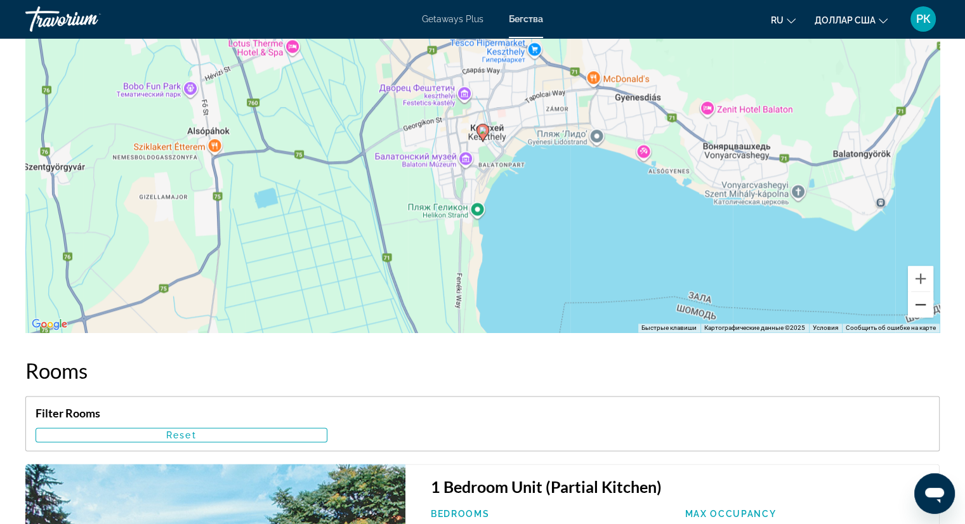
click at [920, 302] on button "Уменьшить" at bounding box center [919, 304] width 25 height 25
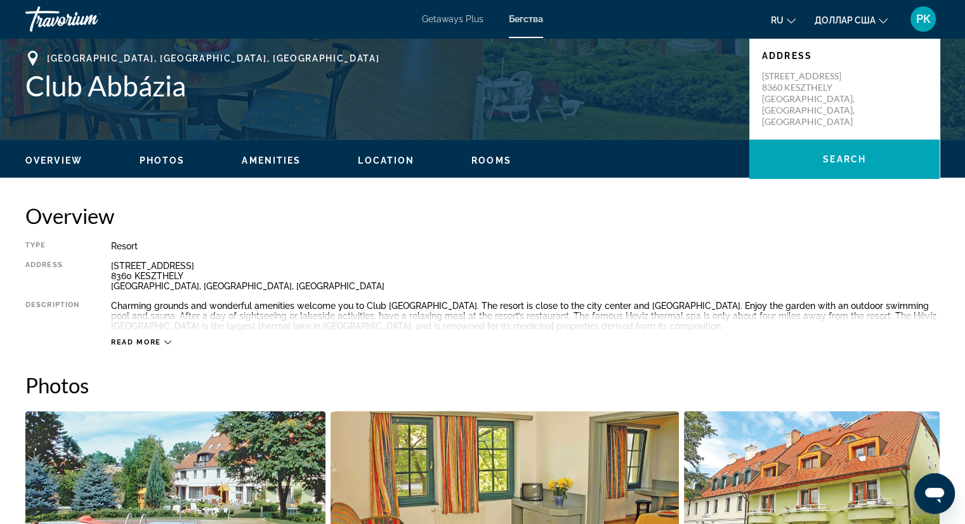
scroll to position [273, 0]
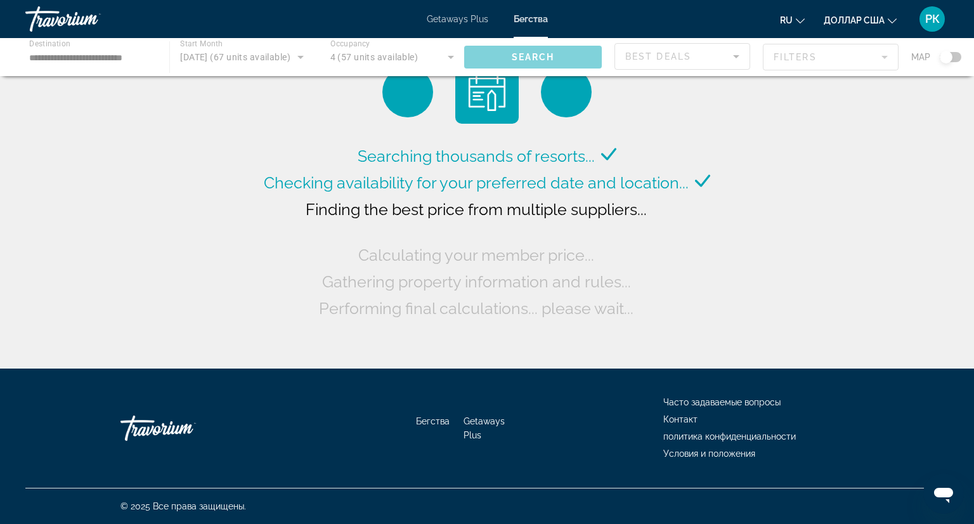
click at [54, 58] on div "Основное содержание" at bounding box center [487, 57] width 974 height 38
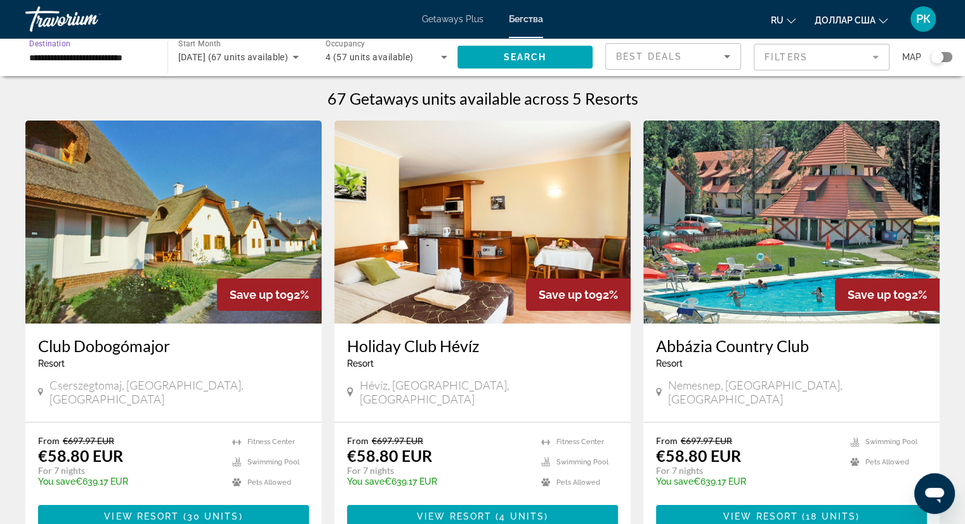
click at [54, 58] on input "**********" at bounding box center [90, 57] width 122 height 15
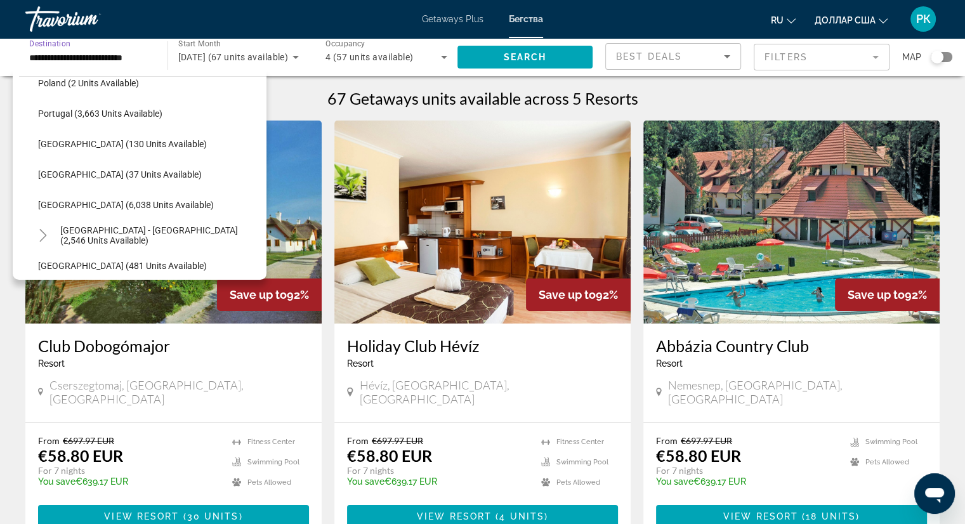
scroll to position [592, 0]
